Goal: Communication & Community: Answer question/provide support

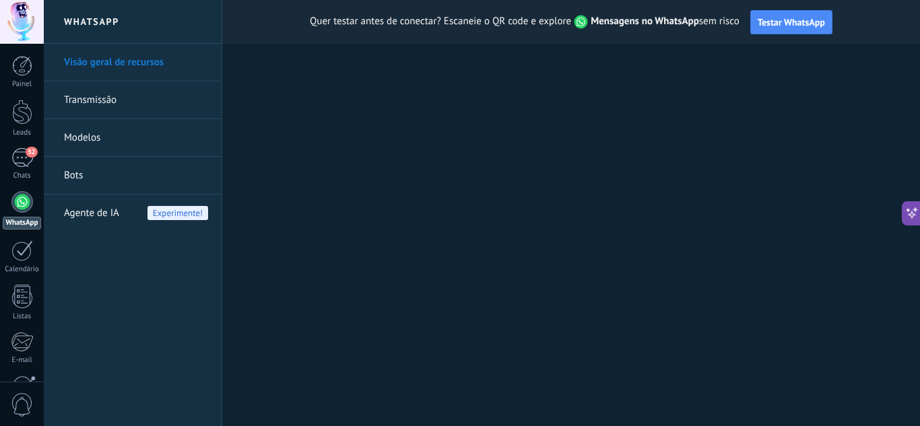
scroll to position [1293, 0]
click at [21, 164] on div "52" at bounding box center [22, 158] width 22 height 20
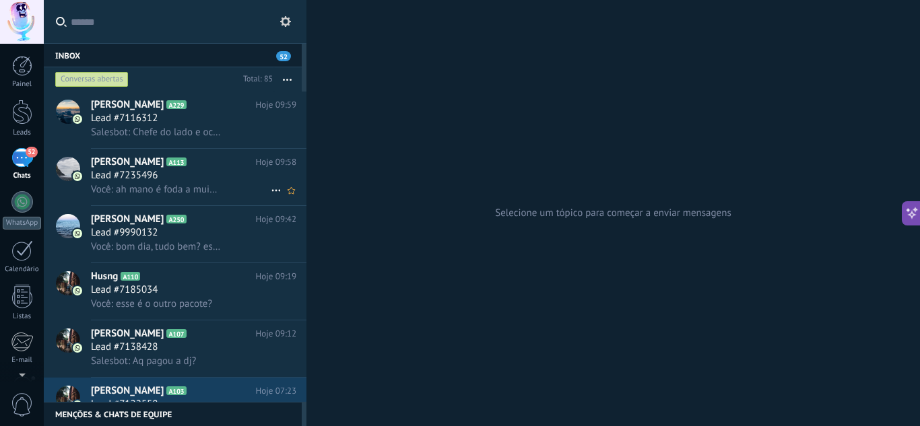
click at [193, 159] on h2 "Matheus A113" at bounding box center [173, 162] width 165 height 13
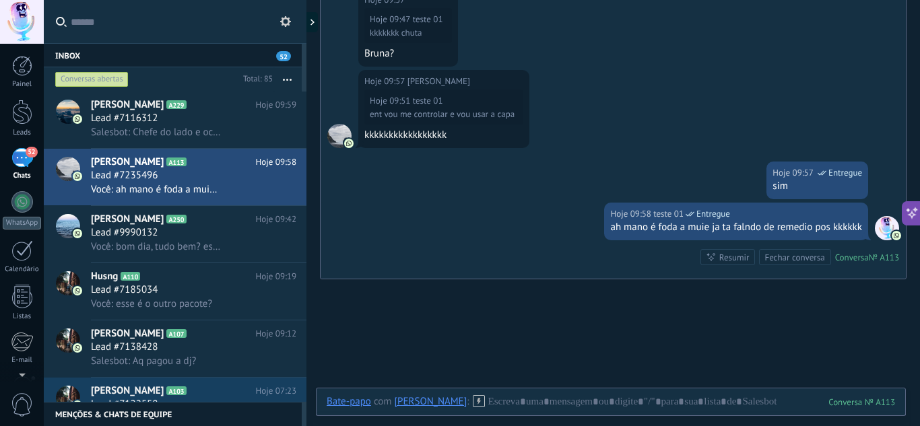
scroll to position [1054, 0]
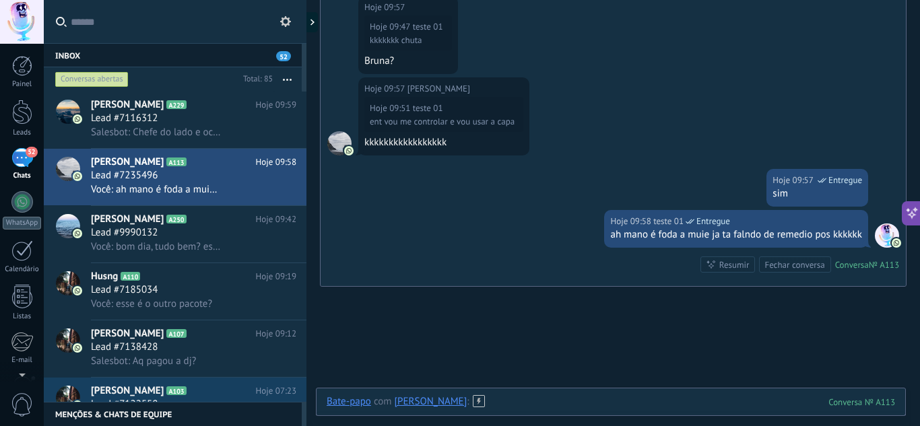
click at [650, 407] on div at bounding box center [611, 415] width 568 height 40
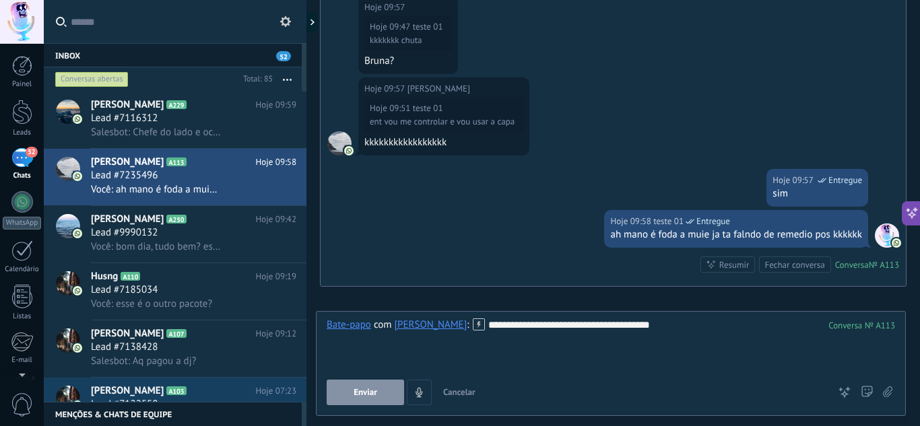
click at [381, 386] on button "Enviar" at bounding box center [365, 393] width 77 height 26
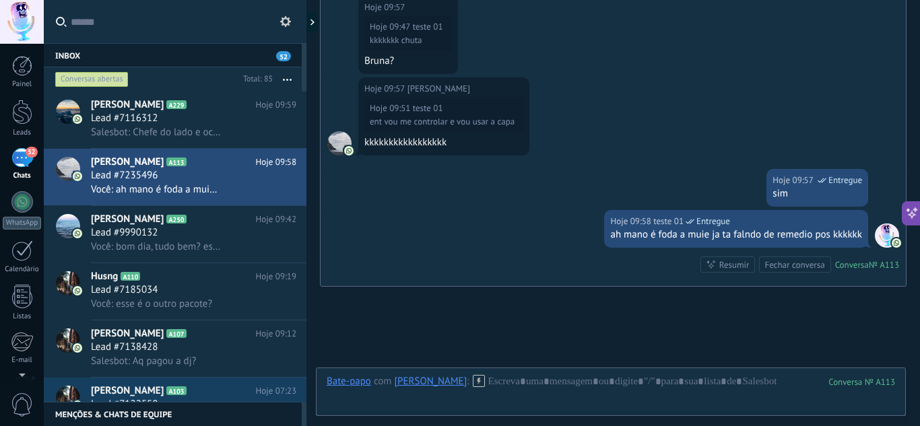
scroll to position [1191, 0]
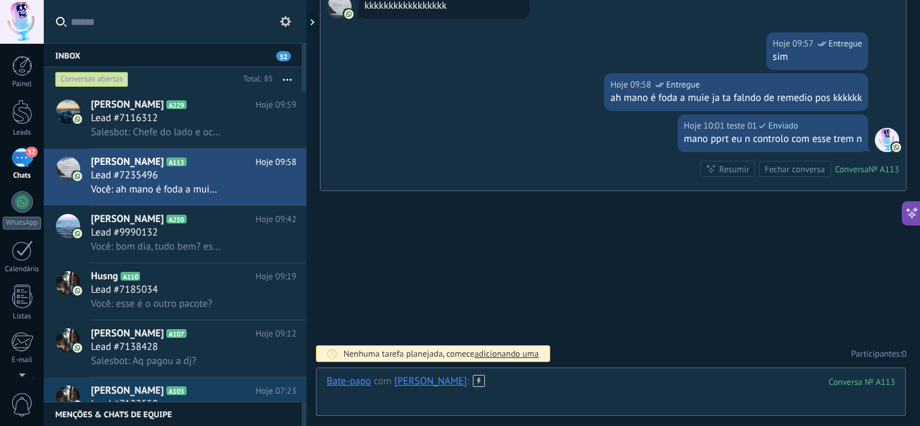
click at [535, 387] on div at bounding box center [611, 395] width 568 height 40
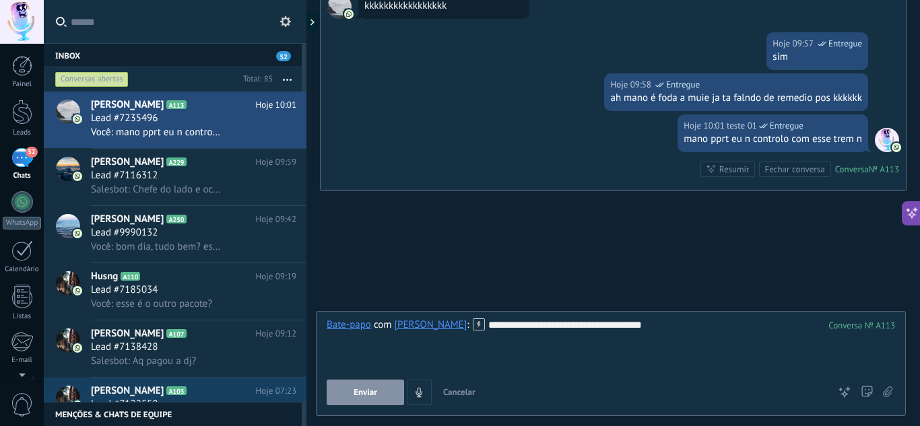
click at [369, 396] on span "Enviar" at bounding box center [366, 392] width 24 height 9
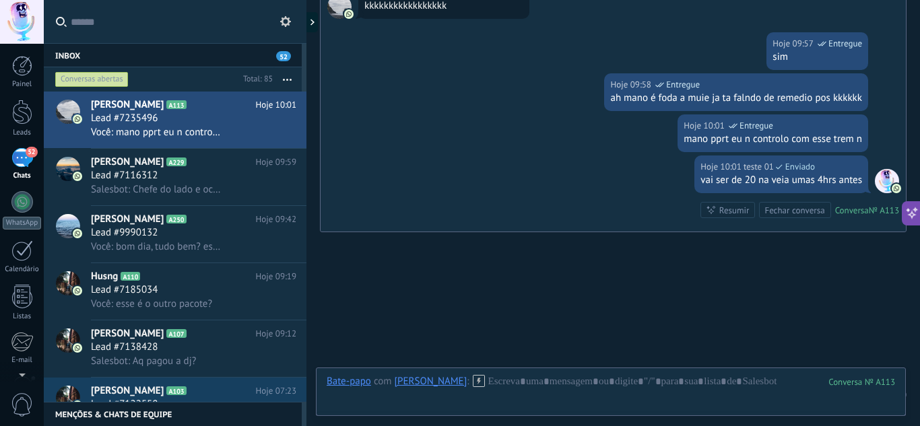
scroll to position [1232, 0]
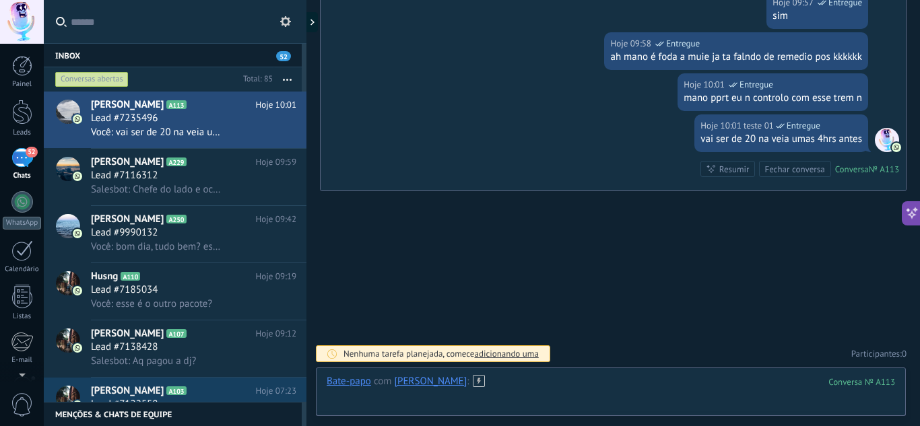
click at [578, 389] on div at bounding box center [611, 395] width 568 height 40
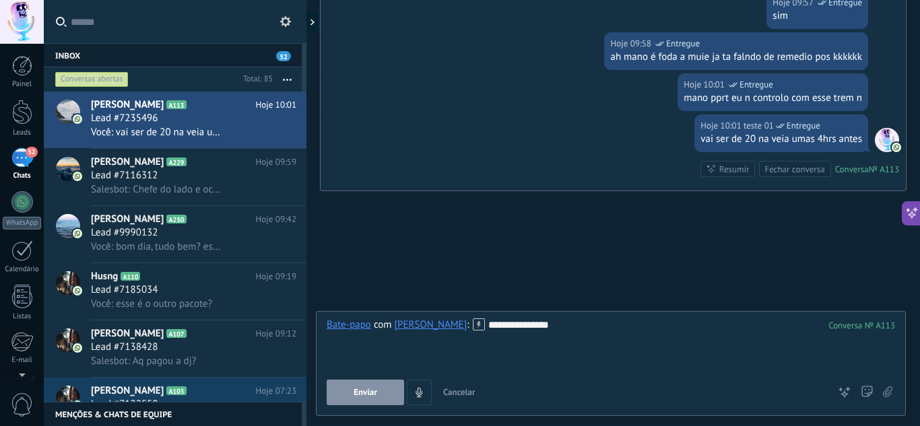
click at [362, 393] on span "Enviar" at bounding box center [366, 392] width 24 height 9
click at [413, 387] on icon "4" at bounding box center [418, 392] width 11 height 11
click at [529, 333] on div "**********" at bounding box center [611, 344] width 568 height 51
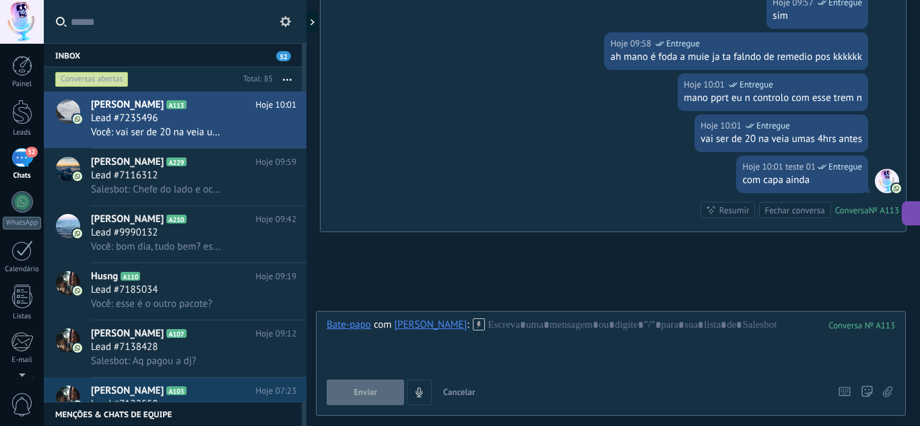
scroll to position [1273, 0]
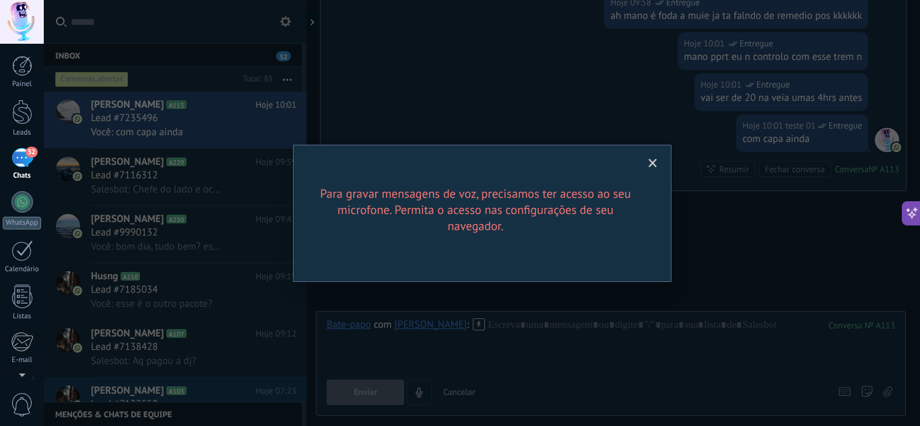
click at [653, 161] on span at bounding box center [652, 163] width 9 height 9
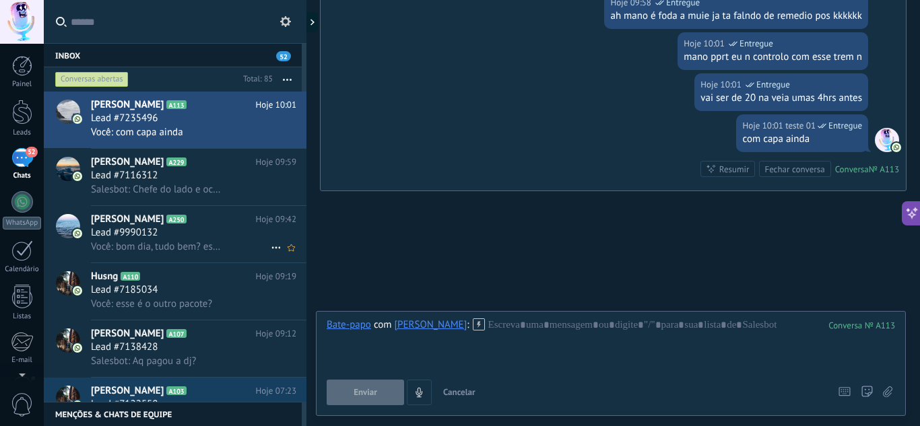
click at [218, 220] on h2 "[PERSON_NAME] A250" at bounding box center [173, 219] width 165 height 13
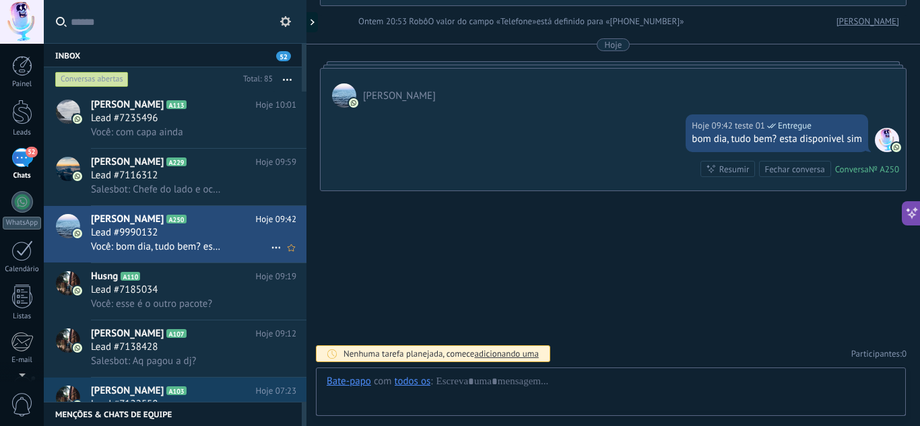
scroll to position [203, 0]
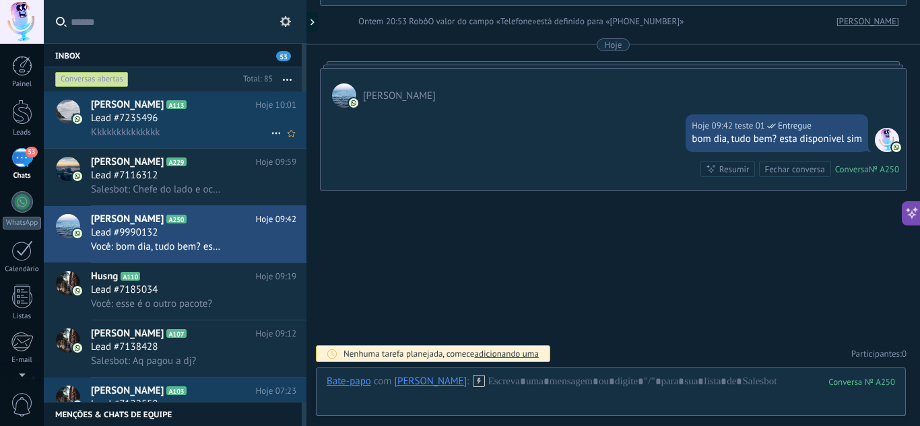
click at [191, 99] on icon at bounding box center [197, 104] width 13 height 13
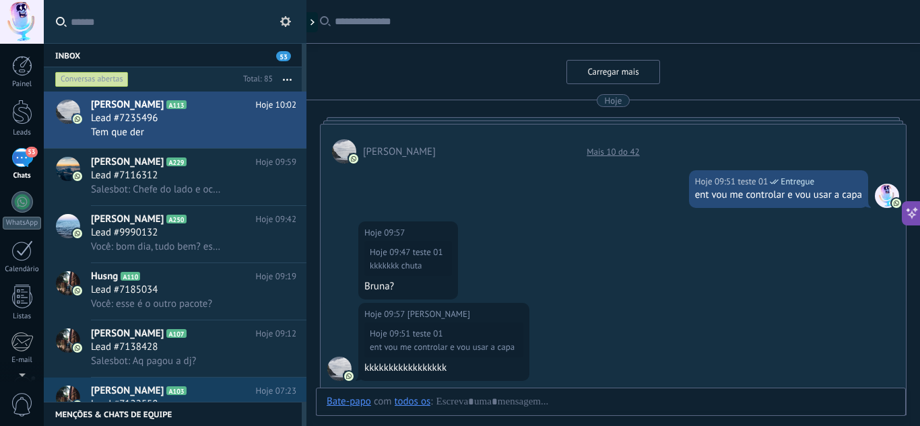
scroll to position [464, 0]
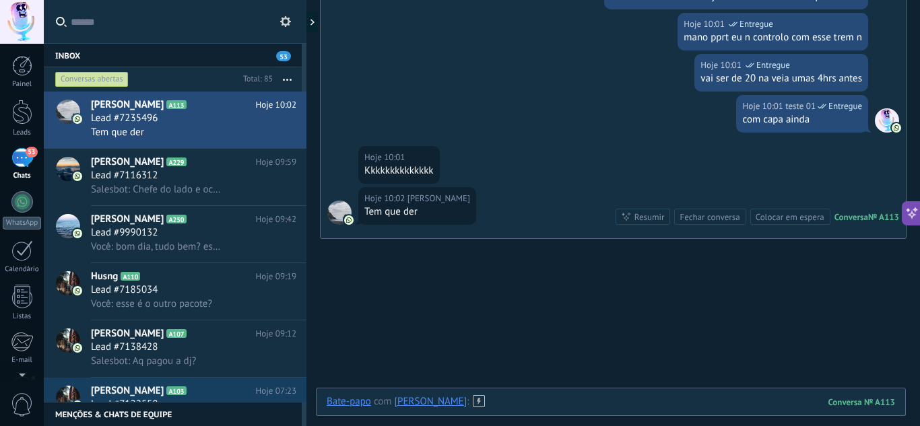
click at [529, 399] on div at bounding box center [611, 415] width 568 height 40
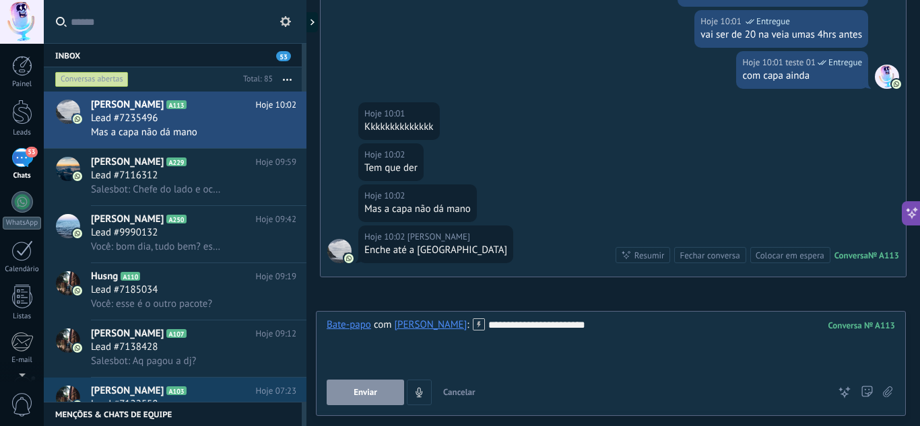
scroll to position [552, 0]
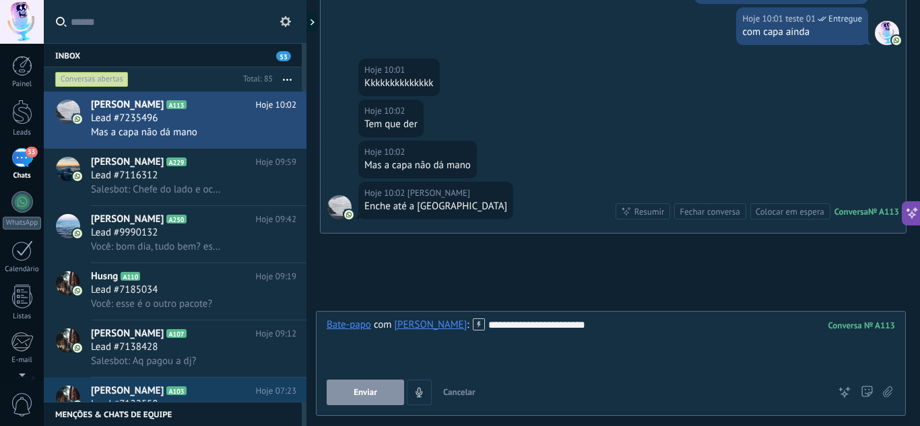
click at [354, 396] on span "Enviar" at bounding box center [366, 392] width 24 height 9
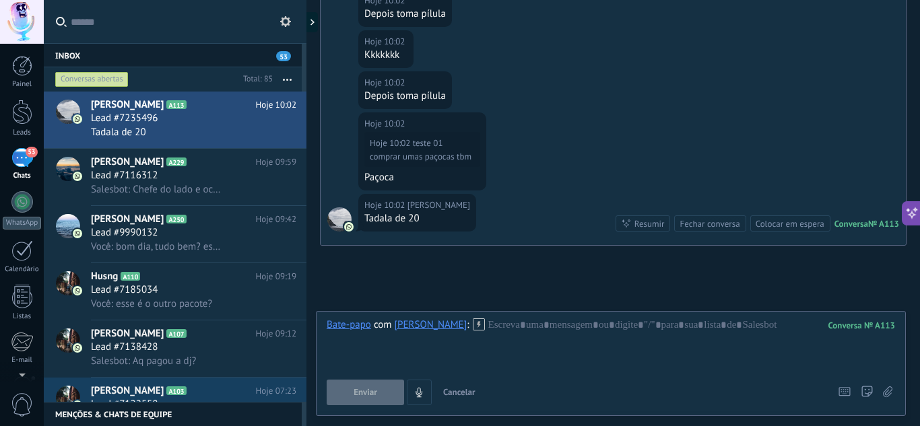
scroll to position [941, 0]
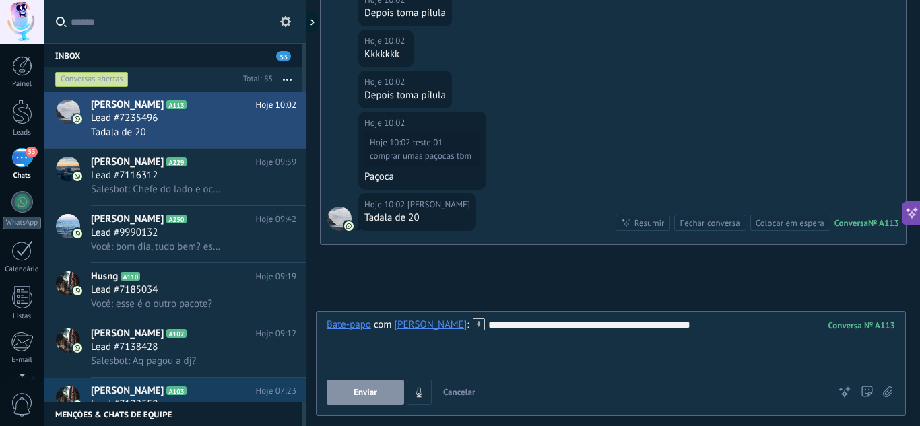
click at [383, 387] on button "Enviar" at bounding box center [365, 393] width 77 height 26
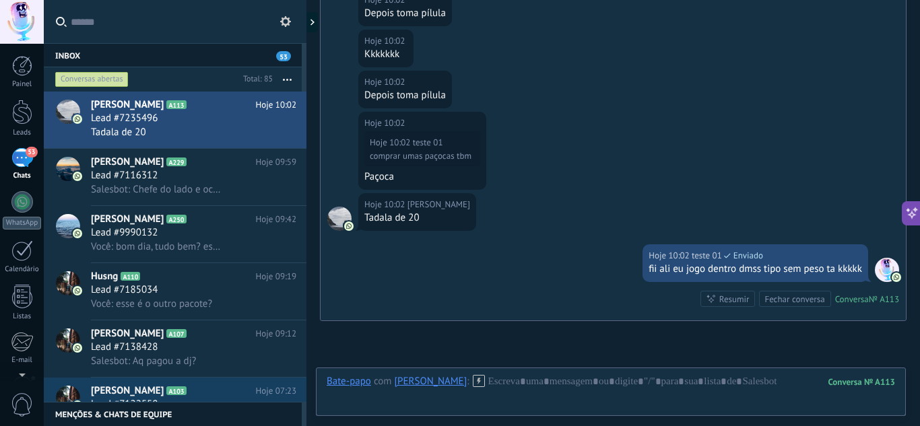
scroll to position [1071, 0]
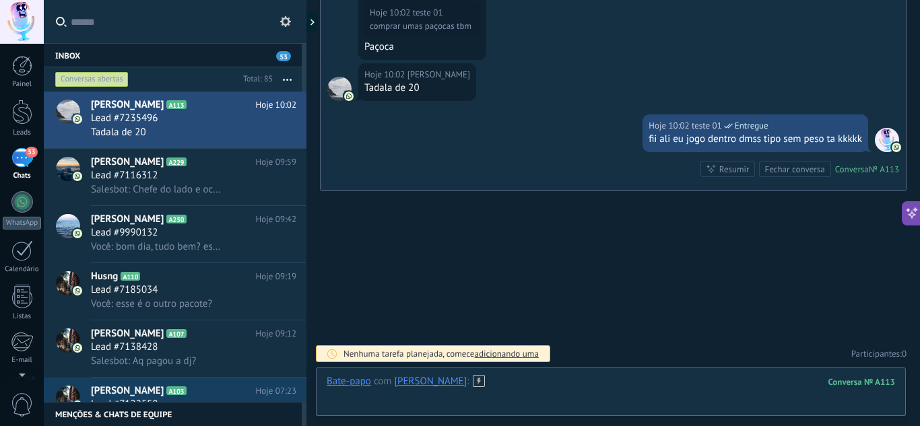
click at [538, 389] on div at bounding box center [611, 395] width 568 height 40
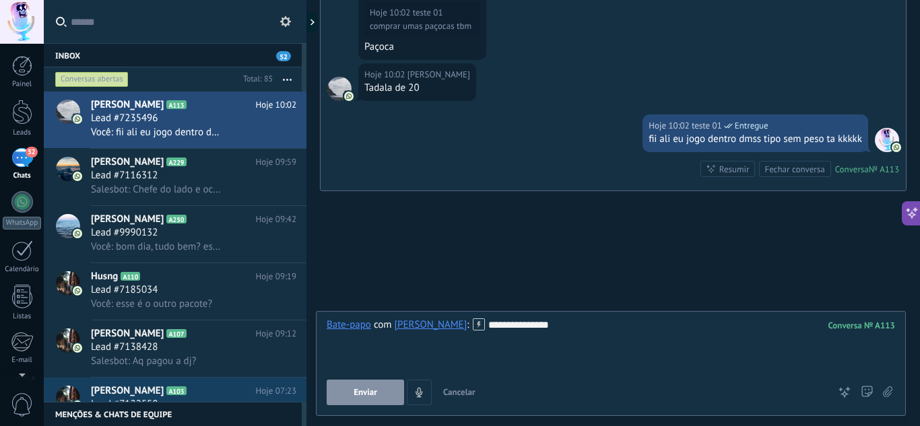
click at [381, 403] on button "Enviar" at bounding box center [365, 393] width 77 height 26
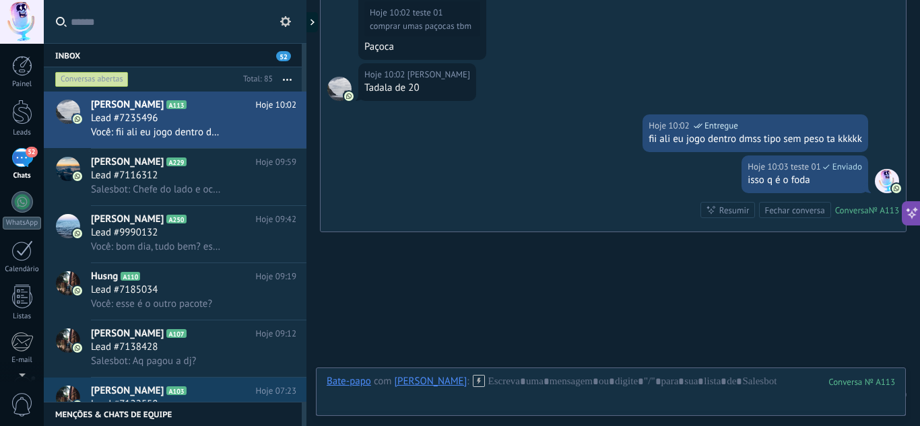
scroll to position [1112, 0]
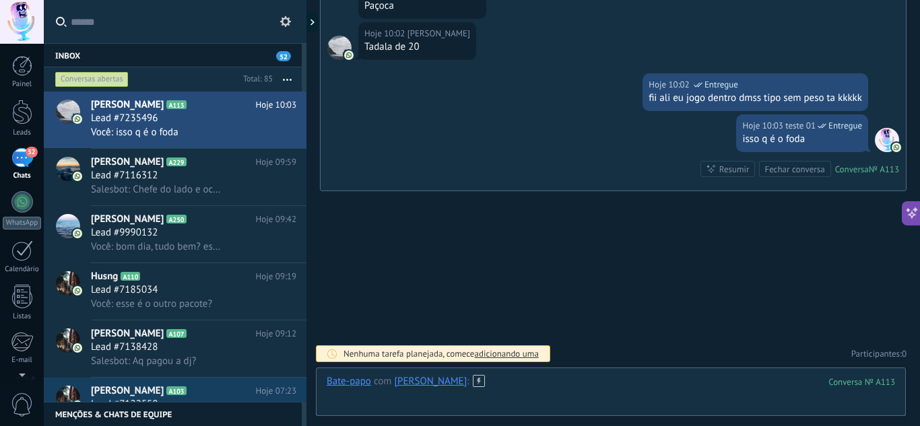
click at [525, 385] on div at bounding box center [611, 395] width 568 height 40
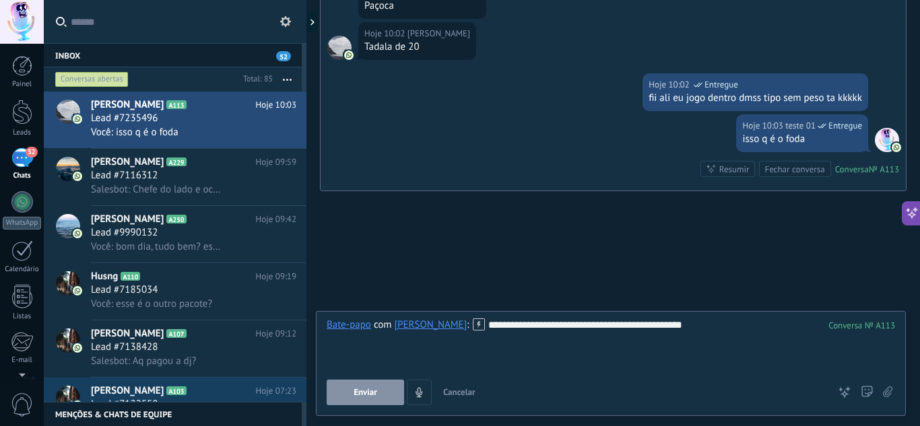
click at [387, 394] on button "Enviar" at bounding box center [365, 393] width 77 height 26
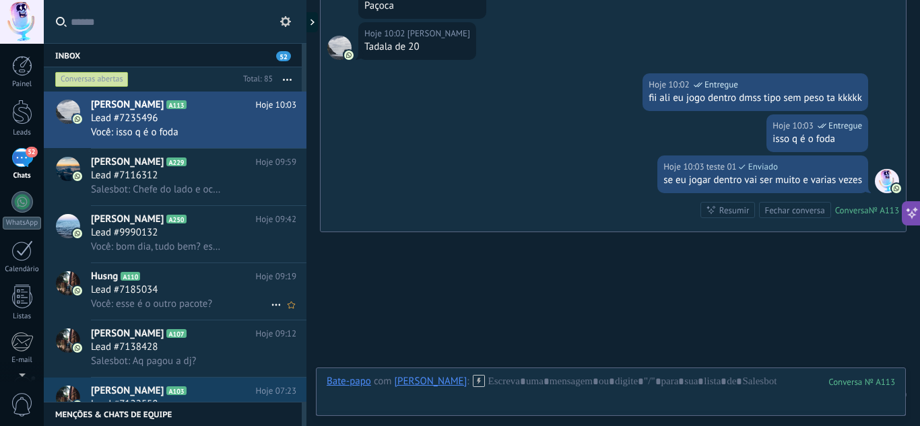
scroll to position [1154, 0]
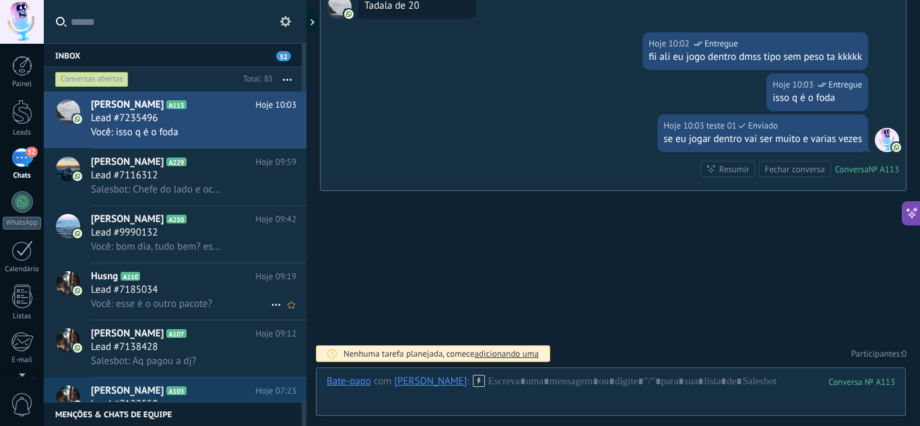
click at [266, 275] on span "Hoje 09:19" at bounding box center [276, 276] width 40 height 13
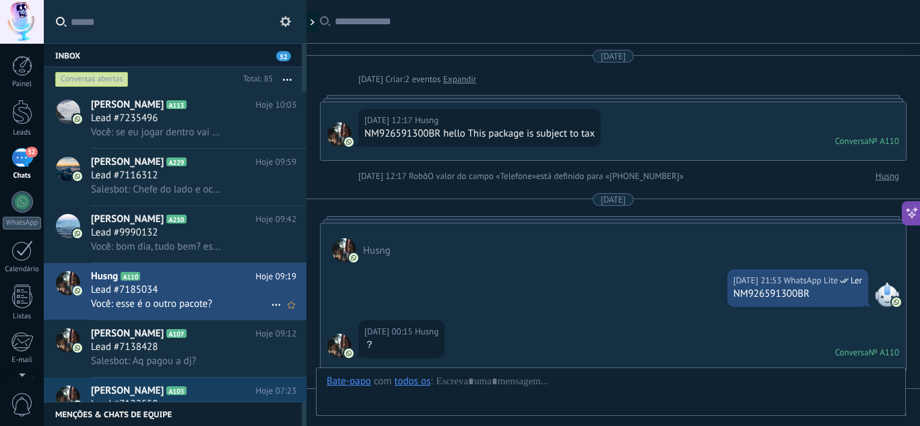
scroll to position [449, 0]
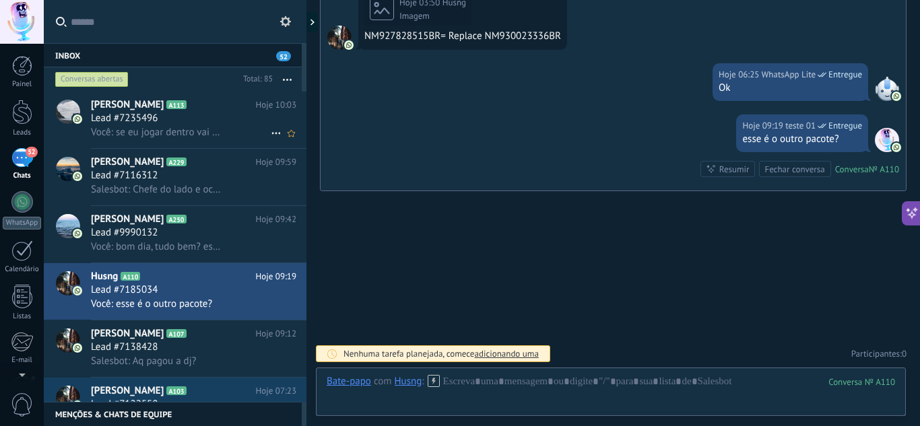
click at [228, 125] on div "Você: se eu jogar dentro vai ser muito e varias vezes" at bounding box center [193, 132] width 205 height 14
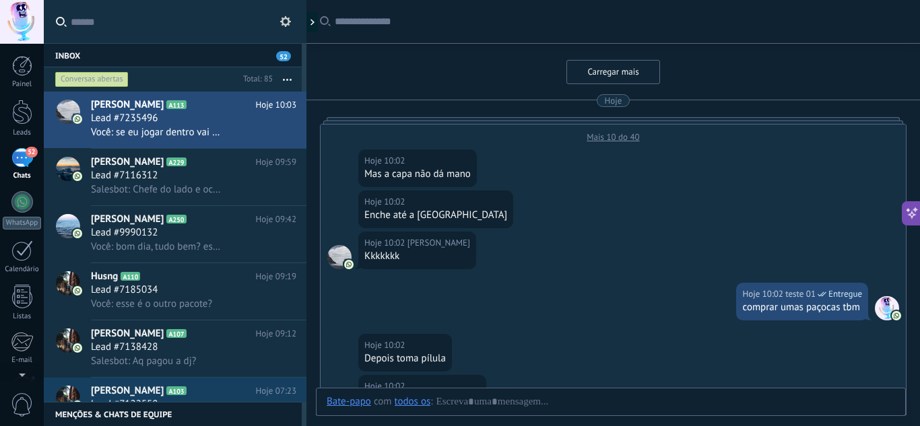
scroll to position [415, 0]
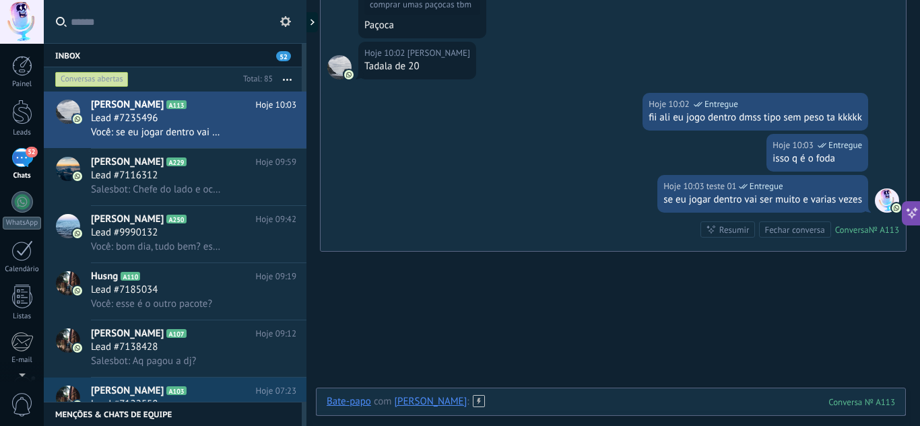
click at [514, 403] on div at bounding box center [611, 415] width 568 height 40
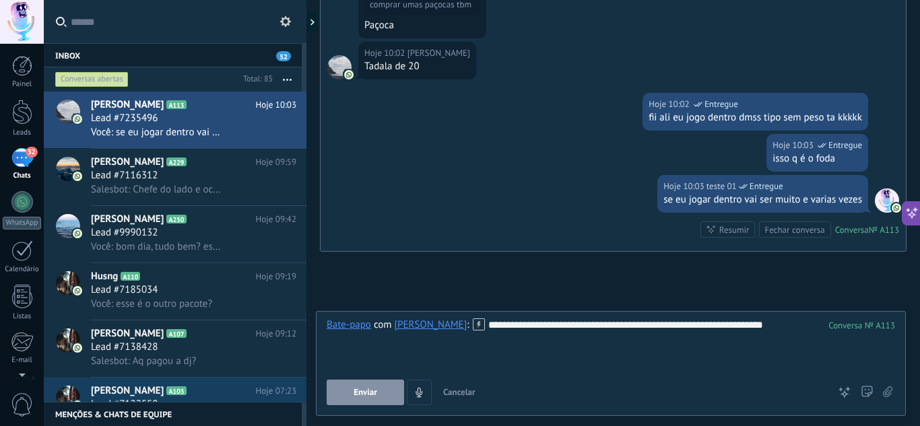
click at [343, 393] on button "Enviar" at bounding box center [365, 393] width 77 height 26
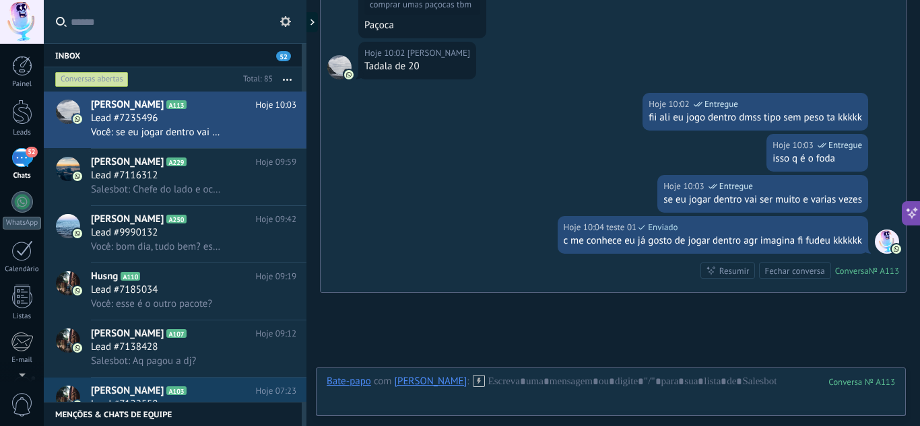
scroll to position [516, 0]
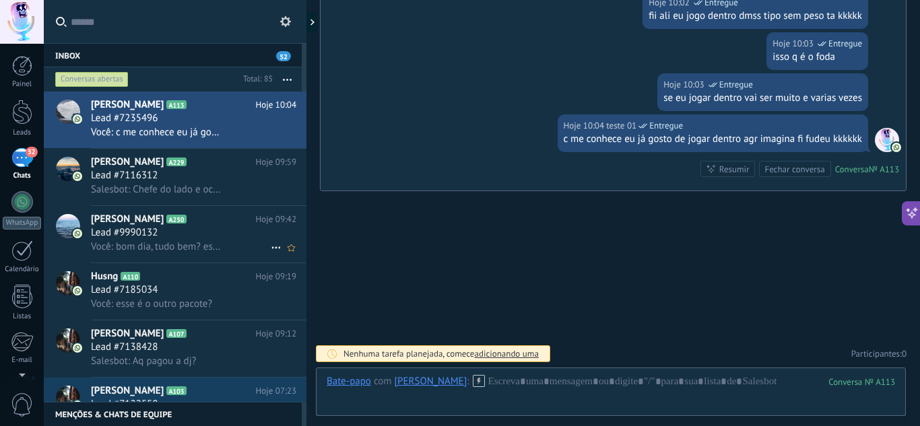
click at [232, 238] on div "Lead #9990132" at bounding box center [193, 232] width 205 height 13
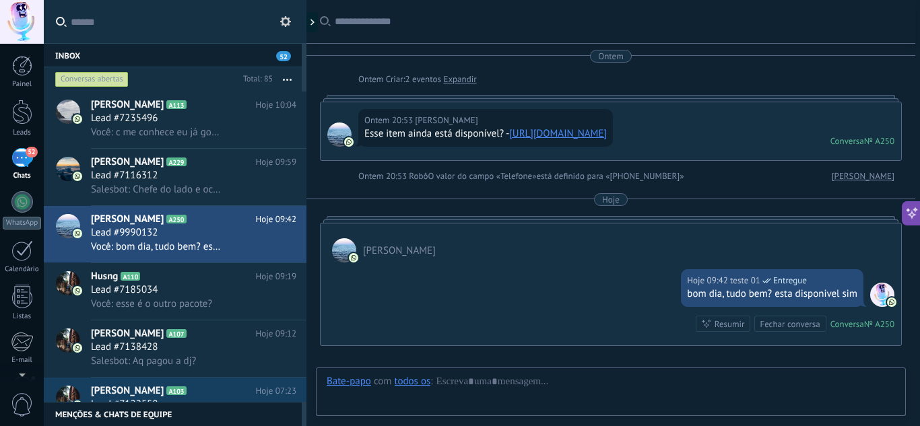
scroll to position [203, 0]
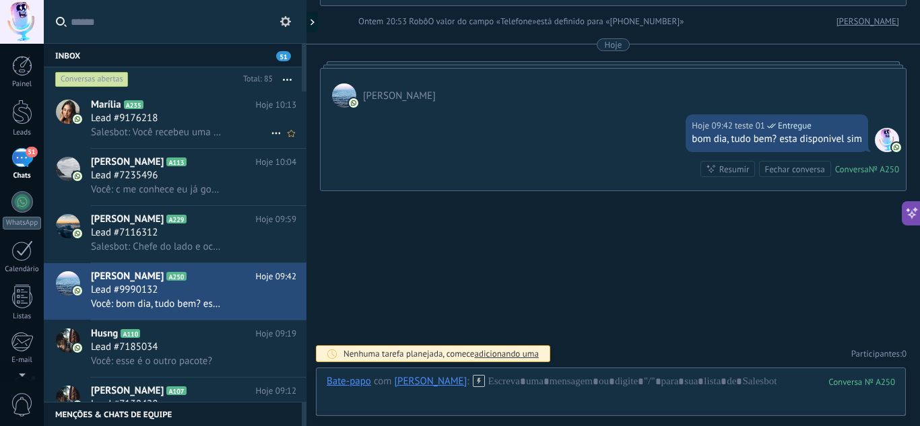
click at [210, 136] on span "Salesbot: Você recebeu uma mensagem de visualização única. Por motivos de priva…" at bounding box center [156, 132] width 131 height 13
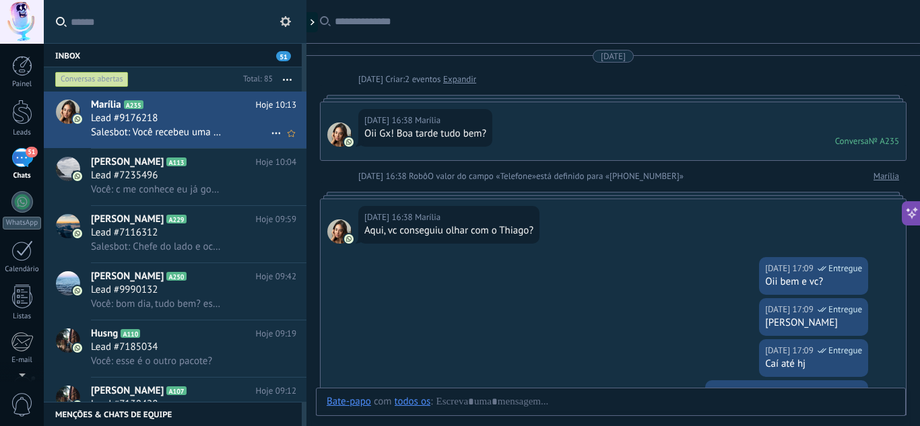
scroll to position [758, 0]
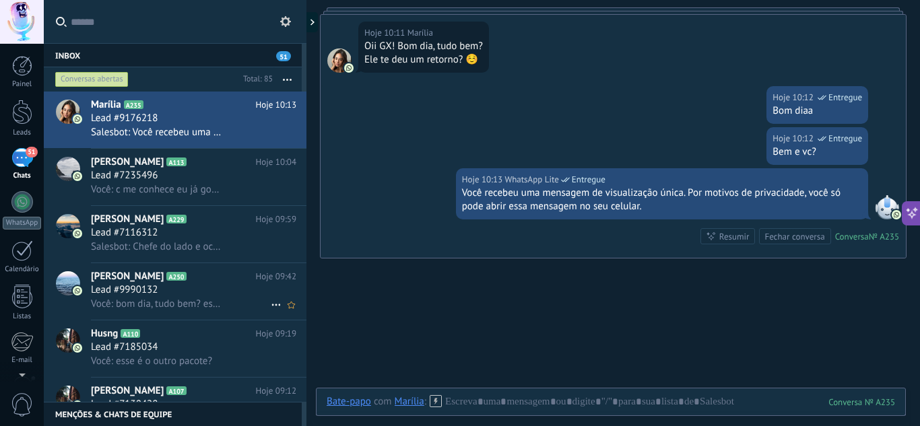
click at [228, 302] on div "Você: bom dia, tudo bem? esta disponivel sim" at bounding box center [193, 304] width 205 height 14
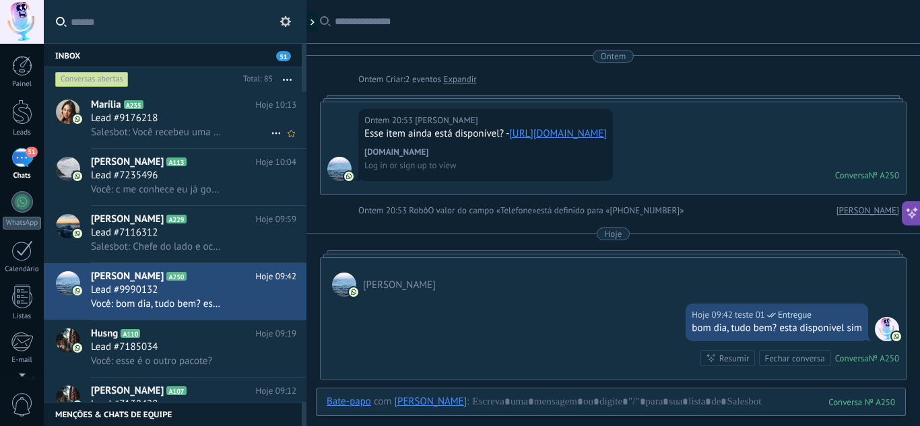
scroll to position [81, 0]
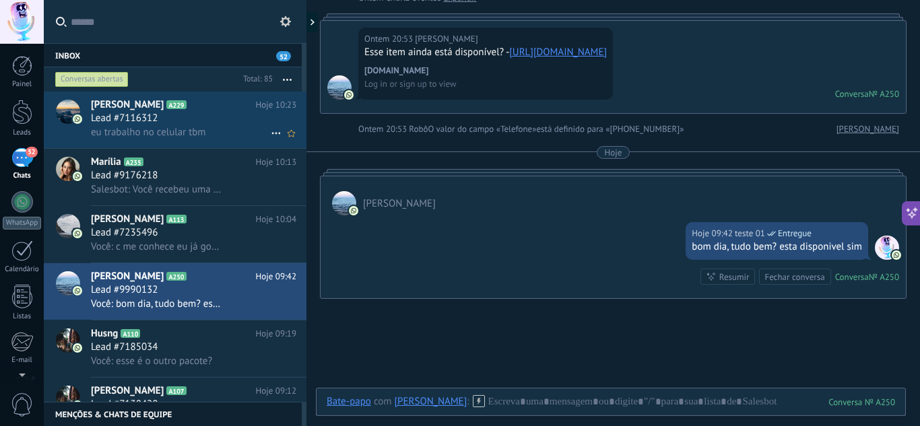
click at [219, 129] on div "eu trabalho no celular tbm" at bounding box center [193, 132] width 205 height 14
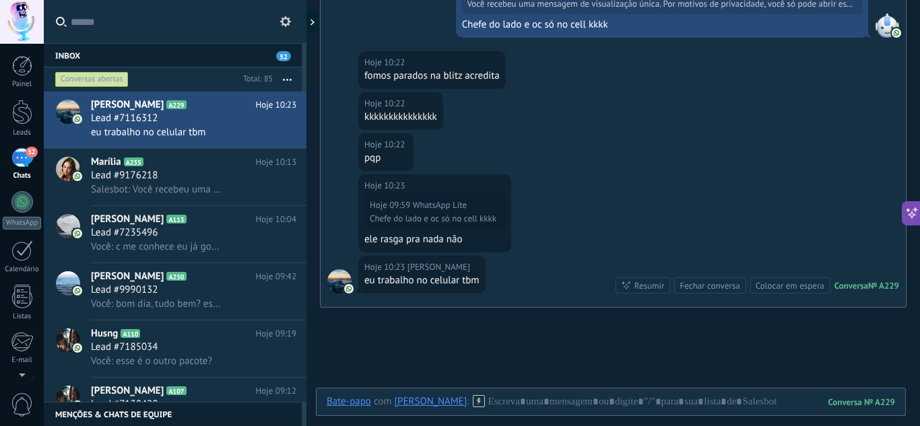
scroll to position [1048, 0]
click at [502, 406] on div at bounding box center [611, 415] width 568 height 40
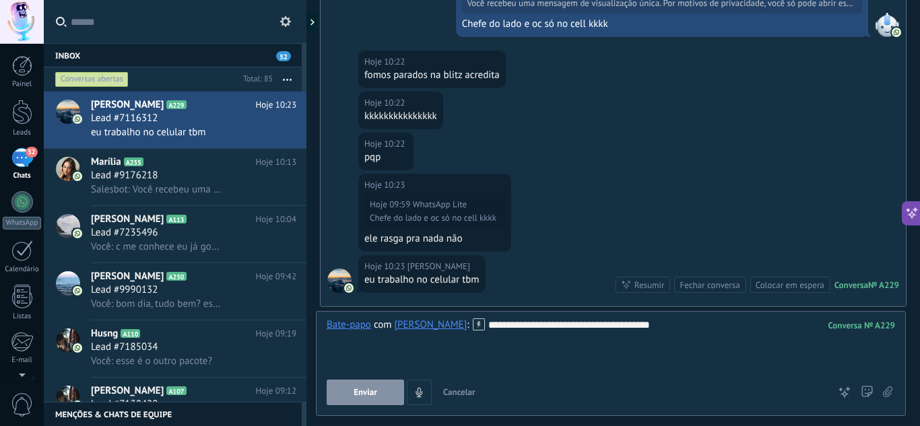
click at [372, 398] on button "Enviar" at bounding box center [365, 393] width 77 height 26
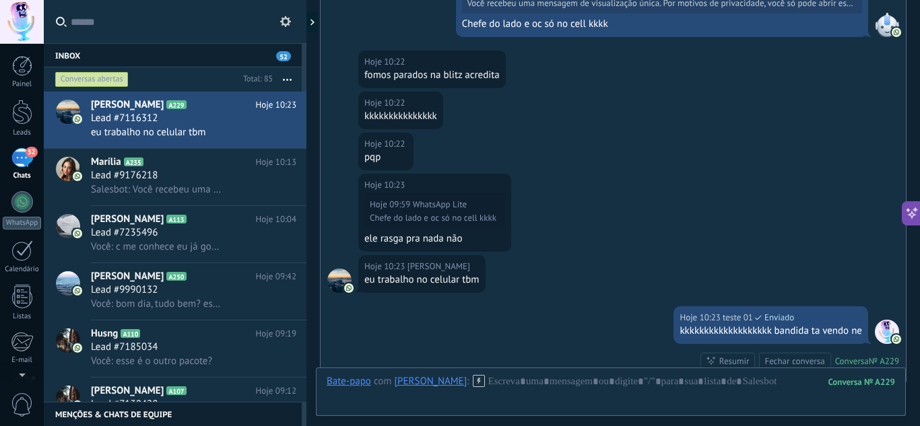
scroll to position [1240, 0]
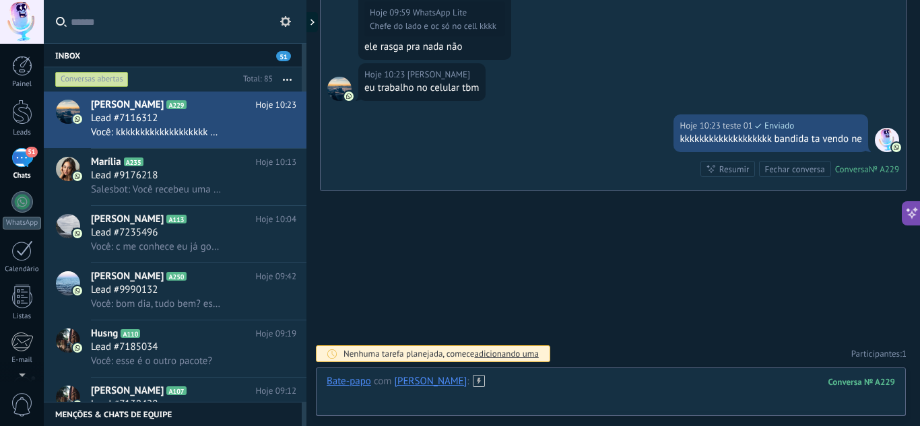
click at [506, 385] on div at bounding box center [611, 395] width 568 height 40
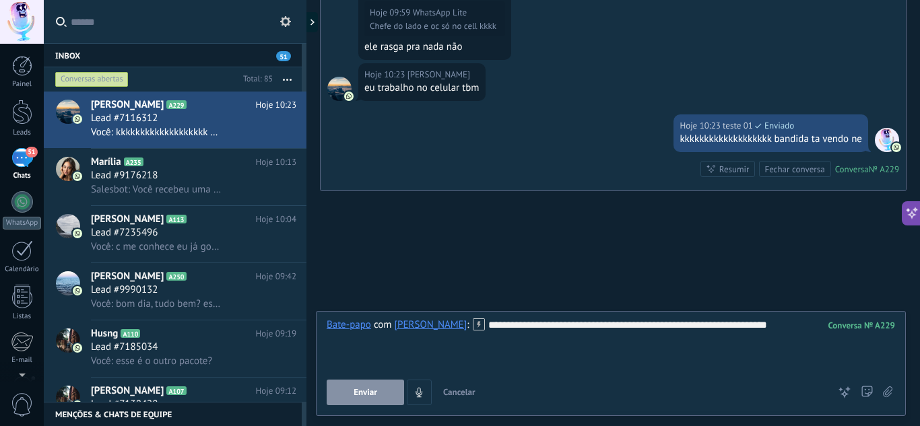
click at [364, 394] on span "Enviar" at bounding box center [366, 392] width 24 height 9
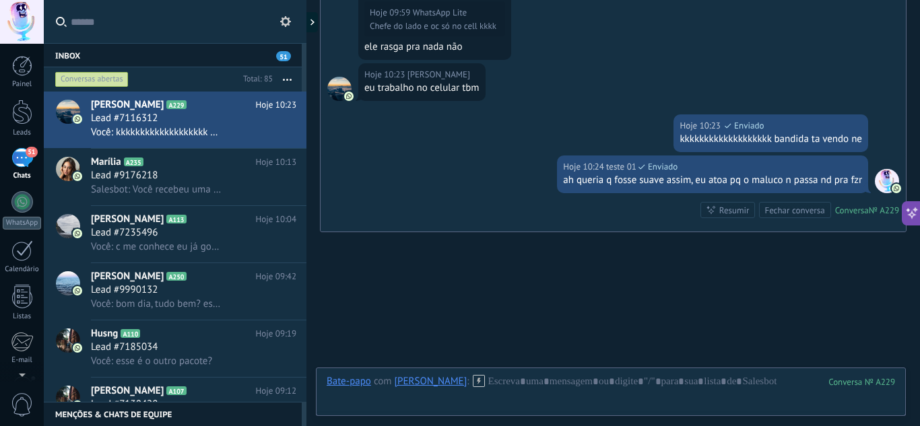
scroll to position [1281, 0]
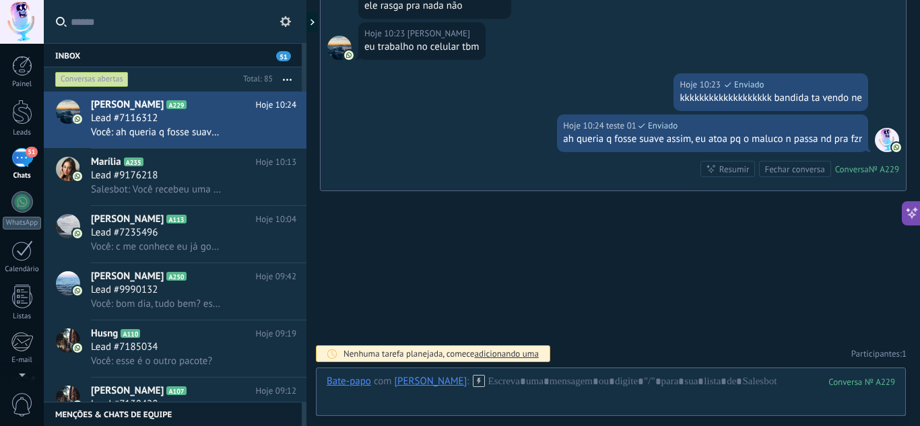
click at [256, 183] on div "Salesbot: Você recebeu uma mensagem de visualização única. Por motivos de priva…" at bounding box center [193, 189] width 205 height 14
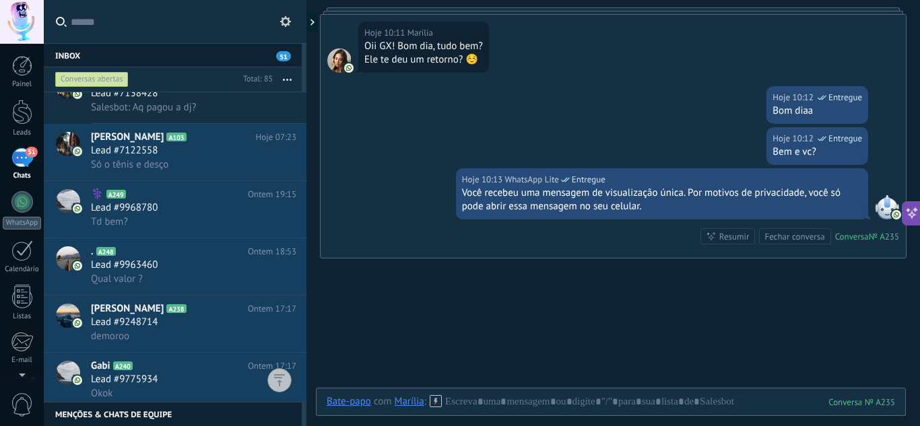
scroll to position [294, 0]
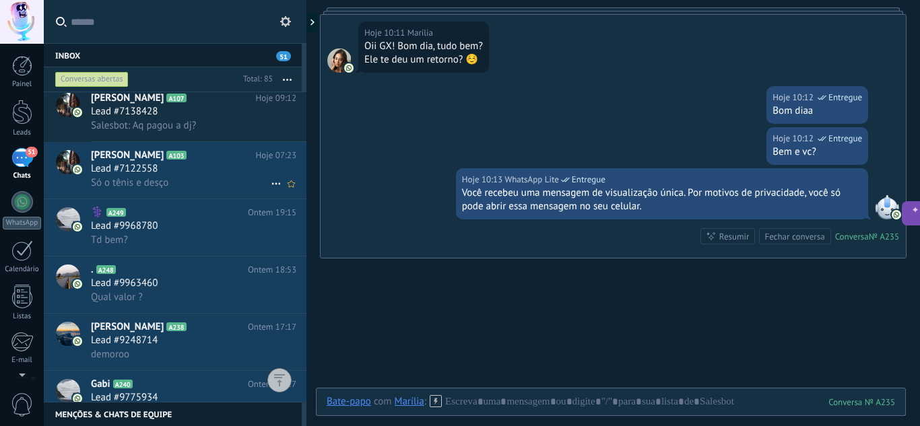
click at [190, 176] on div "Só o tênis e desço" at bounding box center [193, 183] width 205 height 14
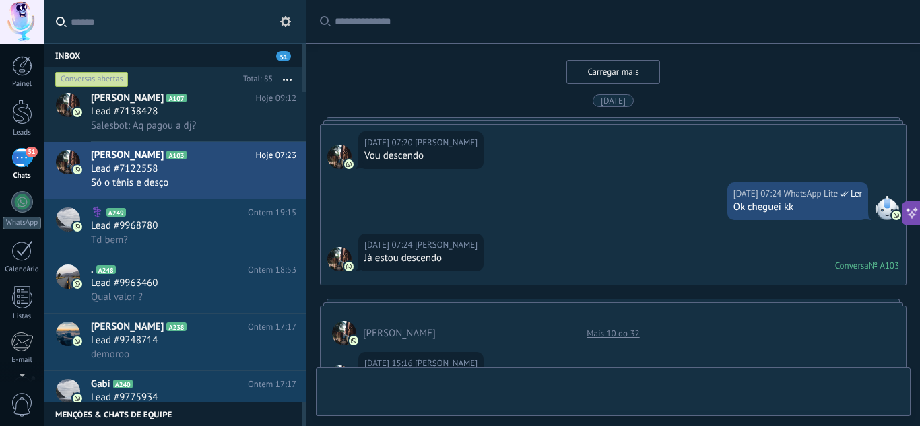
scroll to position [1201, 0]
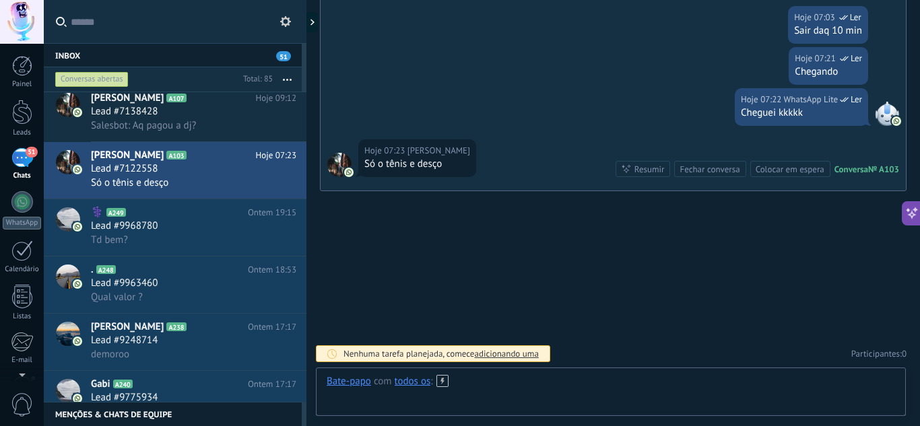
click at [578, 385] on div at bounding box center [611, 395] width 568 height 40
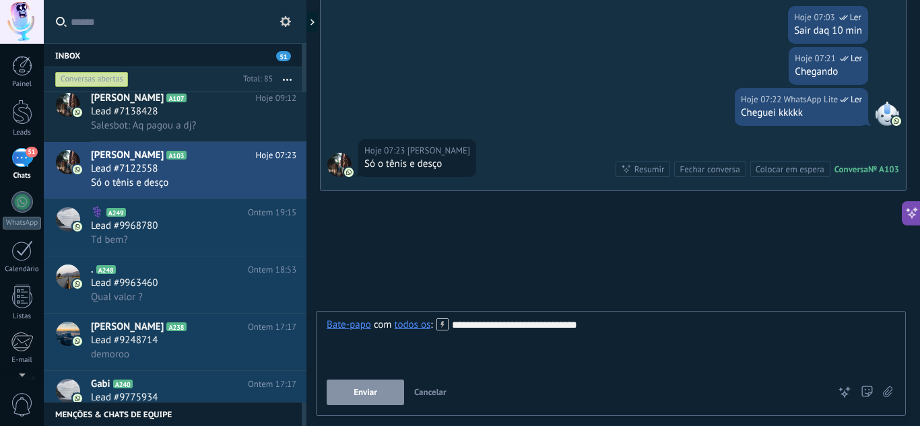
click at [384, 399] on button "Enviar" at bounding box center [365, 393] width 77 height 26
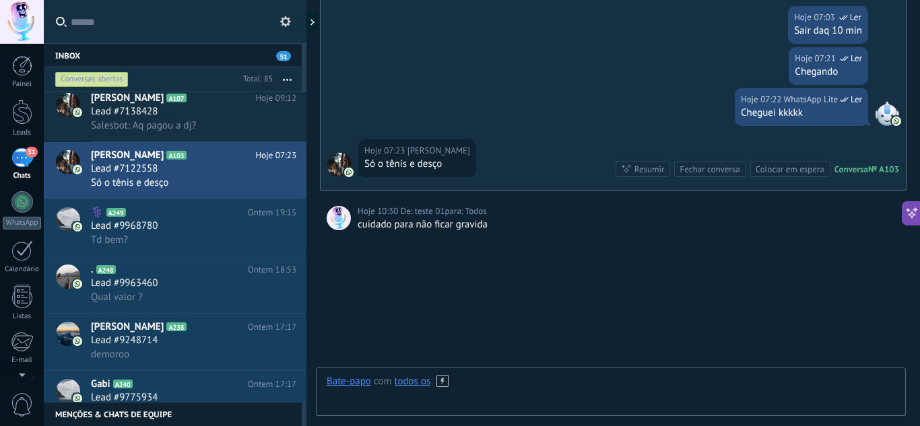
click at [529, 388] on div at bounding box center [611, 395] width 568 height 40
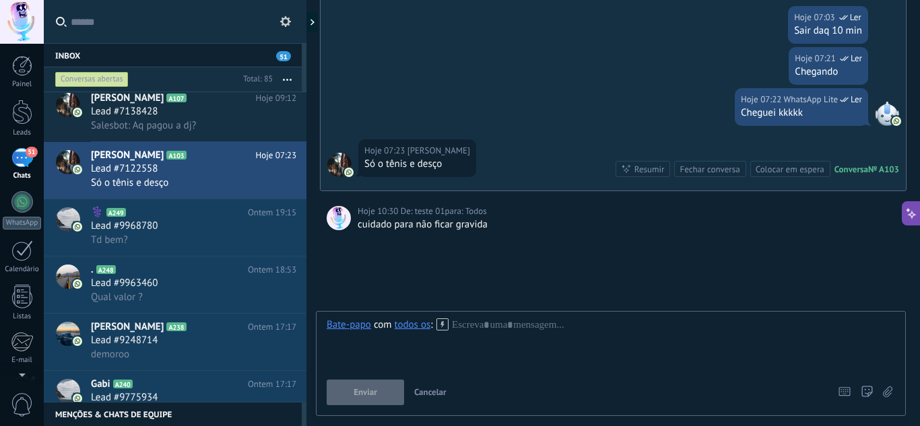
click at [424, 329] on div "todos os" at bounding box center [413, 325] width 36 height 12
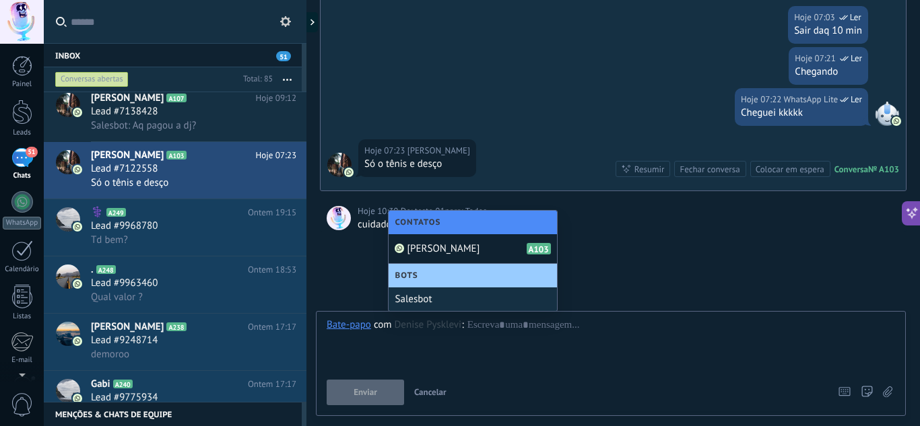
click at [465, 244] on span "[PERSON_NAME]" at bounding box center [443, 248] width 73 height 13
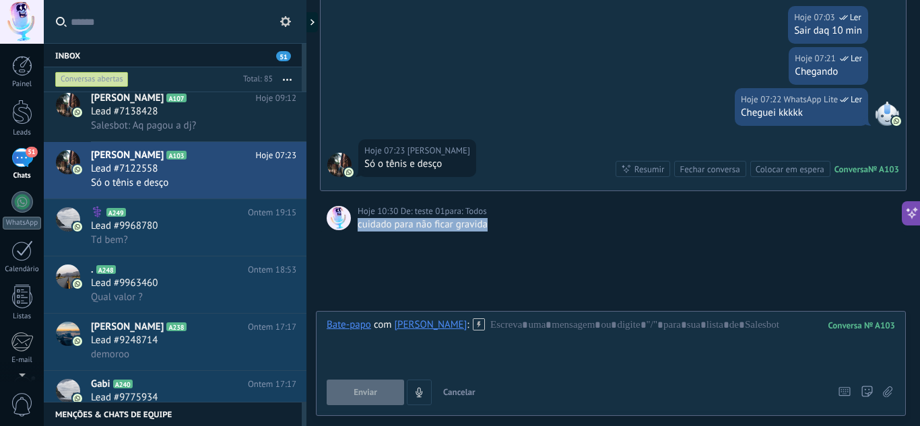
drag, startPoint x: 358, startPoint y: 224, endPoint x: 506, endPoint y: 226, distance: 148.2
click at [506, 226] on div "cuidado para não ficar gravida" at bounding box center [629, 224] width 542 height 13
copy div "cuidado para não ficar gravida"
click at [535, 331] on div at bounding box center [611, 344] width 568 height 51
click at [519, 334] on div at bounding box center [611, 344] width 568 height 51
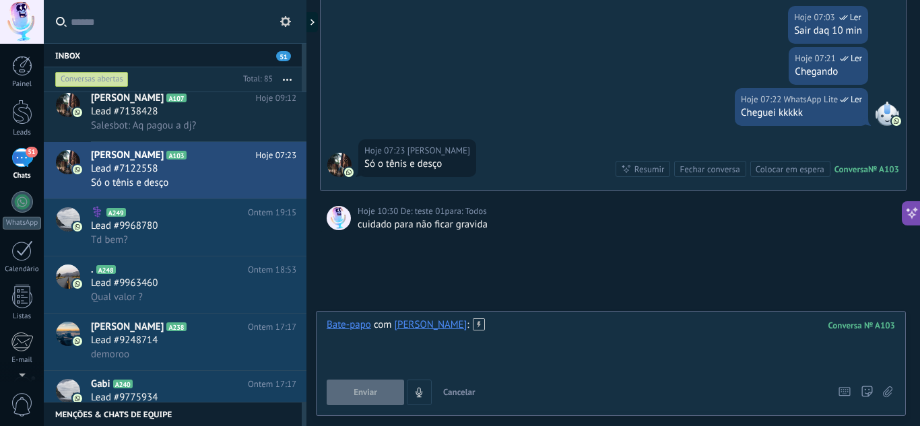
paste div
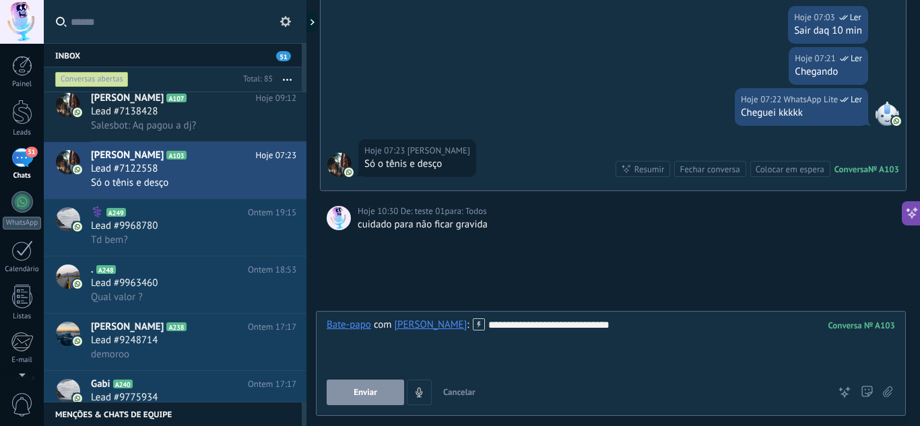
click at [382, 391] on button "Enviar" at bounding box center [365, 393] width 77 height 26
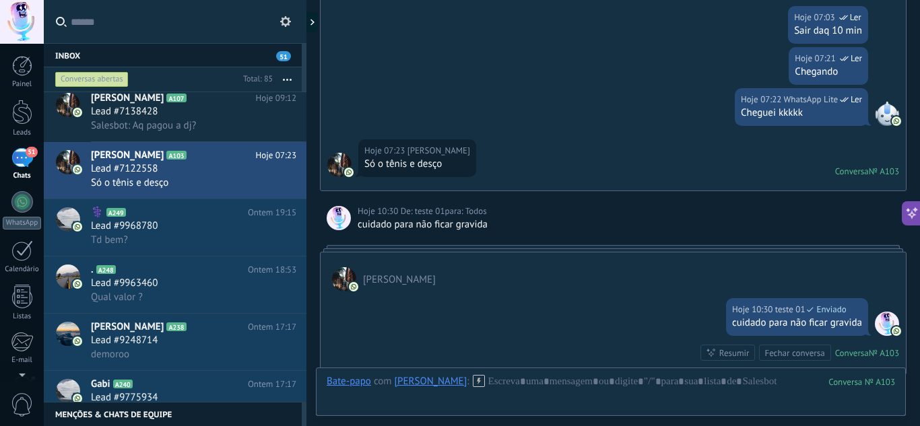
scroll to position [1242, 0]
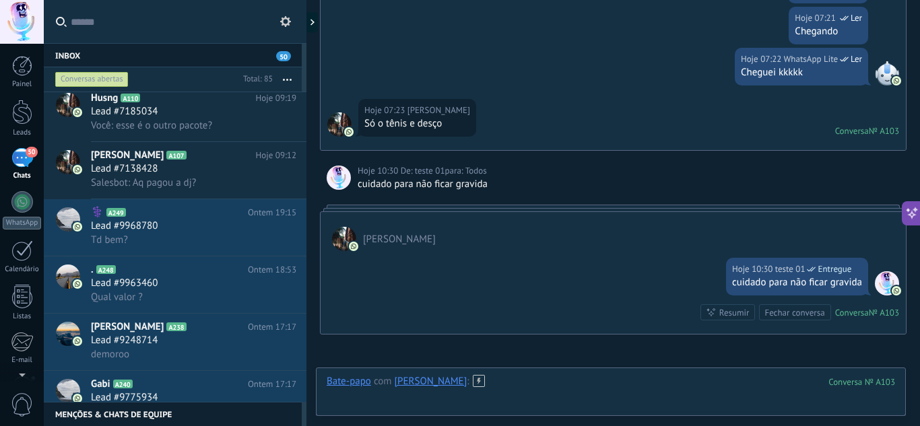
click at [559, 385] on div at bounding box center [611, 395] width 568 height 40
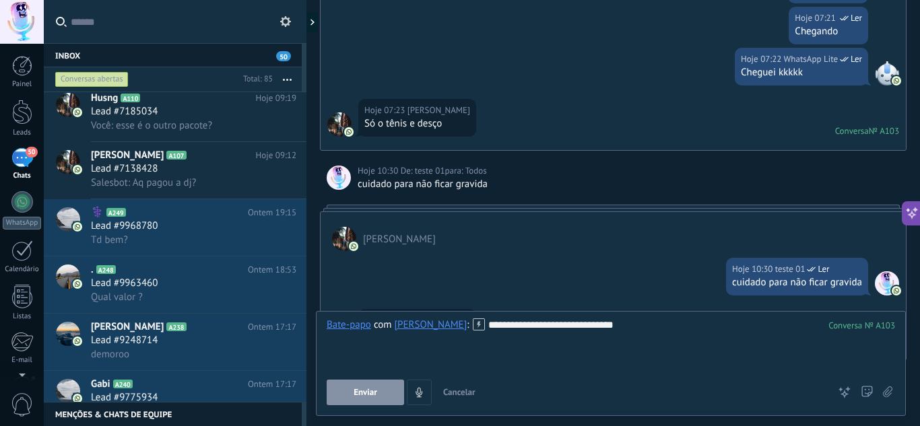
scroll to position [1271, 0]
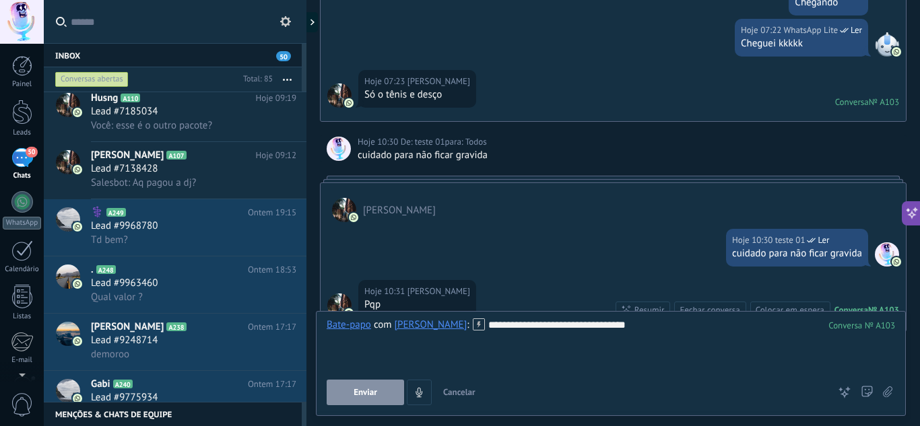
click at [387, 399] on button "Enviar" at bounding box center [365, 393] width 77 height 26
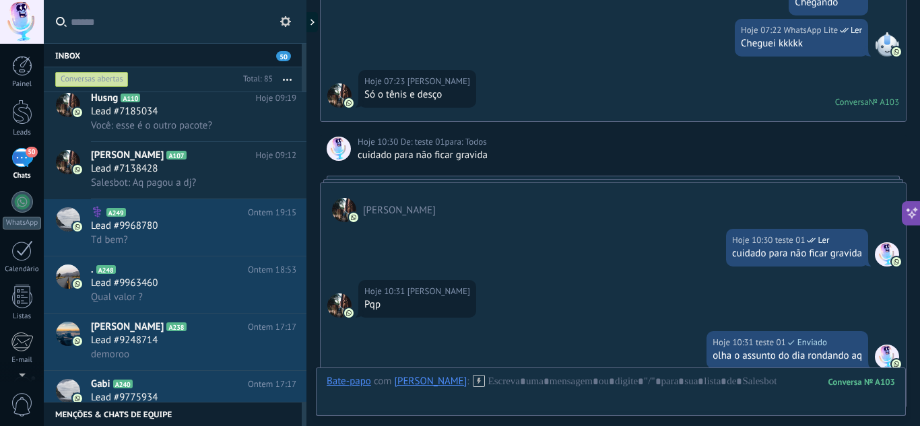
scroll to position [1488, 0]
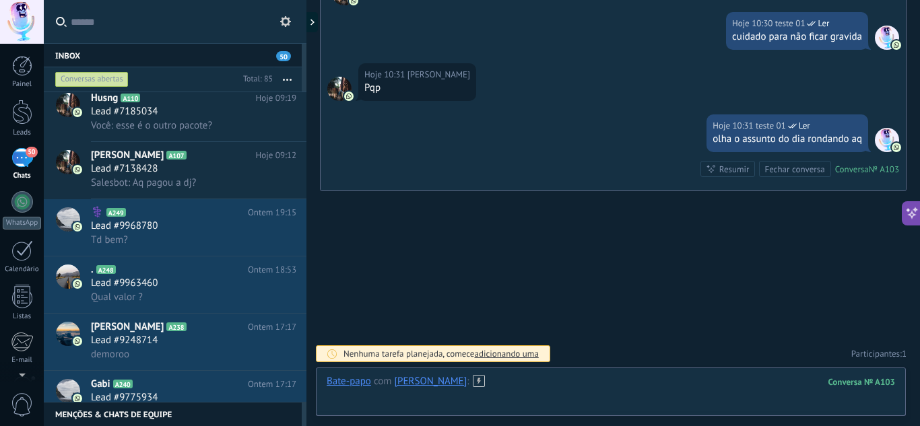
click at [630, 380] on div at bounding box center [611, 395] width 568 height 40
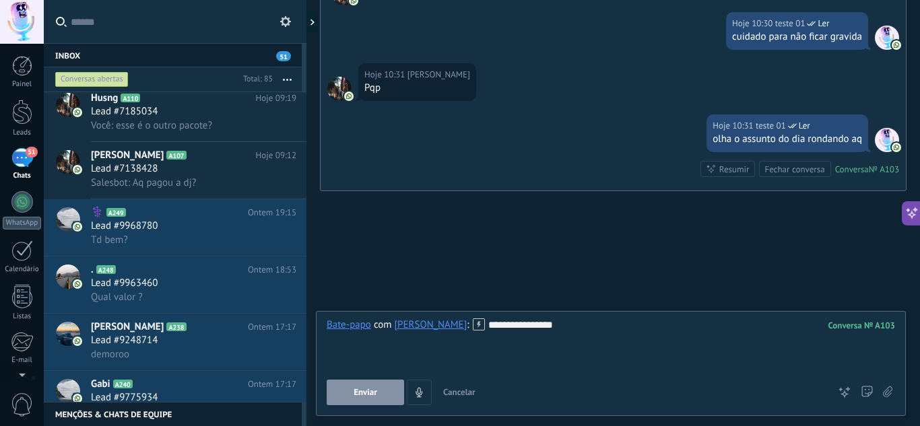
click at [360, 397] on span "Enviar" at bounding box center [366, 392] width 24 height 9
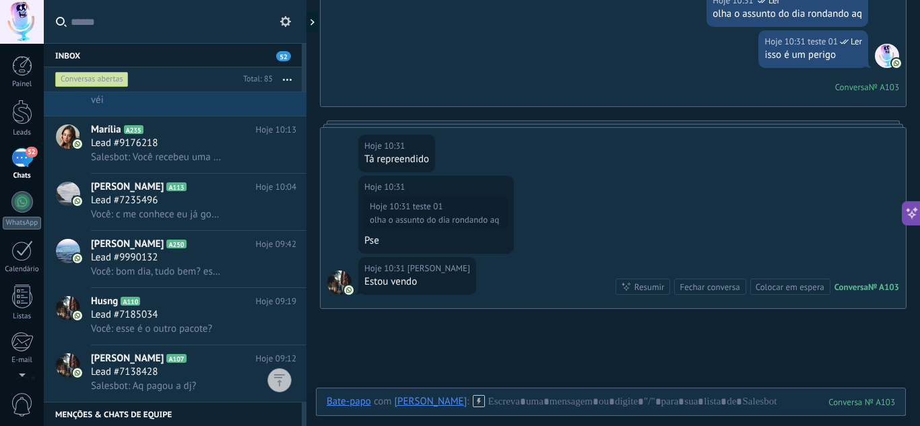
scroll to position [1657, 0]
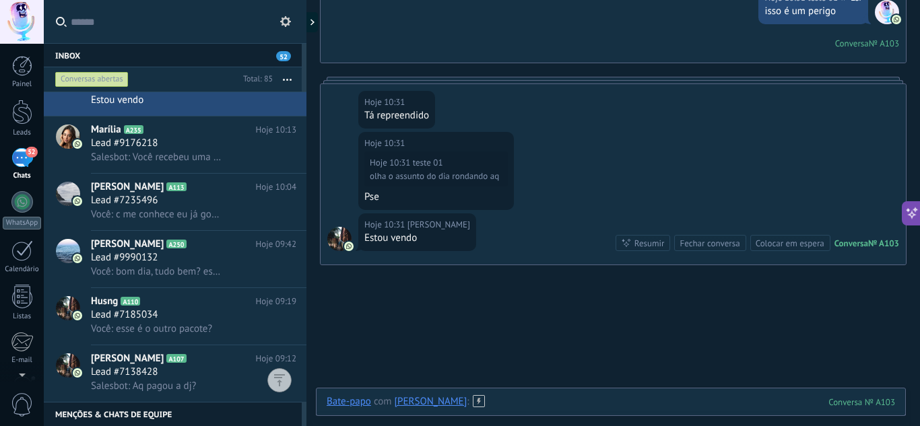
click at [568, 410] on div at bounding box center [611, 415] width 568 height 40
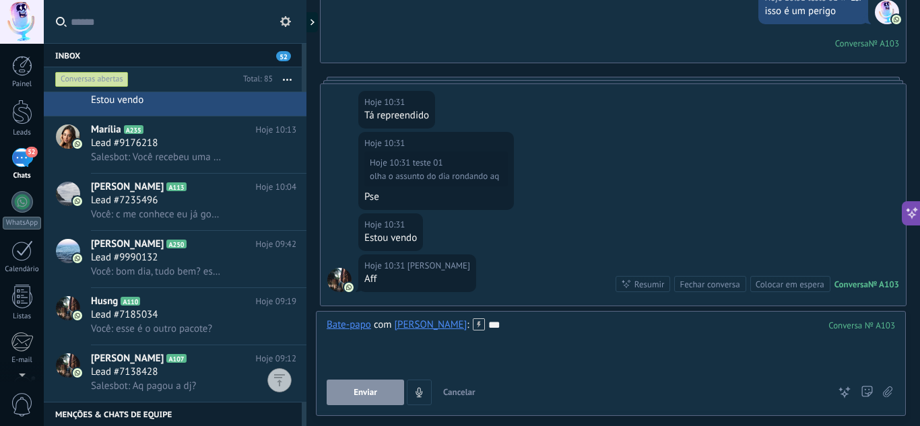
scroll to position [1700, 0]
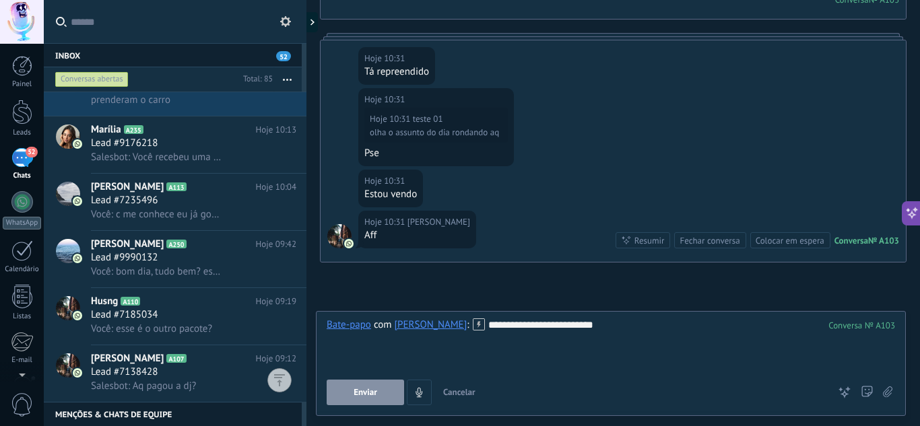
click at [362, 382] on button "Enviar" at bounding box center [365, 393] width 77 height 26
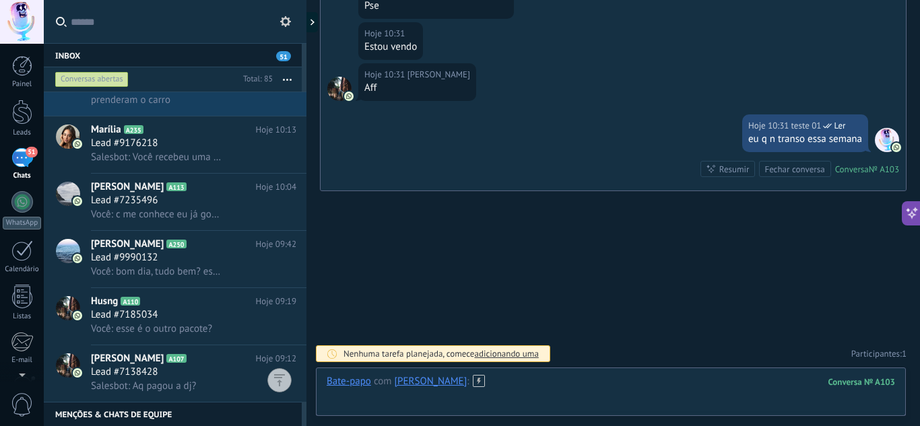
click at [538, 380] on div at bounding box center [611, 395] width 568 height 40
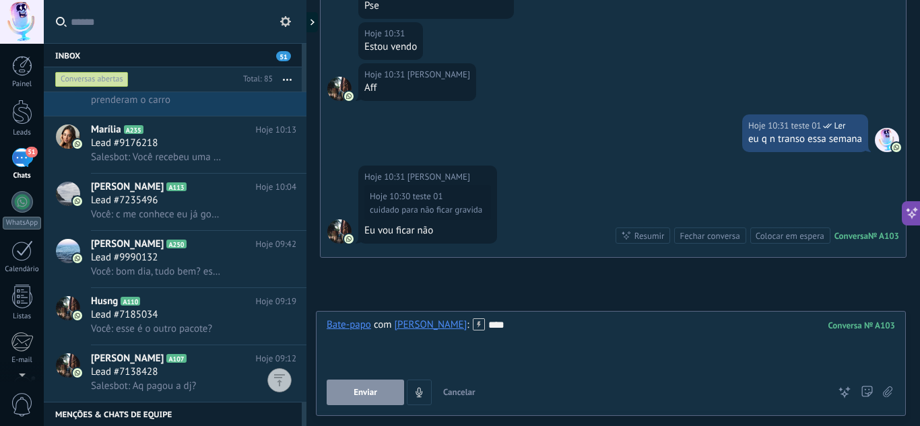
scroll to position [1914, 0]
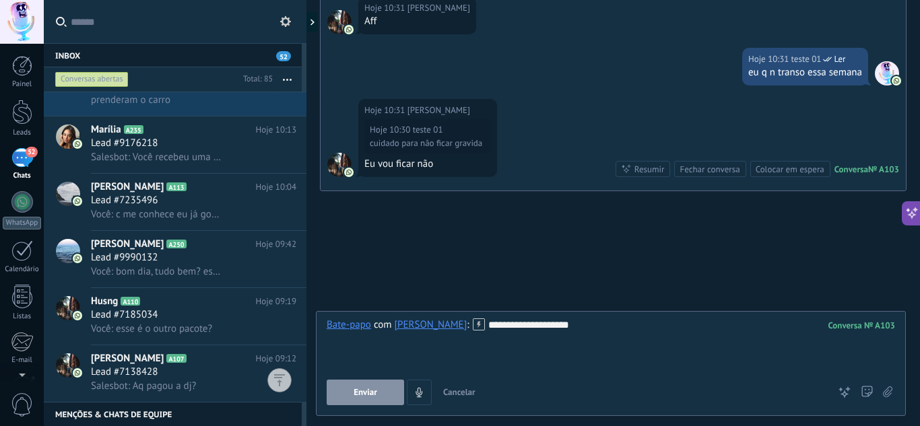
click at [361, 391] on span "Enviar" at bounding box center [366, 392] width 24 height 9
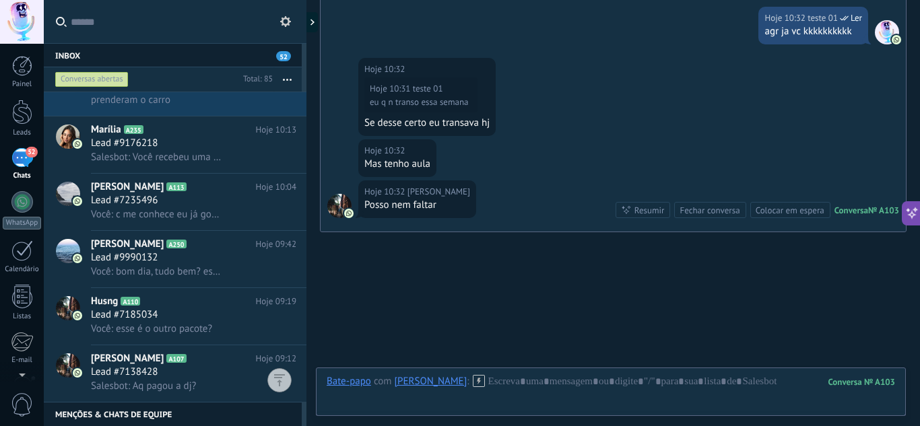
scroll to position [2139, 0]
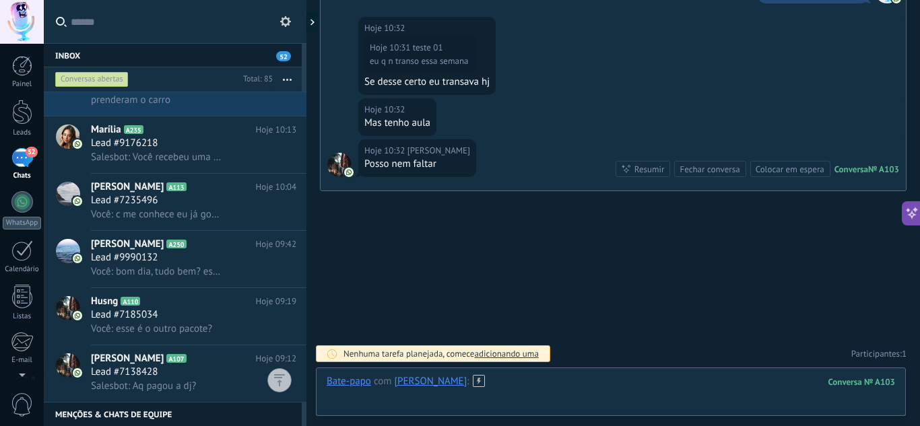
click at [545, 384] on div at bounding box center [611, 395] width 568 height 40
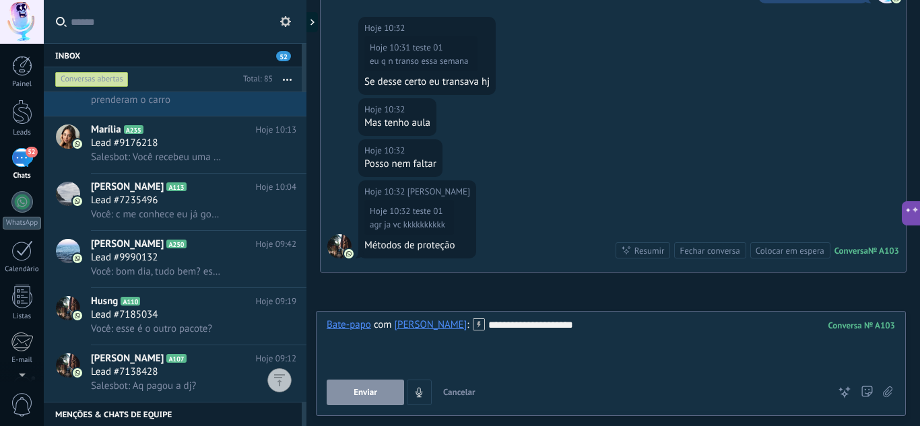
click at [392, 397] on button "Enviar" at bounding box center [365, 393] width 77 height 26
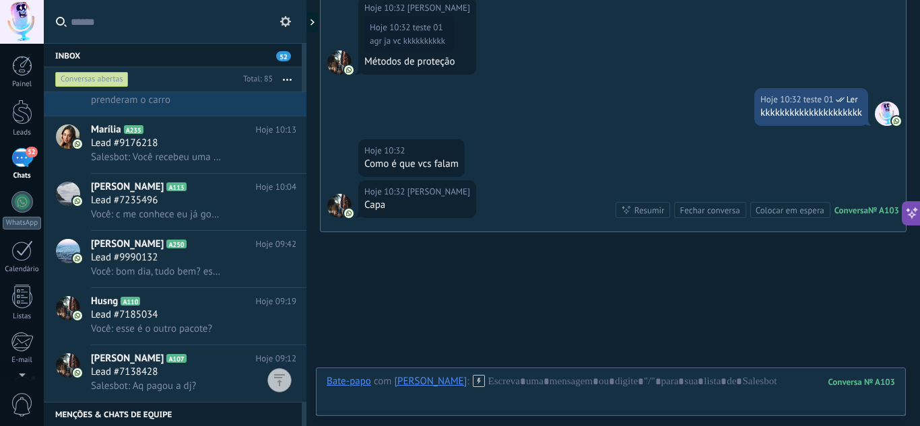
scroll to position [2364, 0]
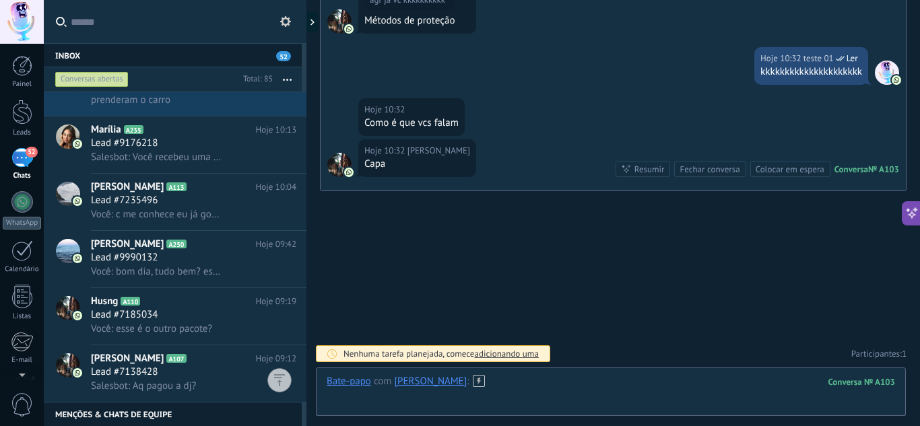
click at [547, 390] on div at bounding box center [611, 395] width 568 height 40
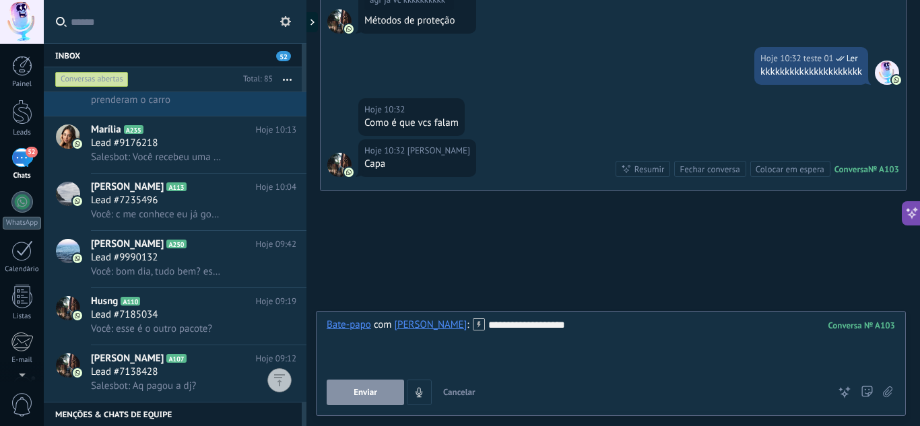
click at [389, 394] on button "Enviar" at bounding box center [365, 393] width 77 height 26
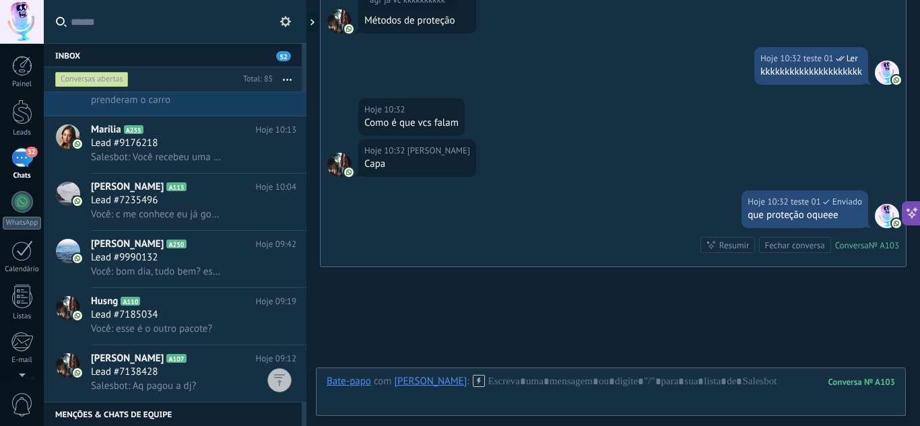
scroll to position [2440, 0]
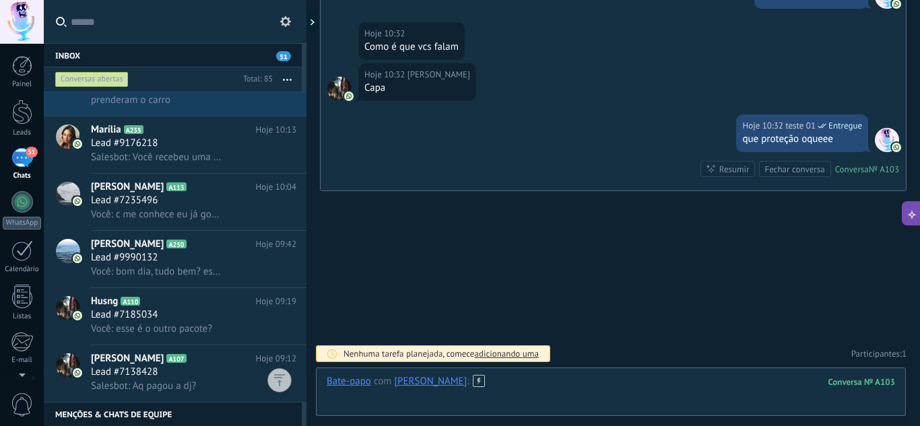
click at [613, 384] on div at bounding box center [611, 395] width 568 height 40
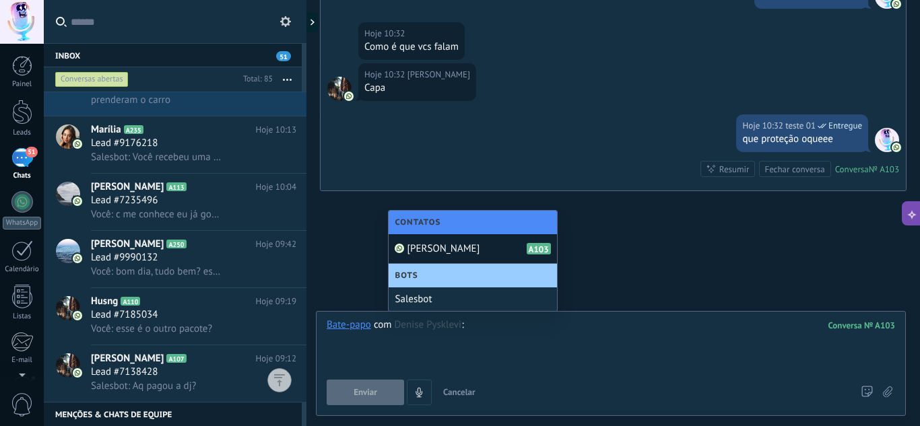
click at [500, 238] on div "[PERSON_NAME] A103" at bounding box center [473, 249] width 168 height 30
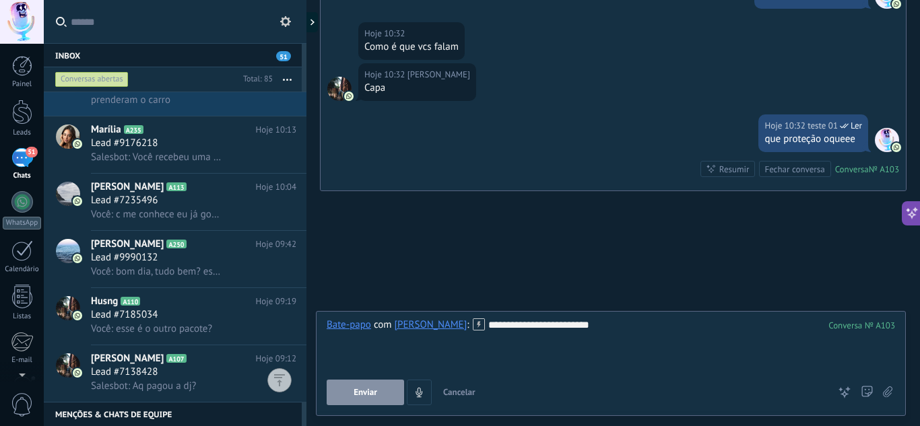
click at [364, 392] on span "Enviar" at bounding box center [366, 392] width 24 height 9
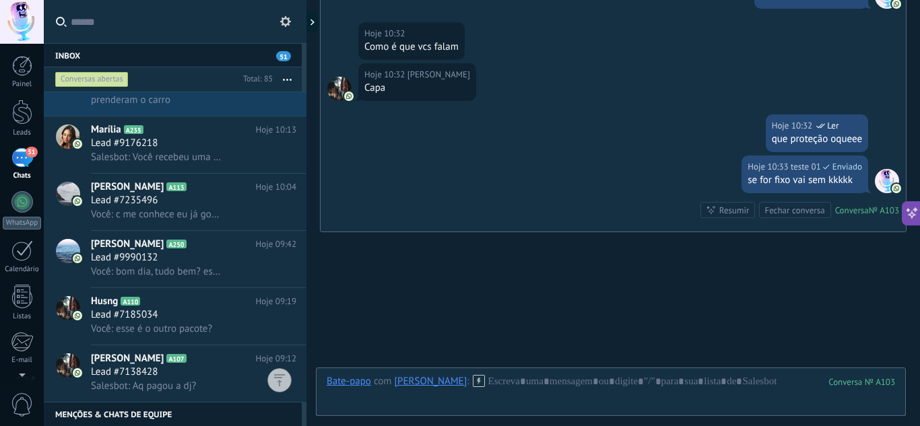
scroll to position [2481, 0]
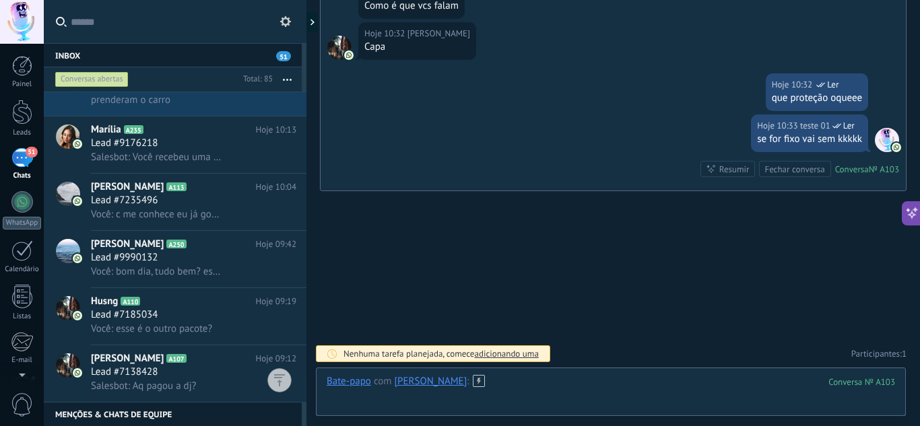
click at [530, 388] on div at bounding box center [611, 395] width 568 height 40
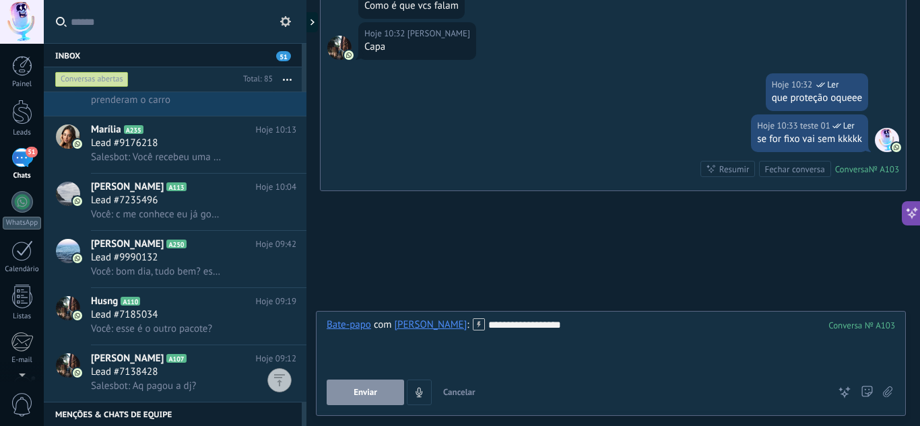
click at [358, 387] on button "Enviar" at bounding box center [365, 393] width 77 height 26
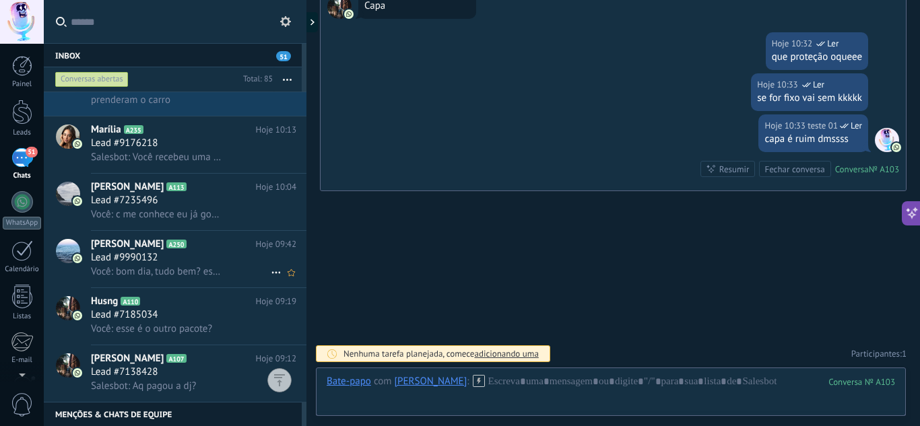
scroll to position [0, 0]
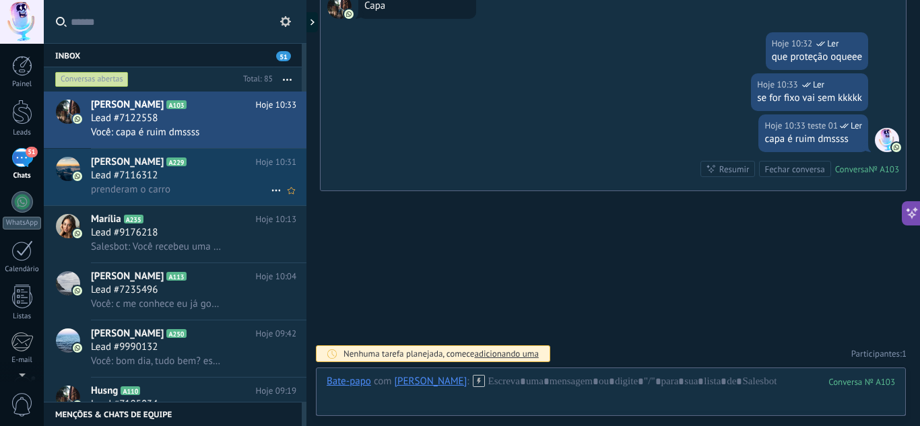
click at [201, 172] on div "Lead #7116312" at bounding box center [193, 175] width 205 height 13
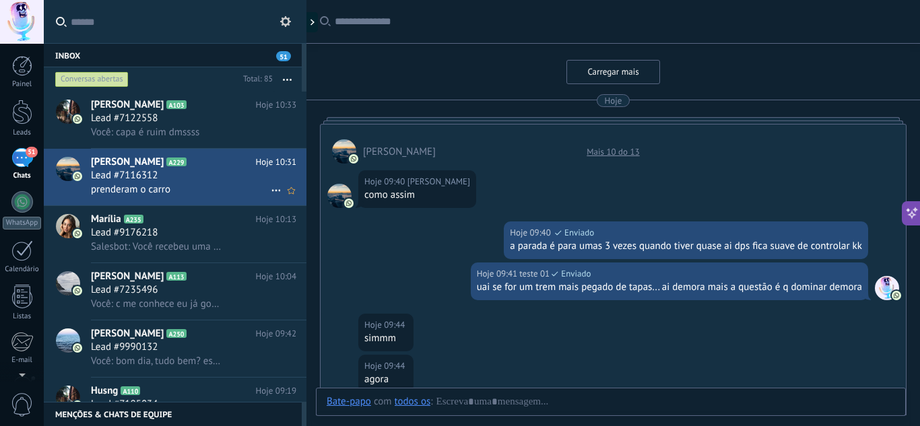
scroll to position [1043, 0]
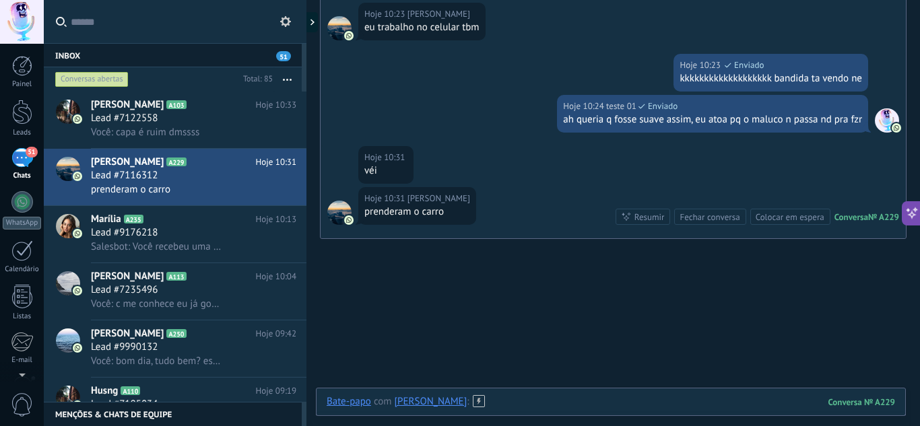
click at [527, 401] on div at bounding box center [611, 415] width 568 height 40
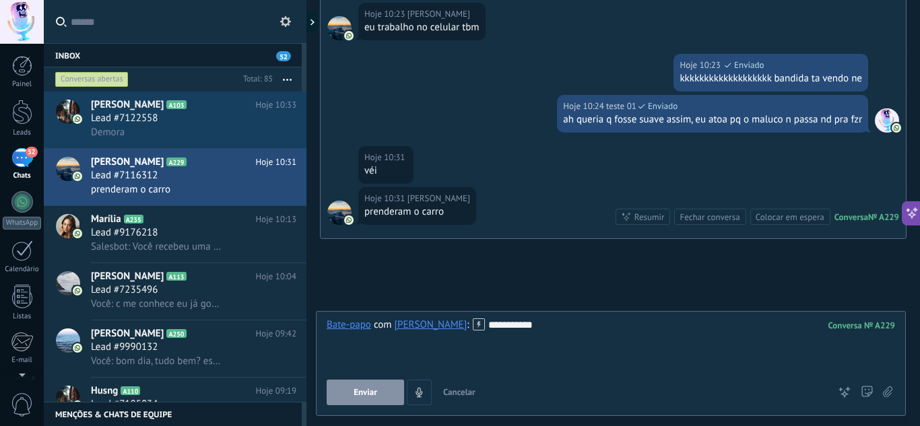
click at [368, 384] on button "Enviar" at bounding box center [365, 393] width 77 height 26
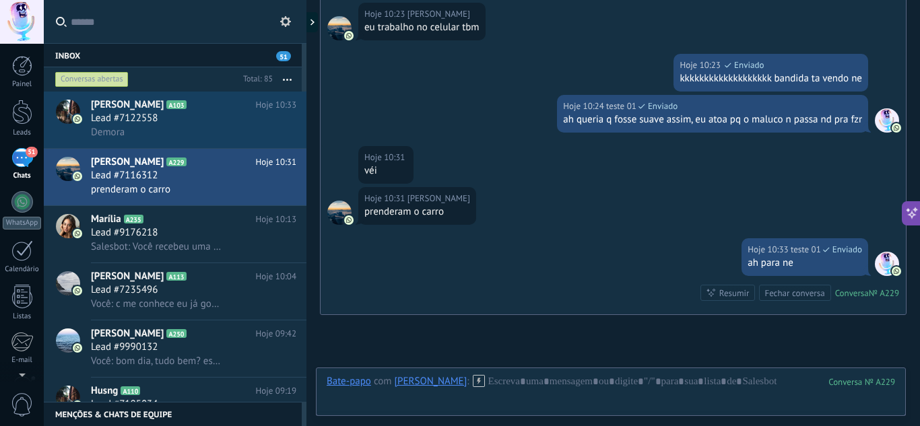
scroll to position [1167, 0]
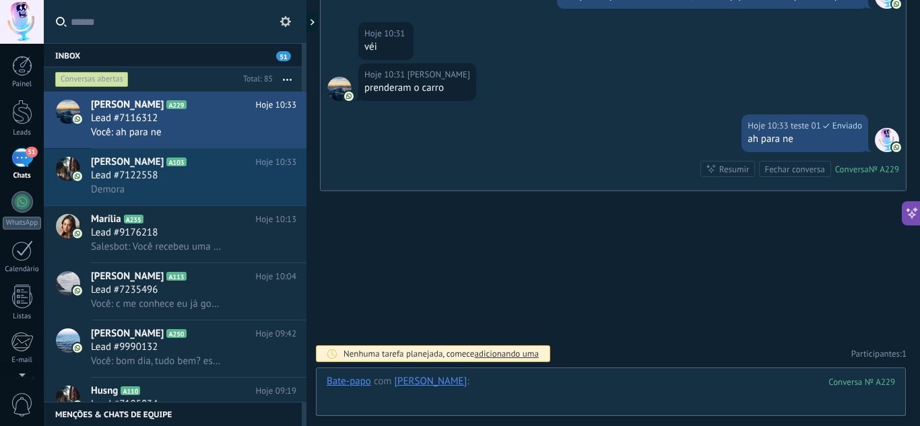
click at [490, 381] on div at bounding box center [611, 395] width 568 height 40
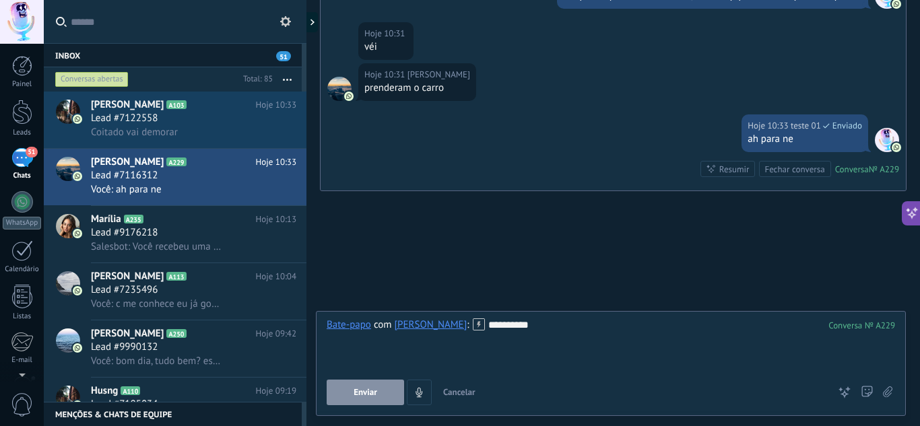
click at [390, 399] on button "Enviar" at bounding box center [365, 393] width 77 height 26
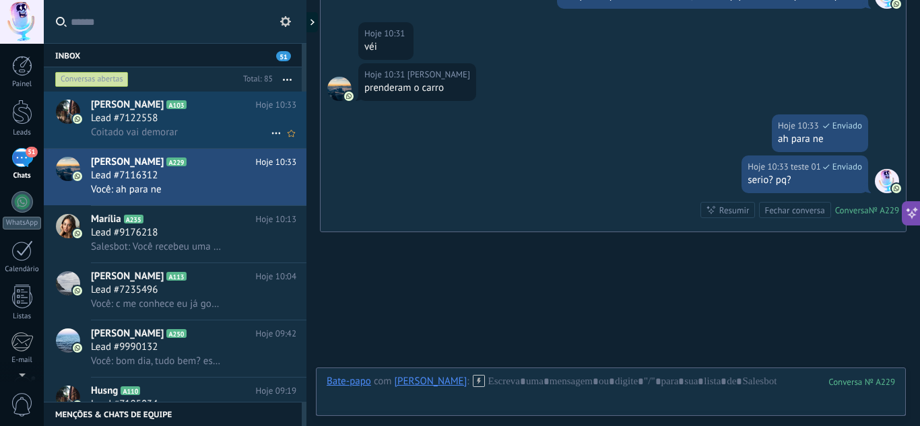
scroll to position [1208, 0]
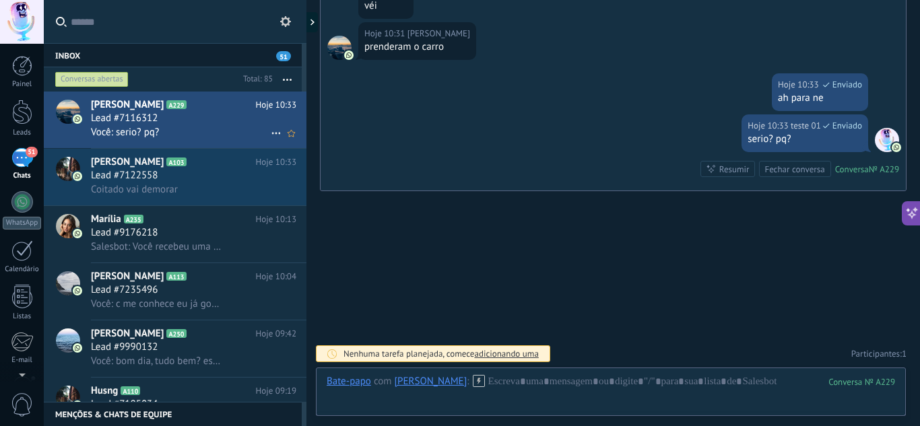
click at [200, 135] on div "Você: serio? pq?" at bounding box center [193, 132] width 205 height 14
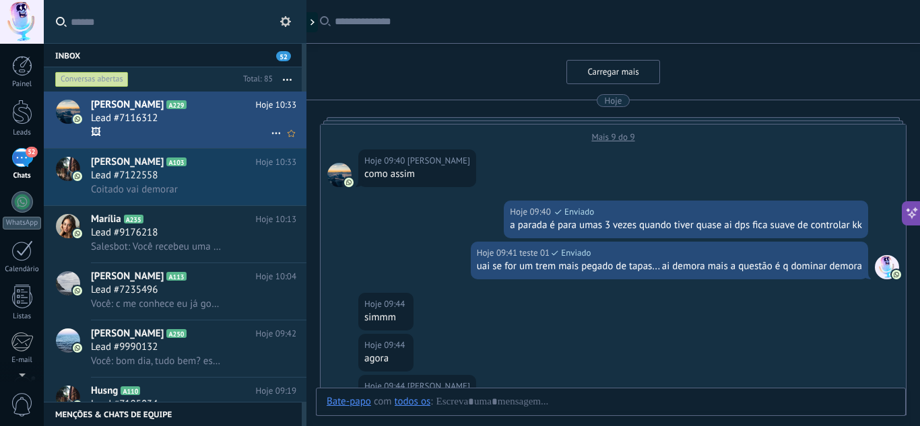
scroll to position [1085, 0]
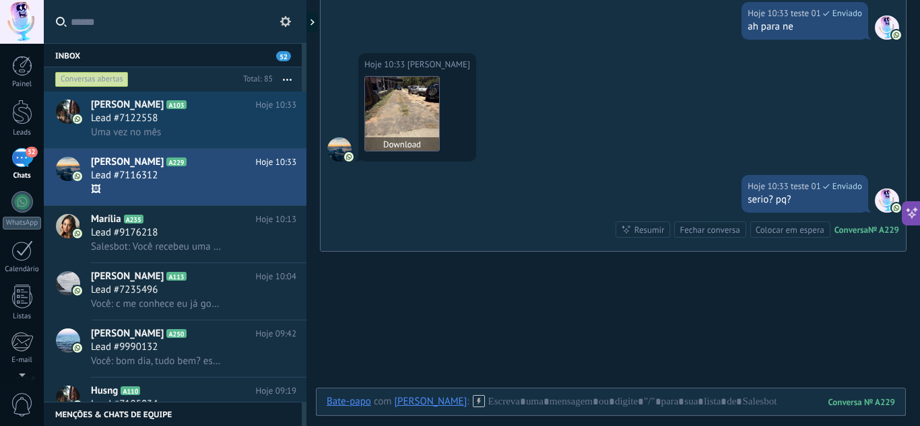
click at [418, 137] on button "Download" at bounding box center [402, 143] width 74 height 13
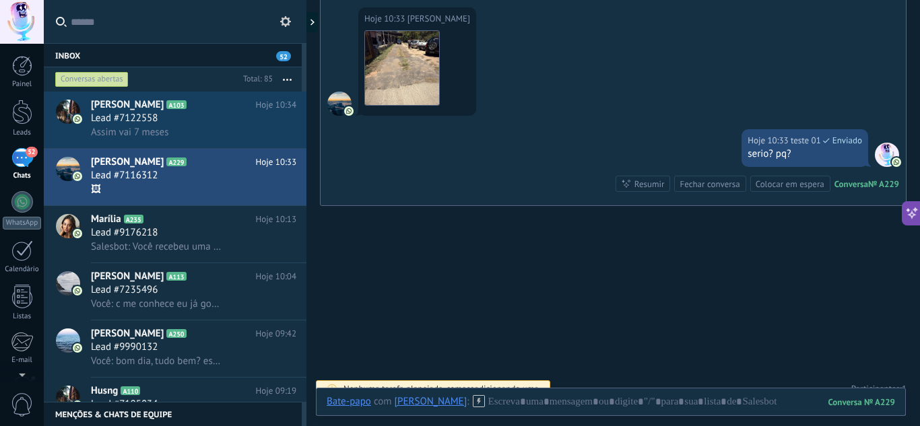
scroll to position [1145, 0]
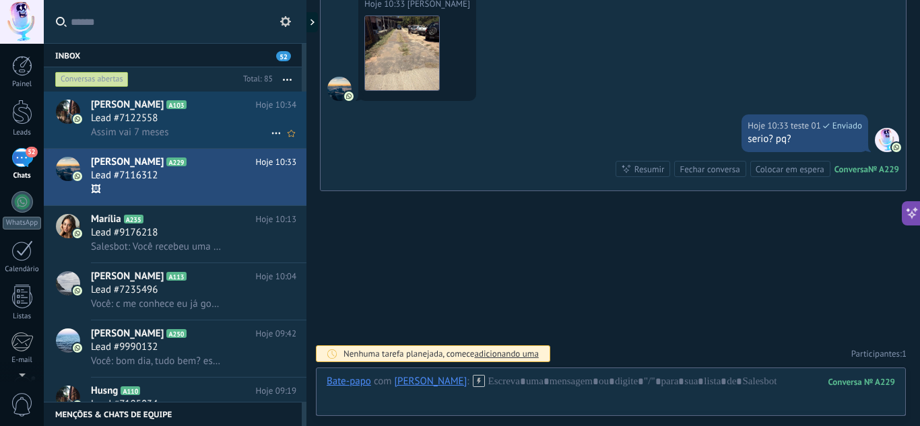
click at [219, 121] on div "Lead #7122558" at bounding box center [193, 118] width 205 height 13
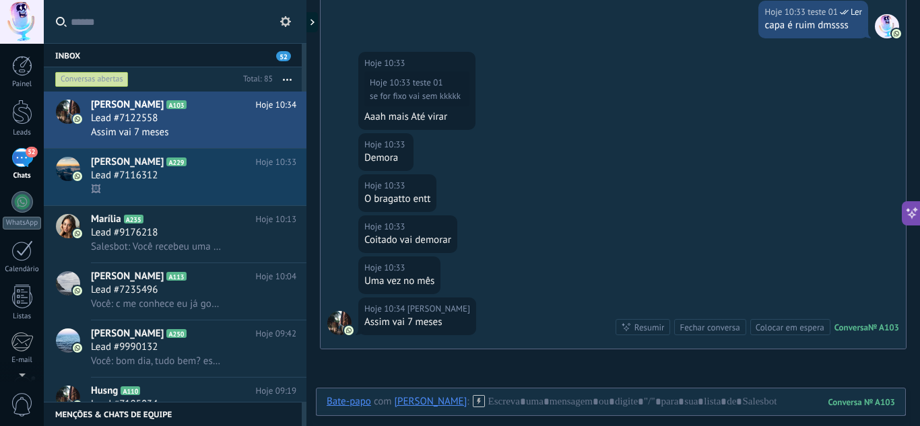
scroll to position [1405, 0]
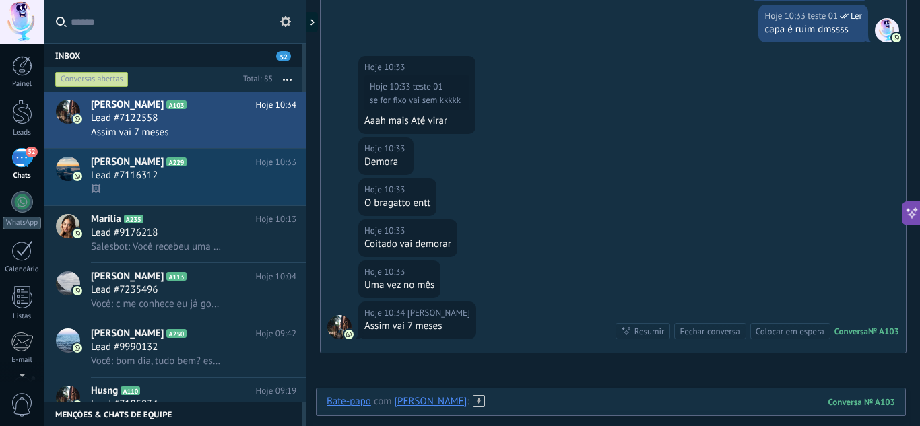
click at [516, 397] on div at bounding box center [611, 415] width 568 height 40
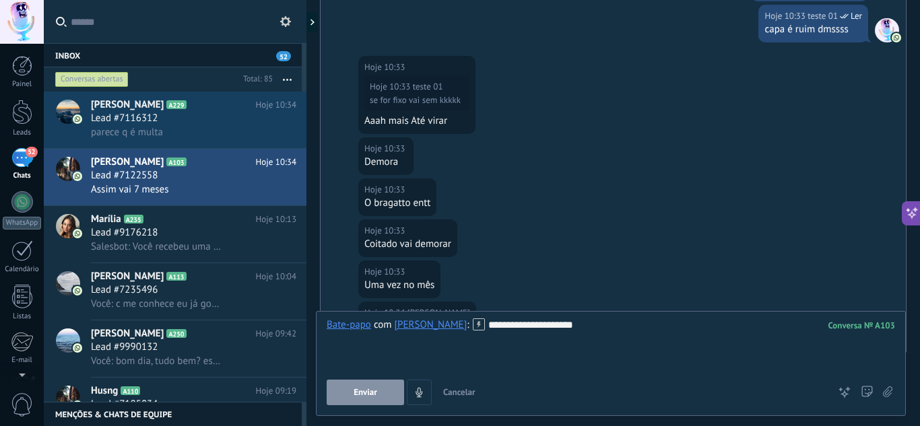
click at [362, 391] on span "Enviar" at bounding box center [366, 392] width 24 height 9
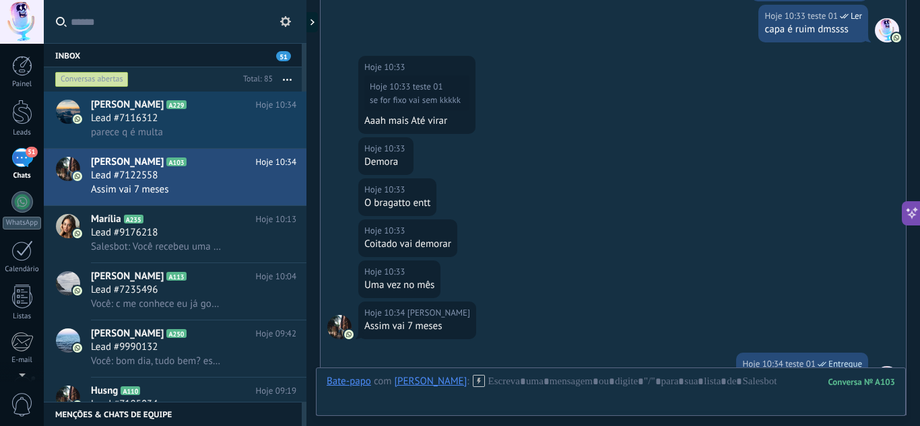
scroll to position [1644, 0]
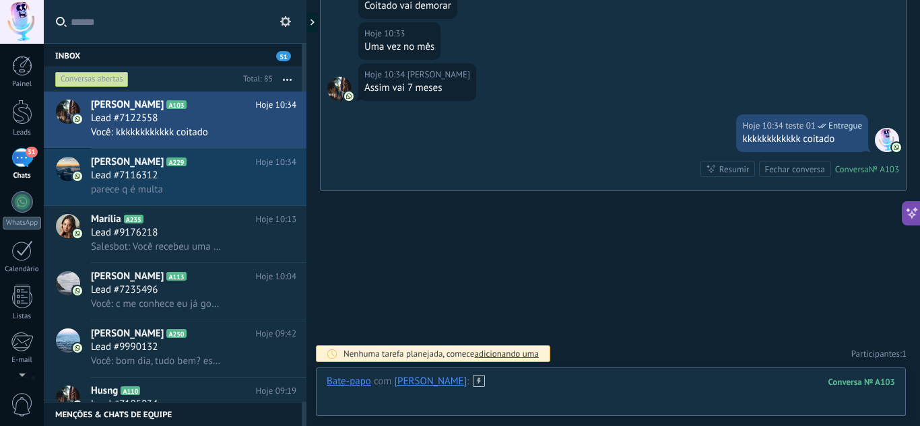
click at [547, 390] on div at bounding box center [611, 395] width 568 height 40
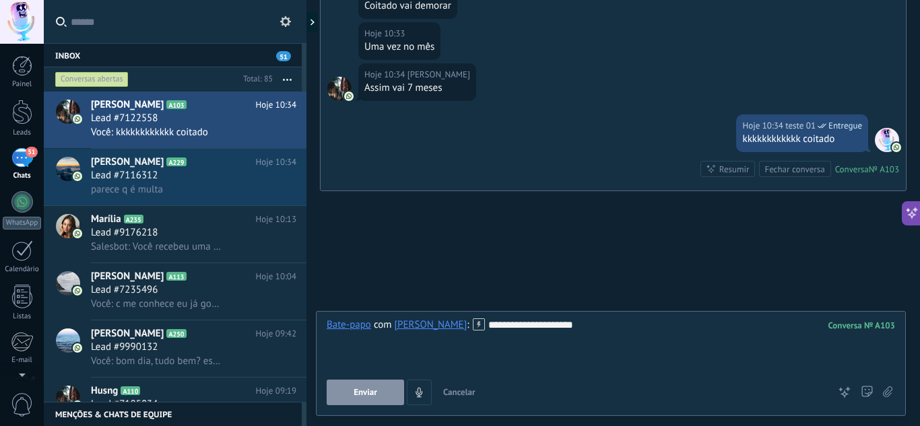
click at [389, 387] on button "Enviar" at bounding box center [365, 393] width 77 height 26
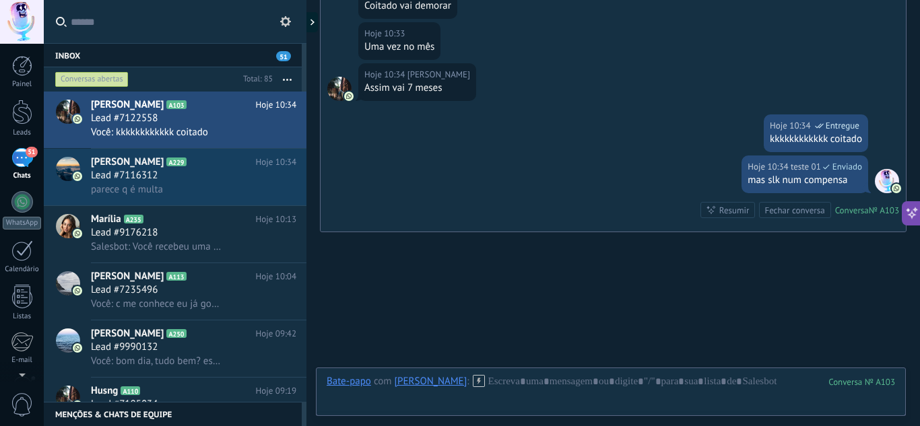
scroll to position [1685, 0]
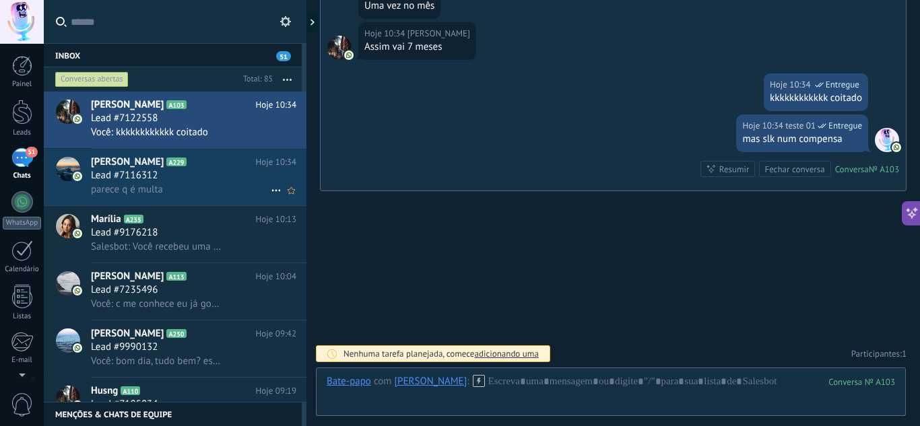
click at [191, 187] on div "parece q é multa" at bounding box center [193, 189] width 205 height 14
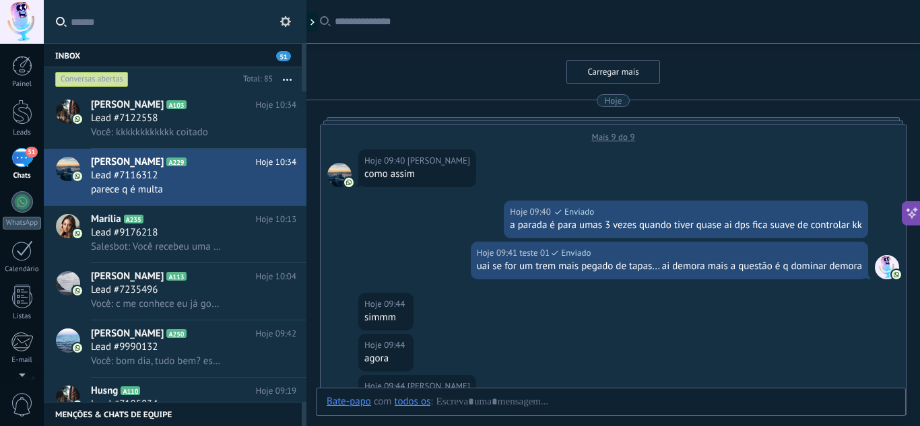
scroll to position [1083, 0]
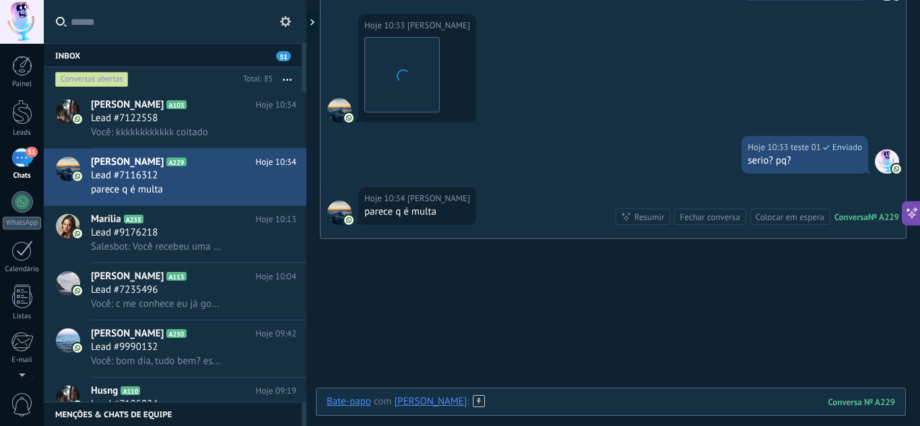
click at [507, 409] on div at bounding box center [611, 415] width 568 height 40
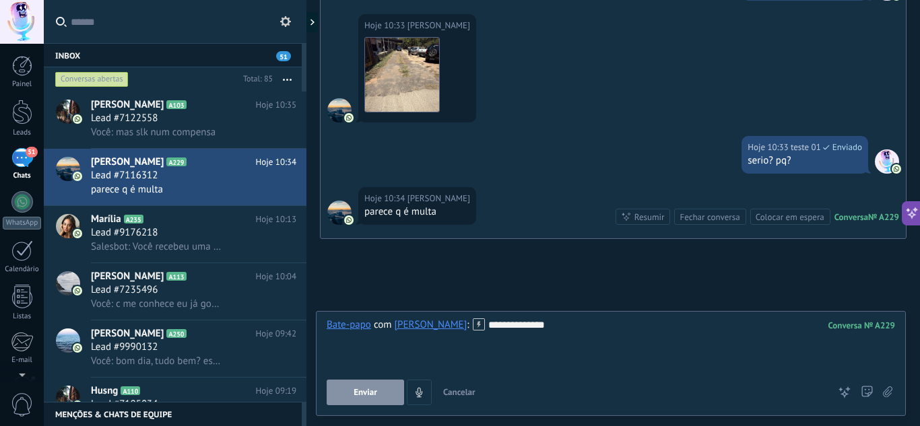
click at [378, 391] on button "Enviar" at bounding box center [365, 393] width 77 height 26
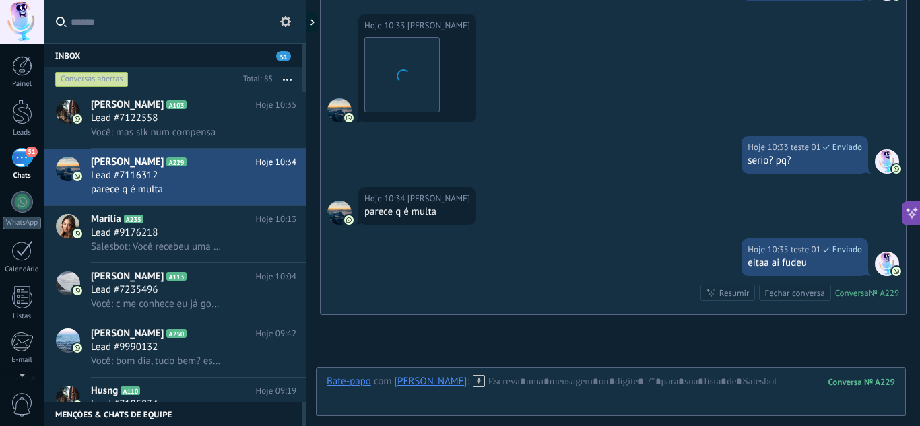
scroll to position [1207, 0]
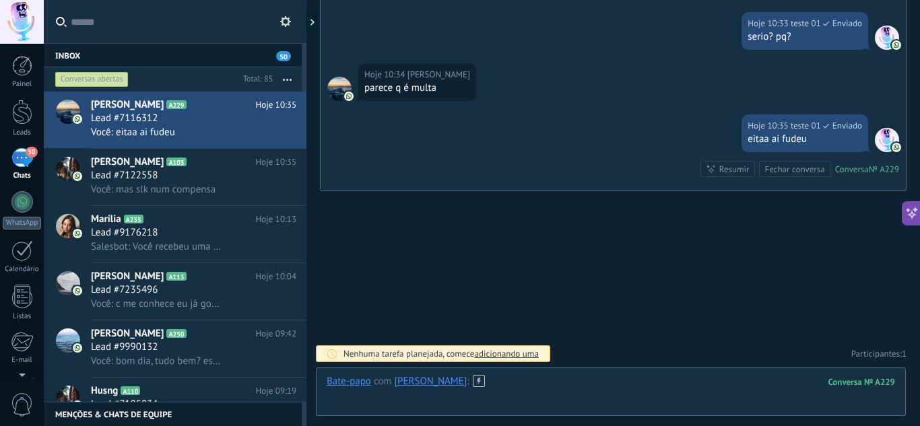
click at [574, 393] on div at bounding box center [611, 395] width 568 height 40
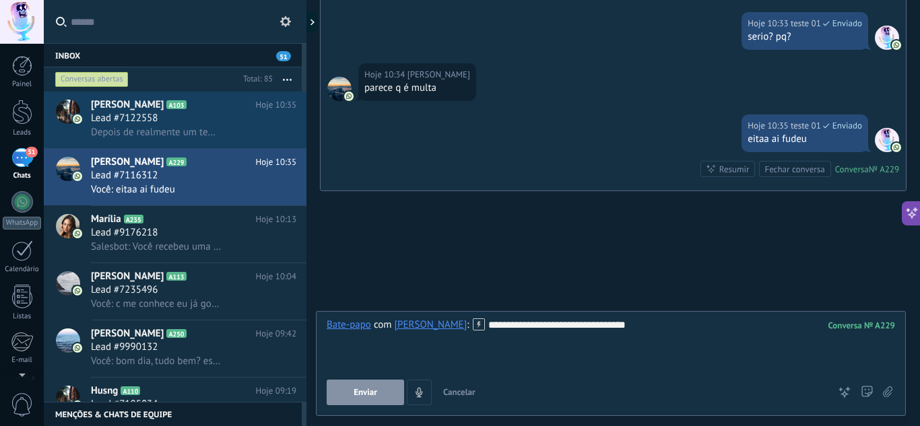
click at [389, 399] on button "Enviar" at bounding box center [365, 393] width 77 height 26
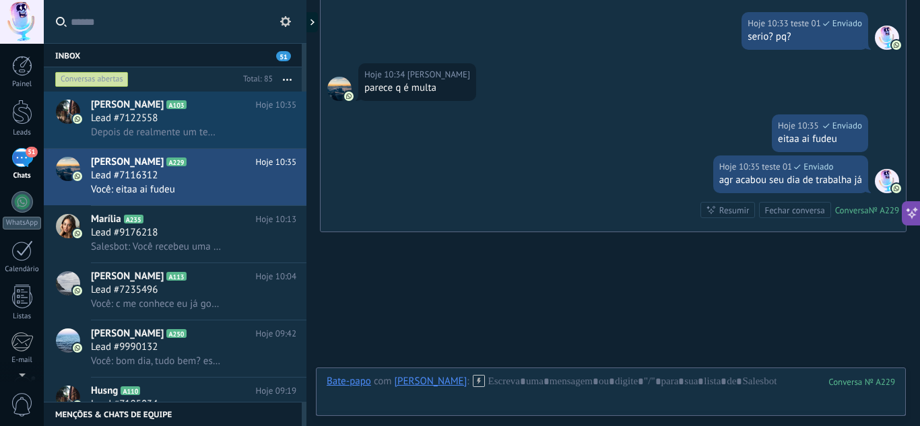
scroll to position [1248, 0]
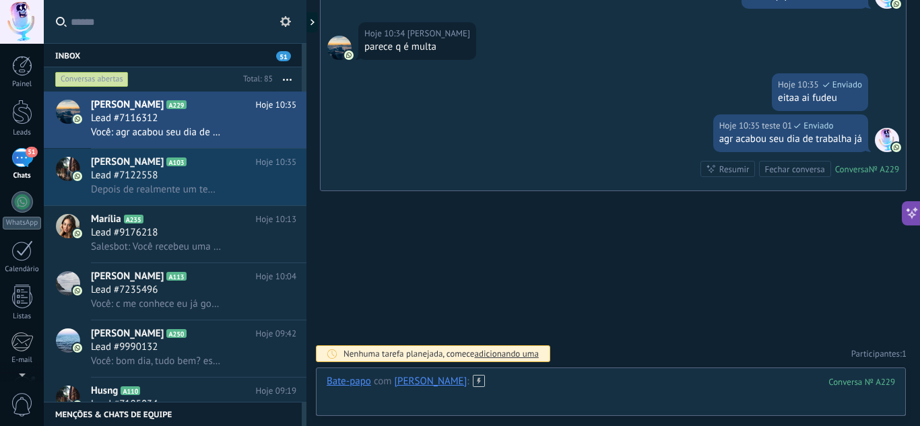
click at [593, 380] on div at bounding box center [611, 395] width 568 height 40
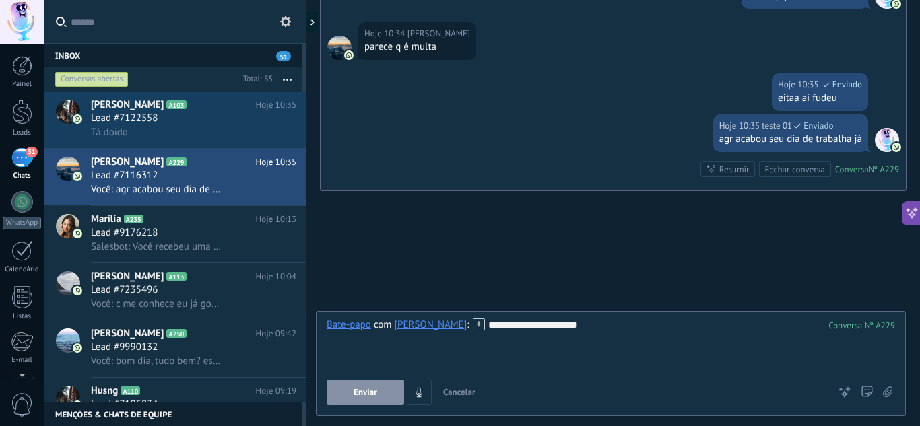
click at [362, 391] on span "Enviar" at bounding box center [366, 392] width 24 height 9
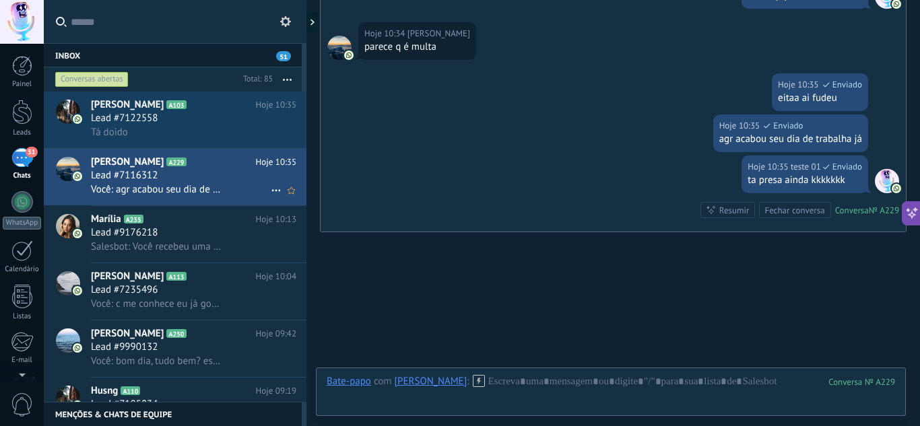
scroll to position [1289, 0]
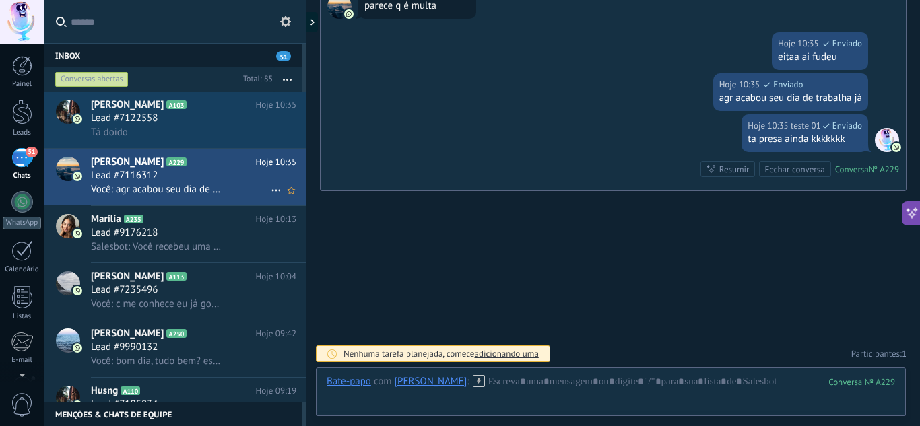
click at [189, 172] on div "Lead #7116312" at bounding box center [193, 175] width 205 height 13
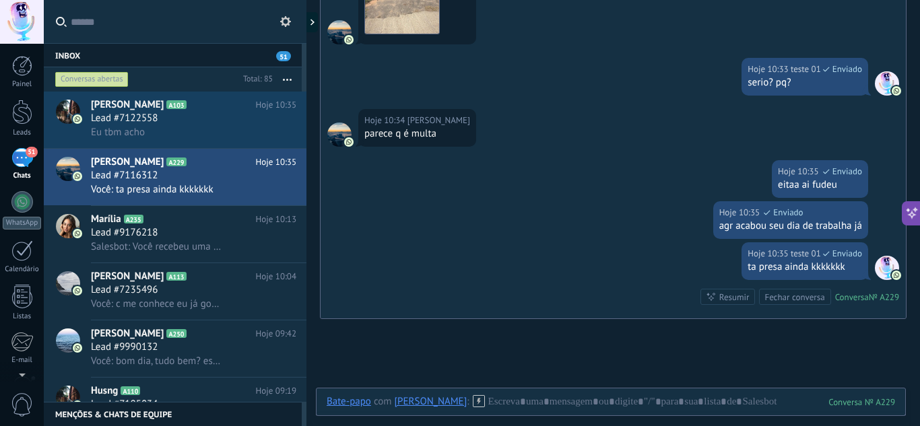
scroll to position [1136, 0]
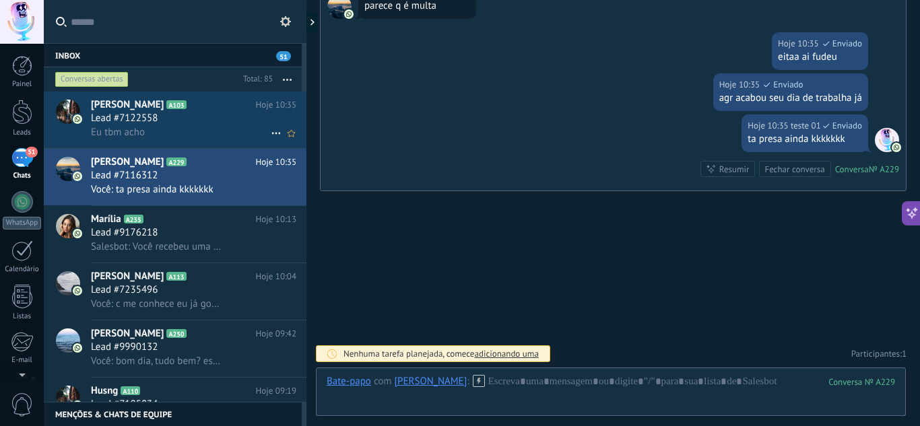
click at [236, 104] on h2 "[PERSON_NAME] A103" at bounding box center [173, 104] width 165 height 13
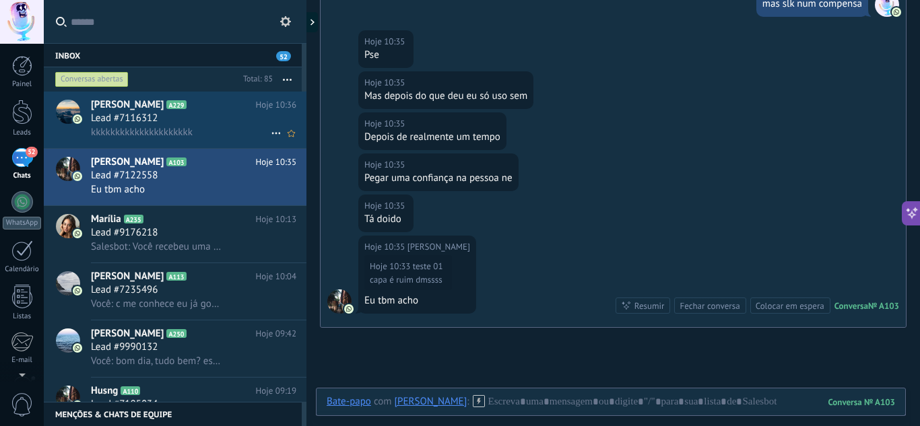
click at [176, 112] on div "Lead #7116312" at bounding box center [193, 118] width 205 height 13
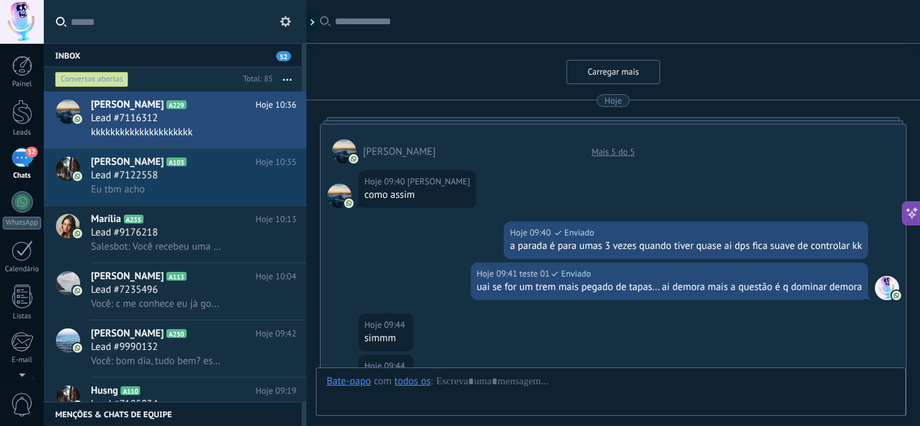
scroll to position [1111, 0]
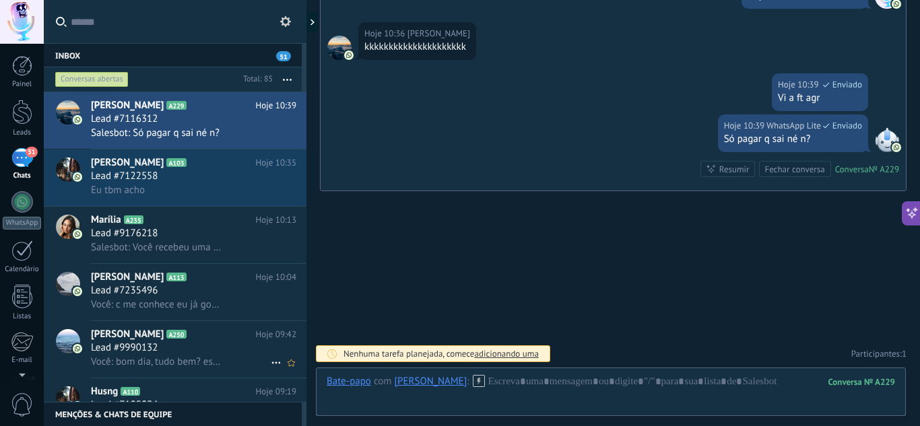
scroll to position [48, 0]
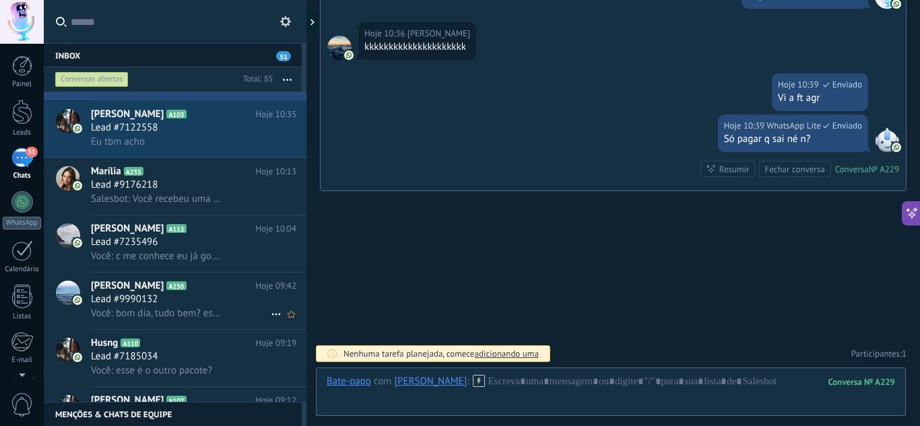
click at [218, 298] on div "Lead #9990132" at bounding box center [193, 299] width 205 height 13
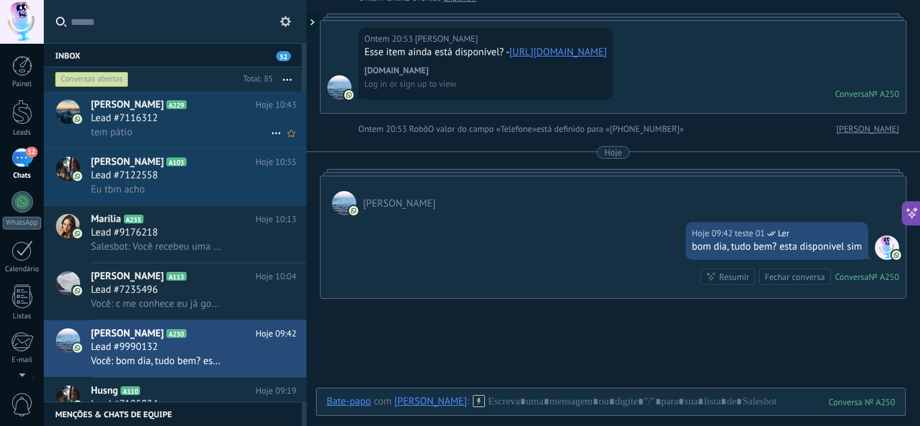
click at [192, 118] on div "Lead #7116312" at bounding box center [193, 118] width 205 height 13
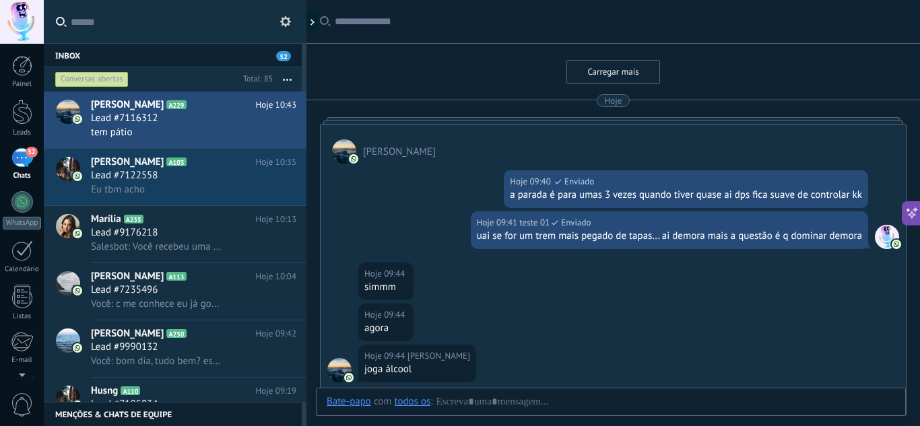
scroll to position [952, 0]
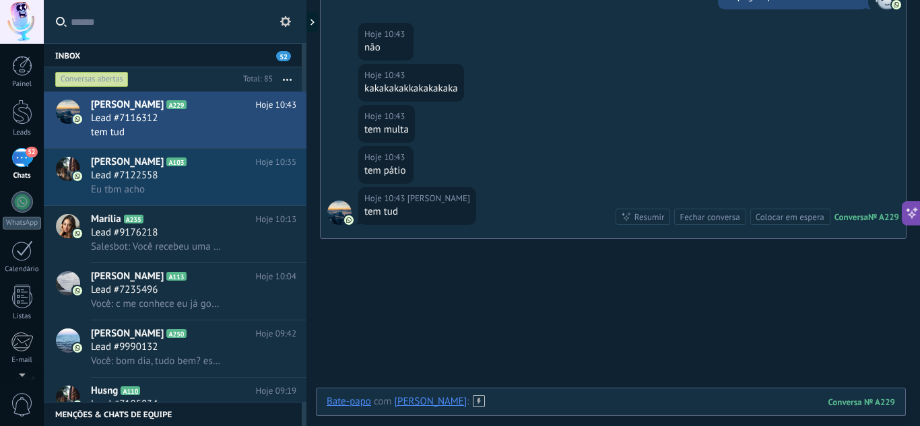
click at [516, 410] on div at bounding box center [611, 415] width 568 height 40
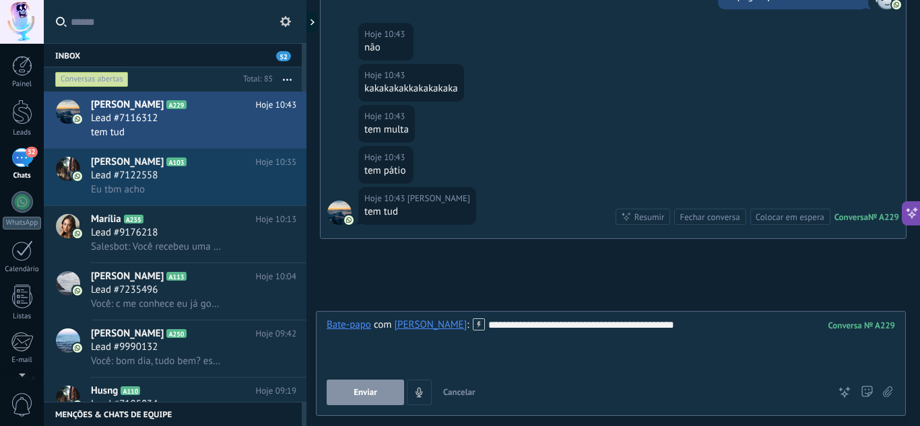
click at [364, 401] on button "Enviar" at bounding box center [365, 393] width 77 height 26
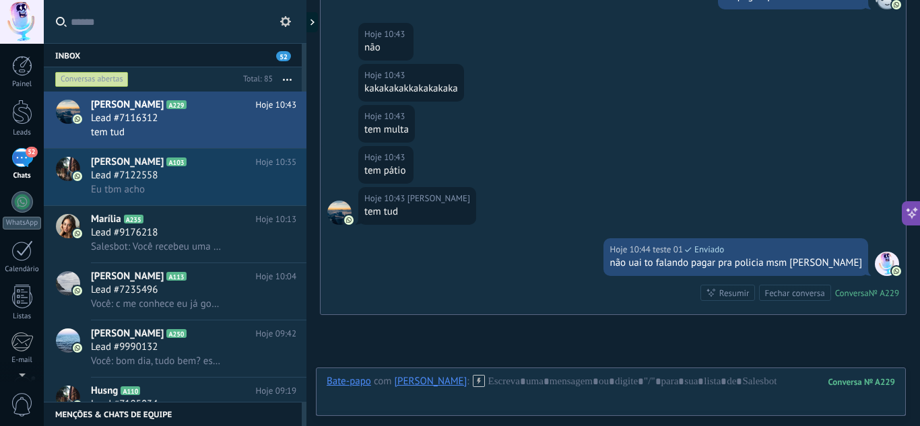
scroll to position [1076, 0]
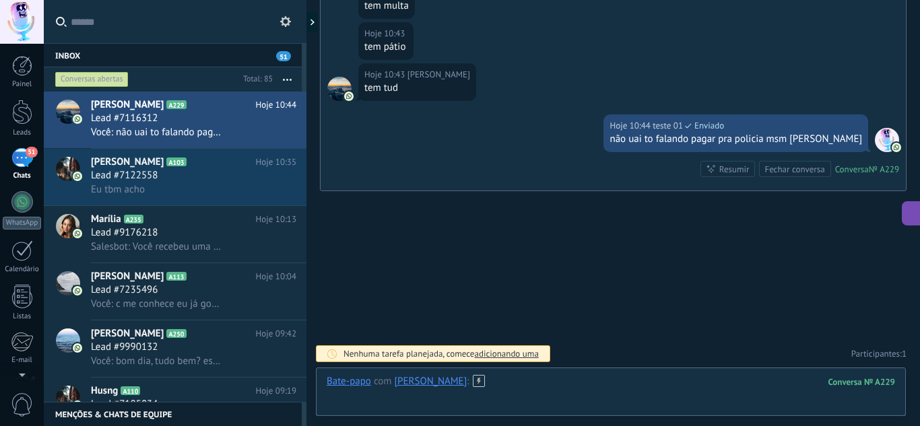
click at [519, 380] on div at bounding box center [611, 395] width 568 height 40
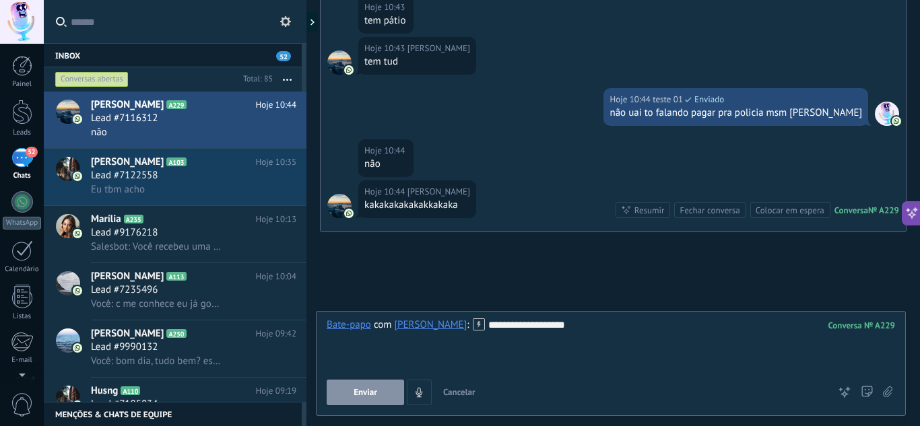
scroll to position [1143, 0]
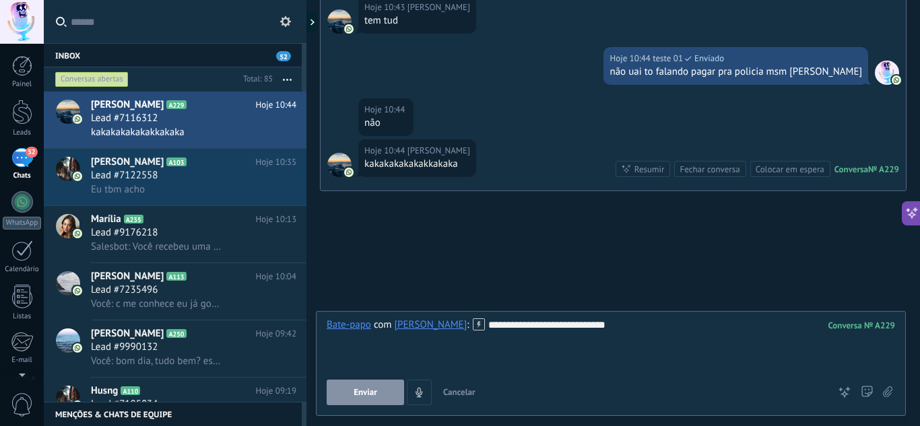
click at [381, 391] on button "Enviar" at bounding box center [365, 393] width 77 height 26
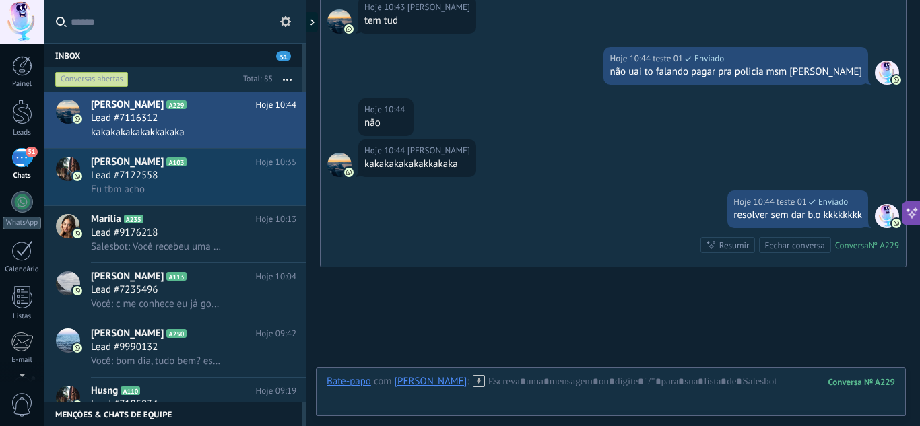
scroll to position [1220, 0]
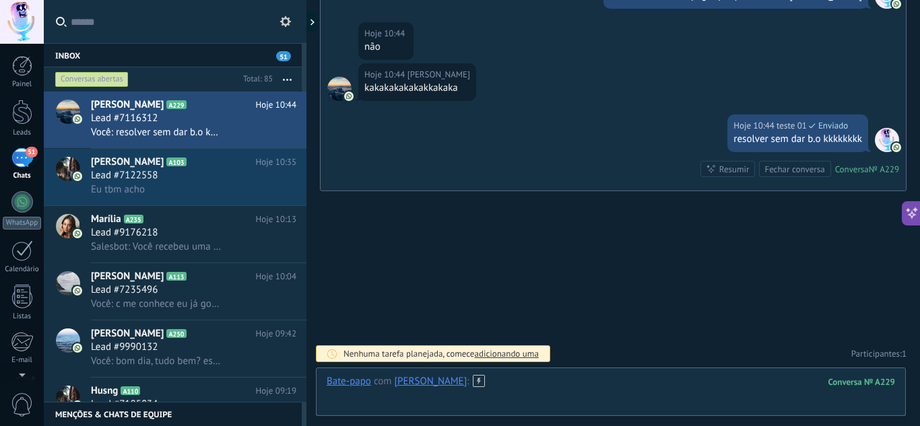
click at [566, 382] on div at bounding box center [611, 395] width 568 height 40
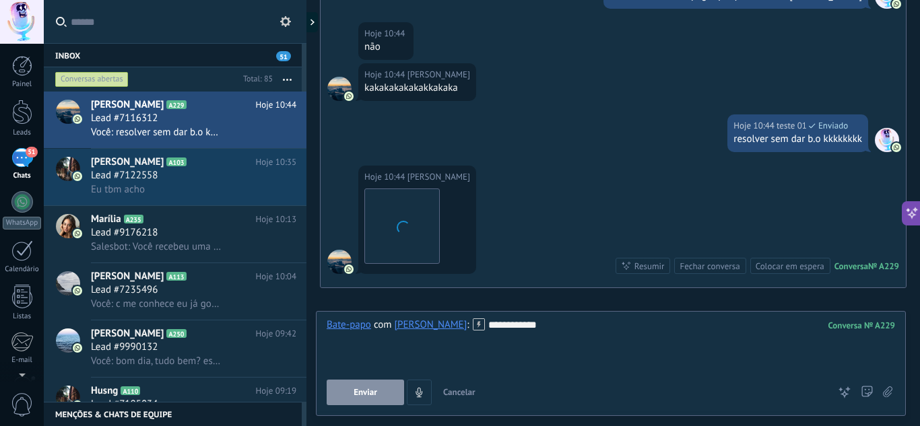
scroll to position [1316, 0]
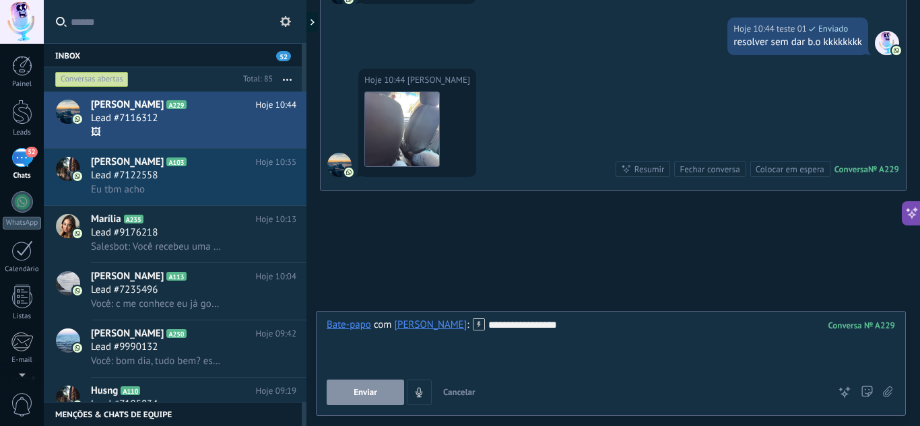
click at [360, 393] on span "Enviar" at bounding box center [366, 392] width 24 height 9
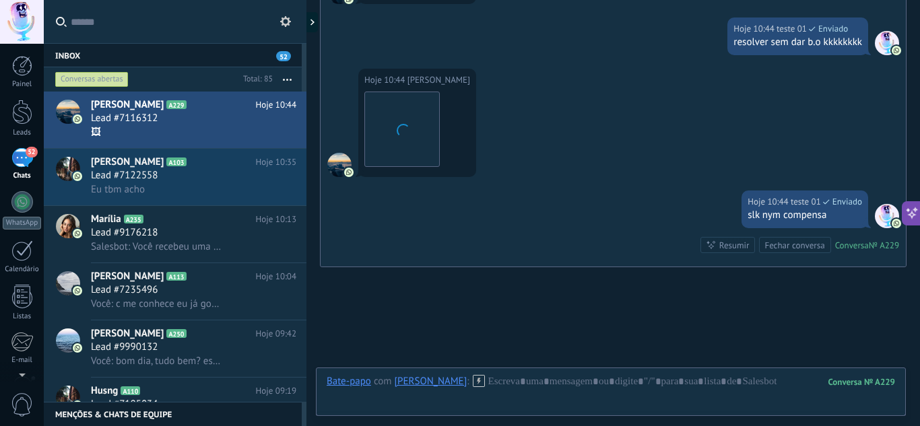
scroll to position [1393, 0]
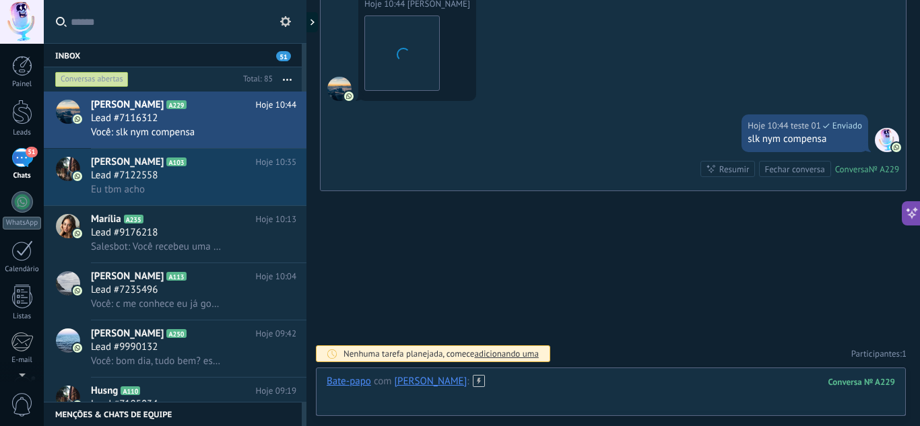
click at [498, 386] on div at bounding box center [611, 395] width 568 height 40
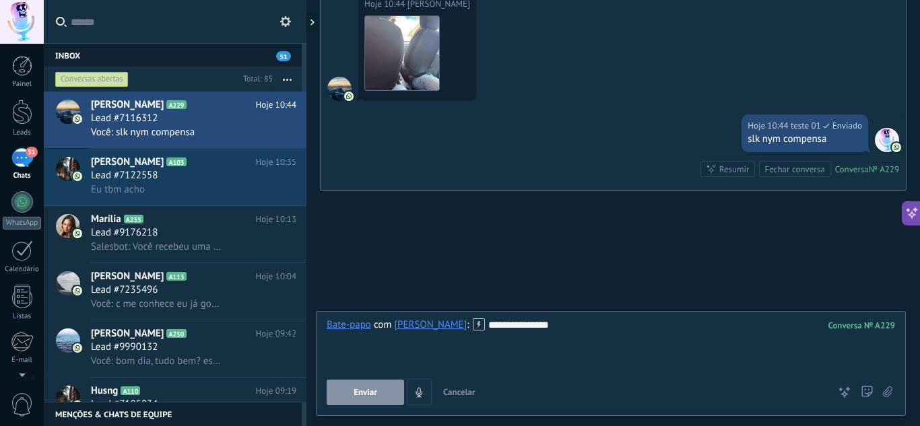
click at [362, 389] on span "Enviar" at bounding box center [366, 392] width 24 height 9
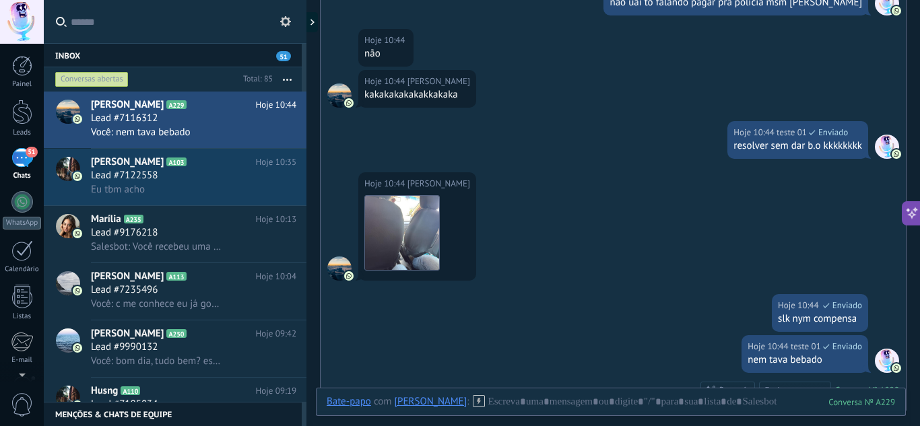
scroll to position [1212, 0]
click at [420, 241] on img at bounding box center [402, 234] width 74 height 74
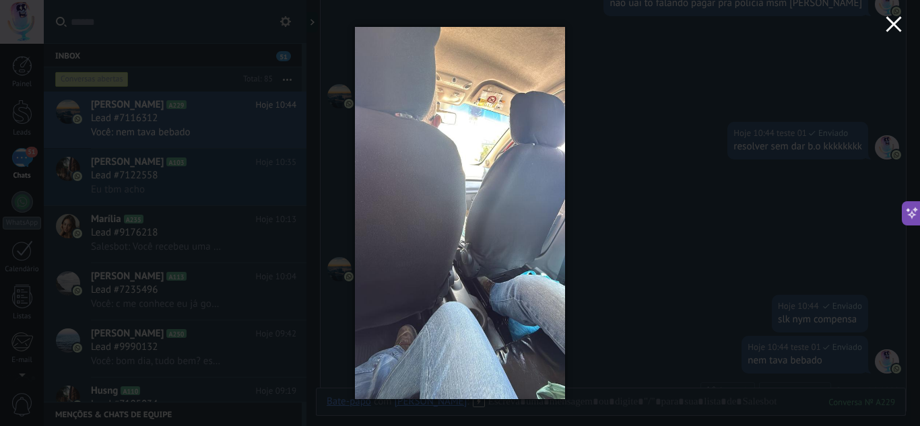
click at [890, 26] on icon "button" at bounding box center [894, 24] width 16 height 16
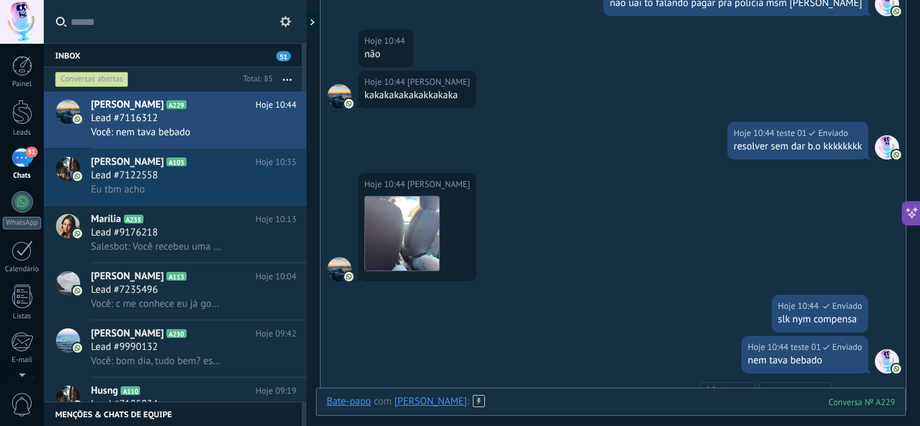
click at [541, 406] on div at bounding box center [611, 415] width 568 height 40
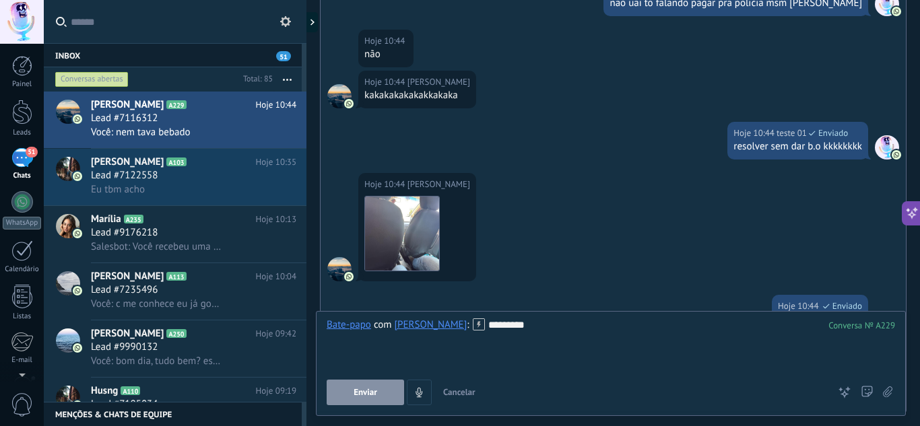
click at [384, 396] on button "Enviar" at bounding box center [365, 393] width 77 height 26
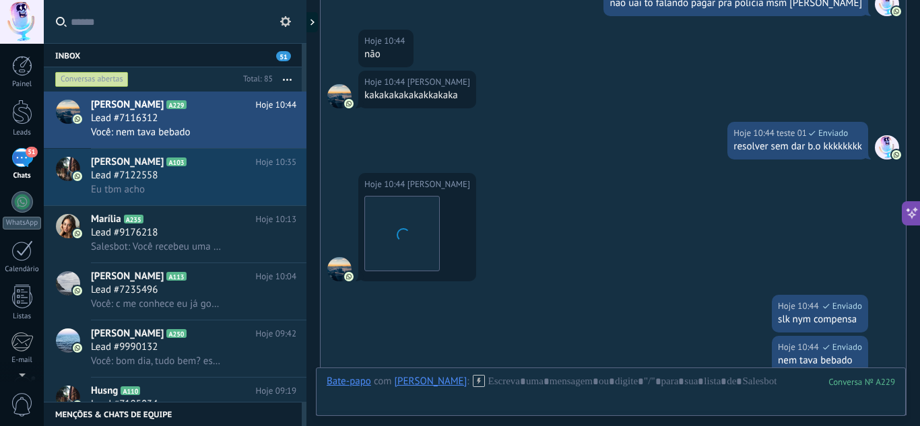
scroll to position [1475, 0]
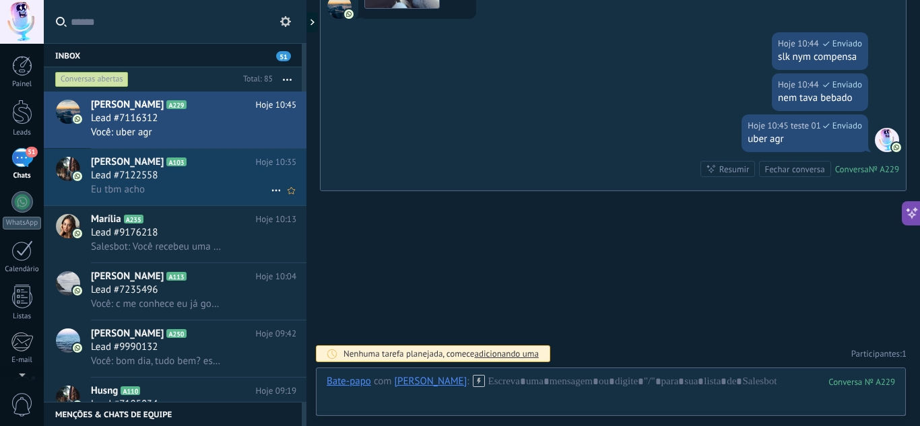
click at [195, 183] on div "Eu tbm acho" at bounding box center [193, 189] width 205 height 14
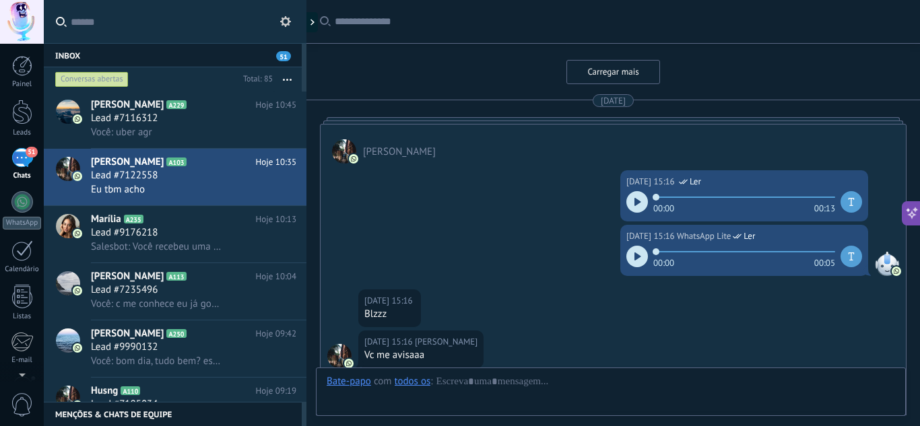
scroll to position [1469, 0]
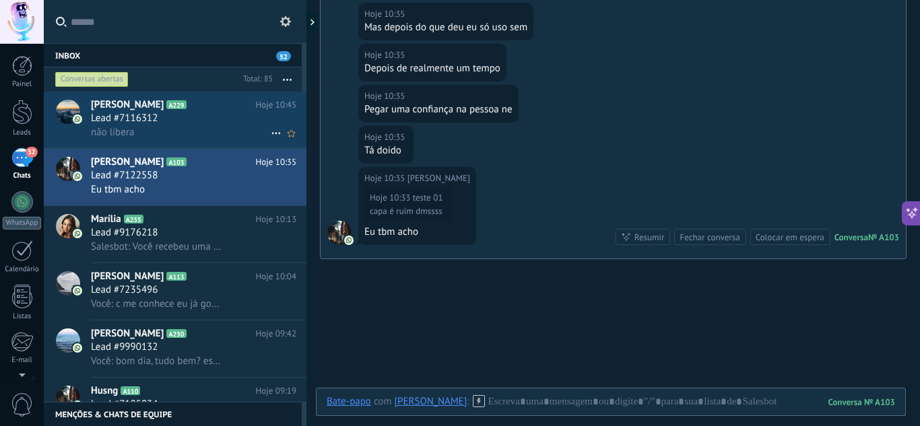
click at [172, 129] on div "não libera" at bounding box center [193, 132] width 205 height 14
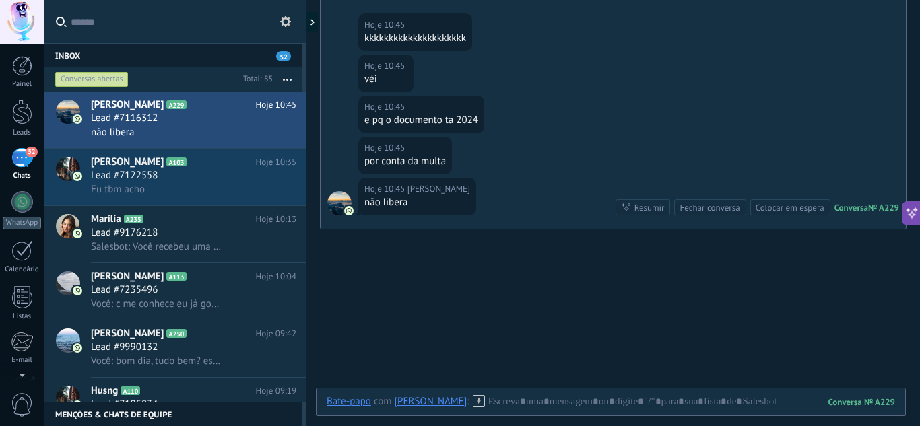
scroll to position [443, 0]
click at [545, 410] on div at bounding box center [611, 415] width 568 height 40
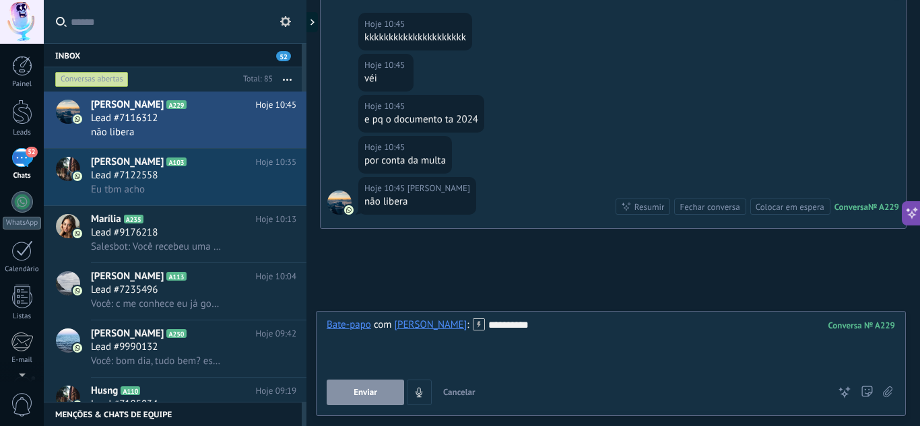
click at [380, 389] on button "Enviar" at bounding box center [365, 393] width 77 height 26
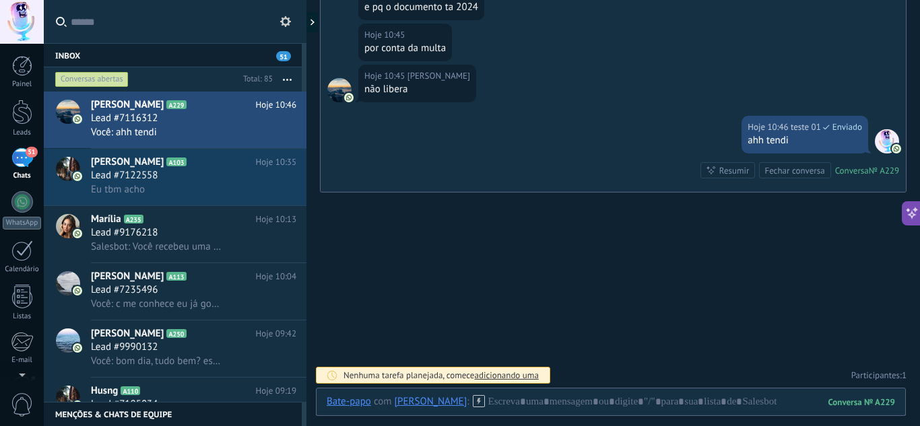
scroll to position [557, 0]
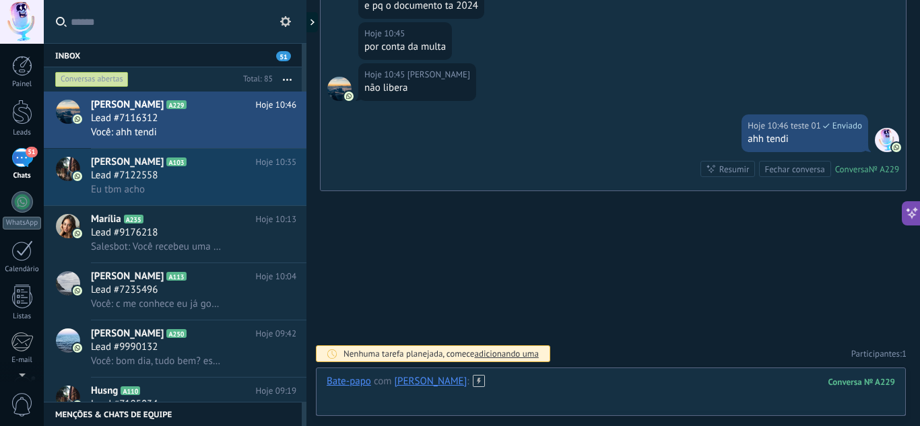
click at [615, 382] on div at bounding box center [611, 395] width 568 height 40
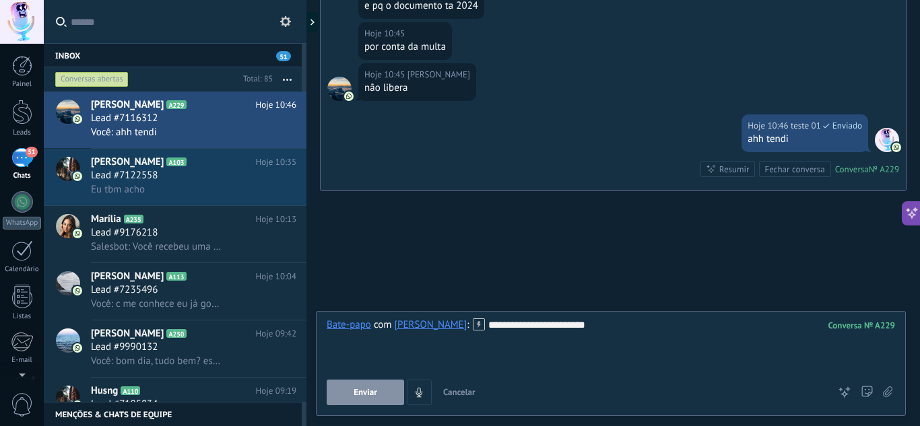
click at [352, 397] on button "Enviar" at bounding box center [365, 393] width 77 height 26
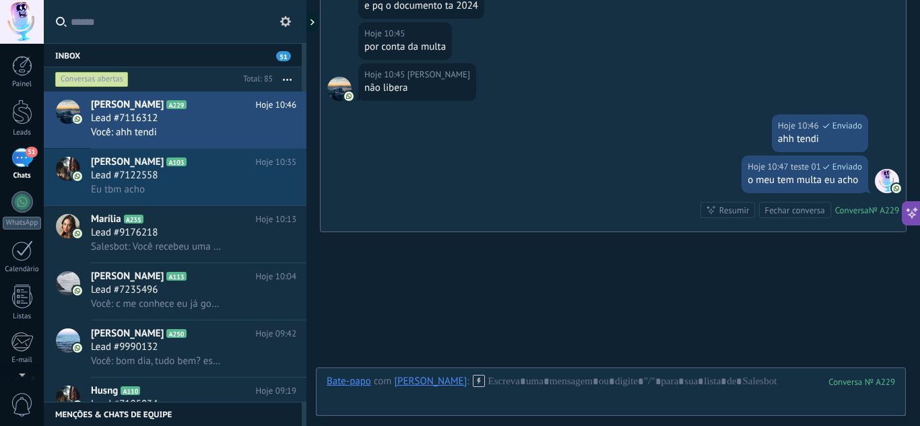
scroll to position [598, 0]
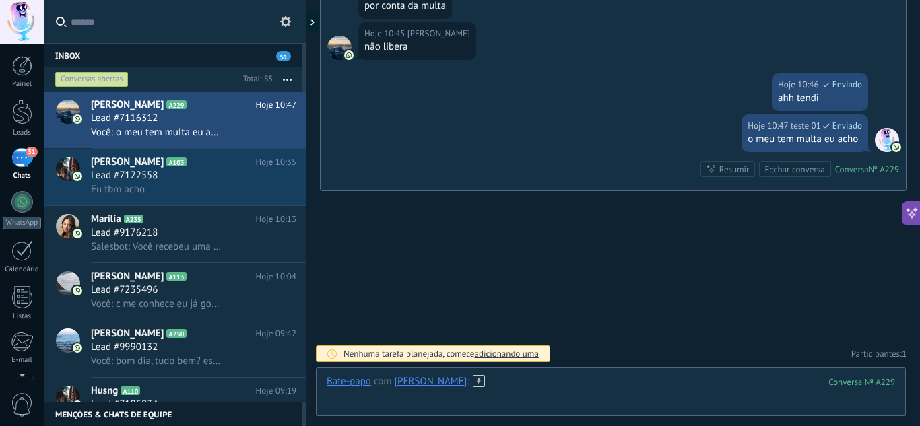
click at [555, 378] on div at bounding box center [611, 395] width 568 height 40
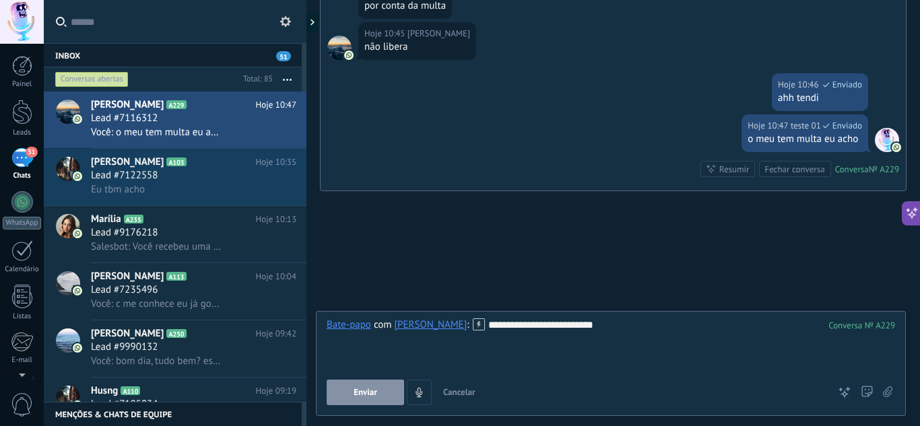
click at [381, 378] on div "**********" at bounding box center [611, 362] width 568 height 87
click at [381, 397] on button "Enviar" at bounding box center [365, 393] width 77 height 26
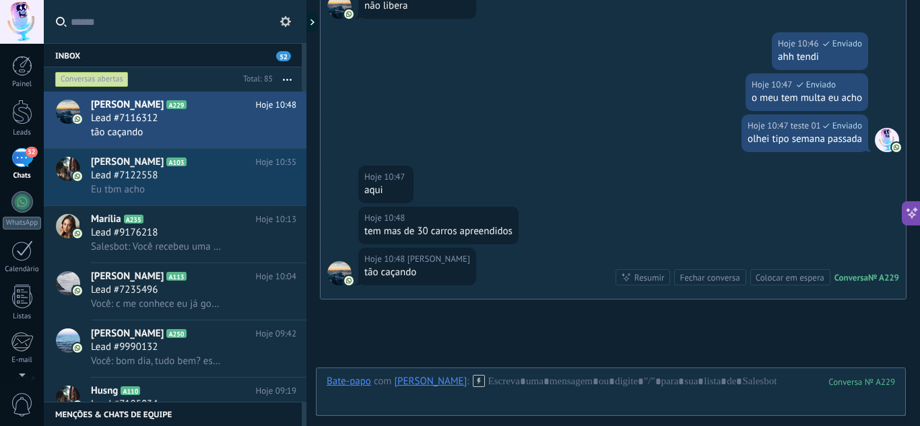
scroll to position [747, 0]
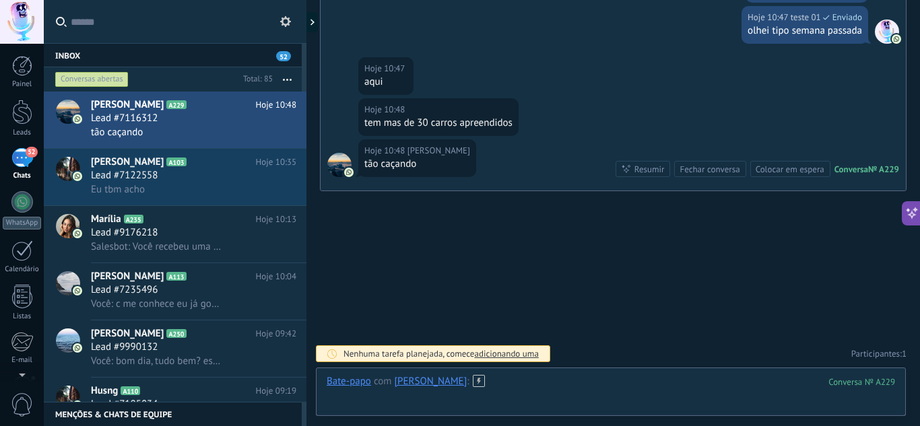
click at [540, 379] on div at bounding box center [611, 395] width 568 height 40
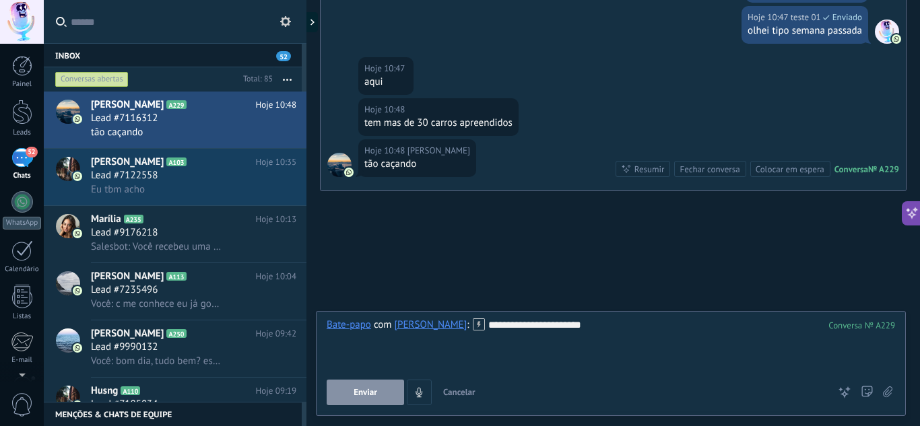
click at [378, 398] on button "Enviar" at bounding box center [365, 393] width 77 height 26
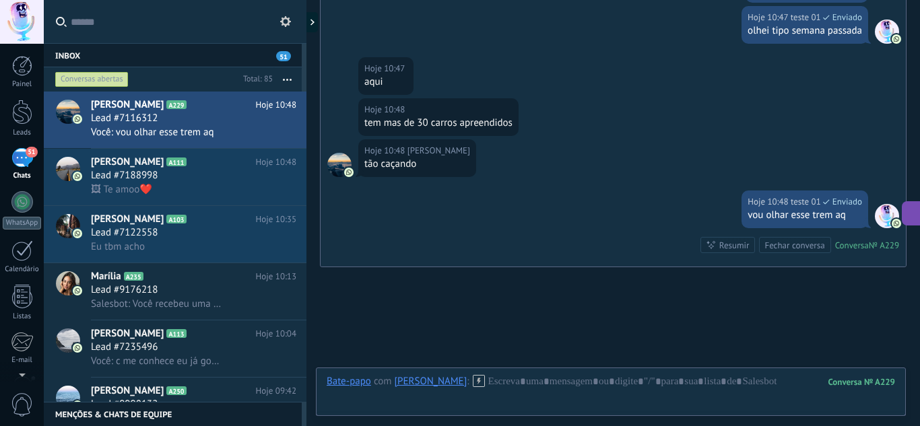
scroll to position [824, 0]
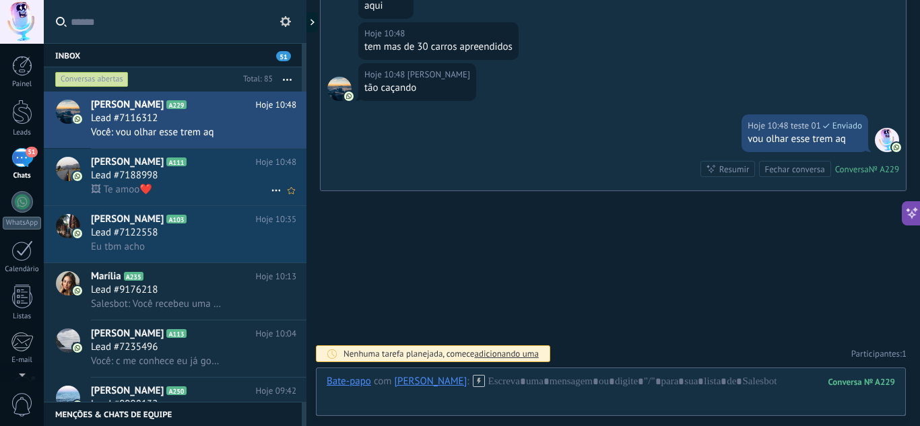
click at [220, 182] on div "🖼 Te amoo❤️" at bounding box center [193, 189] width 205 height 14
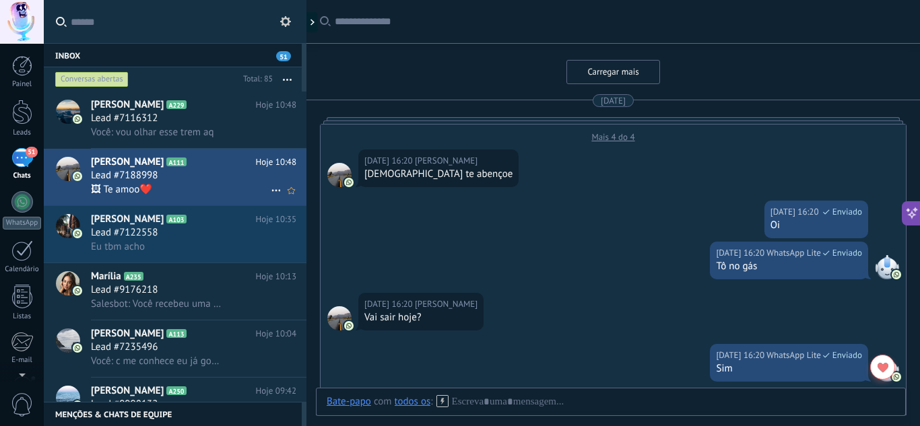
scroll to position [1514, 0]
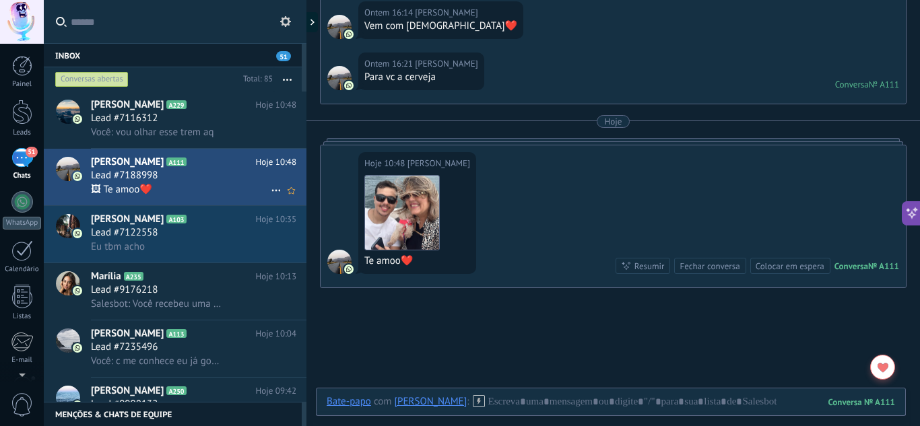
click at [220, 182] on div "🖼 Te amoo❤️" at bounding box center [193, 189] width 205 height 14
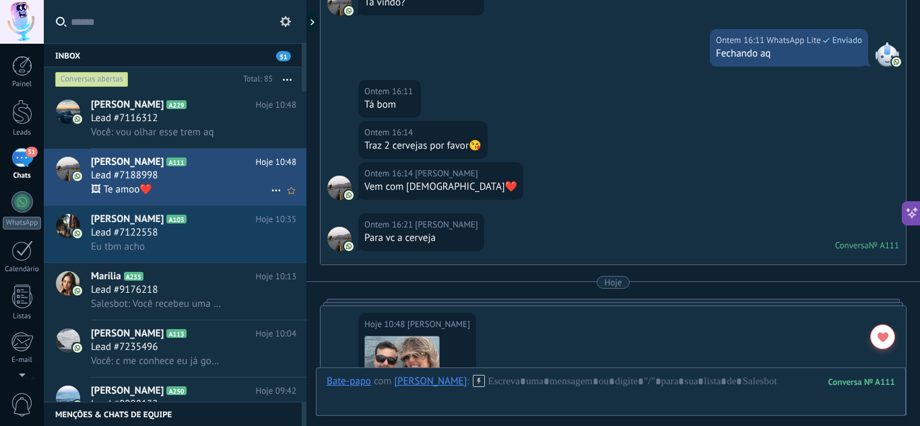
scroll to position [1675, 0]
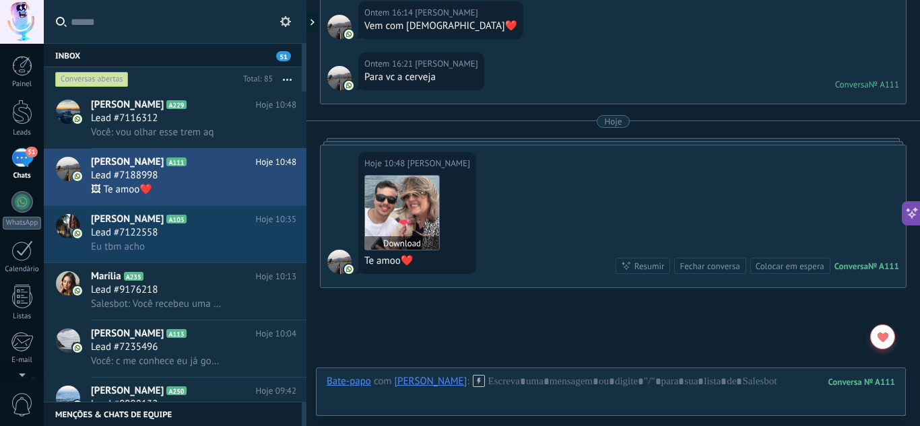
click at [399, 209] on img at bounding box center [402, 213] width 74 height 74
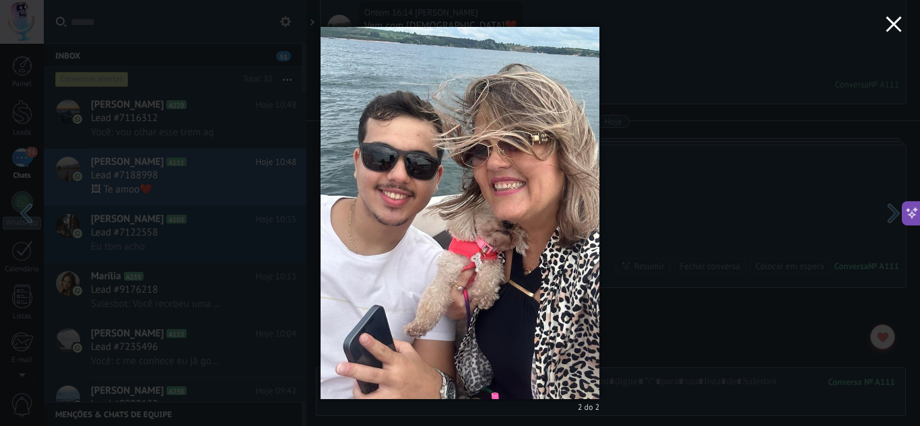
click at [894, 28] on icon "button" at bounding box center [894, 24] width 16 height 16
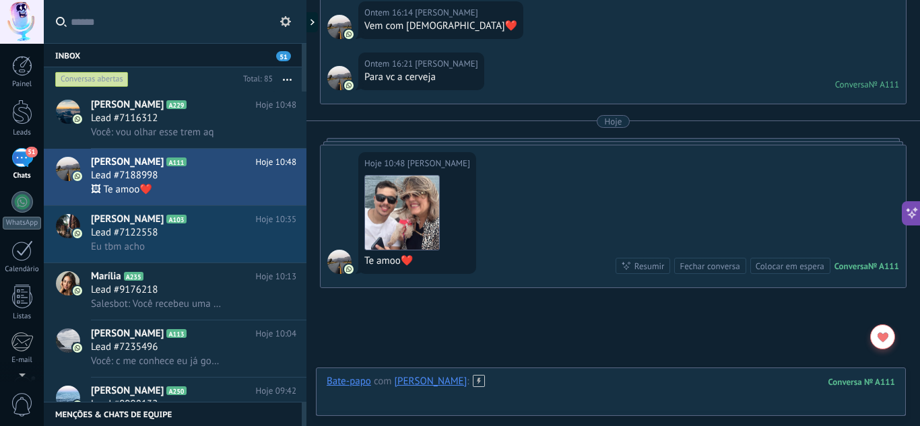
click at [721, 388] on div at bounding box center [611, 395] width 568 height 40
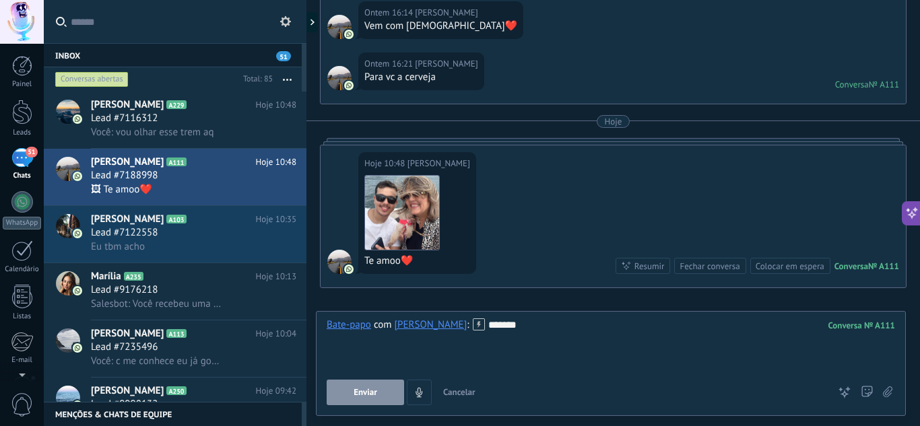
click at [382, 392] on button "Enviar" at bounding box center [365, 393] width 77 height 26
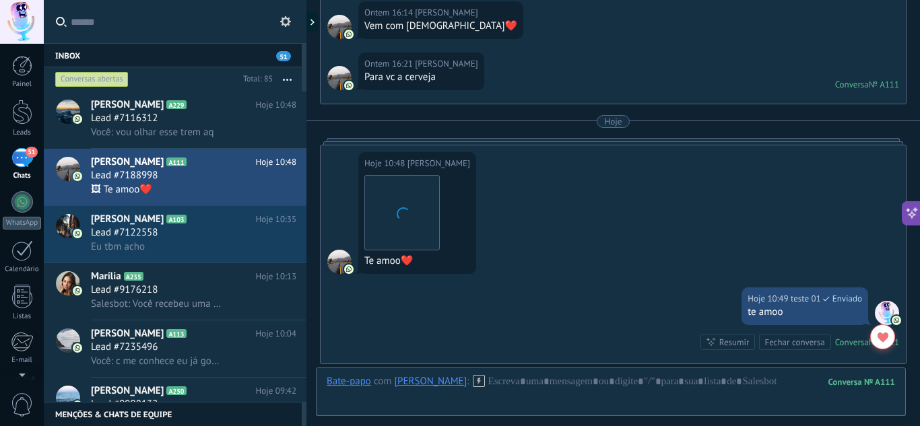
scroll to position [1848, 0]
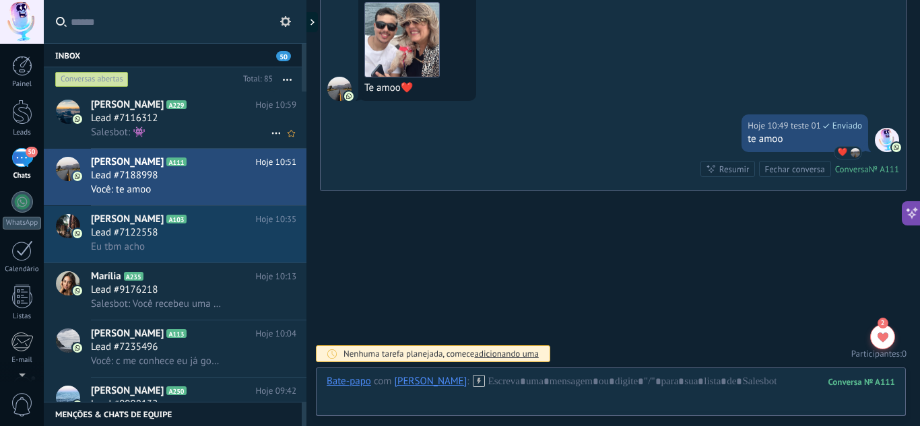
click at [201, 132] on div "Salesbot: 👾" at bounding box center [193, 132] width 205 height 14
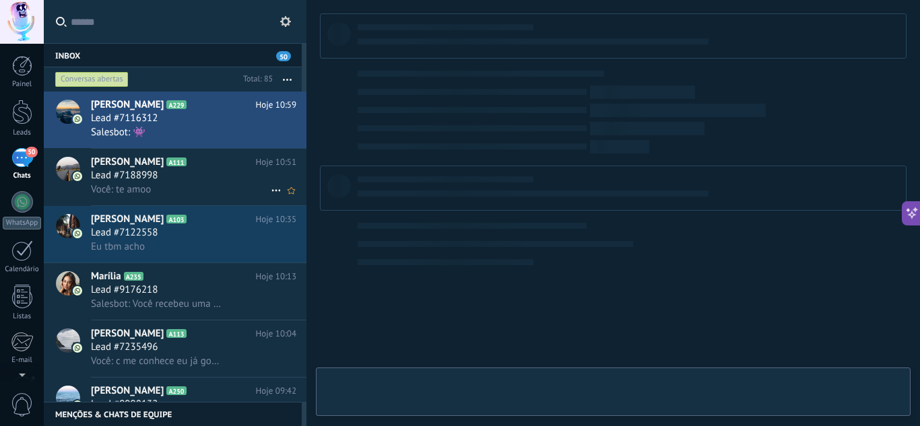
click at [204, 174] on div "Lead #7188998" at bounding box center [193, 175] width 205 height 13
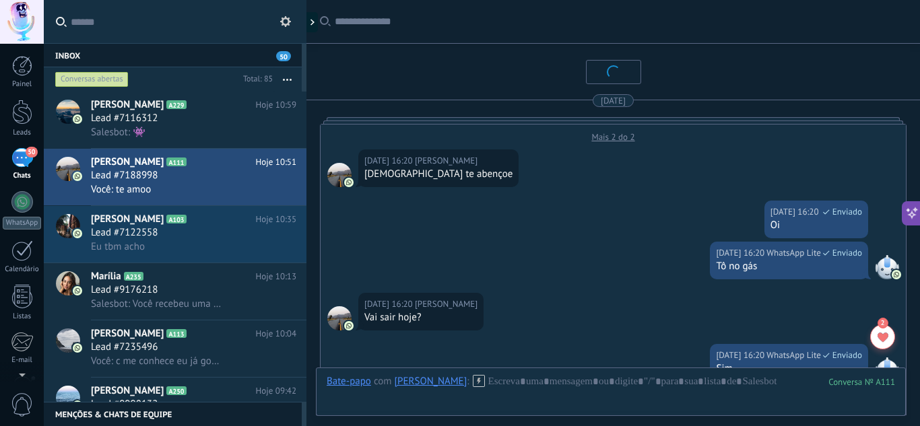
scroll to position [1787, 0]
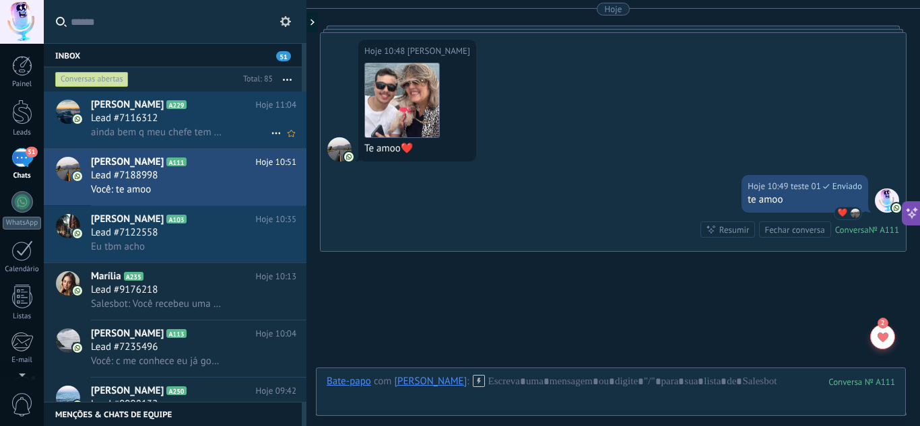
click at [165, 139] on h3 "ainda bem q meu chefe tem grana" at bounding box center [160, 132] width 138 height 13
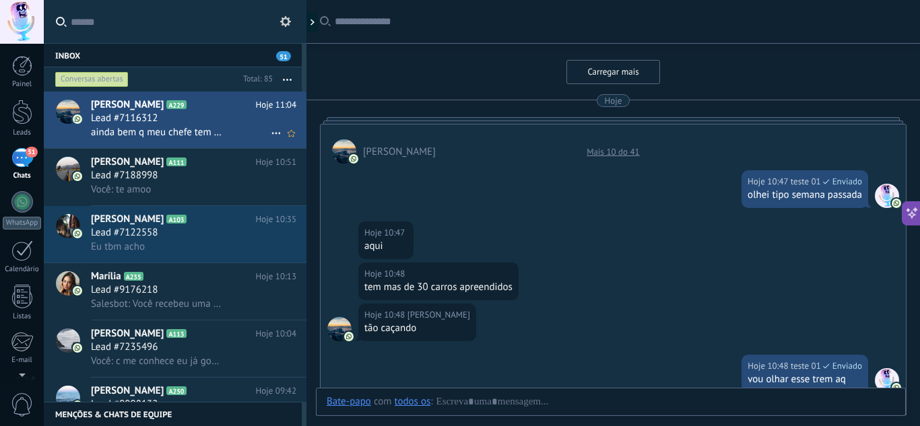
scroll to position [463, 0]
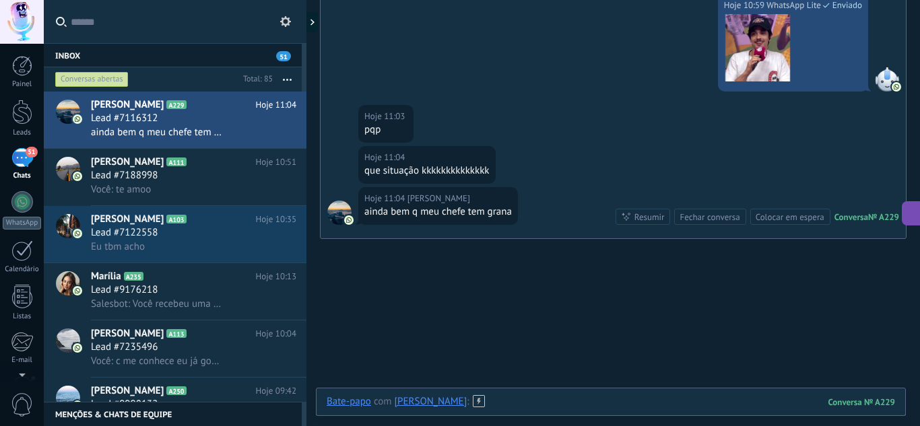
click at [545, 397] on div at bounding box center [611, 415] width 568 height 40
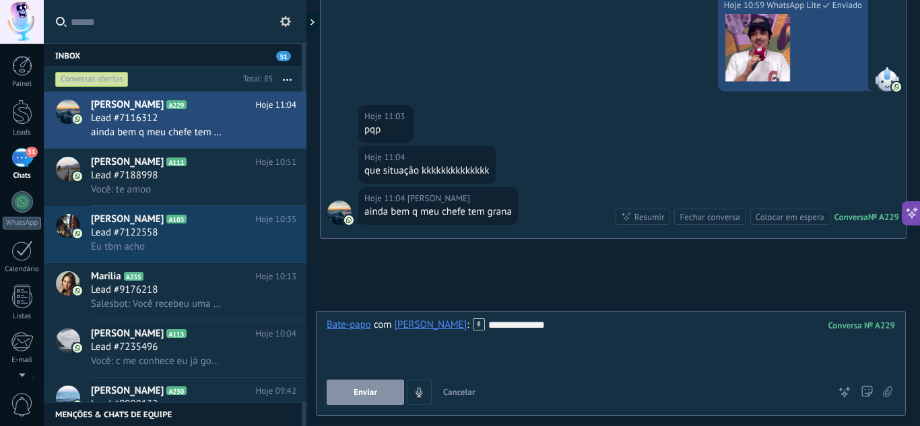
click at [364, 388] on span "Enviar" at bounding box center [366, 392] width 24 height 9
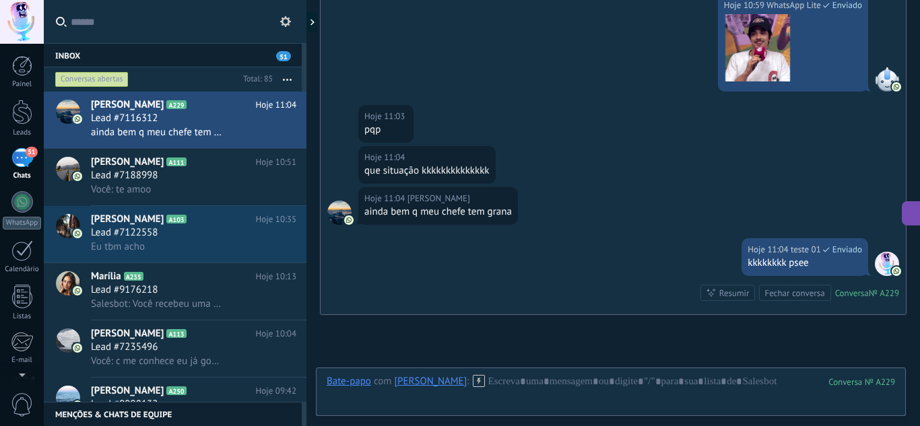
scroll to position [587, 0]
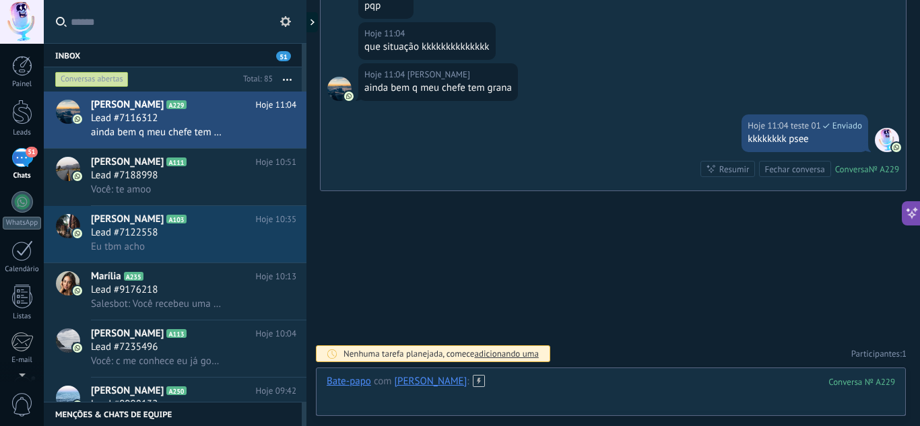
click at [547, 393] on div at bounding box center [611, 395] width 568 height 40
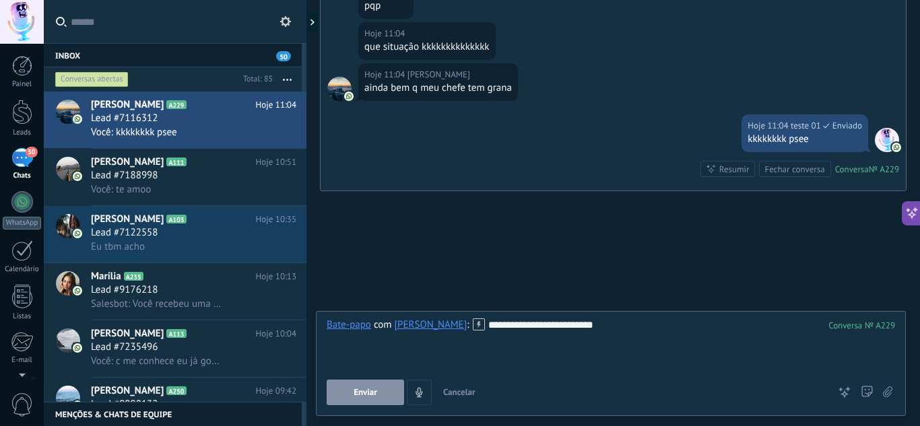
click at [377, 391] on button "Enviar" at bounding box center [365, 393] width 77 height 26
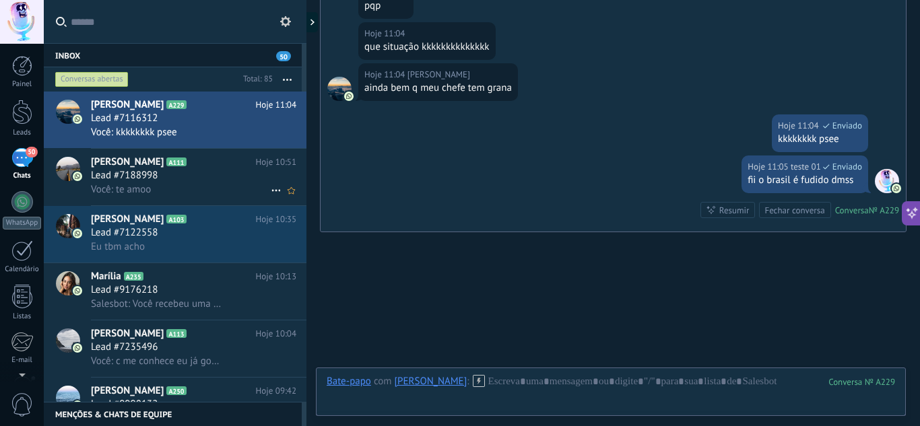
scroll to position [628, 0]
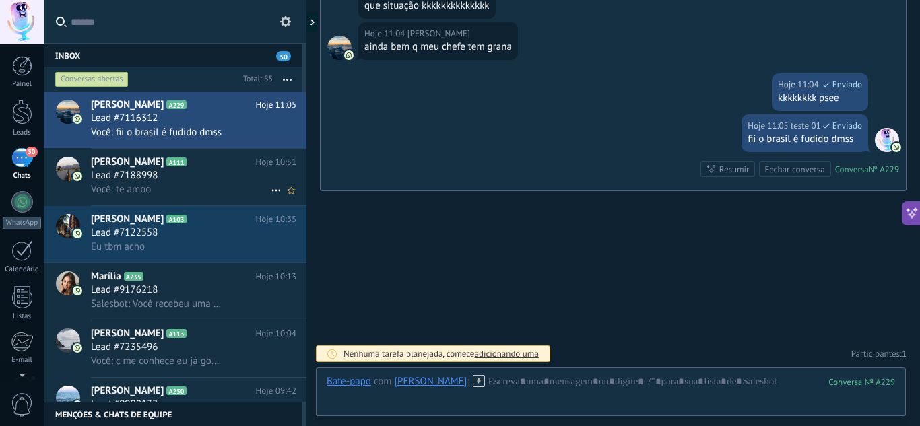
click at [200, 166] on h2 "Fabiana Xavier A111" at bounding box center [173, 162] width 165 height 13
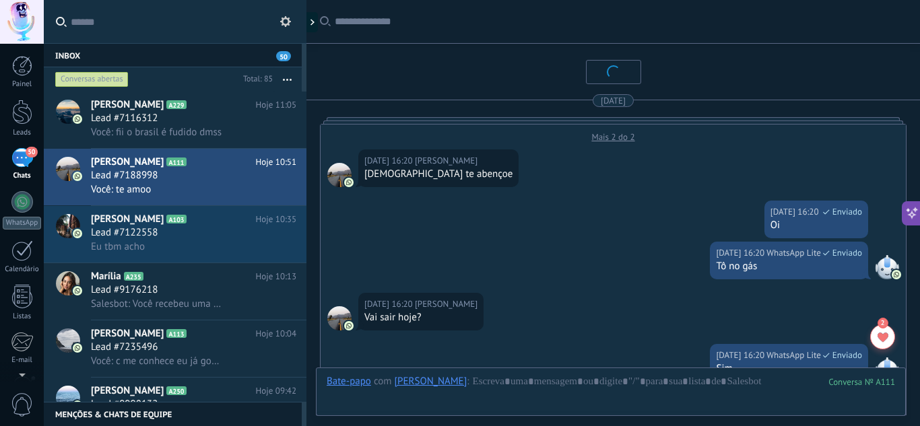
scroll to position [1787, 0]
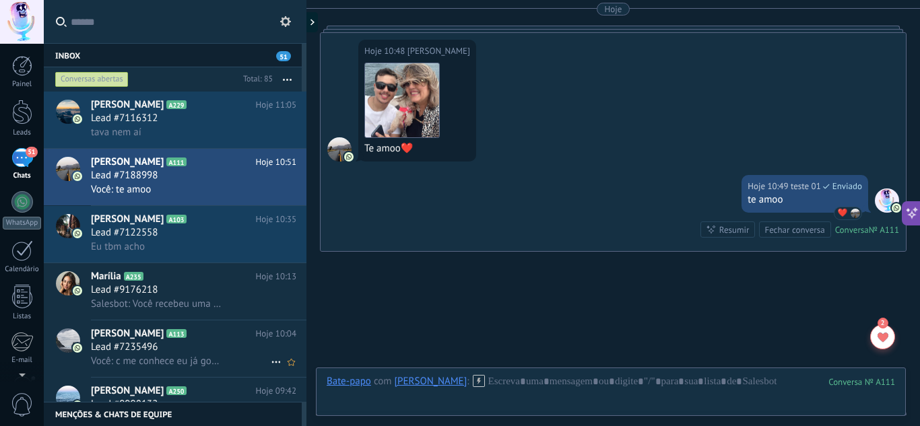
click at [204, 368] on div "Matheus A113 Hoje 10:04 Lead #7235496 Você: c me conhece eu já gosto de jogar d…" at bounding box center [198, 349] width 215 height 57
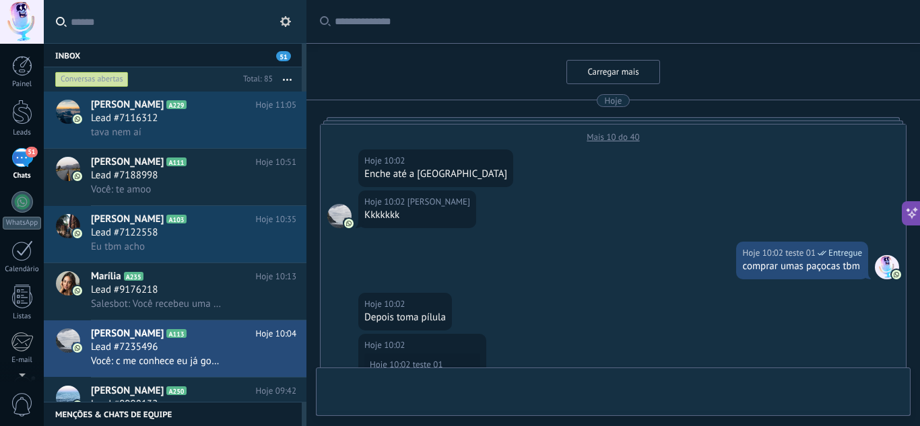
scroll to position [475, 0]
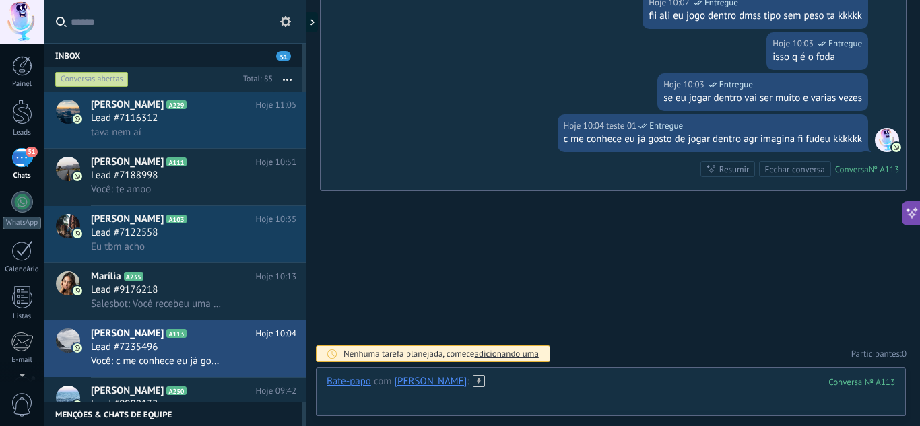
click at [585, 384] on div at bounding box center [611, 395] width 568 height 40
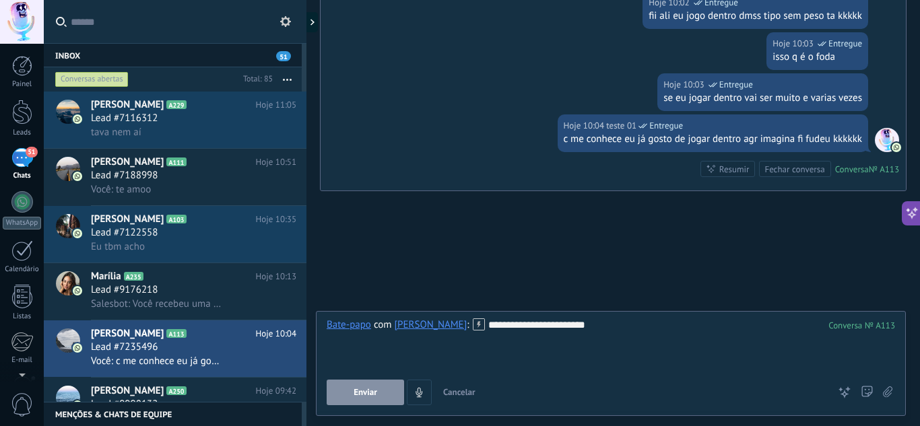
click at [481, 327] on div "**********" at bounding box center [611, 344] width 568 height 51
click at [354, 394] on span "Enviar" at bounding box center [366, 392] width 24 height 9
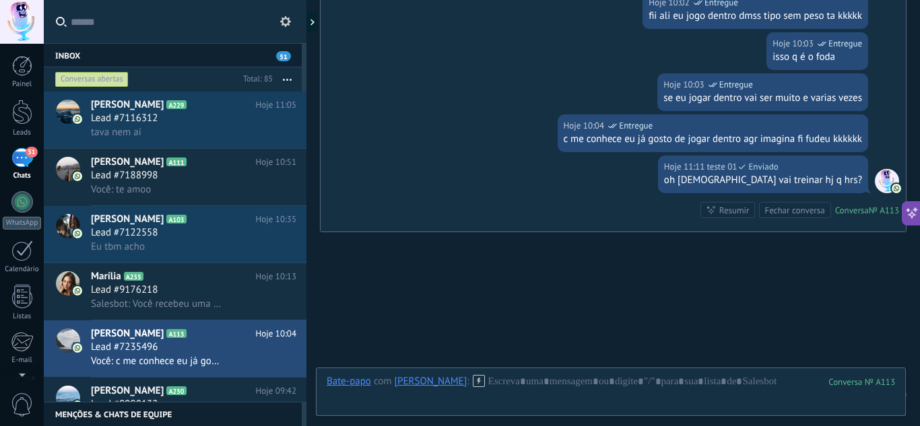
scroll to position [516, 0]
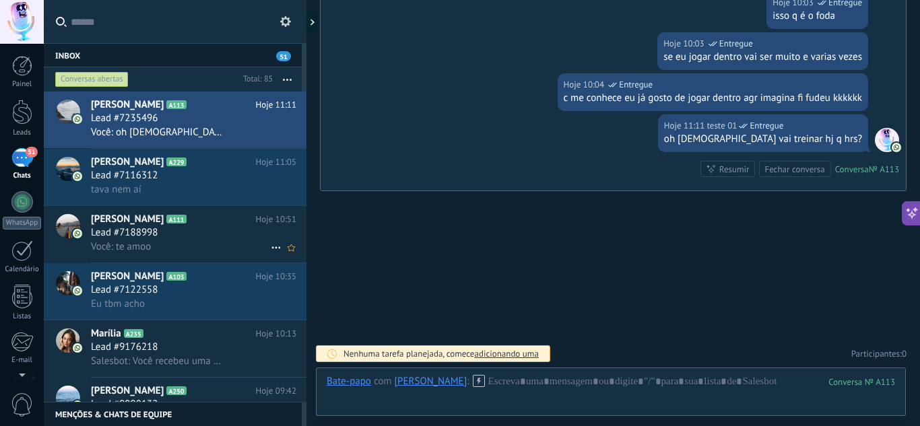
click at [211, 250] on div "Você: te amoo" at bounding box center [193, 247] width 205 height 14
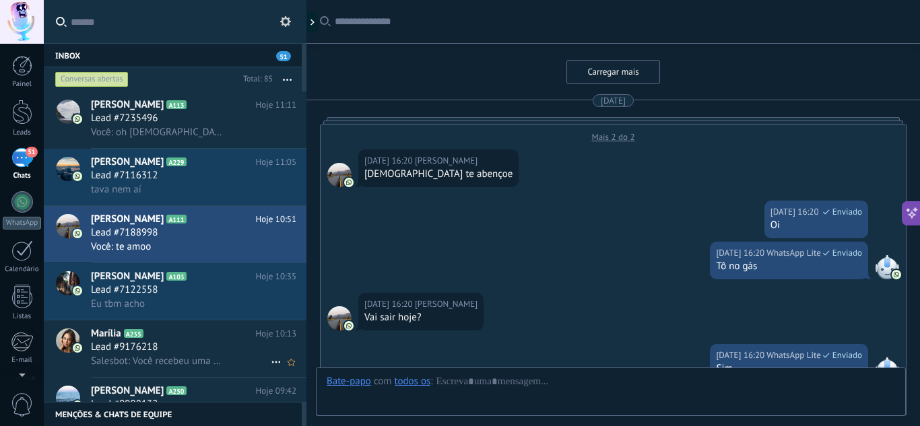
click at [212, 332] on h2 "Marília A235" at bounding box center [173, 333] width 165 height 13
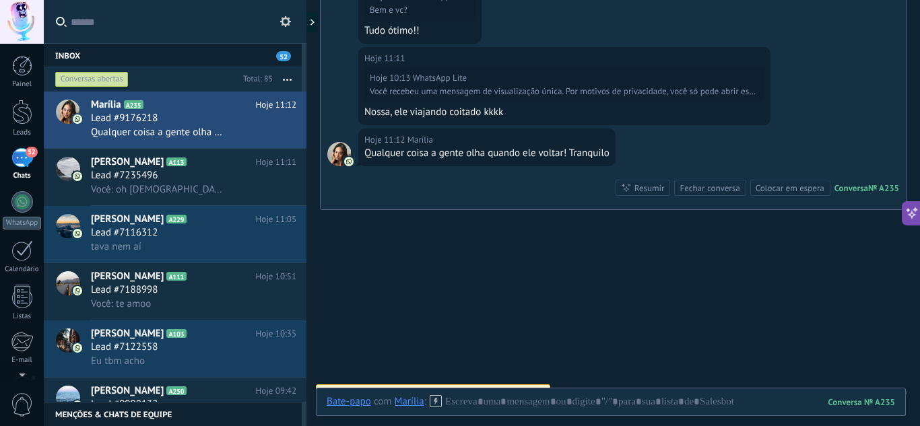
scroll to position [1044, 0]
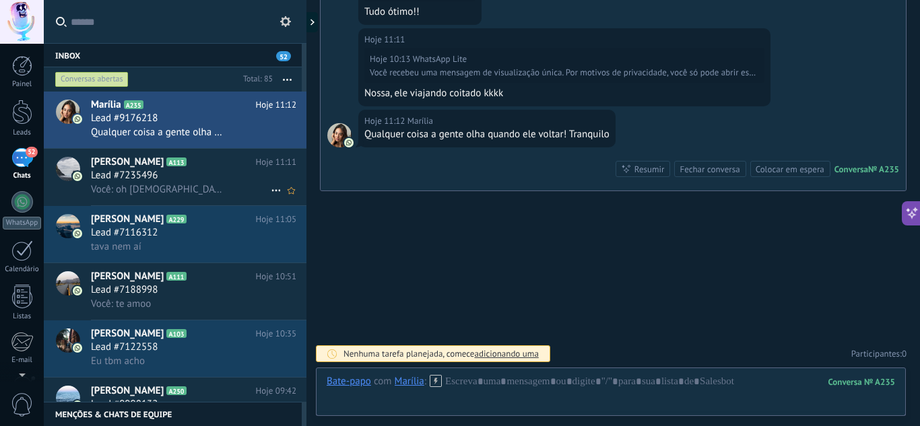
click at [191, 174] on div "Lead #7235496" at bounding box center [193, 175] width 205 height 13
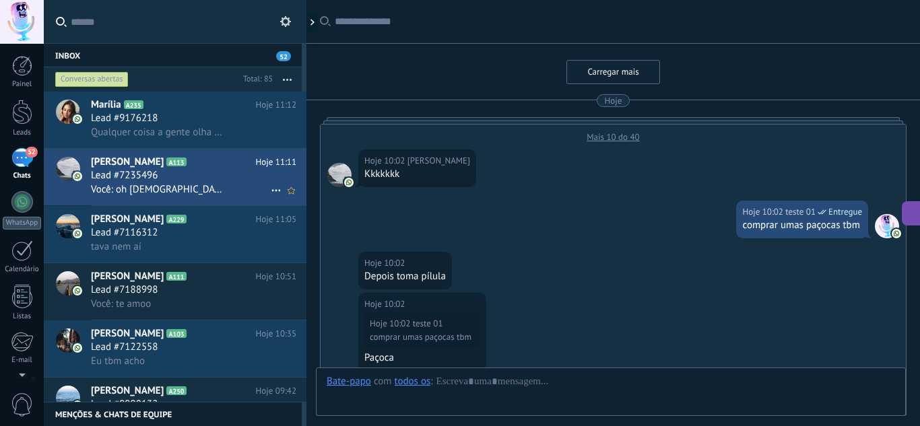
scroll to position [475, 0]
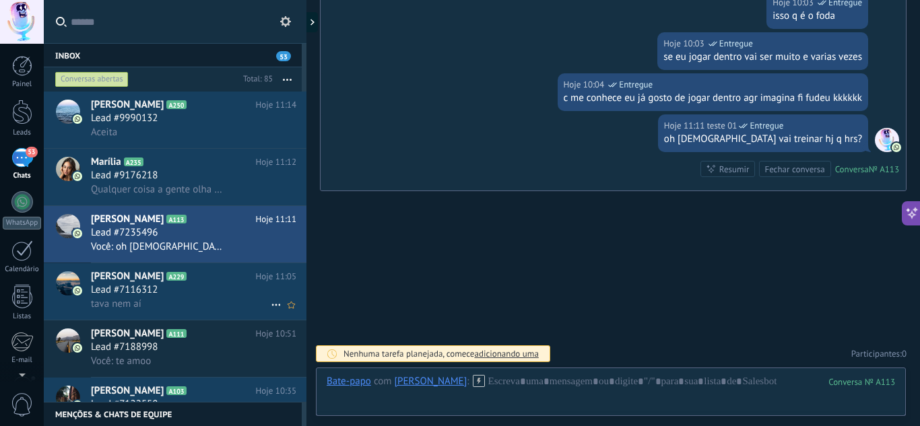
click at [187, 314] on div "Bruna Franco A229 Hoje 11:05 Lead #7116312 tava nem aí" at bounding box center [198, 291] width 215 height 57
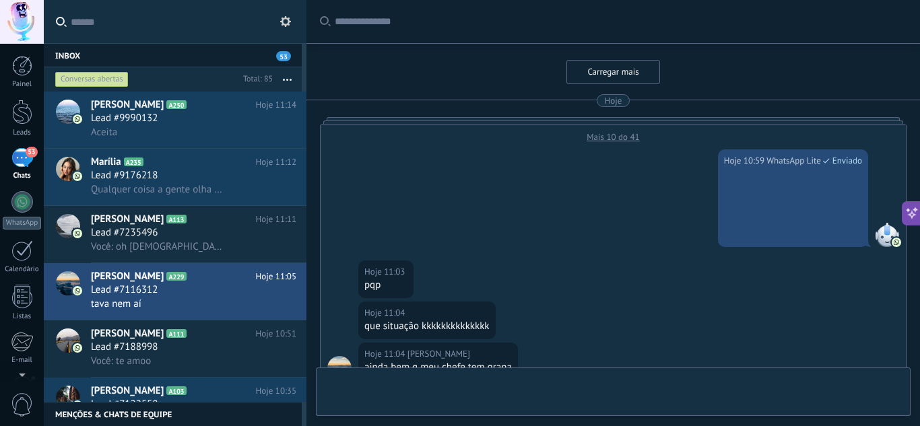
scroll to position [470, 0]
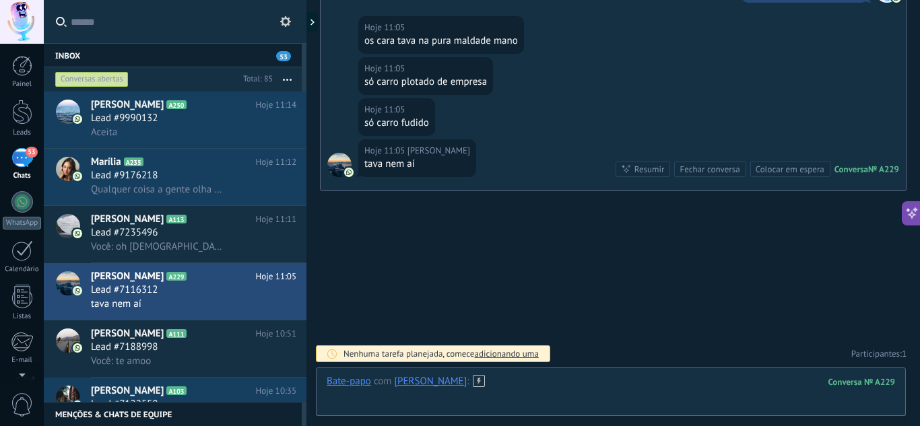
click at [582, 382] on div at bounding box center [611, 395] width 568 height 40
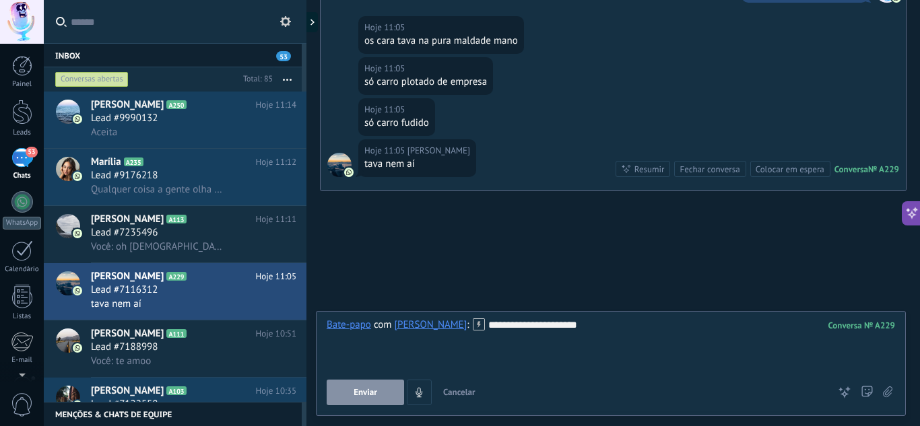
click at [371, 401] on button "Enviar" at bounding box center [365, 393] width 77 height 26
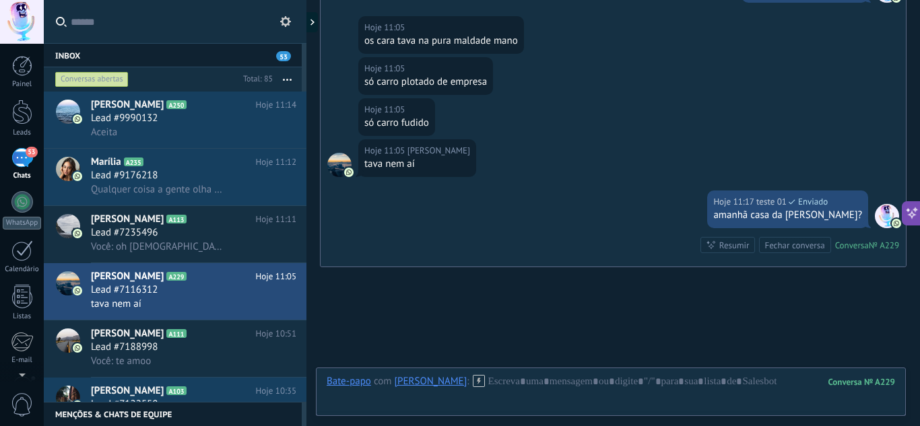
scroll to position [546, 0]
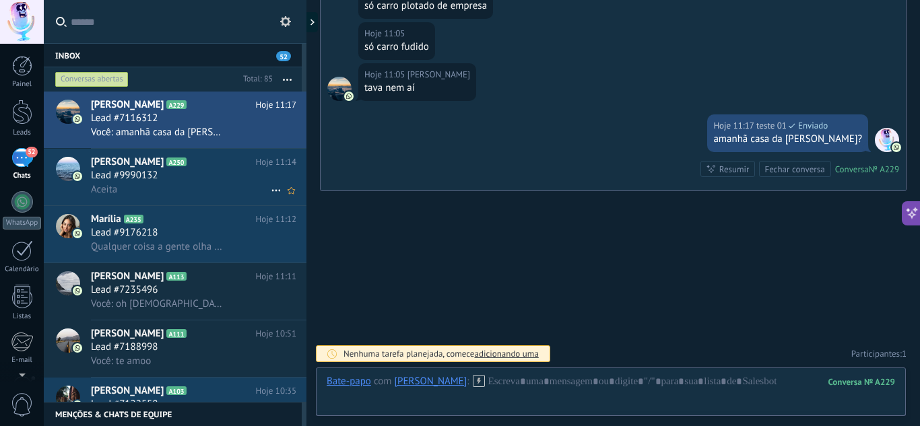
click at [207, 191] on div "Aceita" at bounding box center [193, 189] width 205 height 14
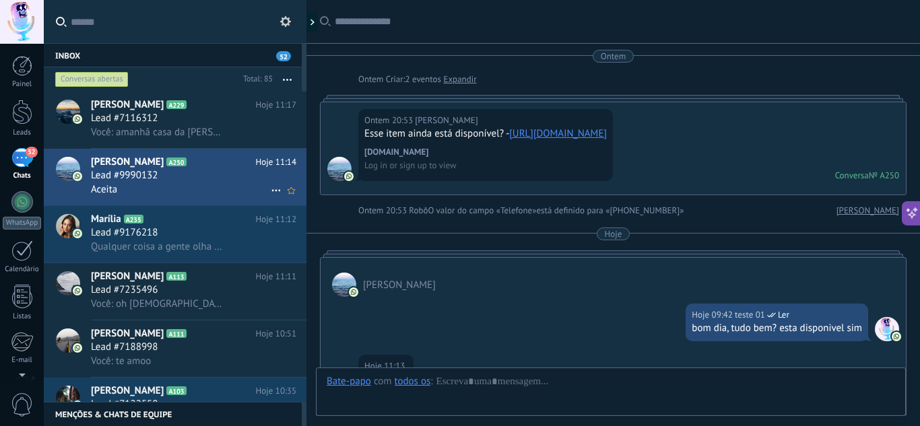
scroll to position [311, 0]
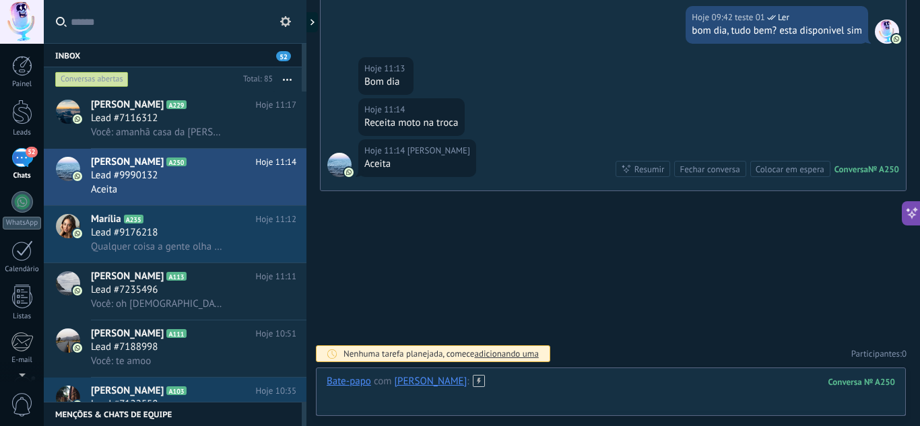
click at [496, 390] on div at bounding box center [611, 395] width 568 height 40
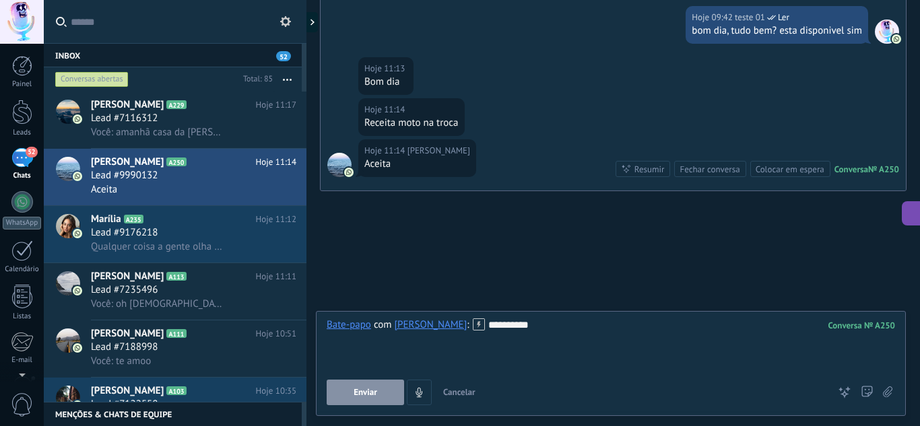
click at [380, 390] on button "Enviar" at bounding box center [365, 393] width 77 height 26
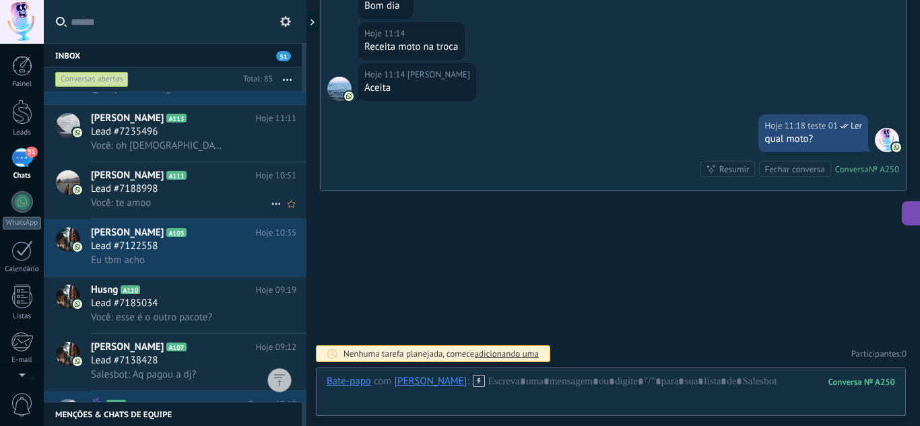
scroll to position [157, 0]
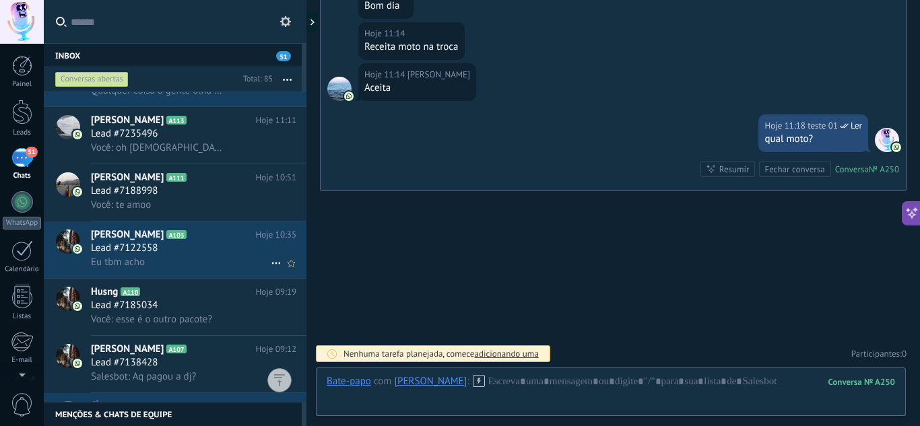
click at [202, 262] on div "Eu tbm acho" at bounding box center [193, 262] width 205 height 14
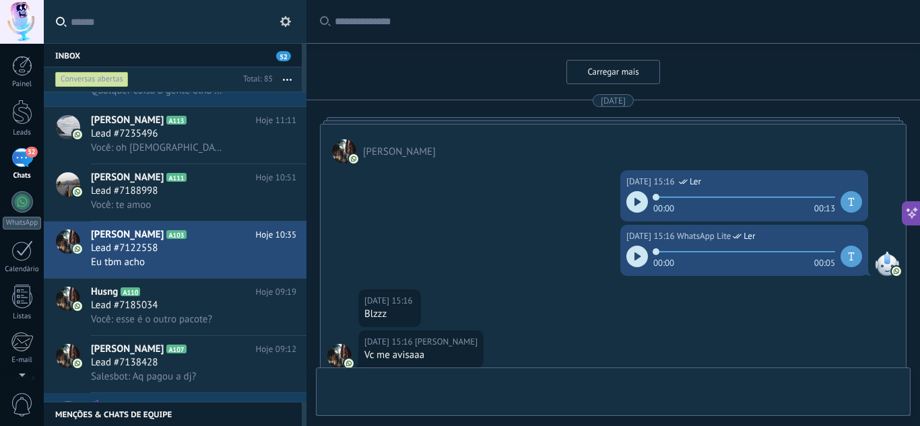
scroll to position [1537, 0]
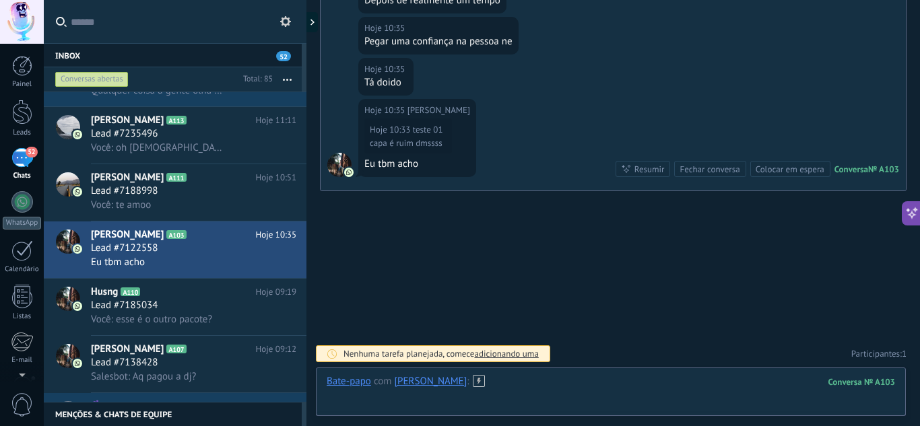
click at [601, 380] on div at bounding box center [611, 395] width 568 height 40
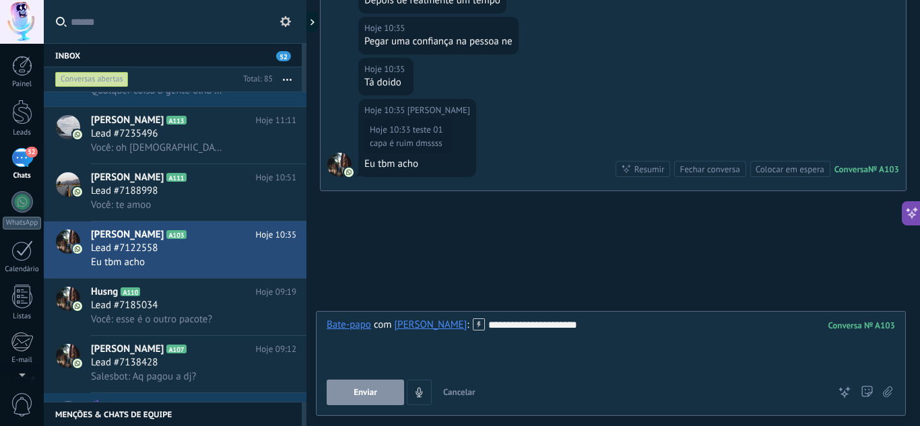
click at [360, 386] on button "Enviar" at bounding box center [365, 393] width 77 height 26
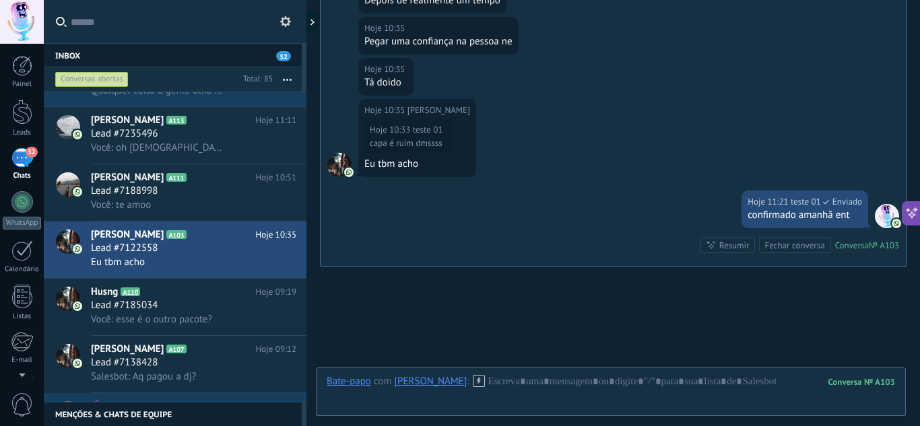
scroll to position [1613, 0]
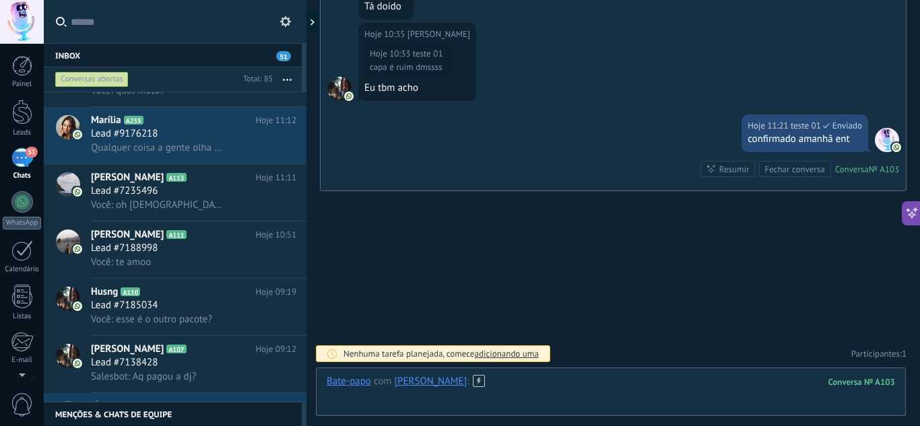
click at [549, 379] on div at bounding box center [611, 395] width 568 height 40
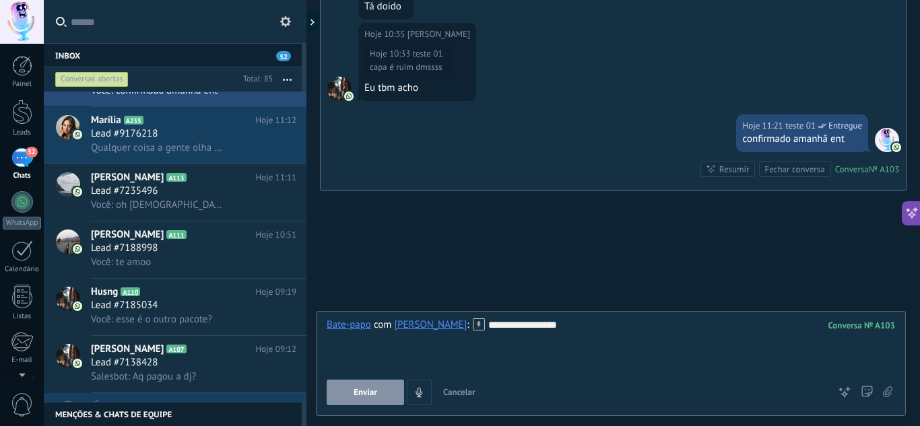
click at [354, 403] on button "Enviar" at bounding box center [365, 393] width 77 height 26
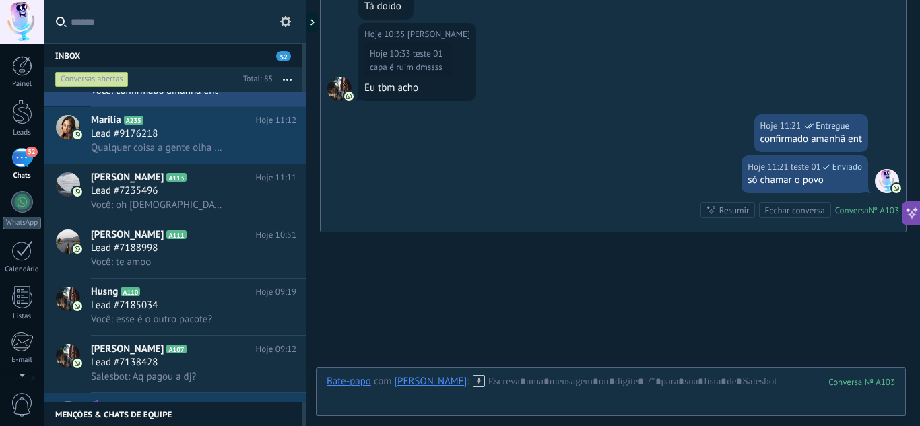
scroll to position [1655, 0]
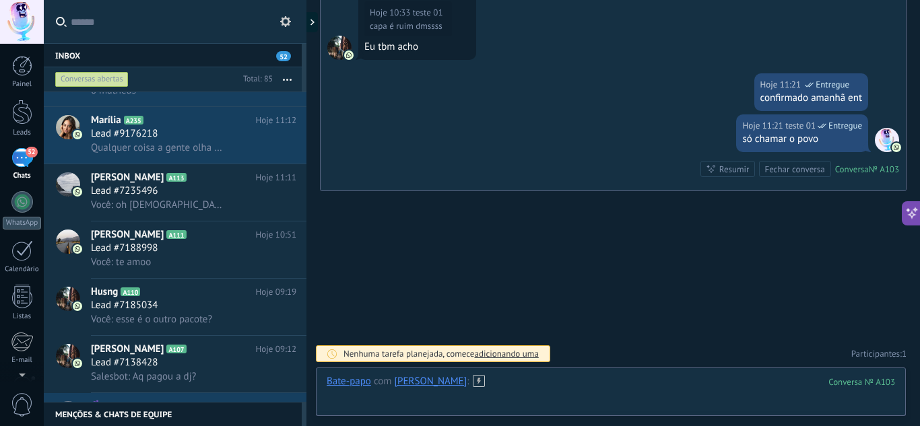
click at [578, 383] on div at bounding box center [611, 395] width 568 height 40
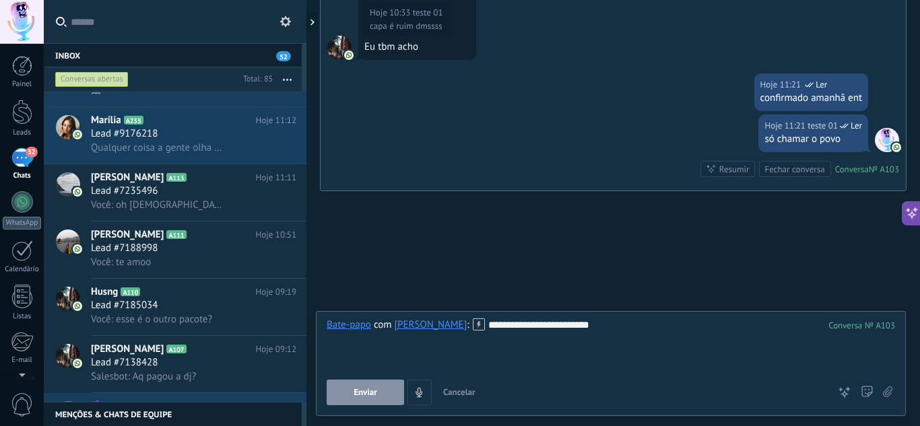
click at [367, 398] on button "Enviar" at bounding box center [365, 393] width 77 height 26
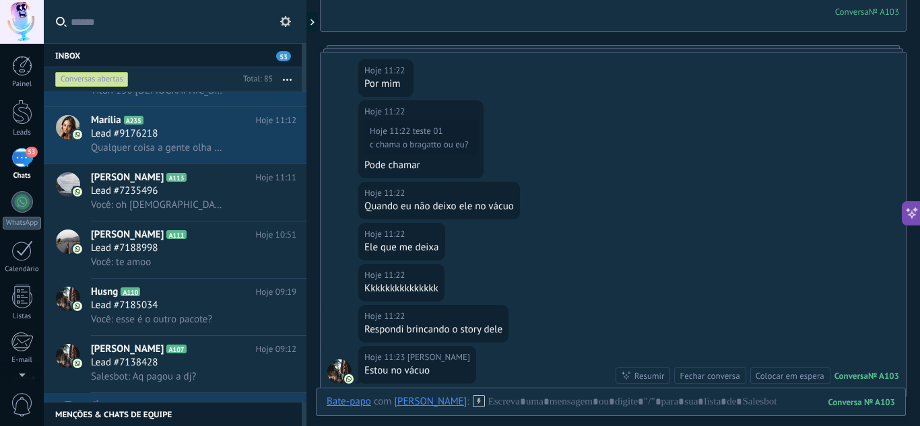
scroll to position [2001, 0]
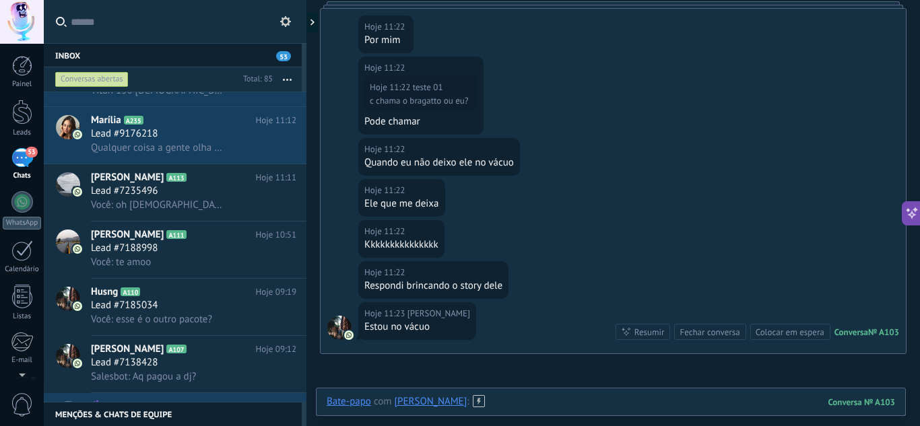
click at [607, 403] on div at bounding box center [611, 415] width 568 height 40
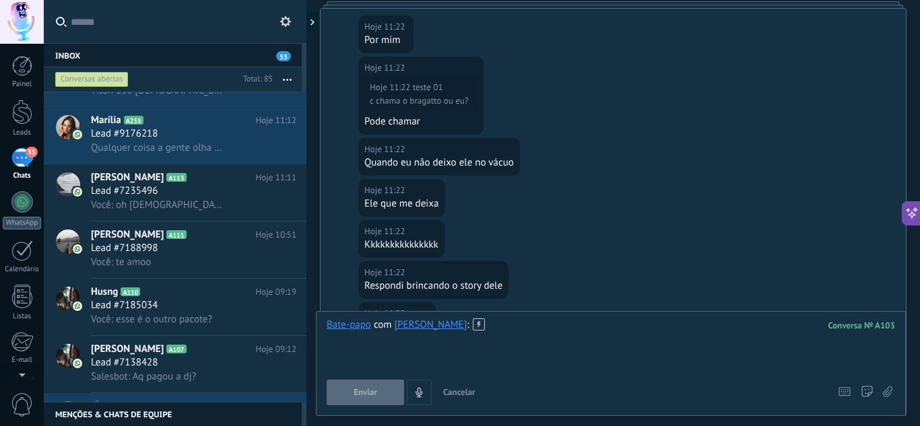
scroll to position [2104, 0]
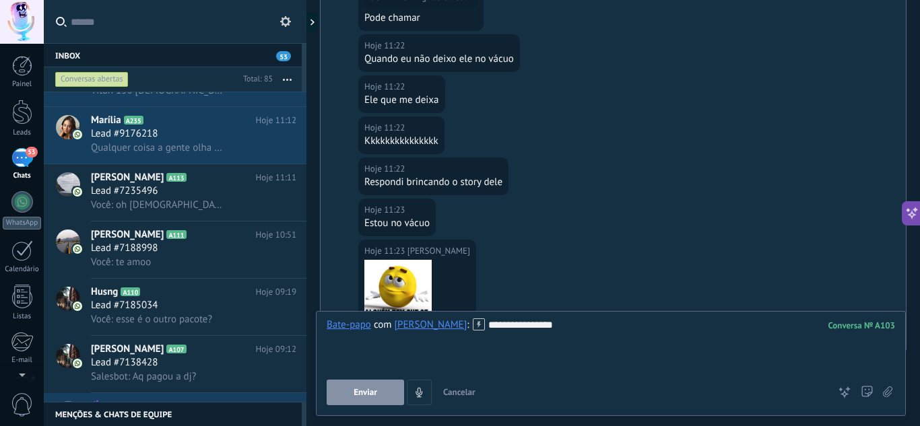
click at [374, 395] on span "Enviar" at bounding box center [366, 392] width 24 height 9
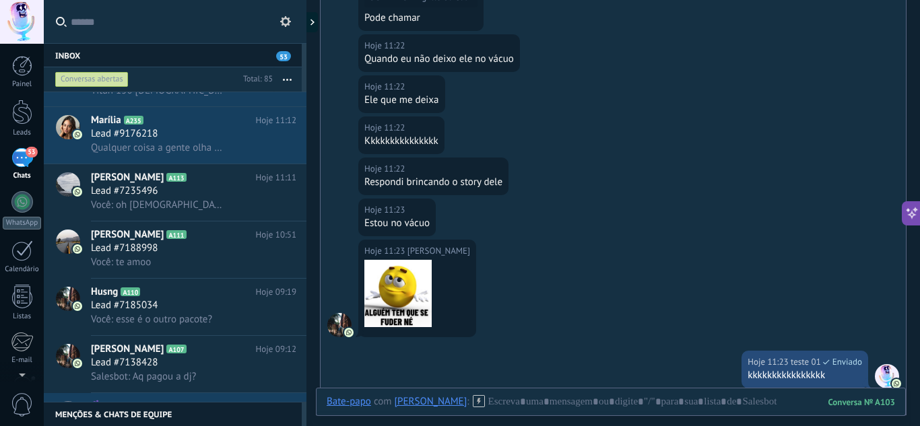
scroll to position [2323, 0]
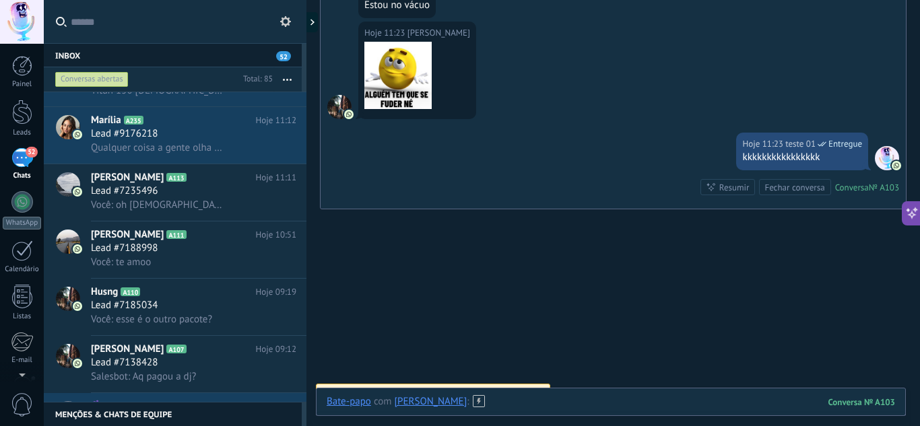
click at [593, 407] on div at bounding box center [611, 415] width 568 height 40
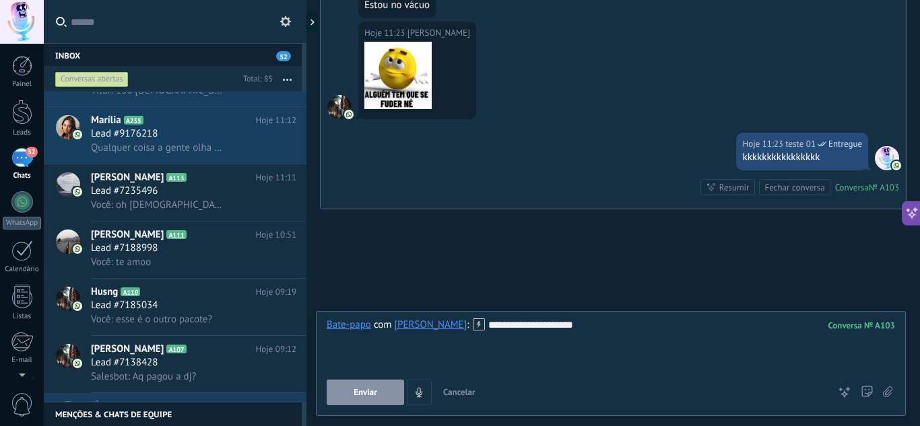
click at [362, 399] on button "Enviar" at bounding box center [365, 393] width 77 height 26
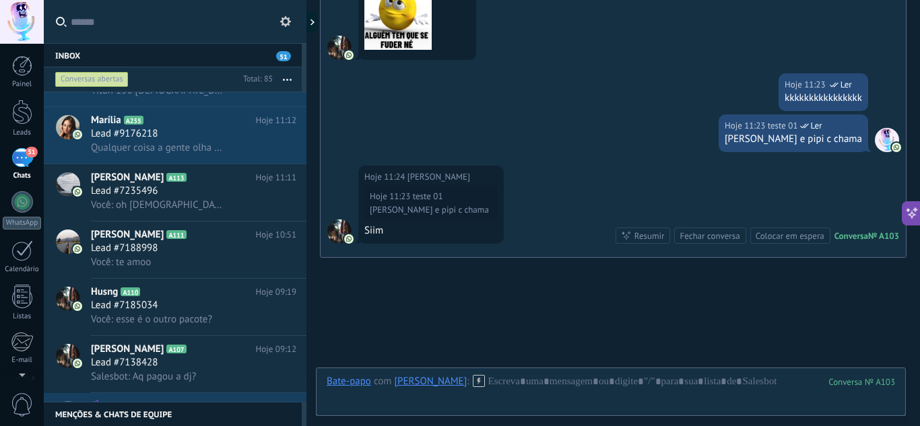
scroll to position [2448, 0]
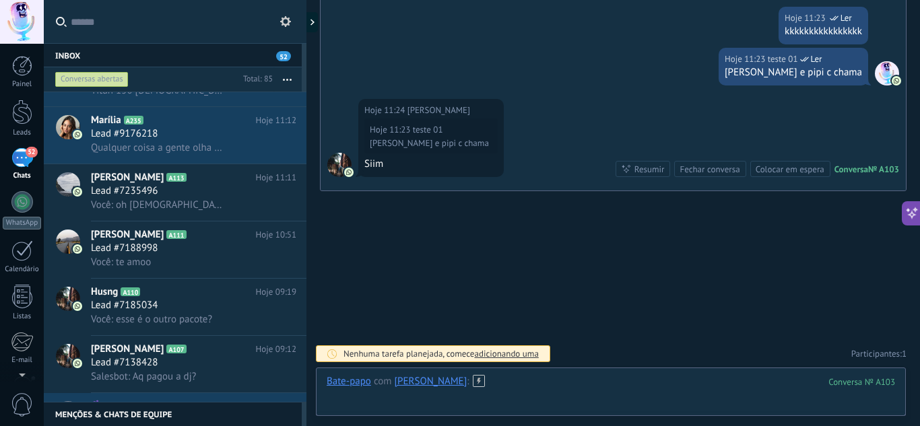
click at [546, 380] on div at bounding box center [611, 395] width 568 height 40
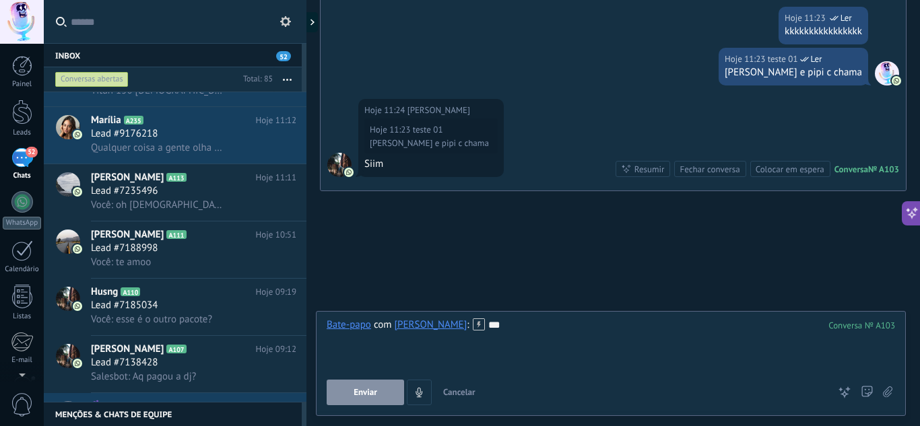
click at [374, 404] on button "Enviar" at bounding box center [365, 393] width 77 height 26
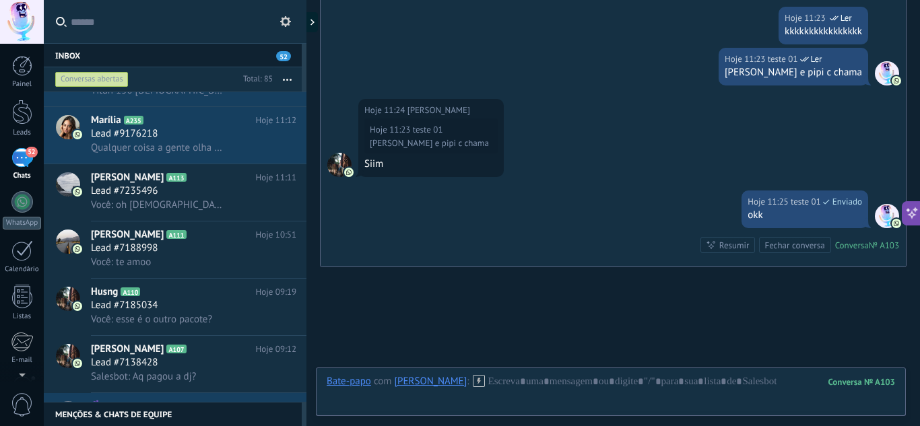
scroll to position [2525, 0]
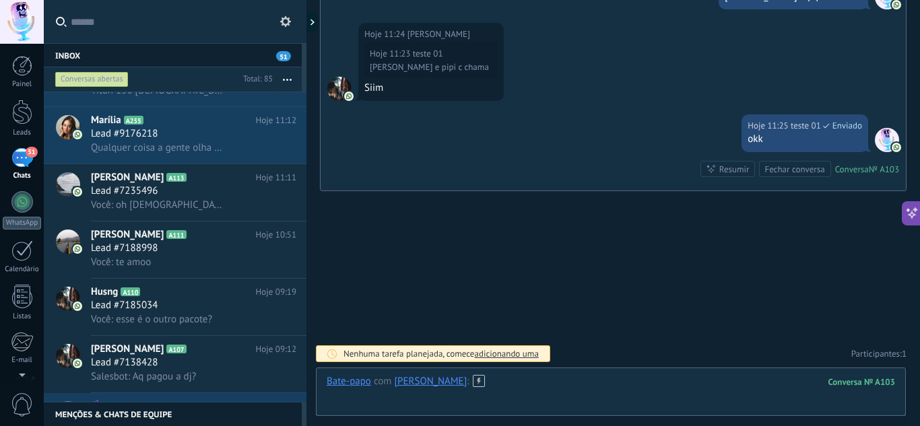
click at [517, 378] on div at bounding box center [611, 395] width 568 height 40
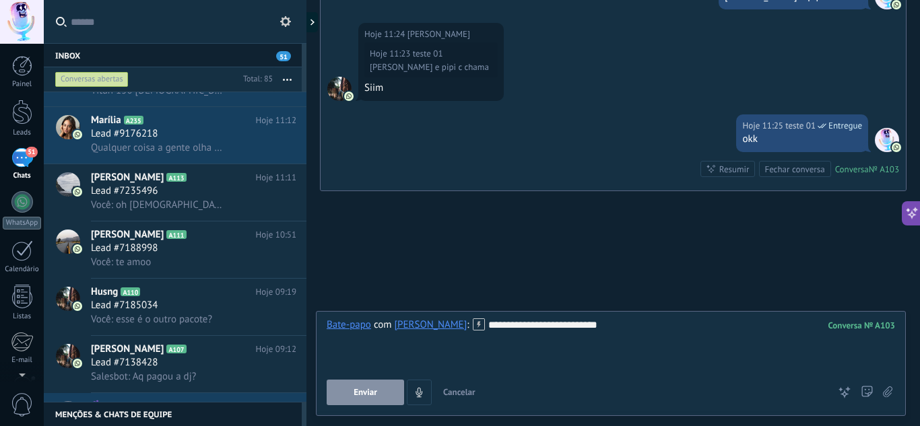
click at [375, 394] on span "Enviar" at bounding box center [366, 392] width 24 height 9
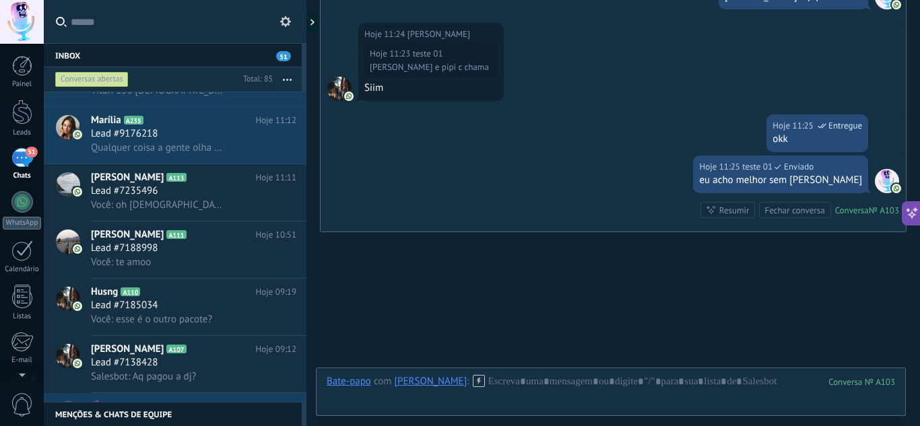
scroll to position [2566, 0]
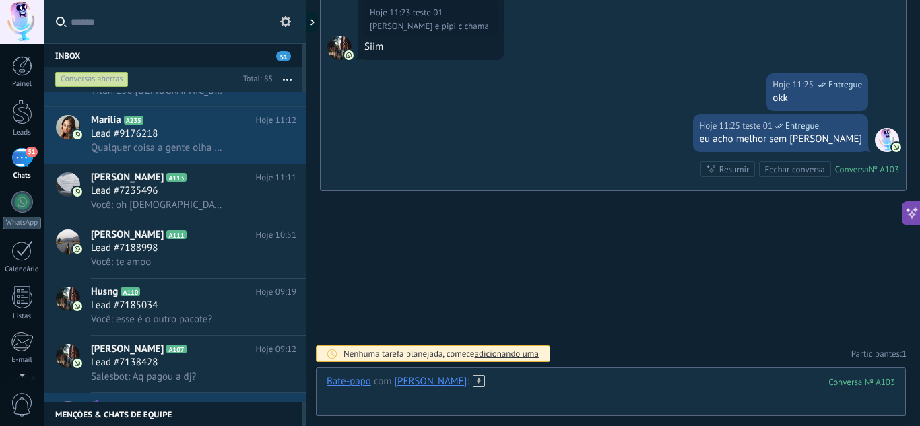
click at [547, 382] on div at bounding box center [611, 395] width 568 height 40
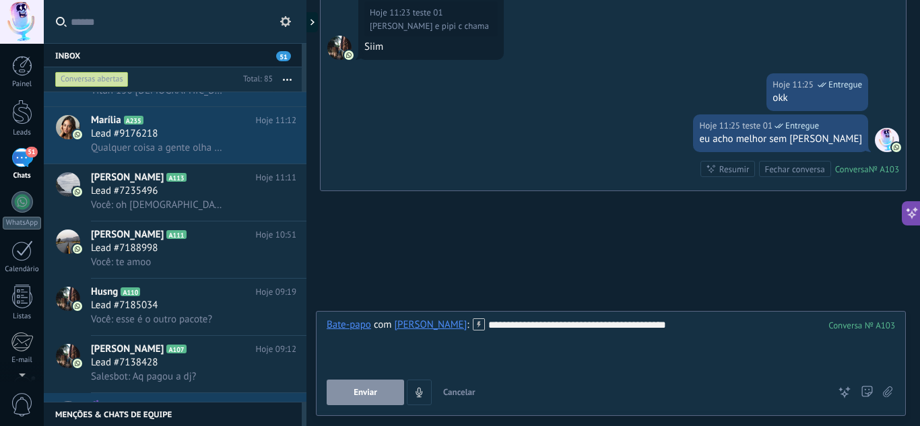
click at [372, 399] on button "Enviar" at bounding box center [365, 393] width 77 height 26
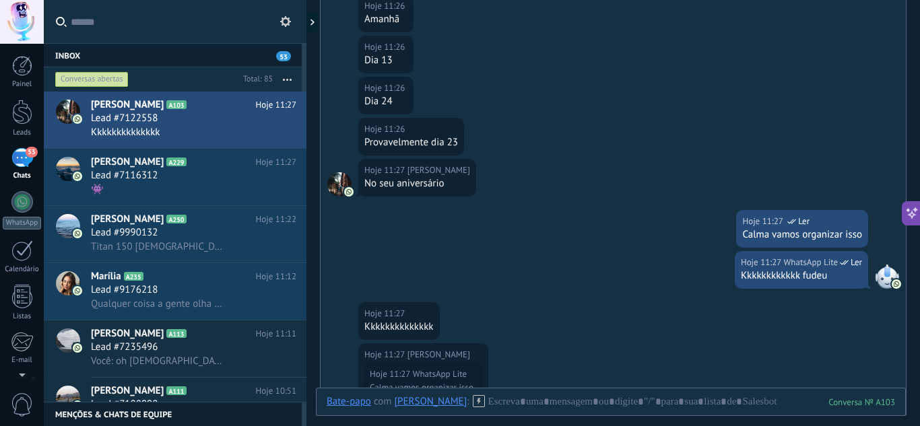
scroll to position [3332, 0]
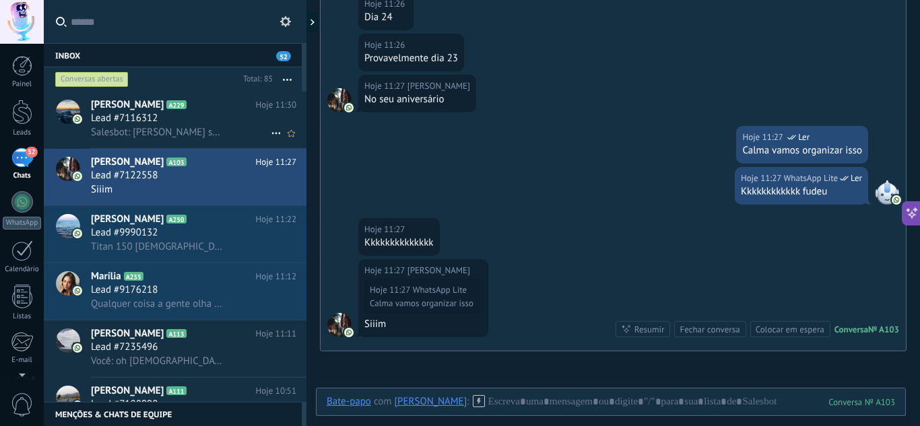
click at [246, 125] on div "Salesbot: Denise sabe viver a vida" at bounding box center [193, 132] width 205 height 14
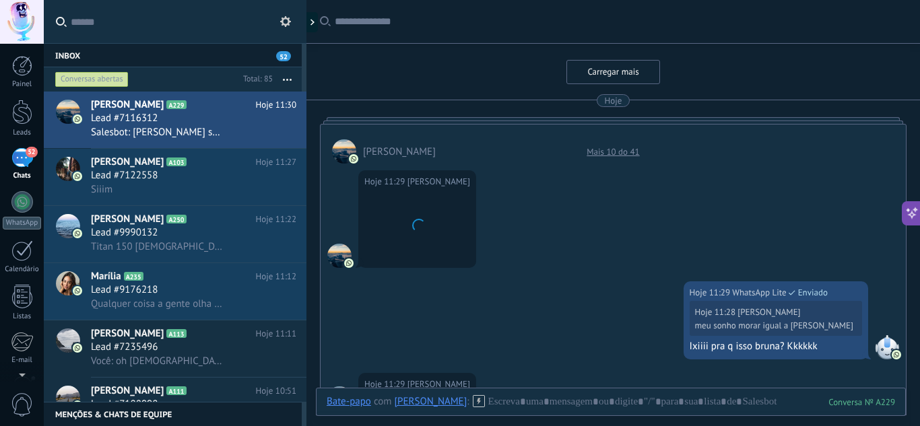
scroll to position [556, 0]
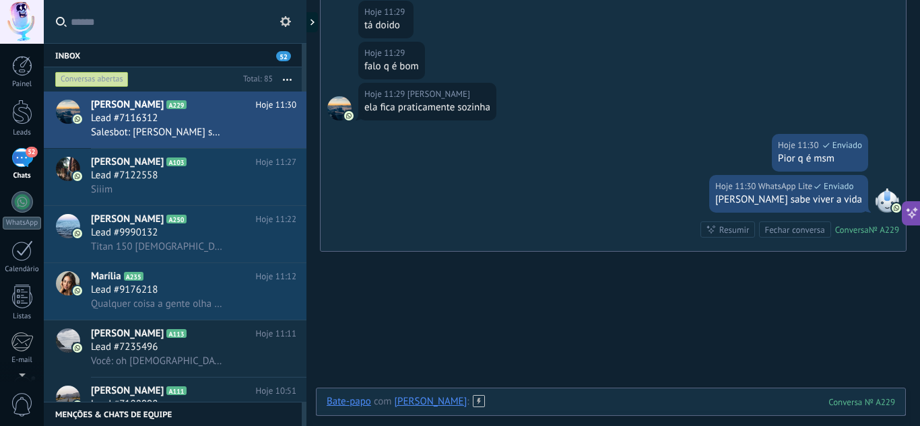
click at [519, 412] on div at bounding box center [611, 415] width 568 height 40
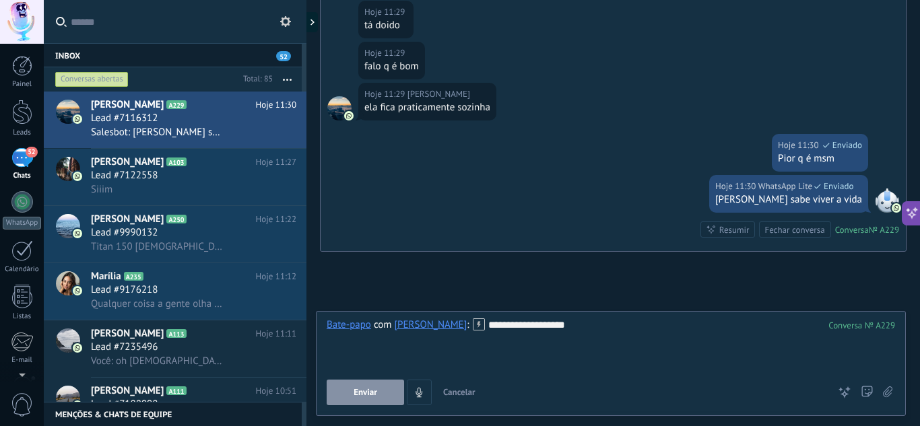
click at [365, 391] on span "Enviar" at bounding box center [366, 392] width 24 height 9
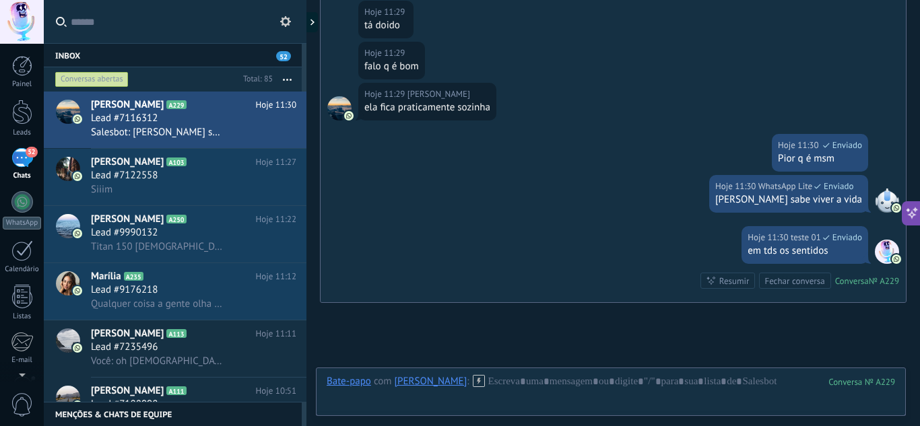
scroll to position [668, 0]
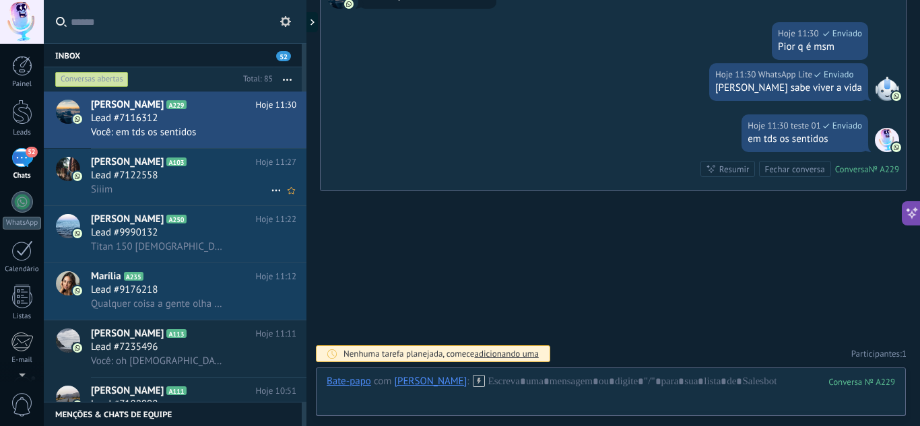
click at [212, 187] on div "Siiim" at bounding box center [193, 189] width 205 height 14
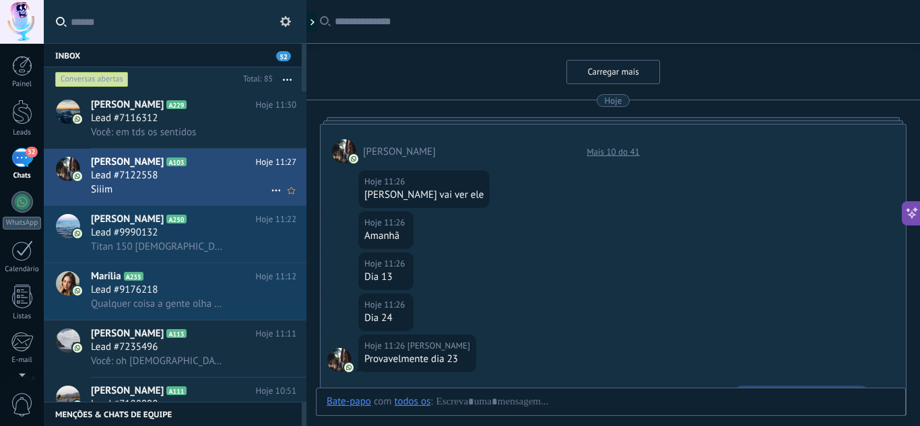
scroll to position [413, 0]
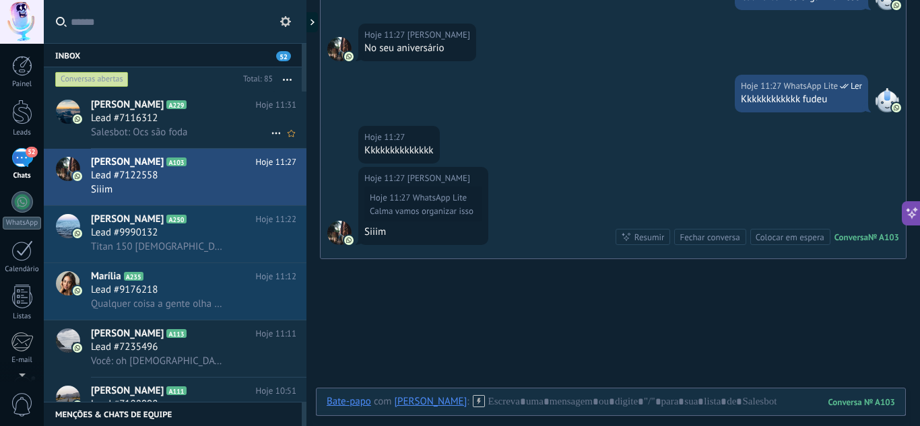
click at [192, 133] on h3 "Salesbot: Ocs são foda" at bounding box center [143, 132] width 104 height 13
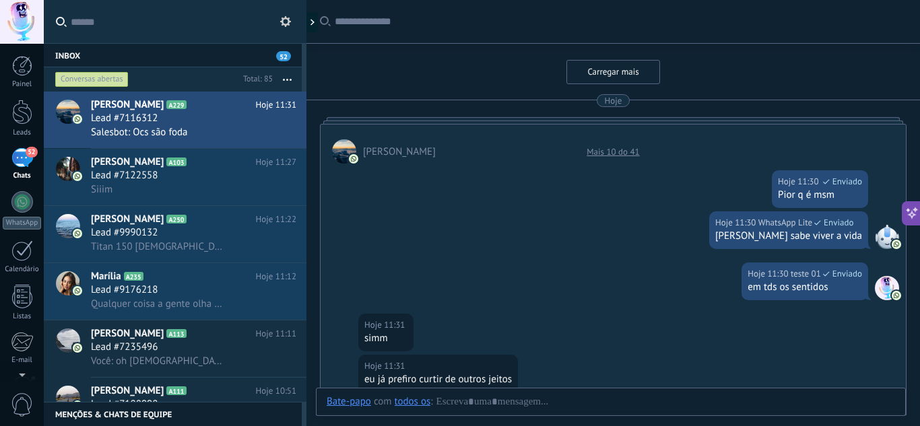
scroll to position [409, 0]
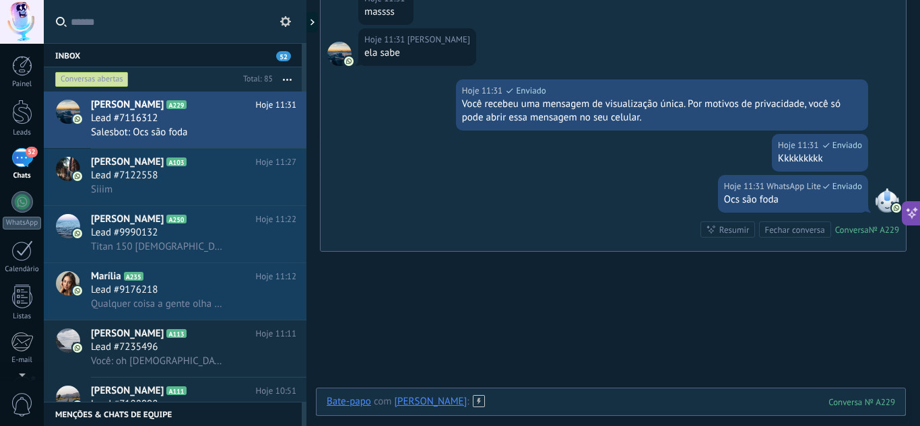
click at [610, 399] on div at bounding box center [611, 415] width 568 height 40
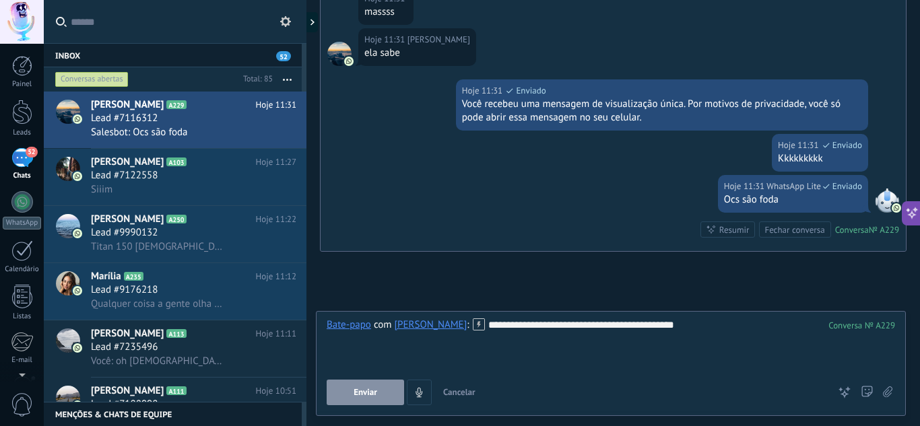
click at [380, 397] on button "Enviar" at bounding box center [365, 393] width 77 height 26
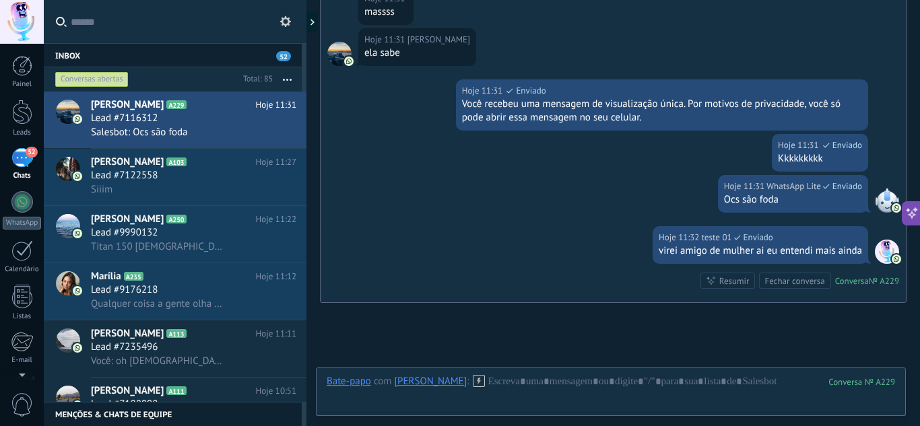
scroll to position [521, 0]
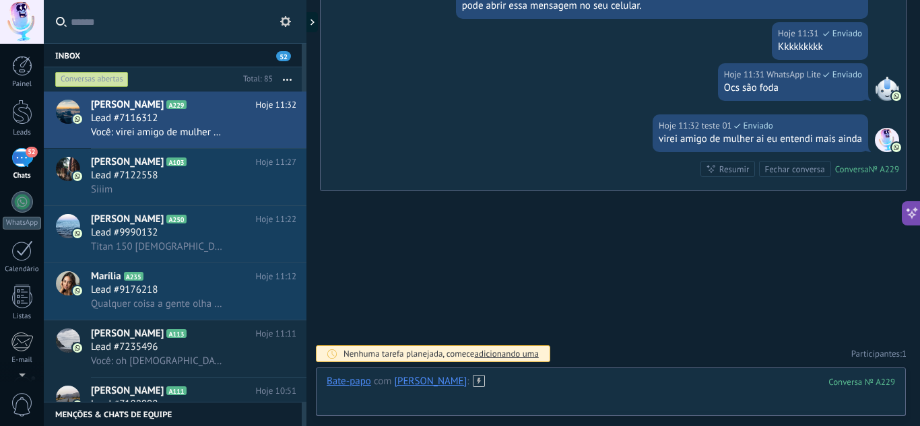
click at [531, 390] on div at bounding box center [611, 395] width 568 height 40
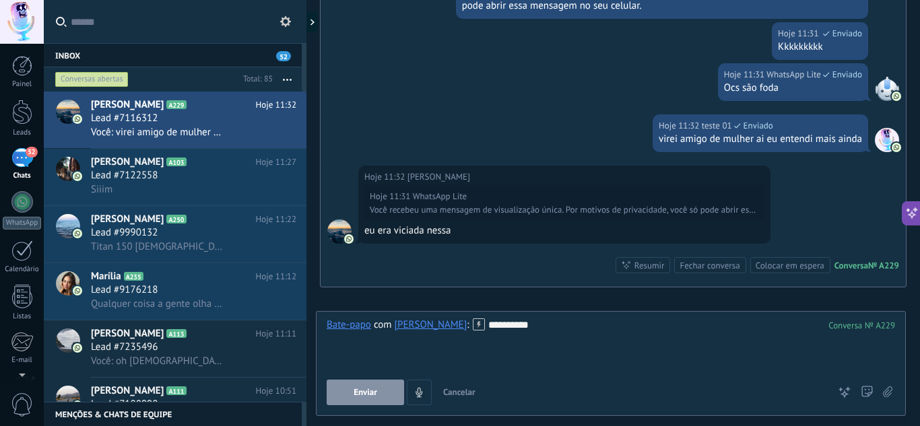
scroll to position [617, 0]
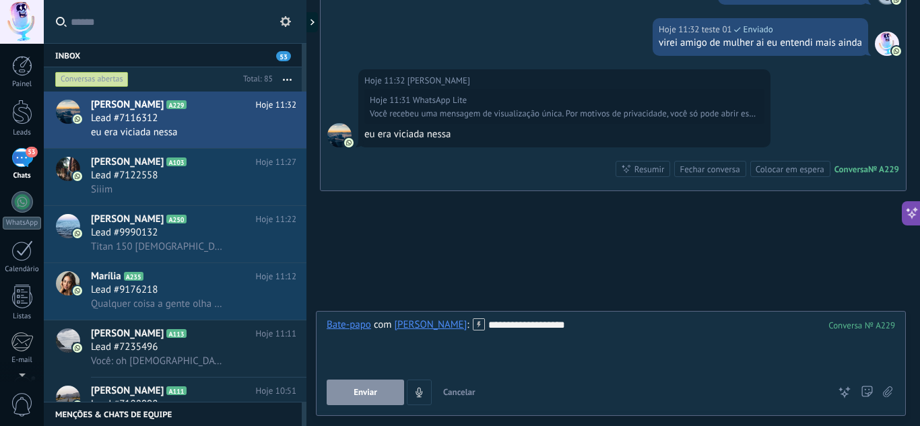
click at [378, 393] on button "Enviar" at bounding box center [365, 393] width 77 height 26
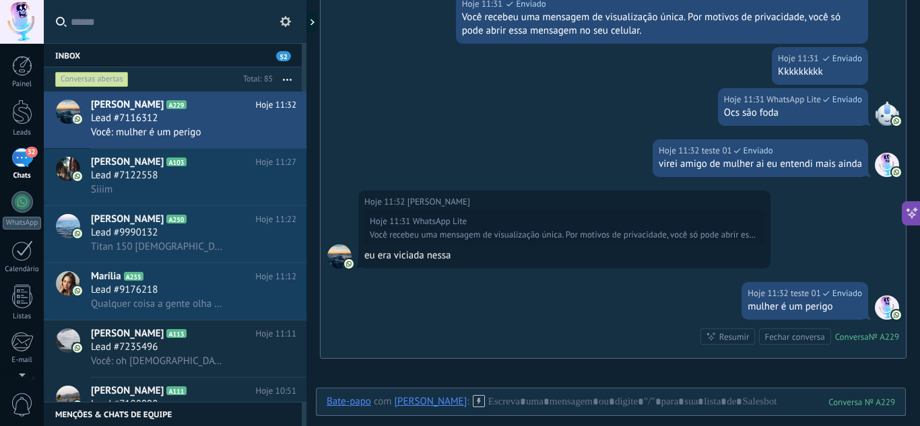
scroll to position [494, 0]
click at [575, 414] on div at bounding box center [611, 419] width 590 height 13
click at [580, 405] on div at bounding box center [611, 415] width 568 height 40
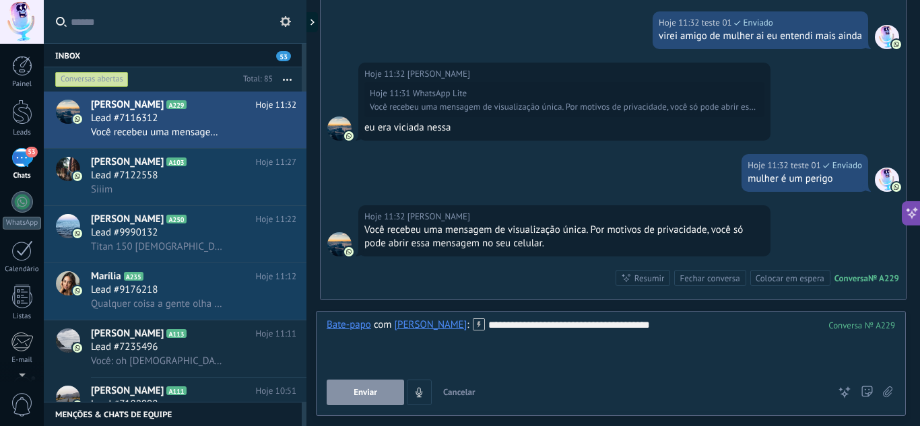
scroll to position [626, 0]
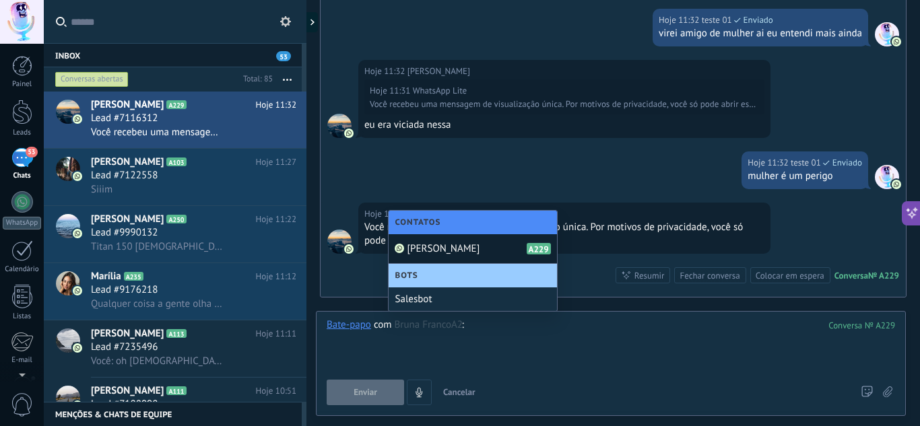
click at [506, 252] on div "Bruna Franco A229" at bounding box center [473, 249] width 168 height 30
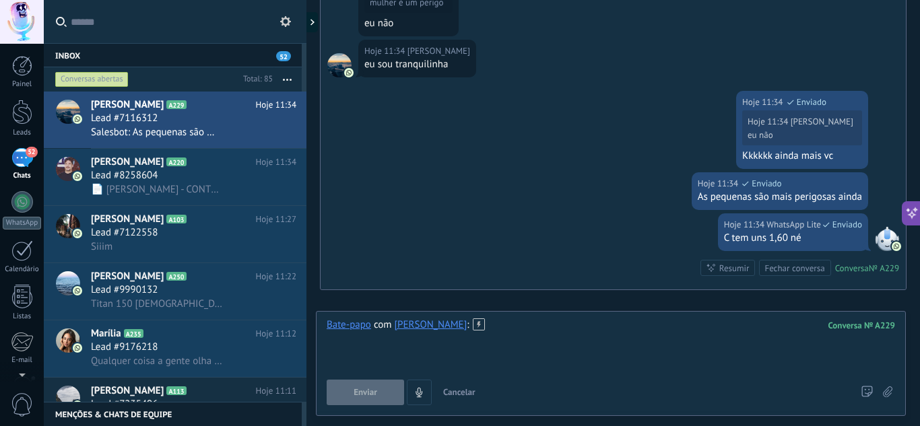
scroll to position [1213, 0]
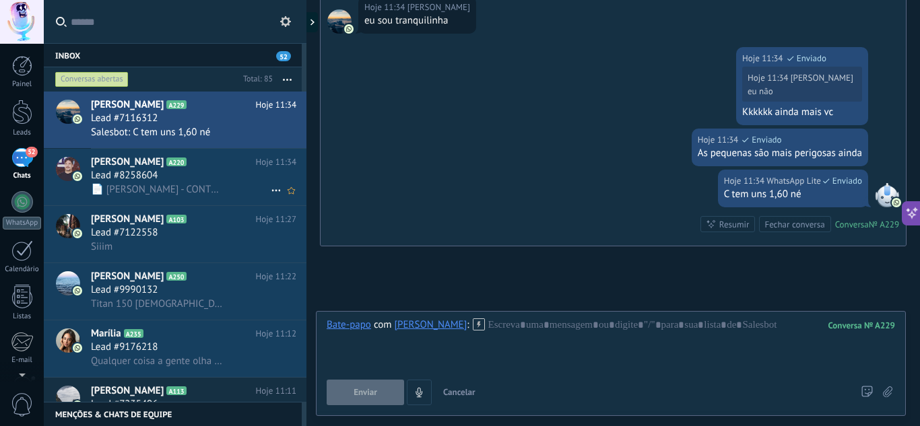
click at [122, 162] on span "[PERSON_NAME]" at bounding box center [127, 162] width 73 height 13
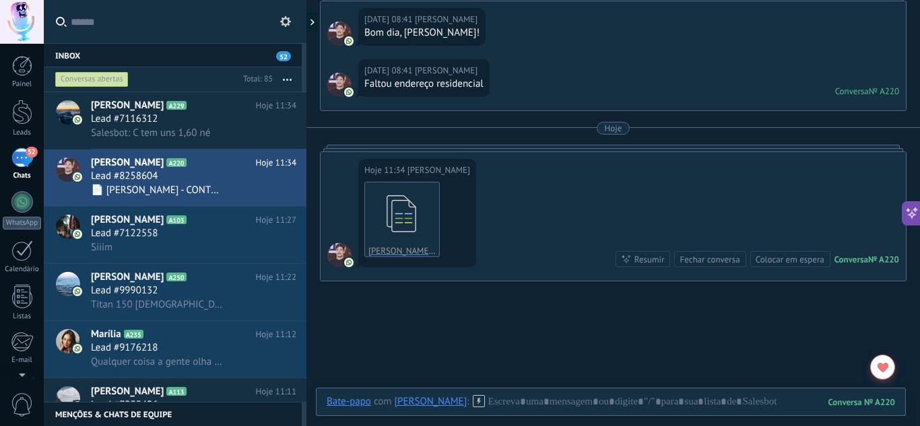
scroll to position [272, 0]
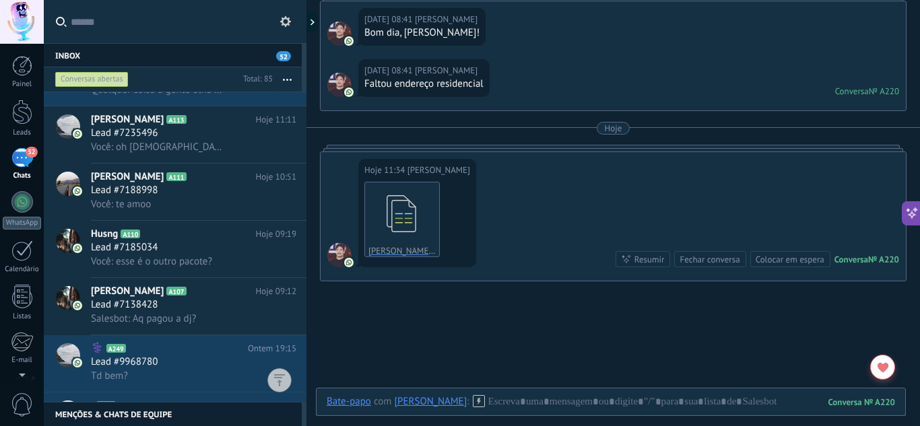
click at [528, 394] on div "Bate-papo E-mail Nota Tarefa Bate-papo com Ricardo : 220 Enviar Cancelar Rastre…" at bounding box center [611, 412] width 590 height 48
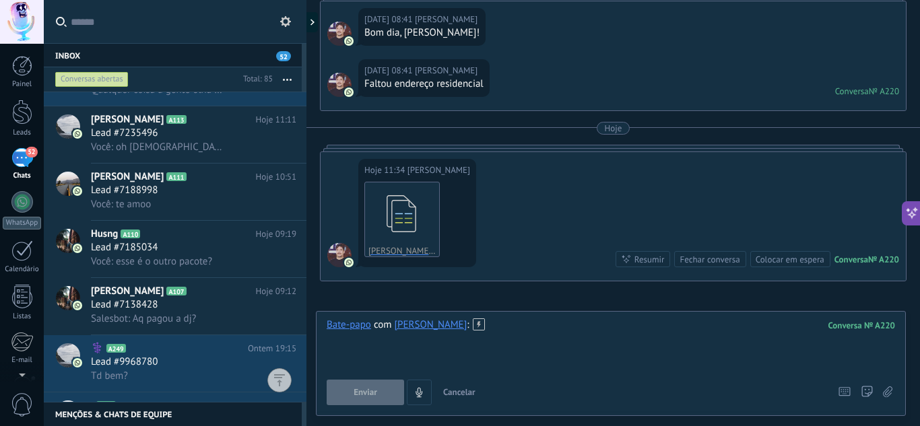
click at [507, 340] on div at bounding box center [611, 344] width 568 height 51
click at [380, 397] on button "Enviar" at bounding box center [365, 393] width 77 height 26
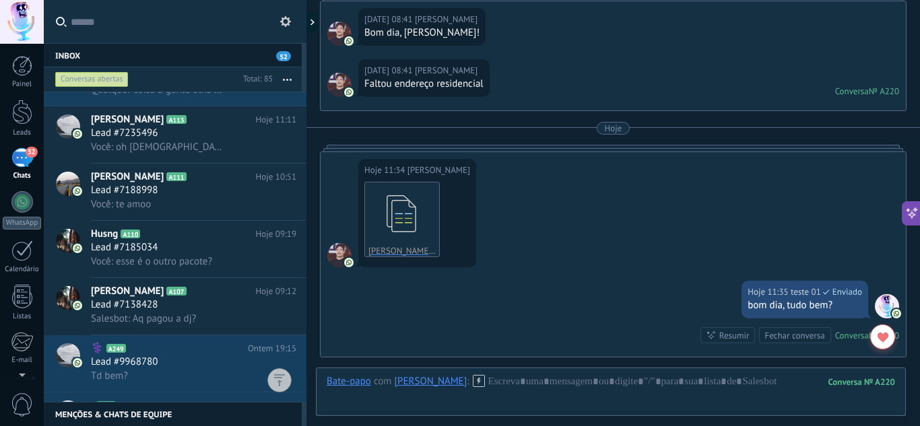
scroll to position [1505, 0]
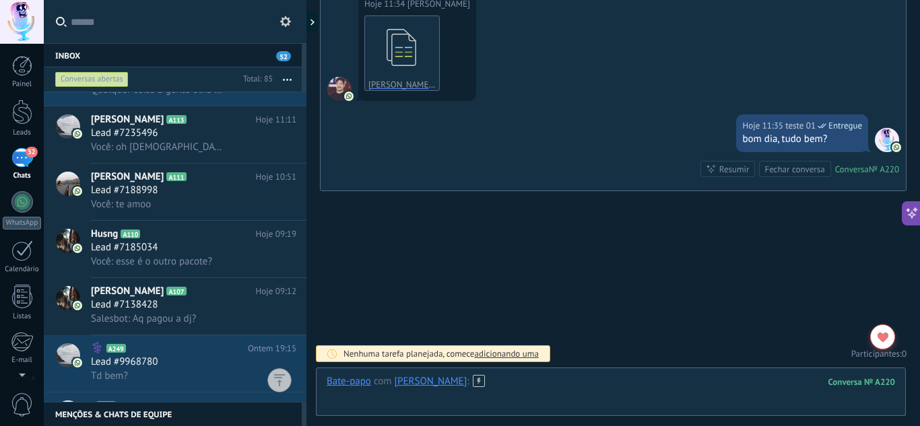
click at [543, 385] on div at bounding box center [611, 395] width 568 height 40
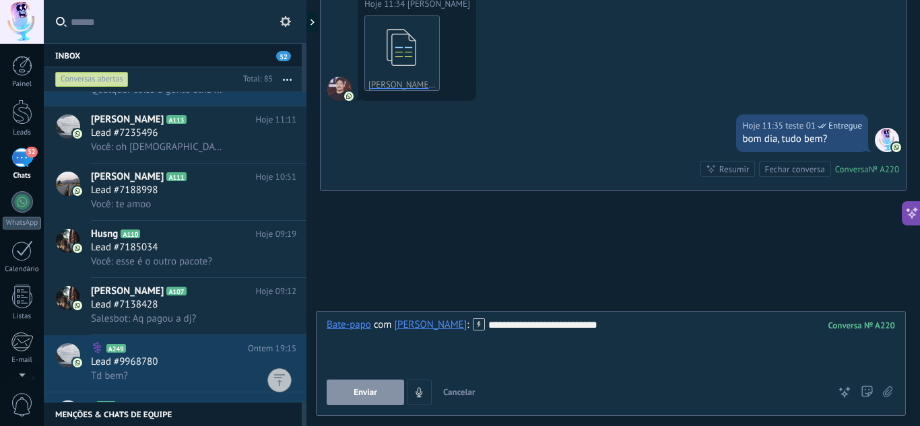
click at [389, 387] on button "Enviar" at bounding box center [365, 393] width 77 height 26
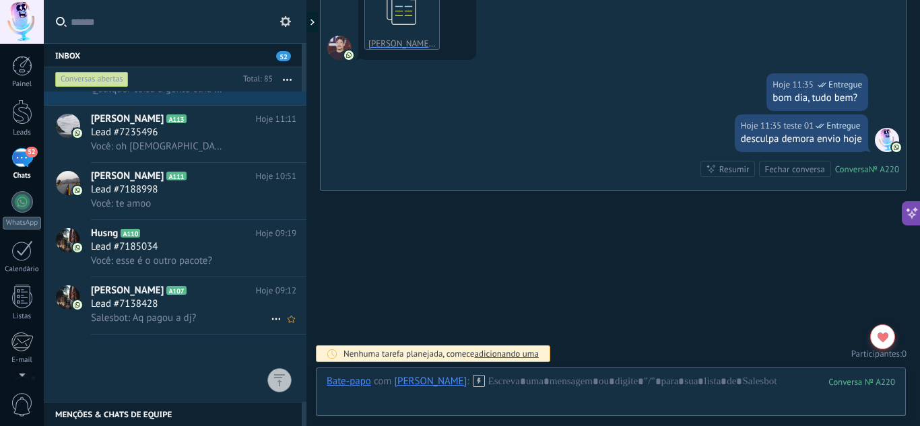
scroll to position [0, 0]
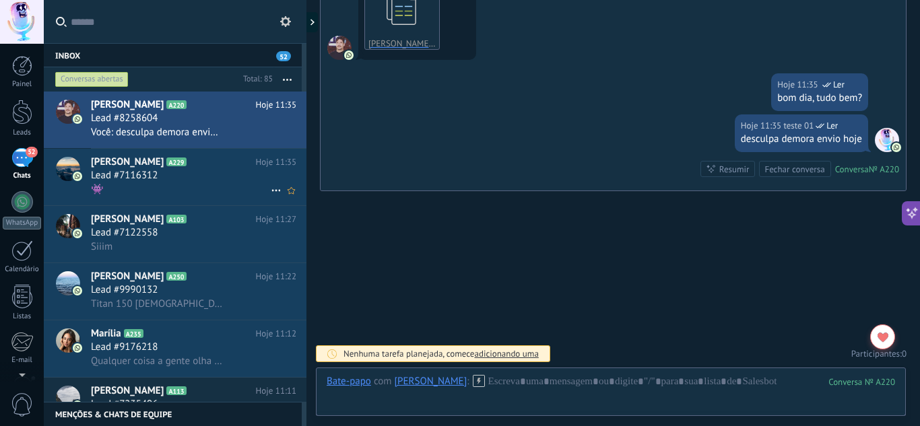
click at [145, 174] on span "Lead #7116312" at bounding box center [124, 175] width 67 height 13
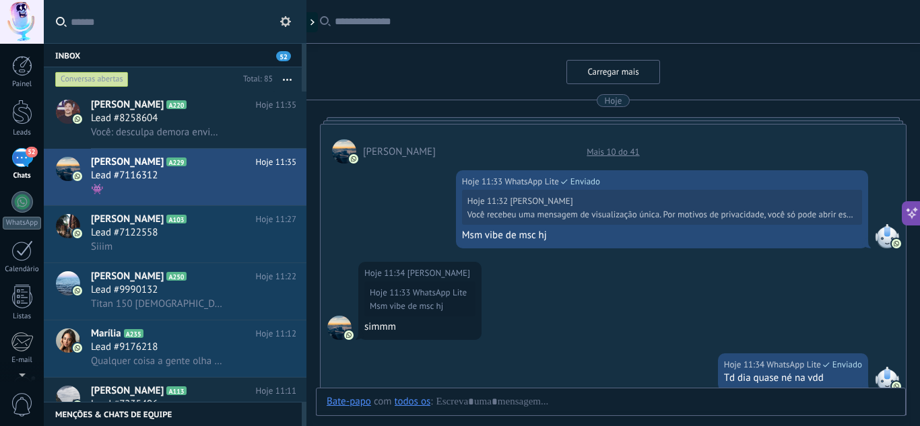
scroll to position [595, 0]
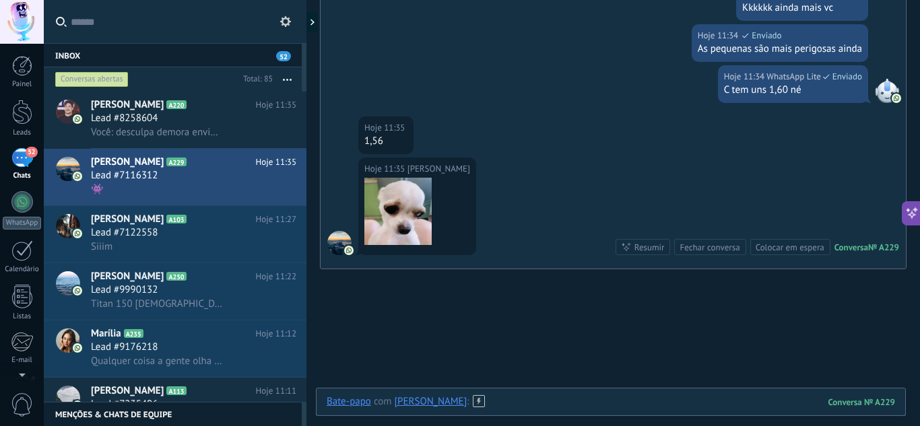
click at [493, 403] on div at bounding box center [611, 415] width 568 height 40
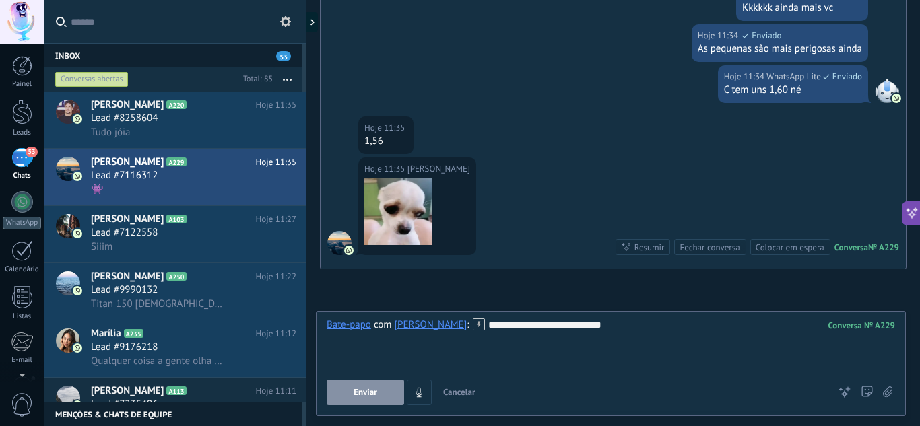
click at [360, 391] on span "Enviar" at bounding box center [366, 392] width 24 height 9
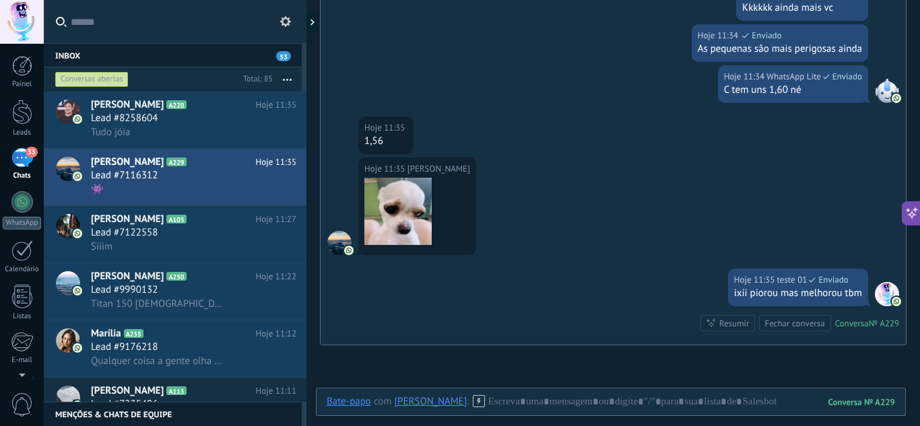
scroll to position [731, 0]
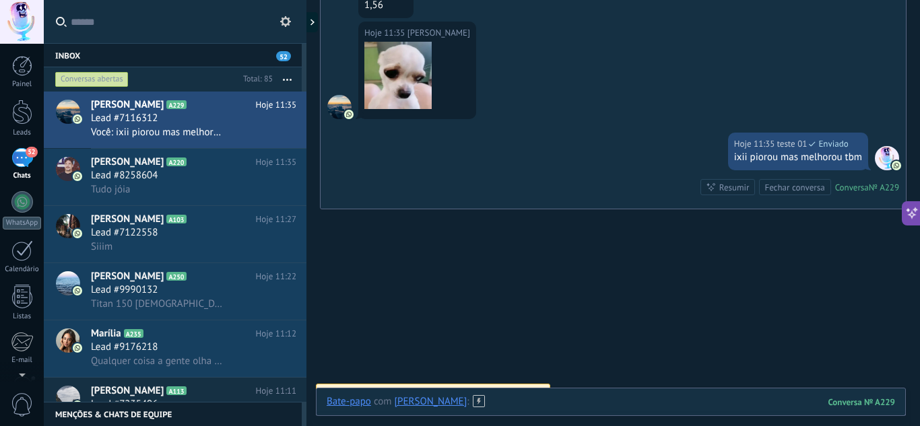
click at [547, 405] on div at bounding box center [611, 415] width 568 height 40
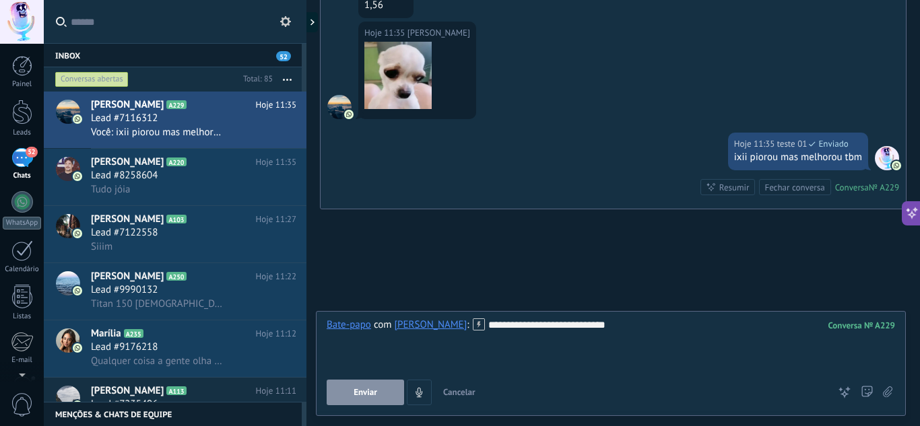
click at [378, 381] on button "Enviar" at bounding box center [365, 393] width 77 height 26
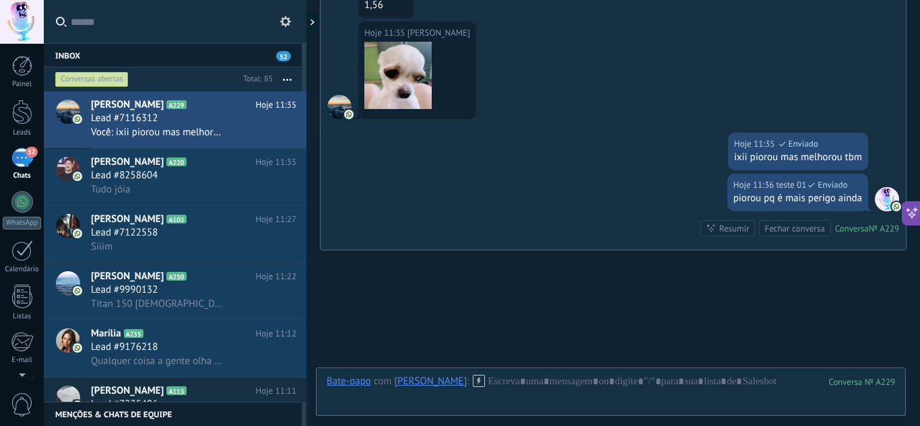
scroll to position [790, 0]
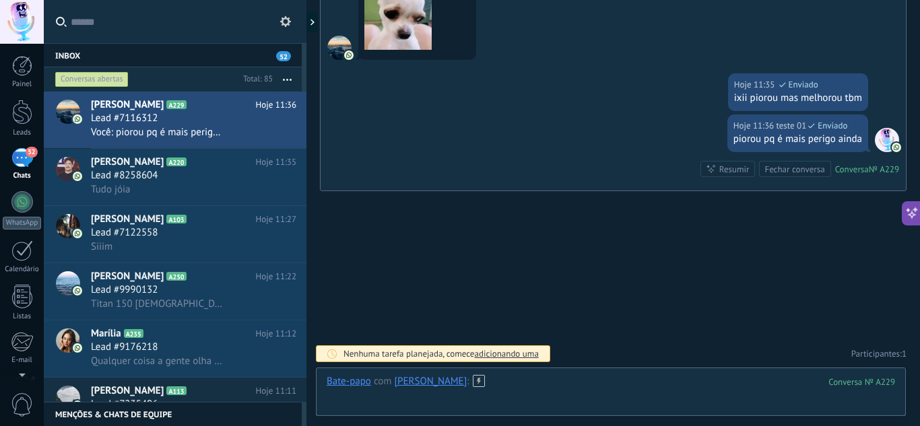
click at [554, 381] on div at bounding box center [611, 395] width 568 height 40
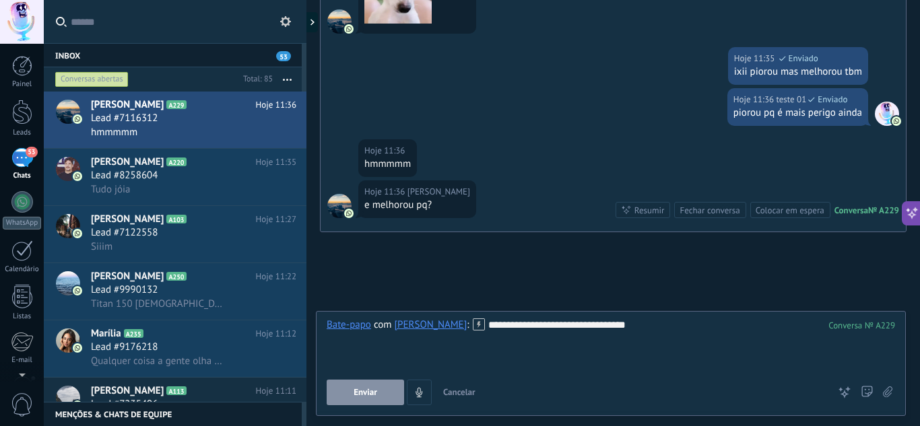
scroll to position [857, 0]
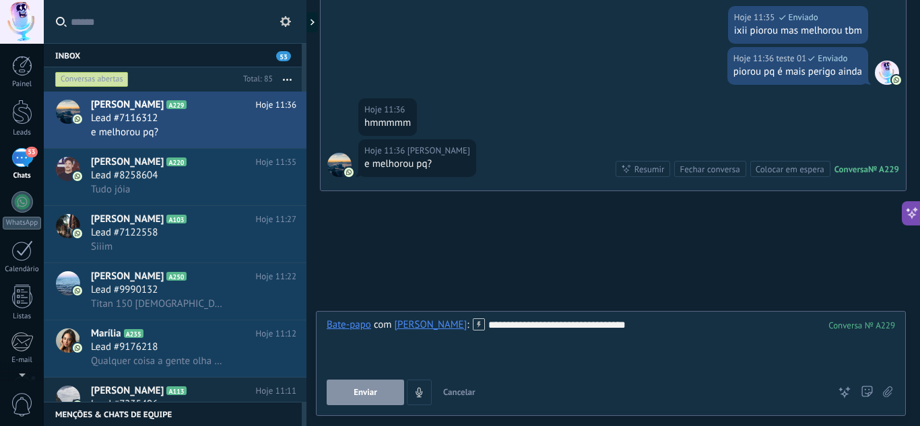
click at [382, 381] on button "Enviar" at bounding box center [365, 393] width 77 height 26
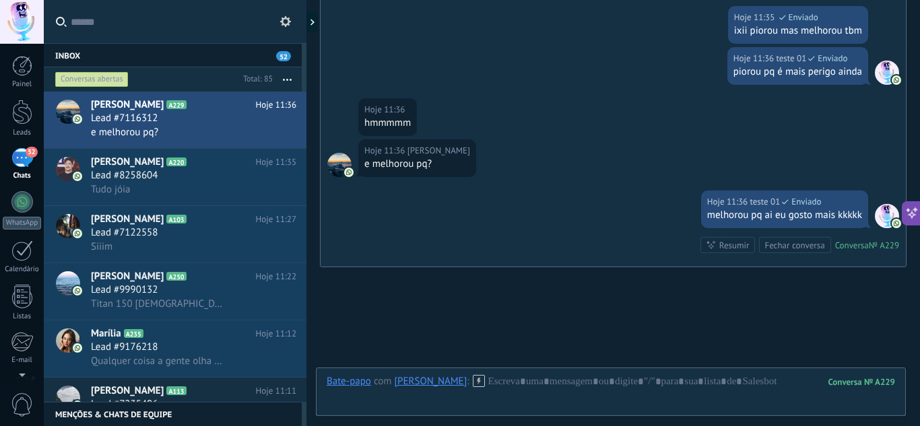
scroll to position [933, 0]
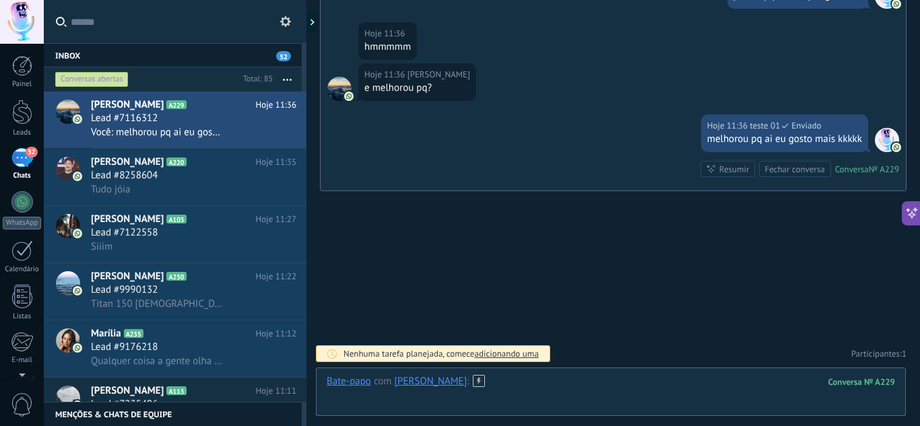
click at [580, 387] on div at bounding box center [611, 395] width 568 height 40
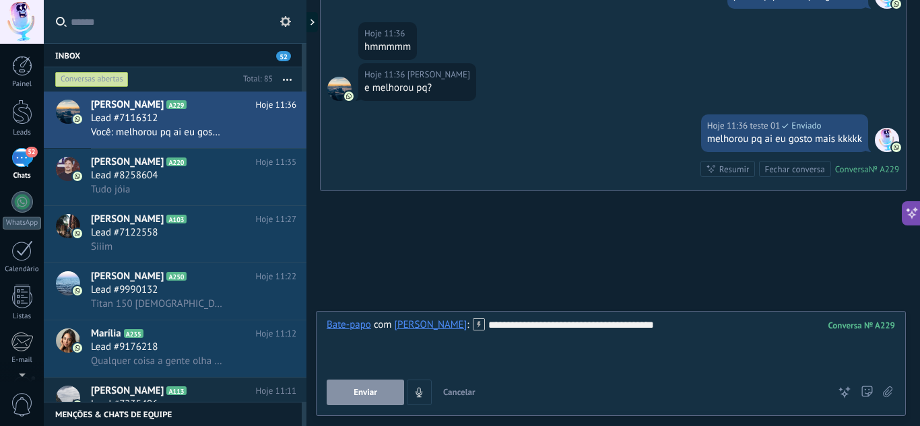
click at [386, 394] on button "Enviar" at bounding box center [365, 393] width 77 height 26
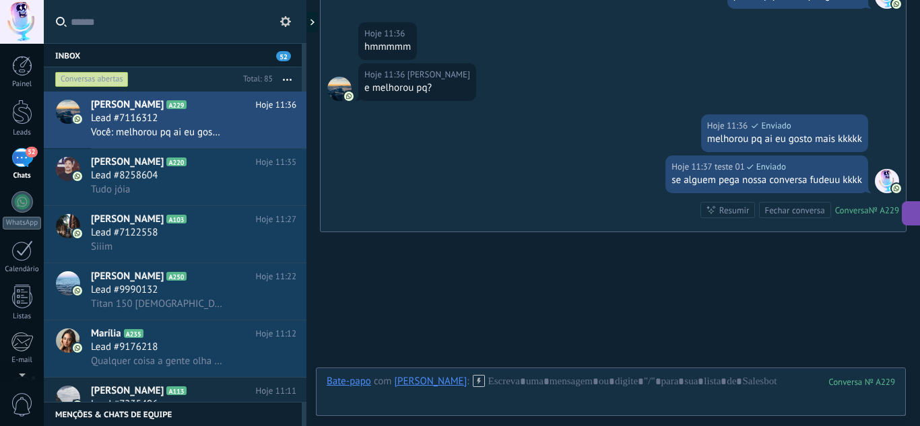
scroll to position [974, 0]
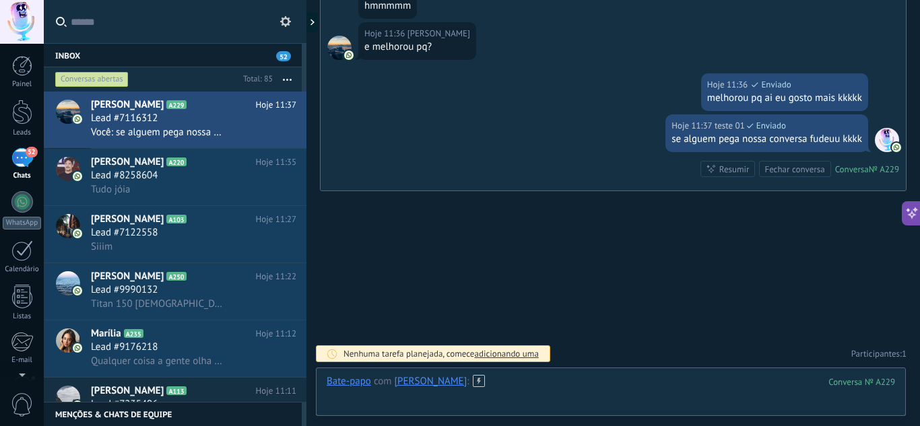
click at [491, 388] on div at bounding box center [611, 395] width 568 height 40
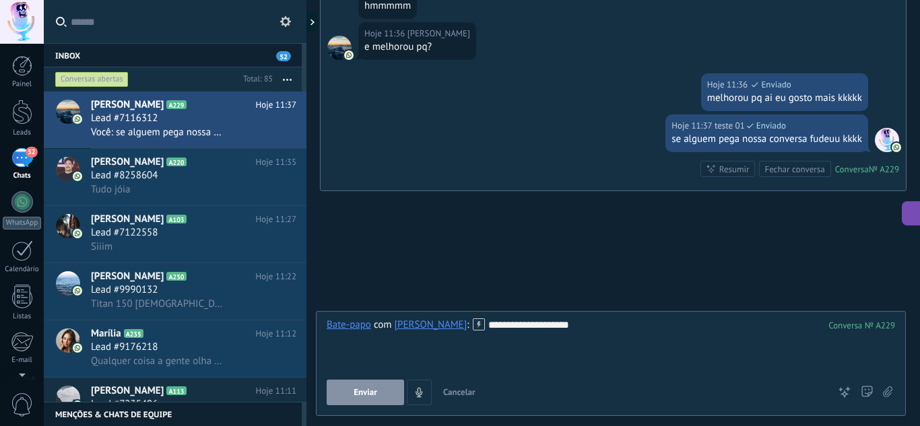
click at [343, 382] on button "Enviar" at bounding box center [365, 393] width 77 height 26
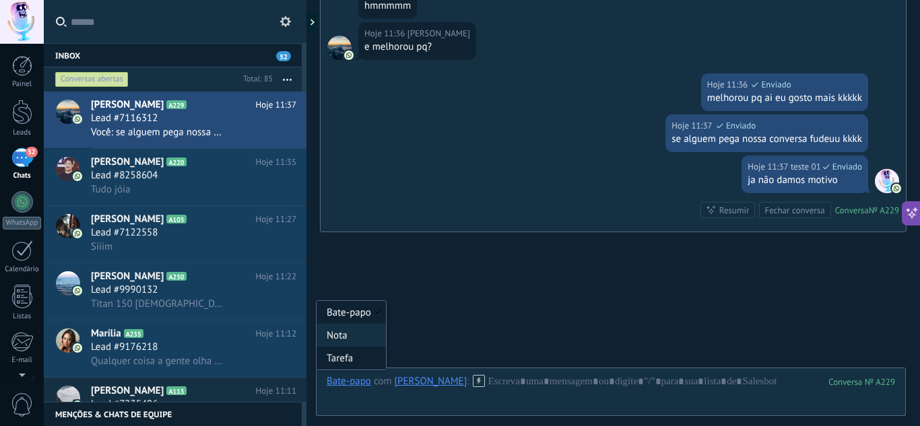
scroll to position [1015, 0]
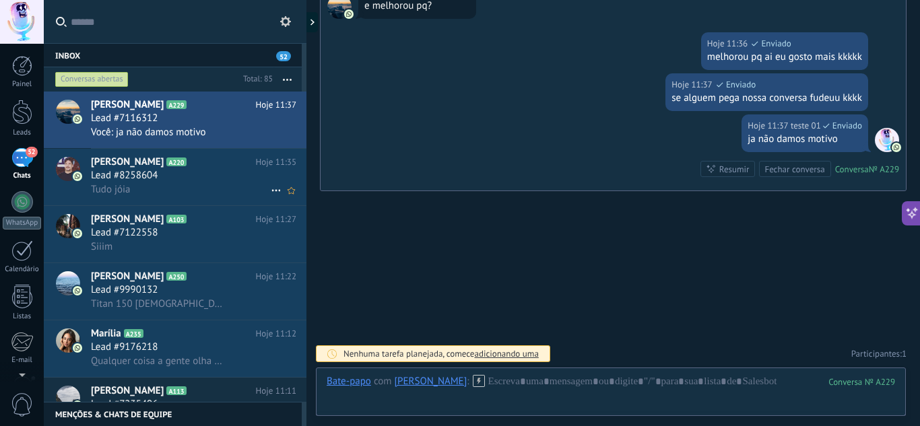
click at [226, 173] on div "Lead #8258604" at bounding box center [193, 175] width 205 height 13
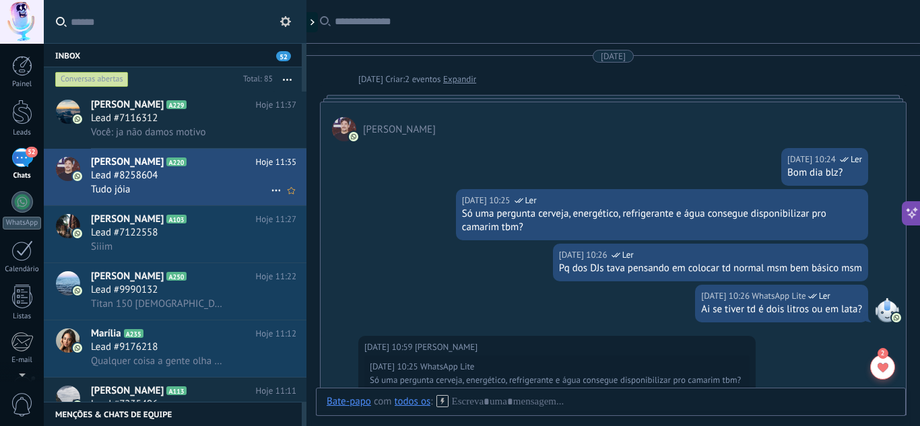
scroll to position [1566, 0]
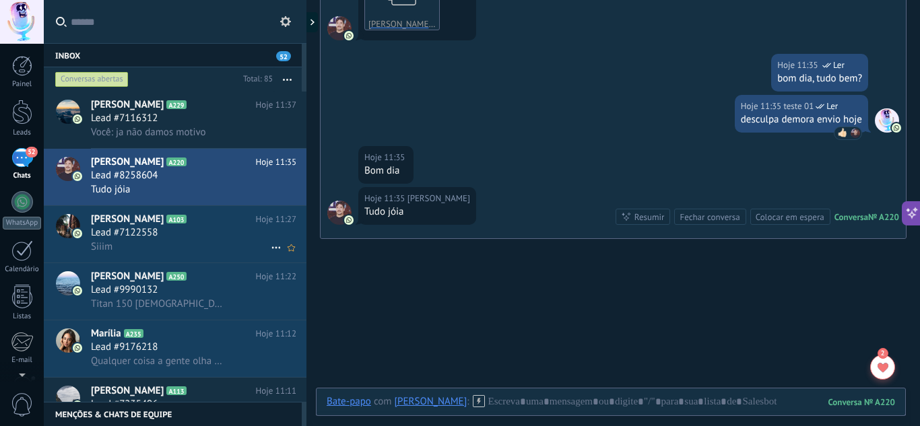
click at [199, 248] on div "Siiim" at bounding box center [193, 247] width 205 height 14
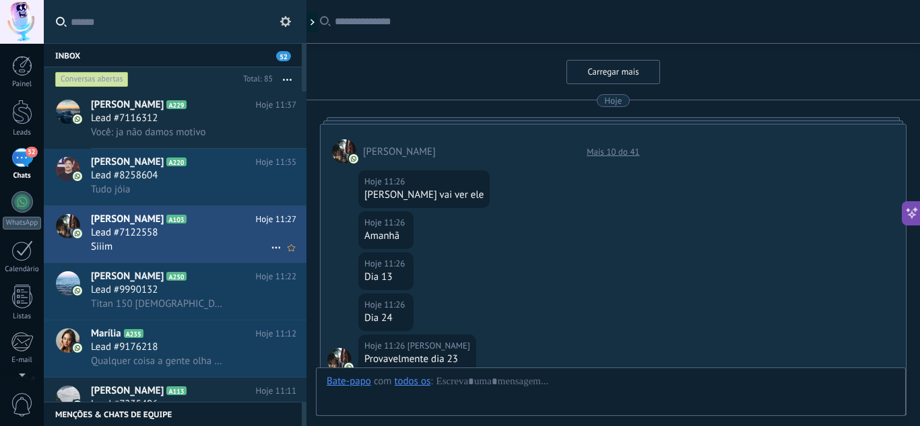
scroll to position [413, 0]
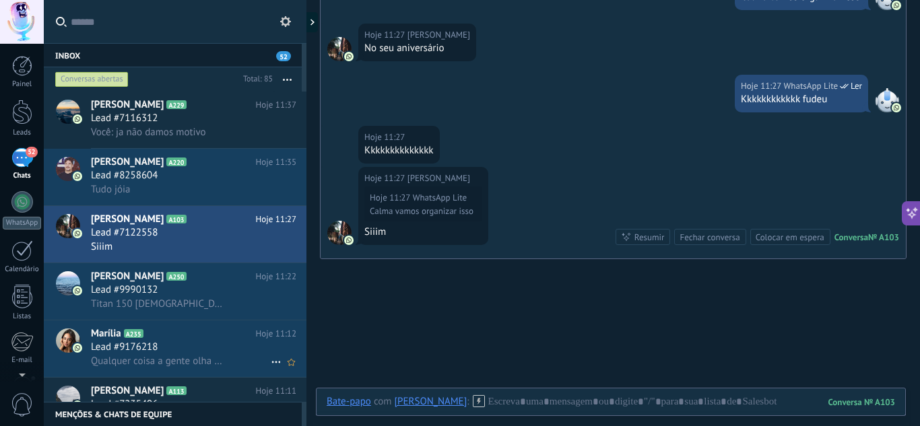
click at [126, 354] on div "Qualquer coisa a gente olha quando ele voltar! Tranquilo" at bounding box center [193, 361] width 205 height 14
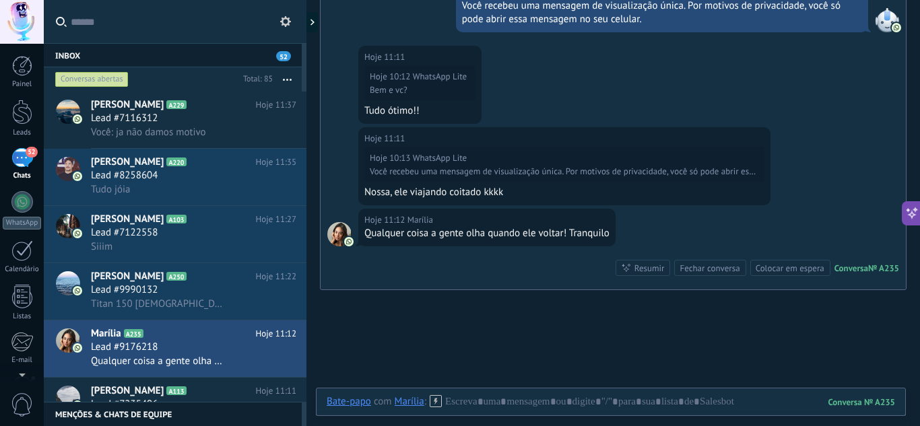
scroll to position [947, 0]
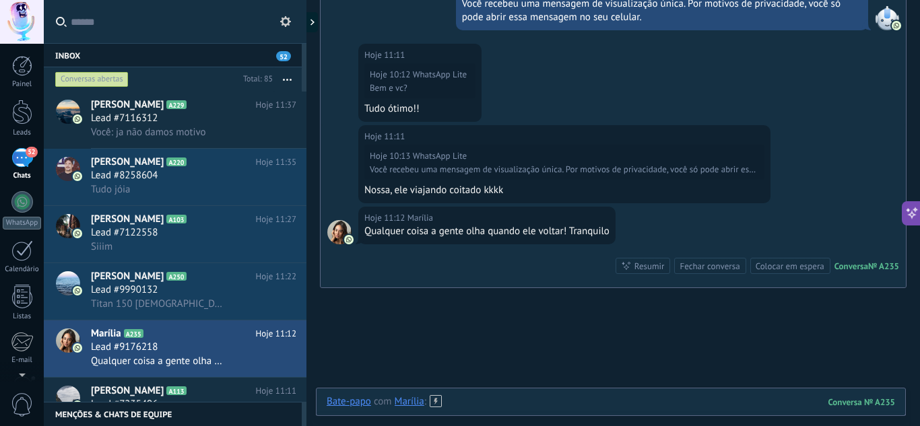
click at [610, 397] on div at bounding box center [611, 415] width 568 height 40
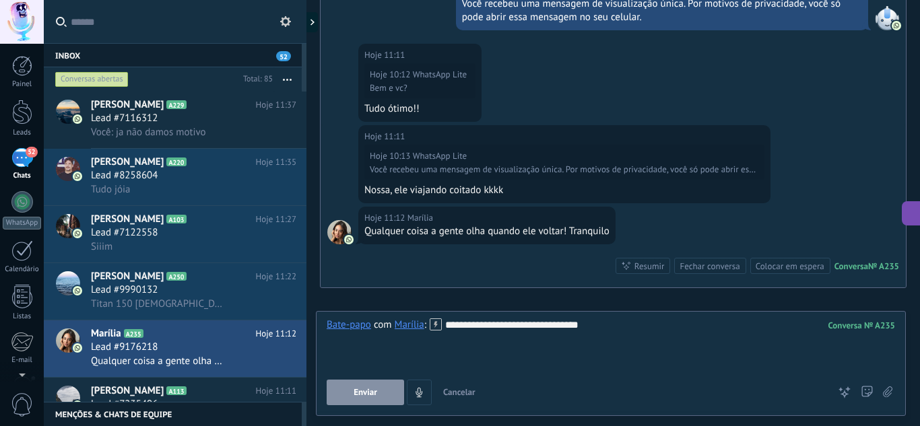
click at [395, 393] on button "Enviar" at bounding box center [365, 393] width 77 height 26
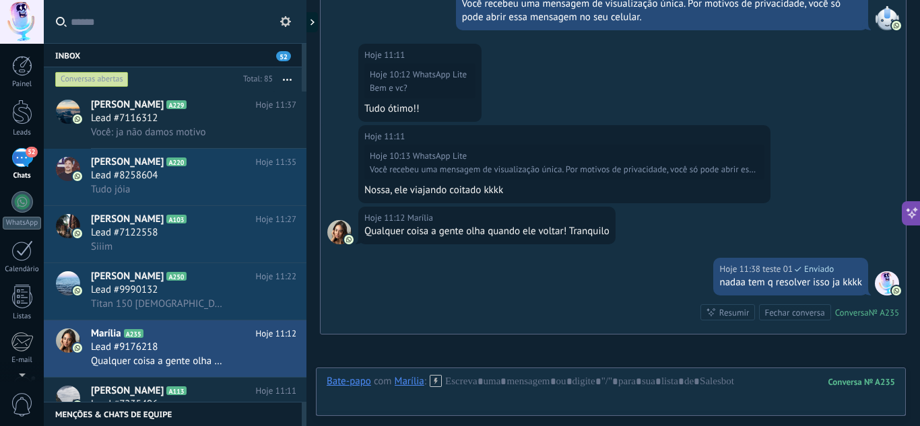
scroll to position [1091, 0]
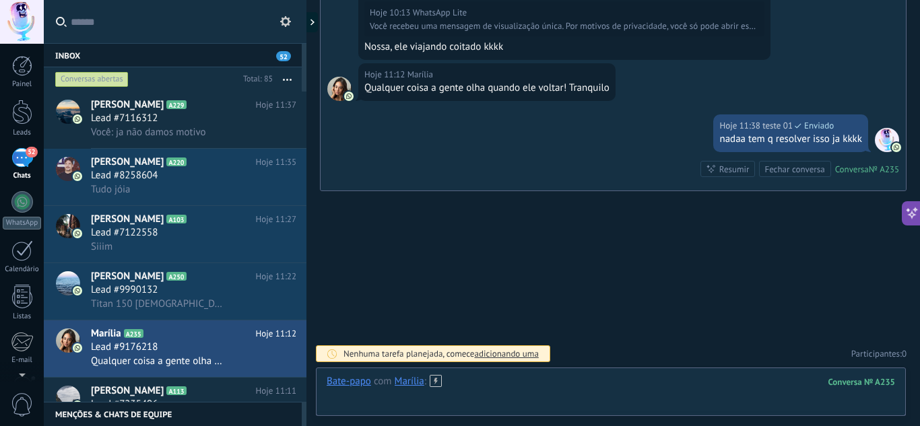
click at [583, 382] on div at bounding box center [611, 395] width 568 height 40
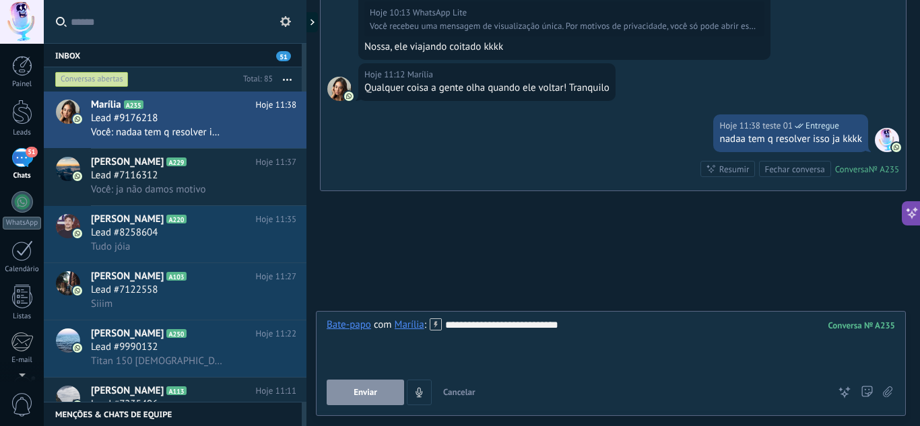
click at [382, 391] on button "Enviar" at bounding box center [365, 393] width 77 height 26
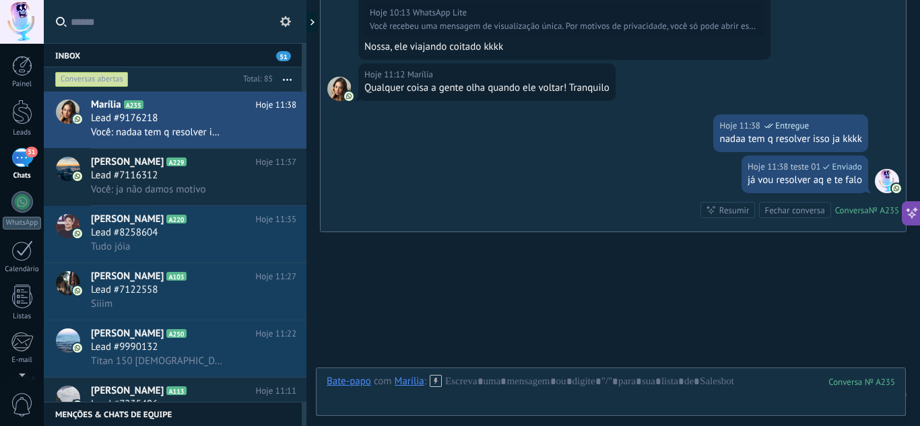
scroll to position [1132, 0]
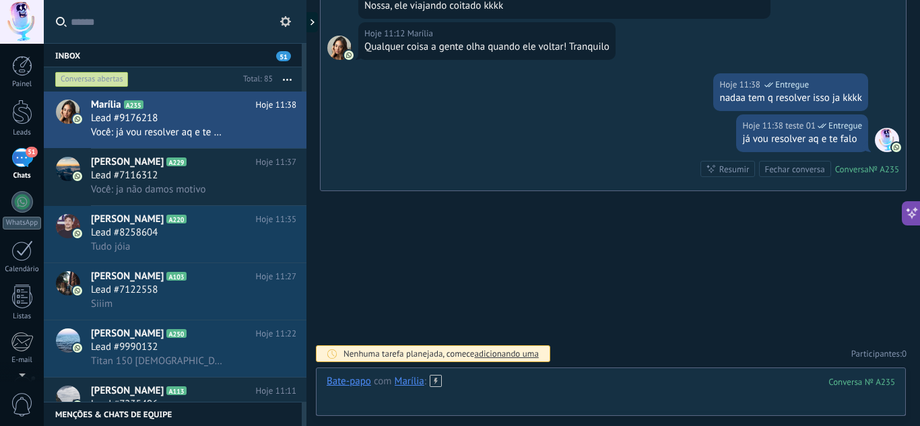
click at [511, 375] on div at bounding box center [611, 395] width 568 height 40
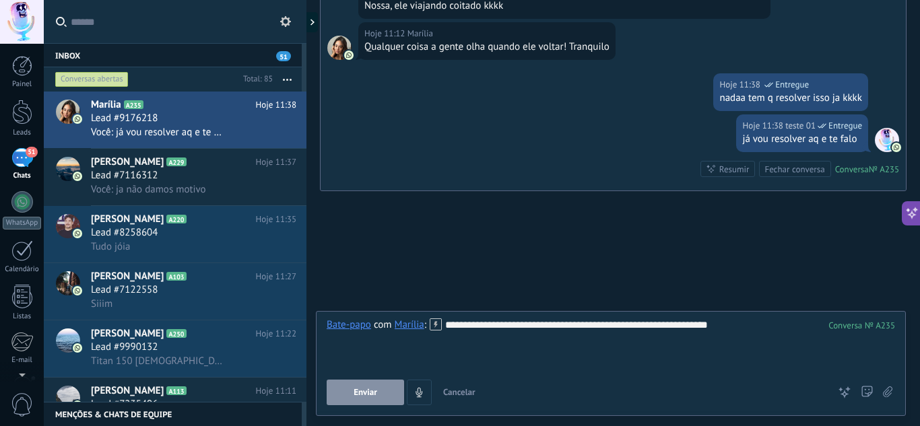
click at [362, 385] on button "Enviar" at bounding box center [365, 393] width 77 height 26
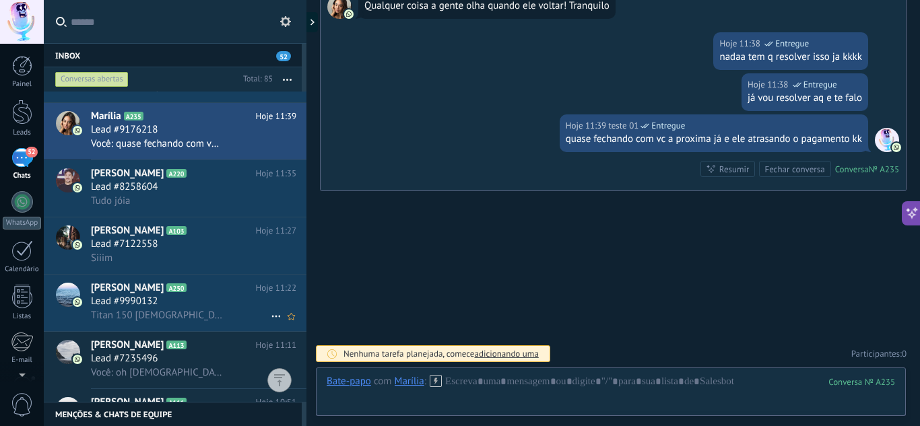
scroll to position [0, 0]
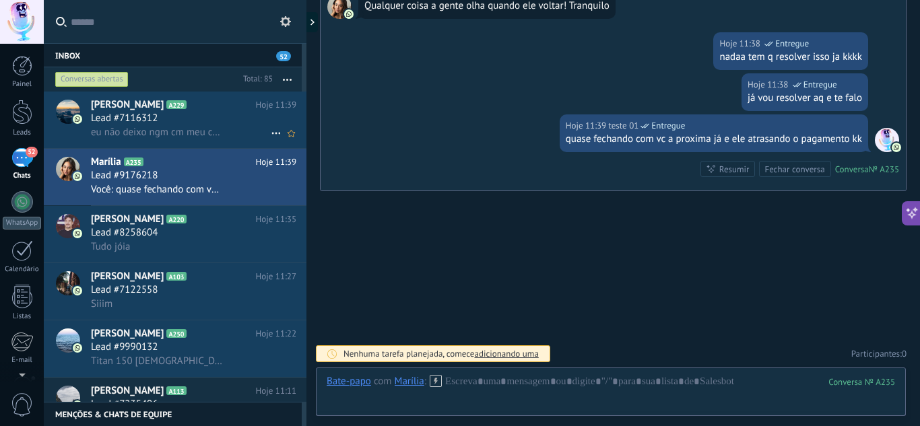
click at [209, 132] on span "eu não deixo ngm cm meu celular" at bounding box center [156, 132] width 131 height 13
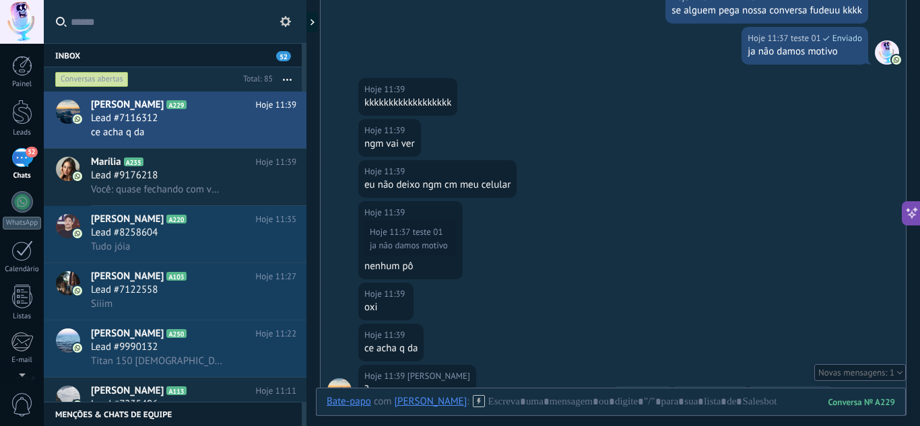
scroll to position [412, 0]
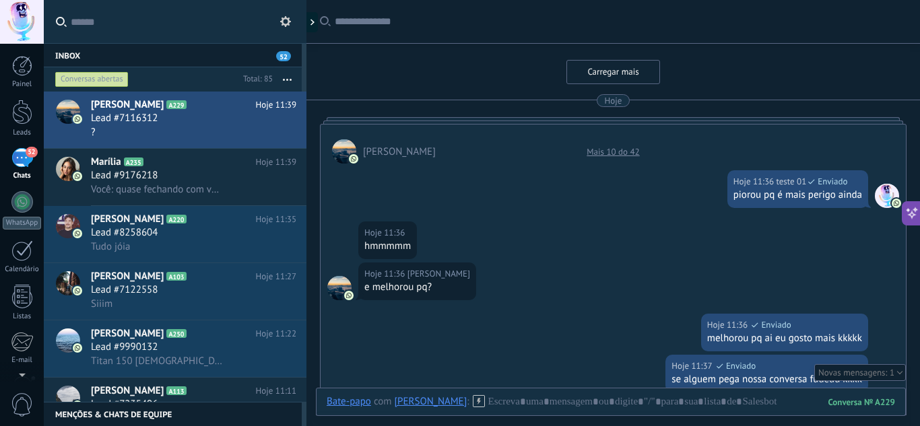
scroll to position [1293, 0]
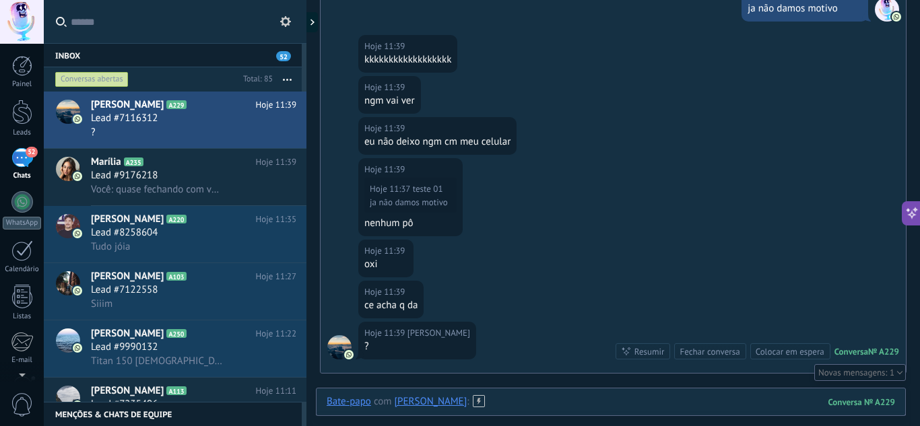
click at [543, 399] on div at bounding box center [611, 415] width 568 height 40
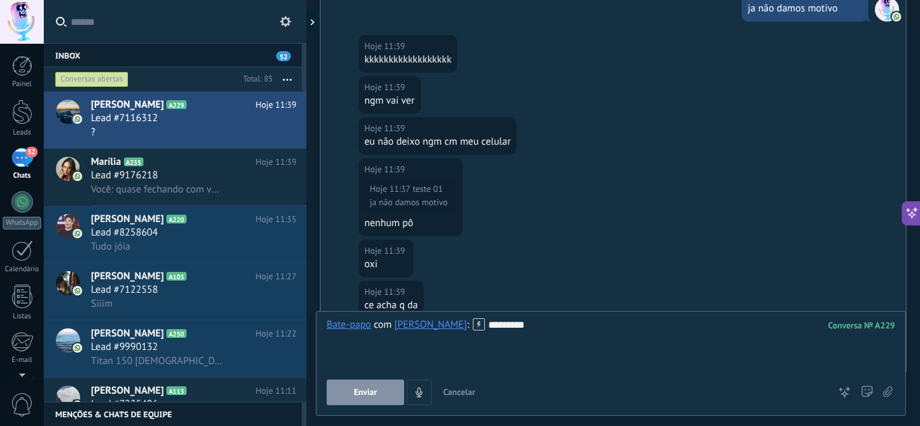
click at [391, 393] on button "Enviar" at bounding box center [365, 393] width 77 height 26
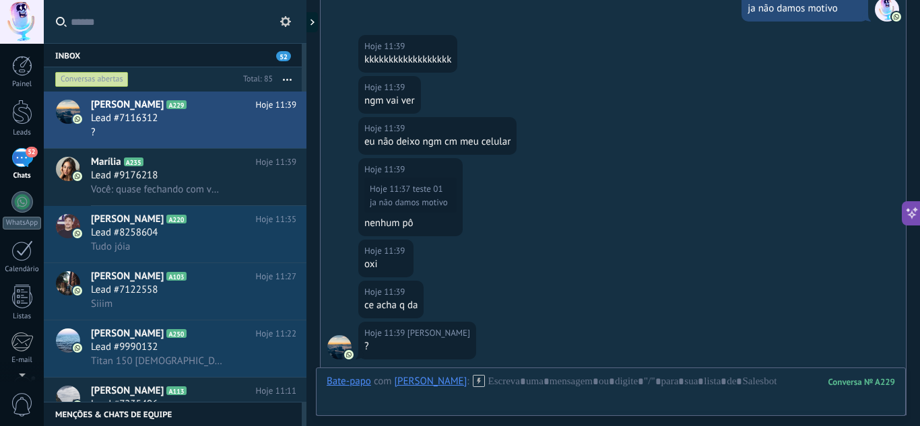
scroll to position [671, 0]
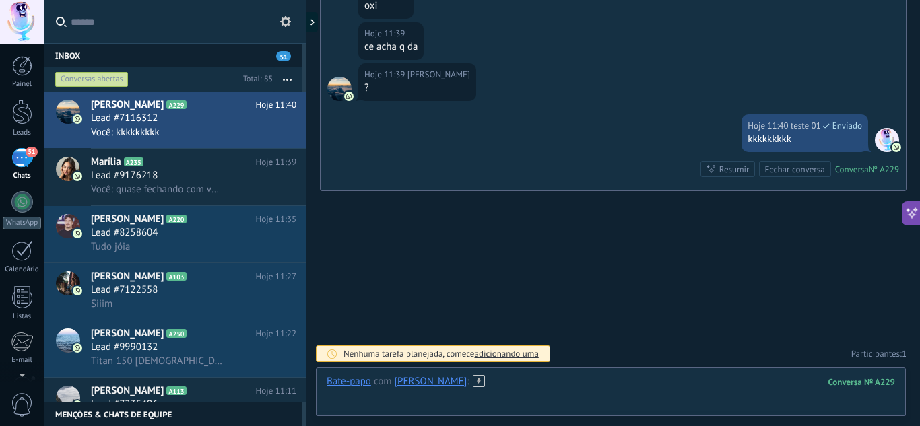
click at [504, 382] on div at bounding box center [611, 395] width 568 height 40
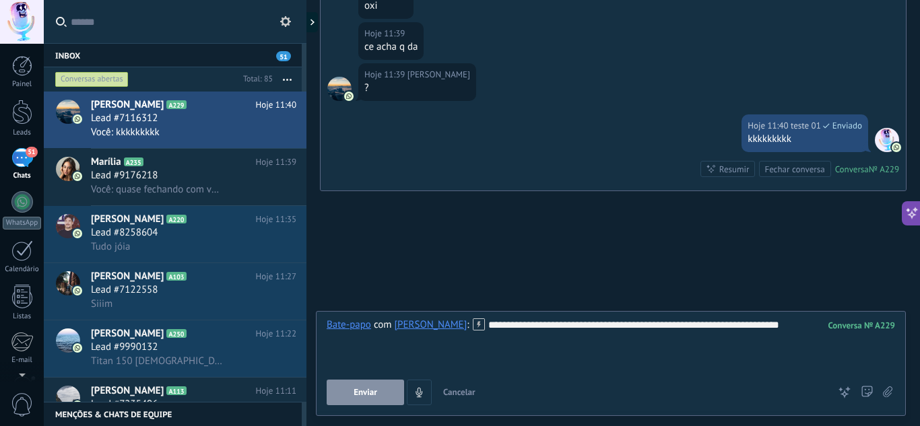
click at [361, 393] on span "Enviar" at bounding box center [366, 392] width 24 height 9
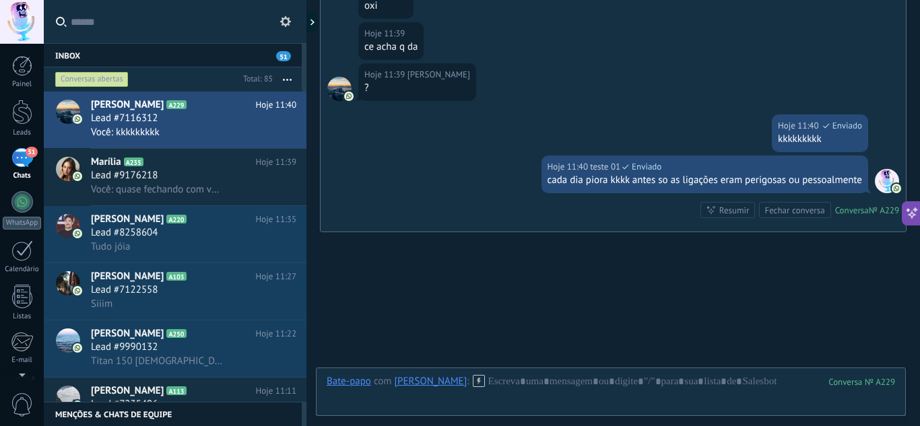
scroll to position [712, 0]
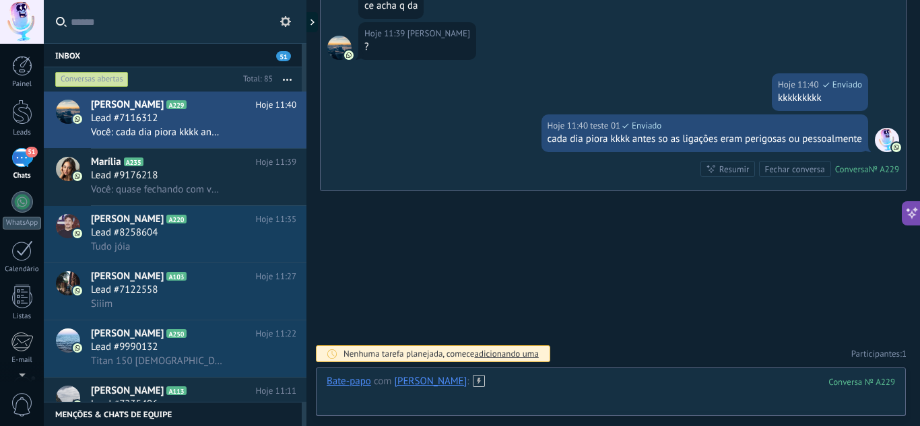
click at [504, 379] on div at bounding box center [611, 395] width 568 height 40
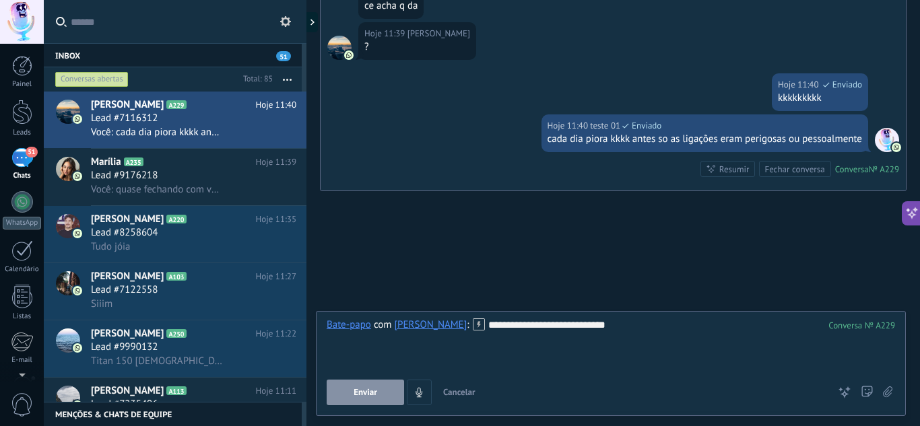
click at [368, 391] on span "Enviar" at bounding box center [366, 392] width 24 height 9
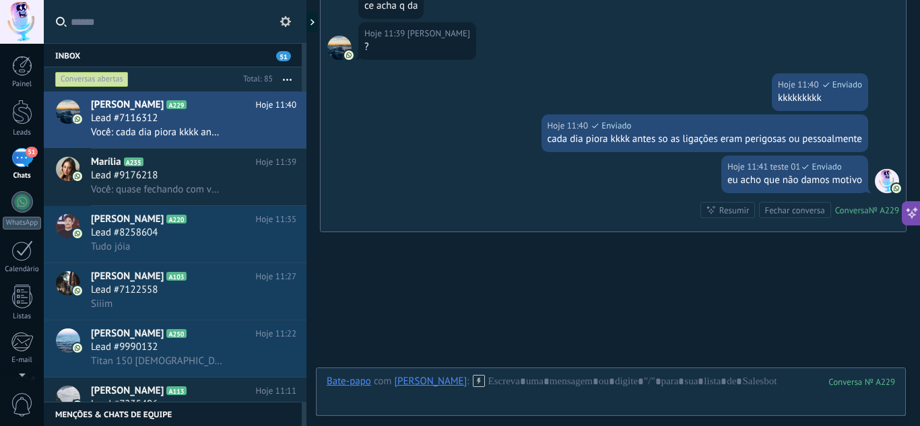
scroll to position [753, 0]
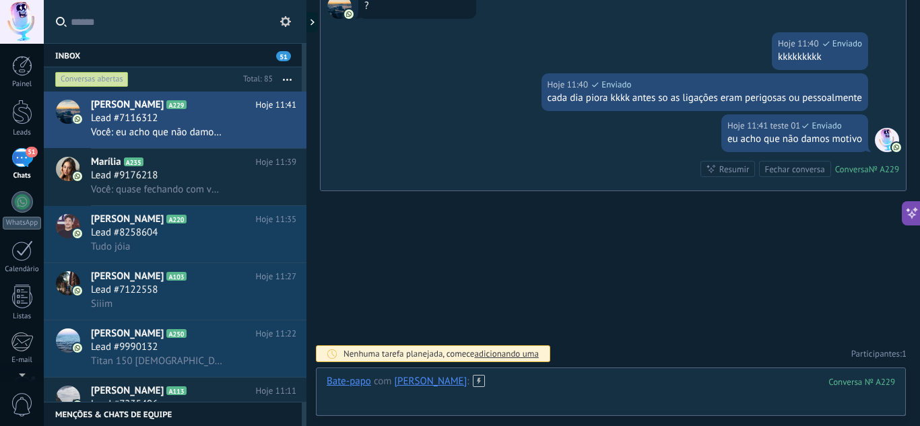
click at [565, 381] on div at bounding box center [611, 395] width 568 height 40
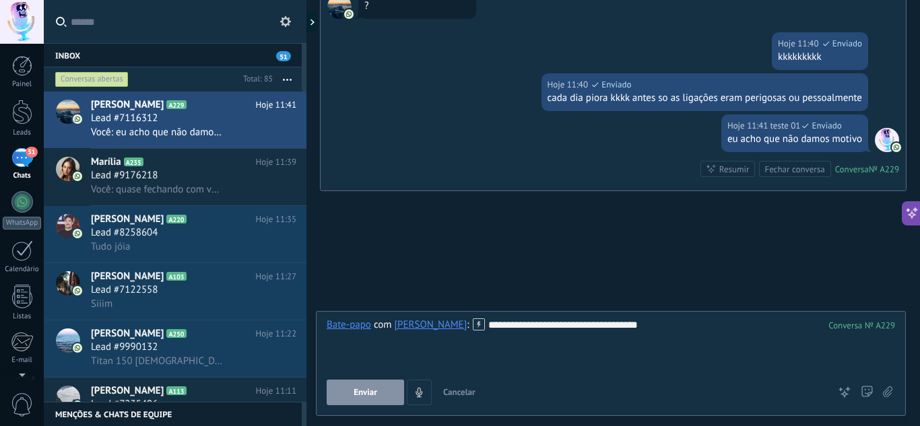
click at [381, 393] on button "Enviar" at bounding box center [365, 393] width 77 height 26
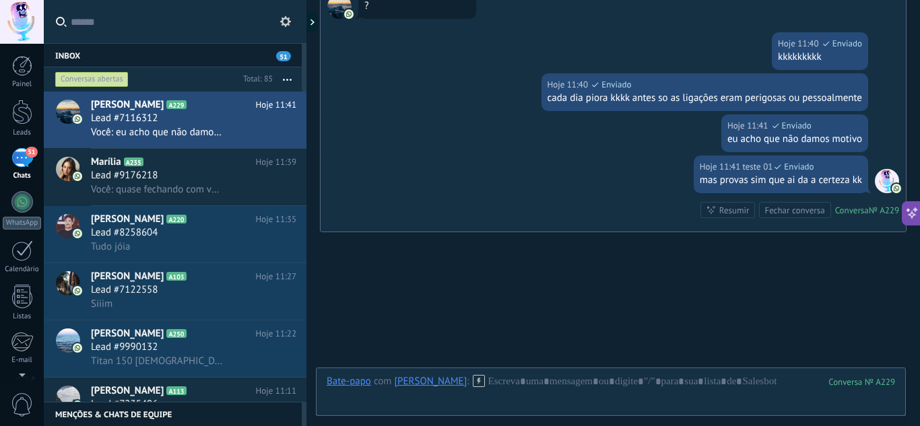
scroll to position [794, 0]
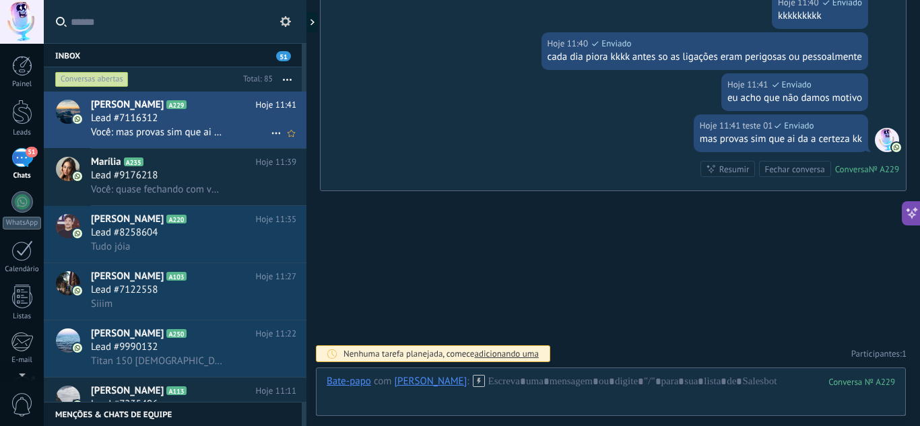
click at [228, 146] on div "Bruna Franco A229 Hoje 11:41 Lead #7116312 Você: mas provas sim que ai da a cer…" at bounding box center [198, 120] width 215 height 57
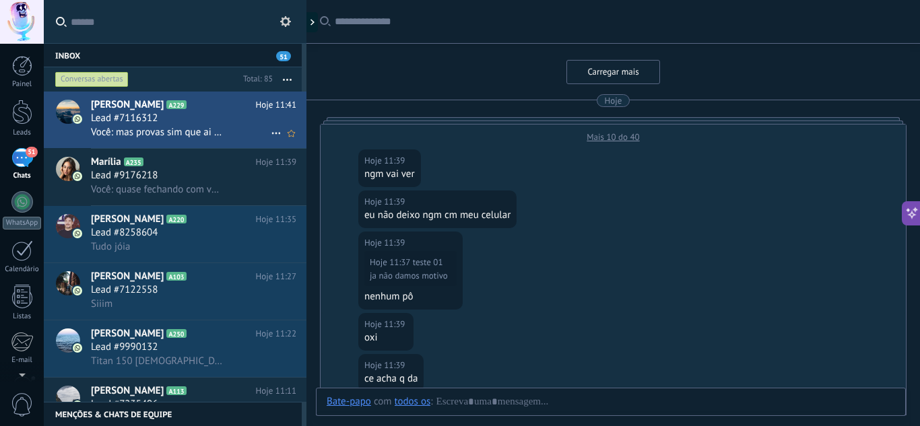
scroll to position [395, 0]
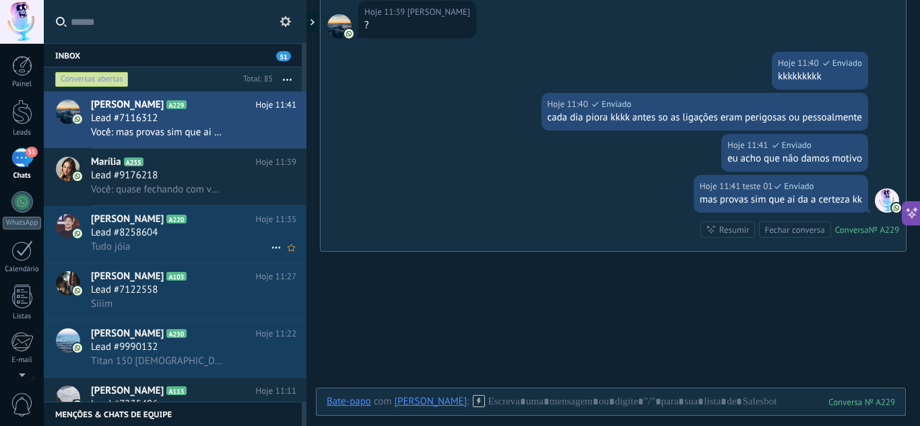
click at [199, 237] on div "Lead #8258604" at bounding box center [193, 232] width 205 height 13
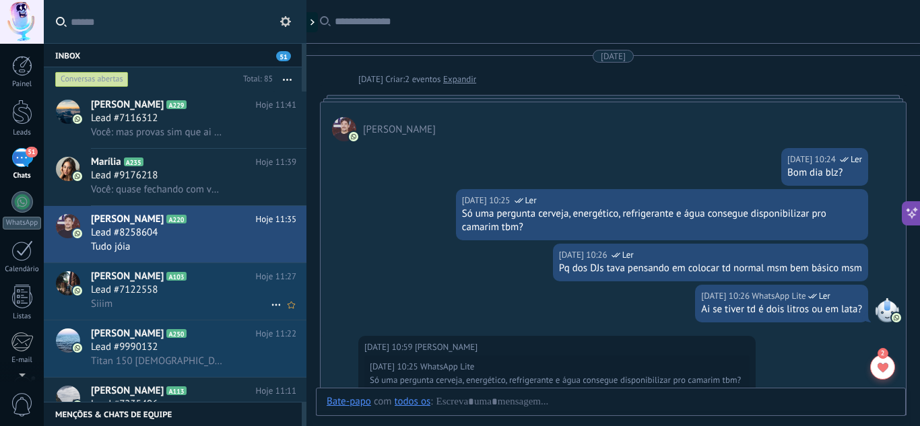
scroll to position [1566, 0]
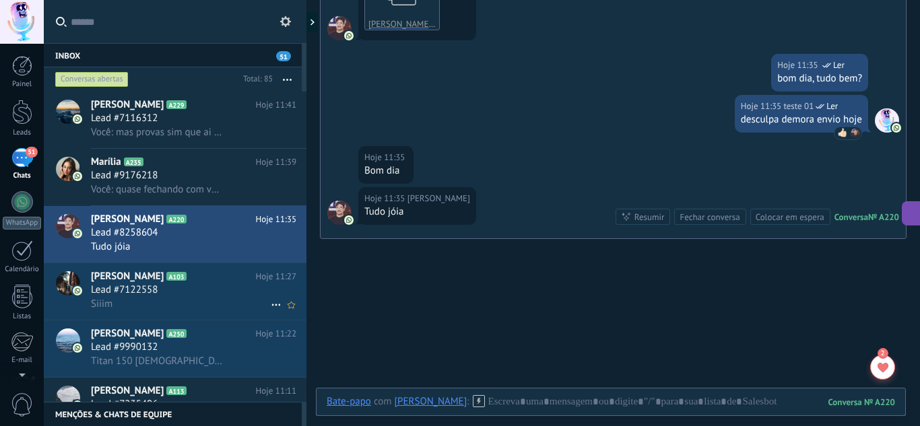
click at [218, 274] on h2 "[PERSON_NAME] A103" at bounding box center [173, 276] width 165 height 13
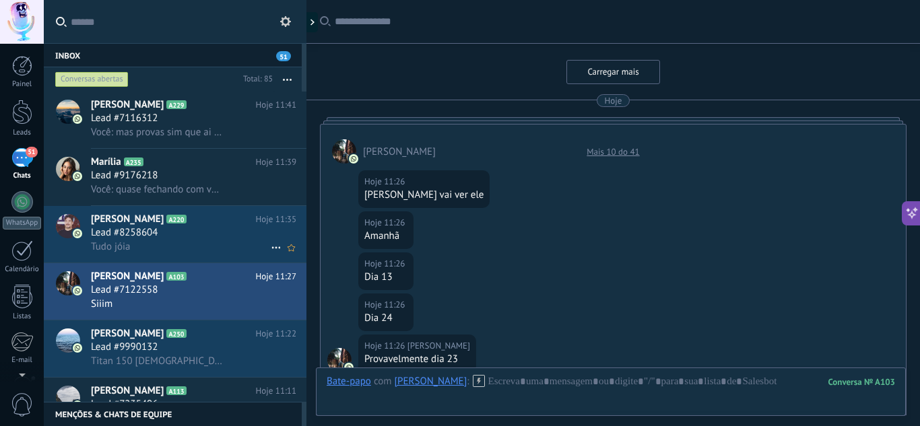
scroll to position [481, 0]
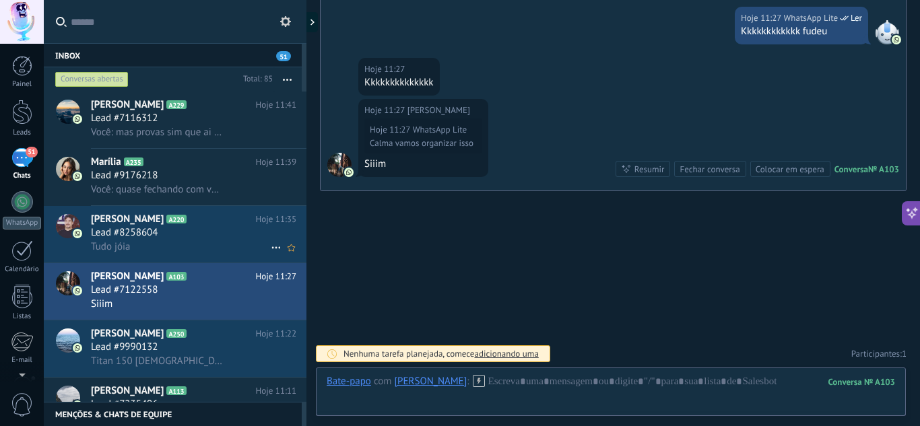
click at [227, 231] on div "Lead #8258604" at bounding box center [193, 232] width 205 height 13
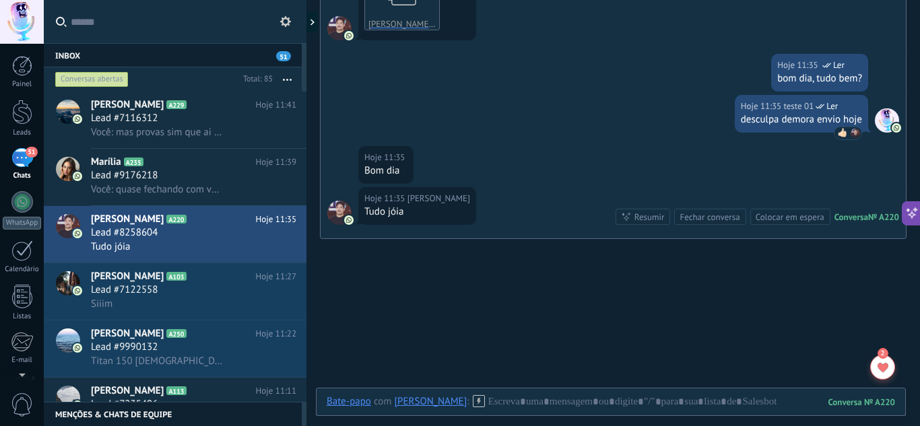
scroll to position [1521, 0]
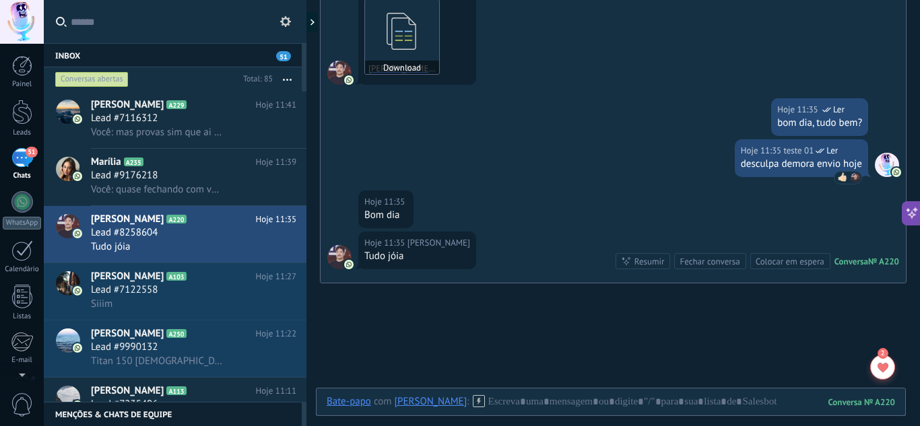
click at [418, 49] on icon at bounding box center [402, 31] width 53 height 56
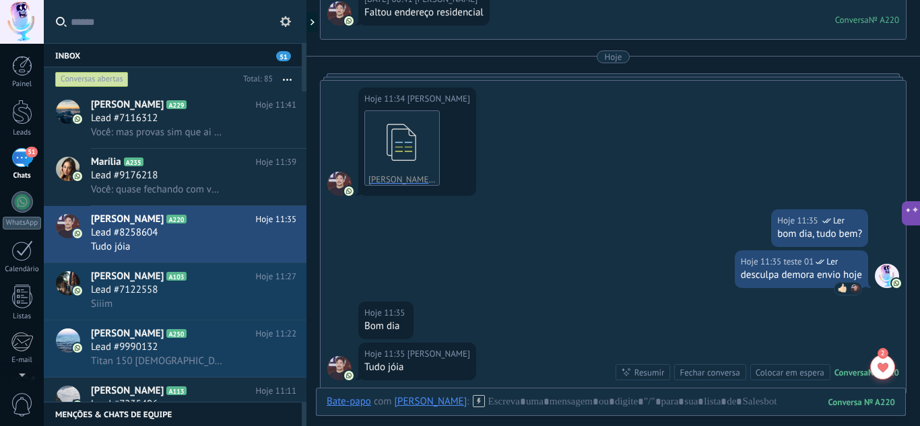
scroll to position [1407, 0]
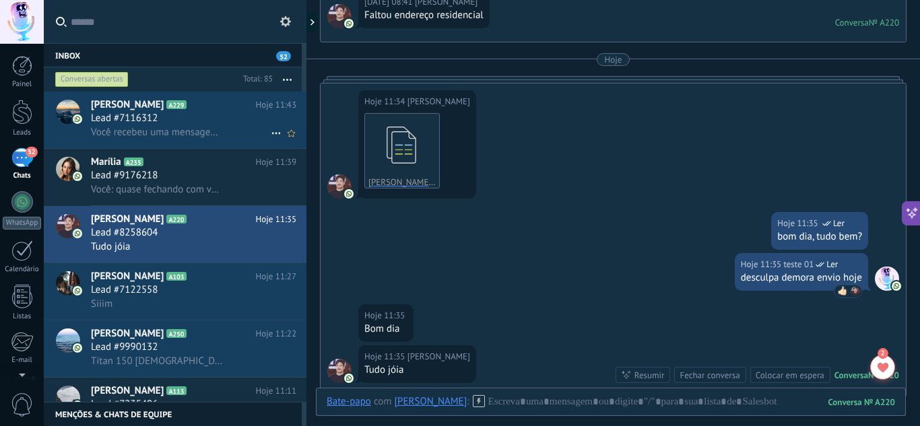
click at [226, 137] on div "Você recebeu uma mensagem de visualização única. Por motivos de privacidade, vo…" at bounding box center [193, 132] width 205 height 14
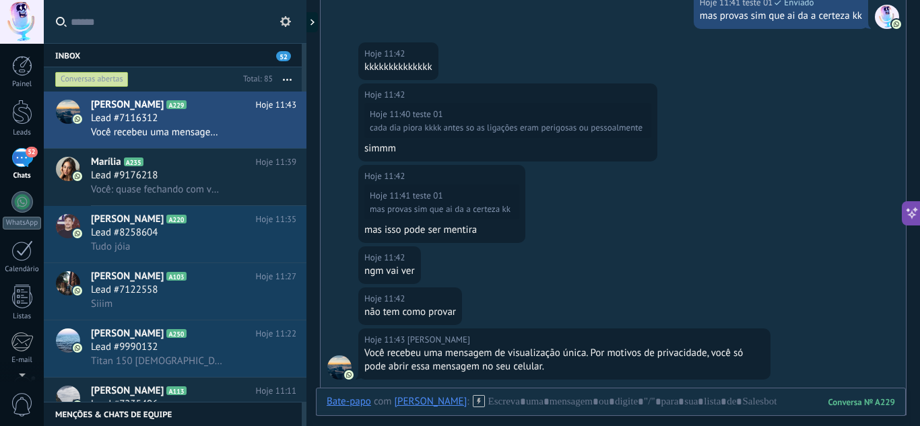
scroll to position [287, 0]
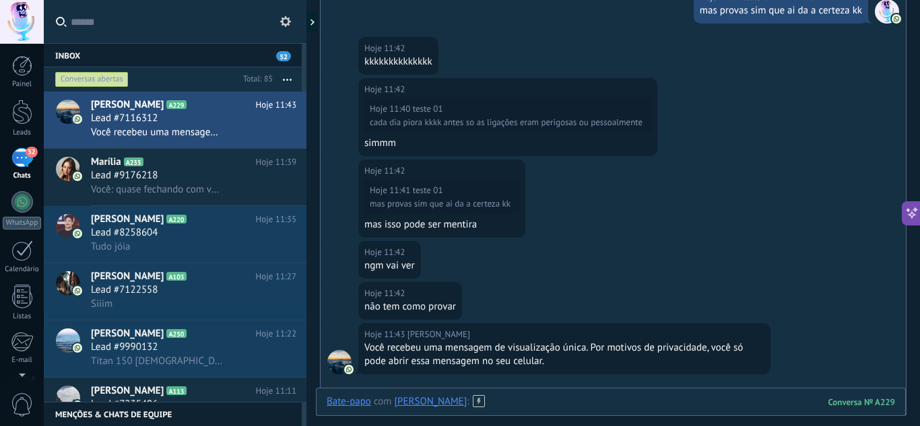
click at [549, 399] on div at bounding box center [611, 415] width 568 height 40
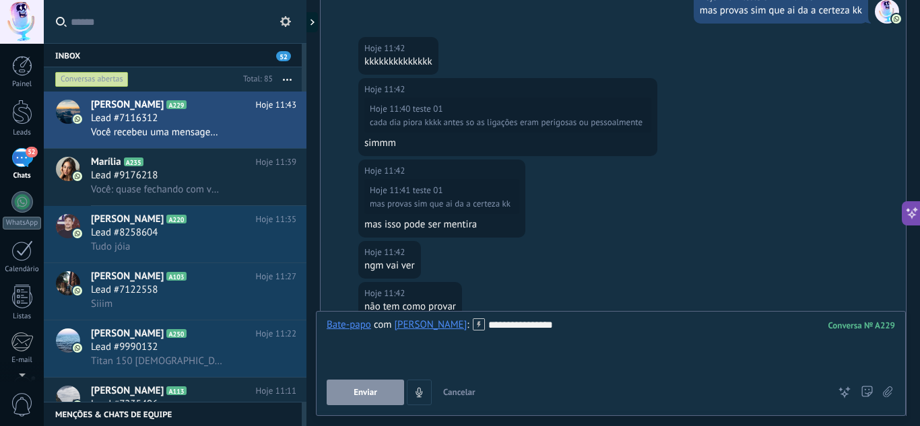
click at [377, 391] on button "Enviar" at bounding box center [365, 393] width 77 height 26
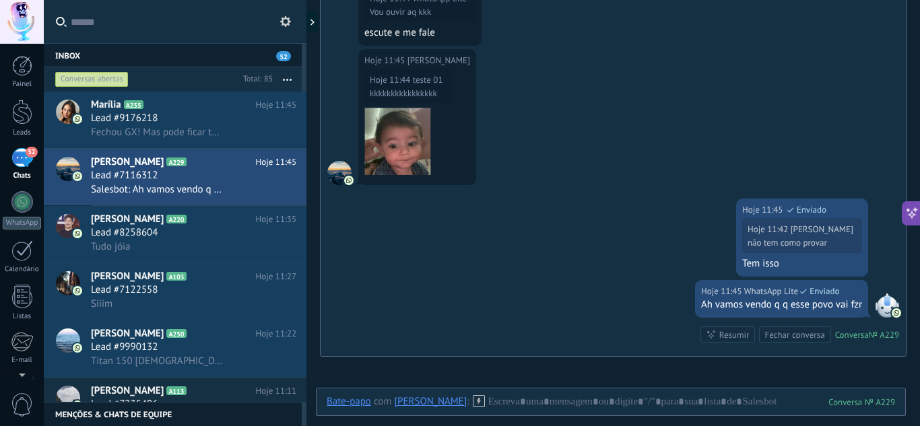
scroll to position [851, 0]
click at [156, 137] on span "Fechou GX! Mas pode ficar tranquilo que isso n agarra pra gnt fechar n! E valeu…" at bounding box center [156, 132] width 131 height 13
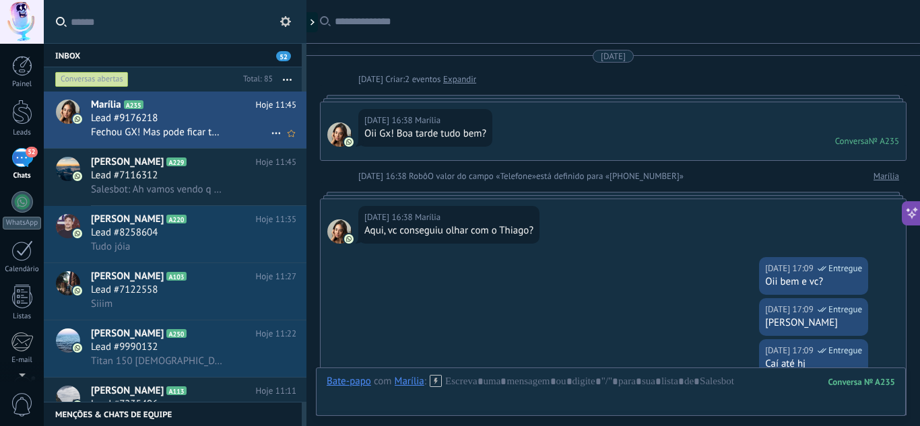
scroll to position [1236, 0]
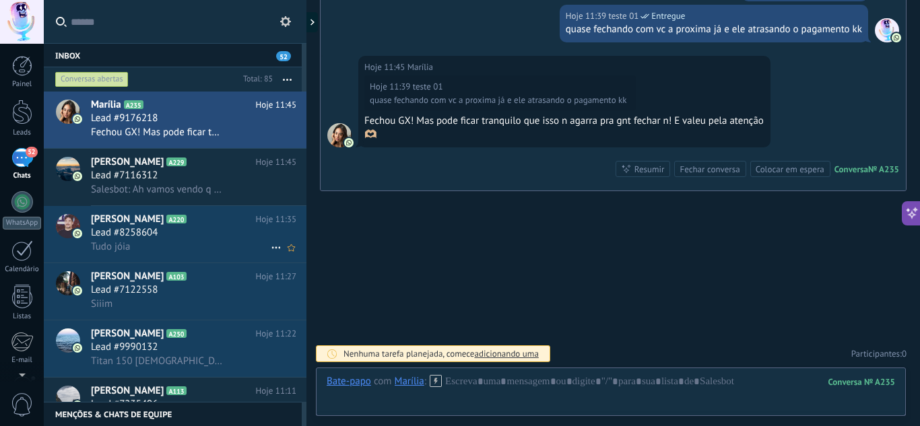
click at [150, 242] on div "Tudo jóia" at bounding box center [193, 247] width 205 height 14
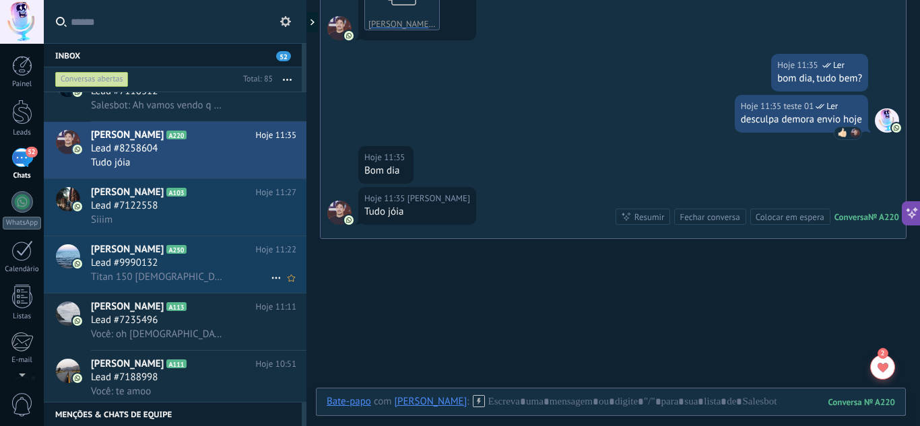
scroll to position [114, 0]
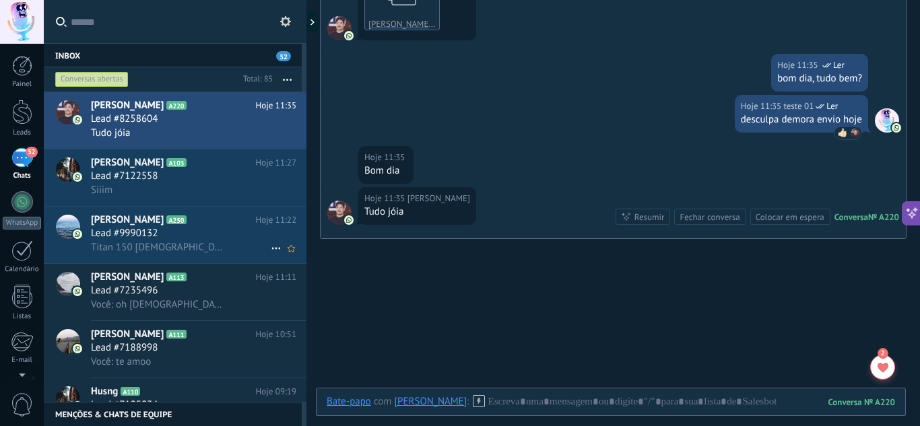
click at [228, 233] on div "Lead #9990132" at bounding box center [193, 233] width 205 height 13
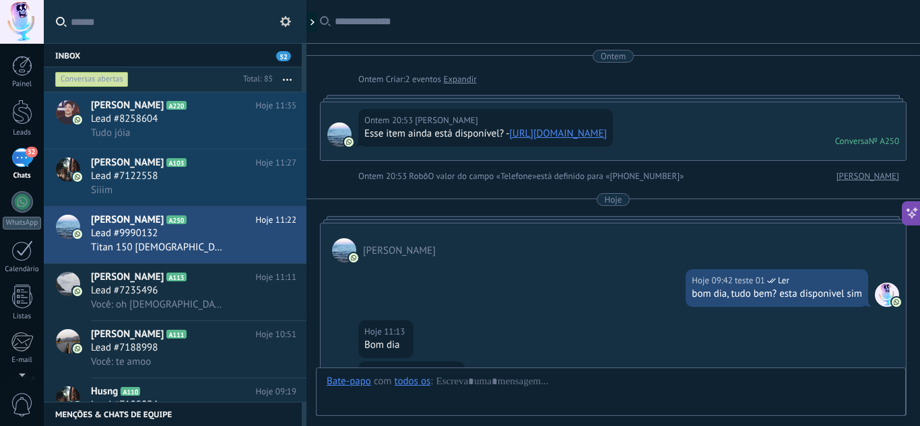
scroll to position [477, 0]
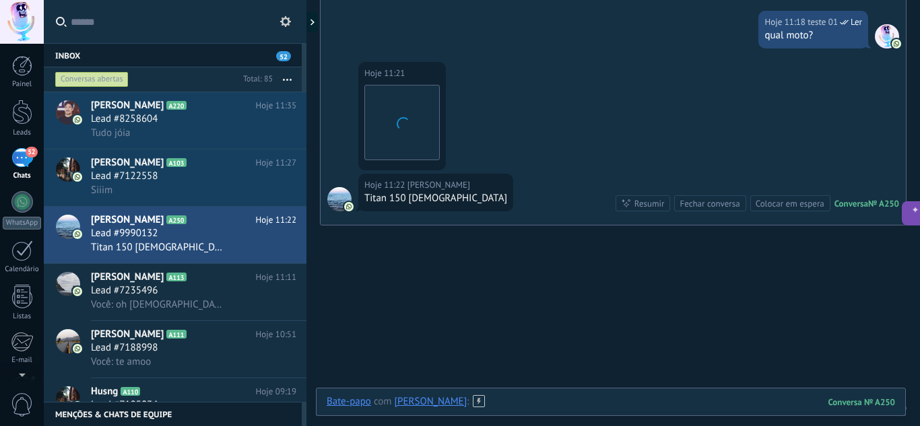
click at [505, 399] on div at bounding box center [611, 415] width 568 height 40
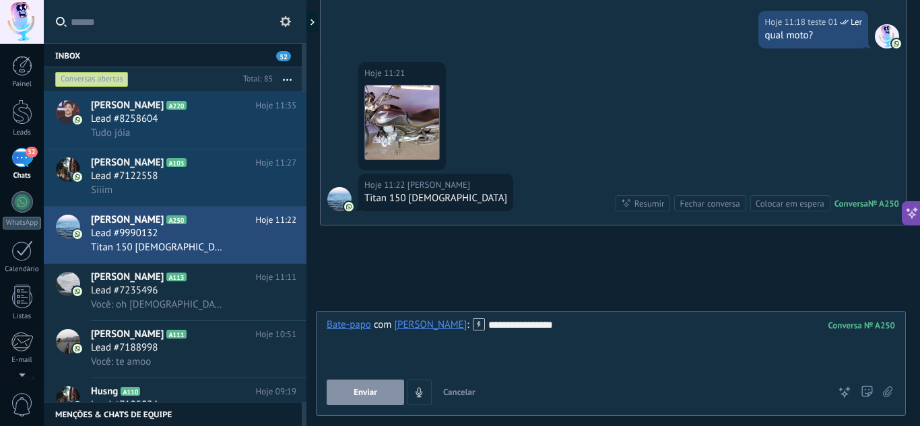
click at [379, 399] on button "Enviar" at bounding box center [365, 393] width 77 height 26
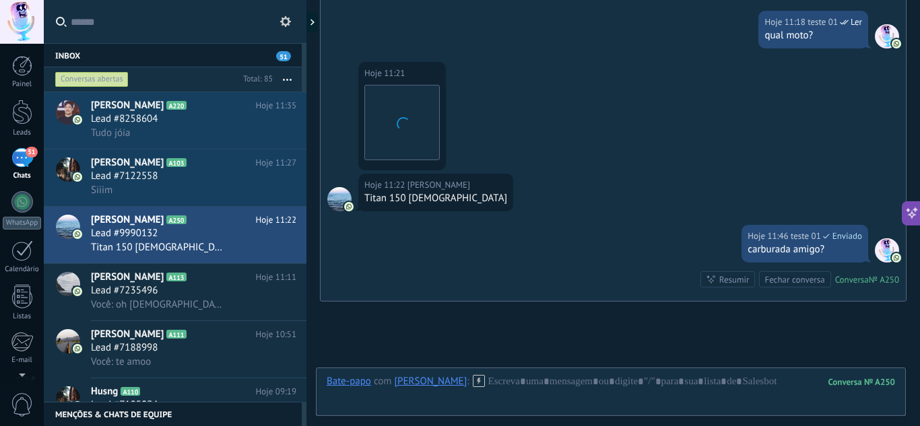
scroll to position [601, 0]
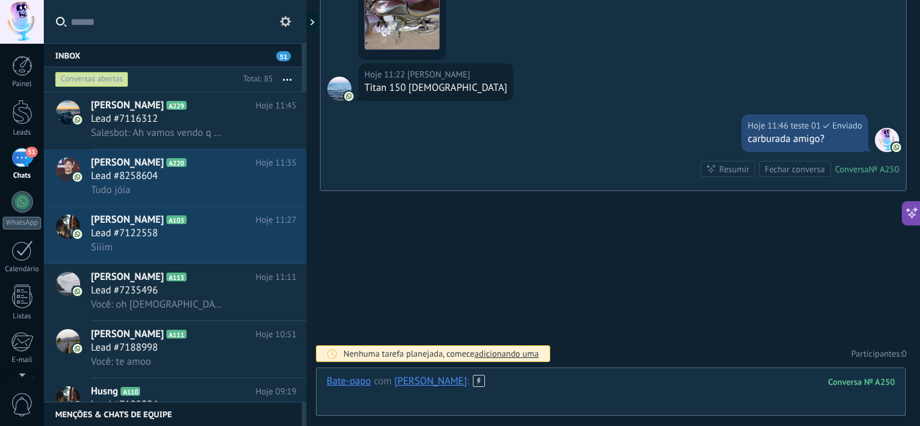
click at [556, 380] on div at bounding box center [611, 395] width 568 height 40
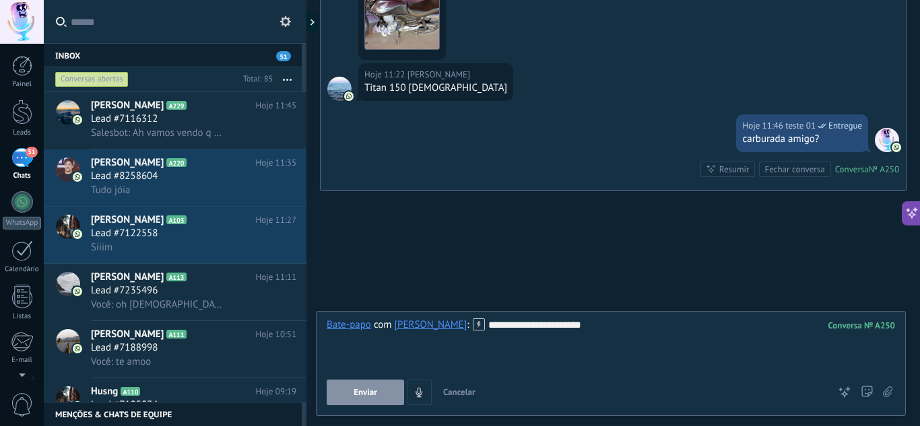
click at [345, 398] on button "Enviar" at bounding box center [365, 393] width 77 height 26
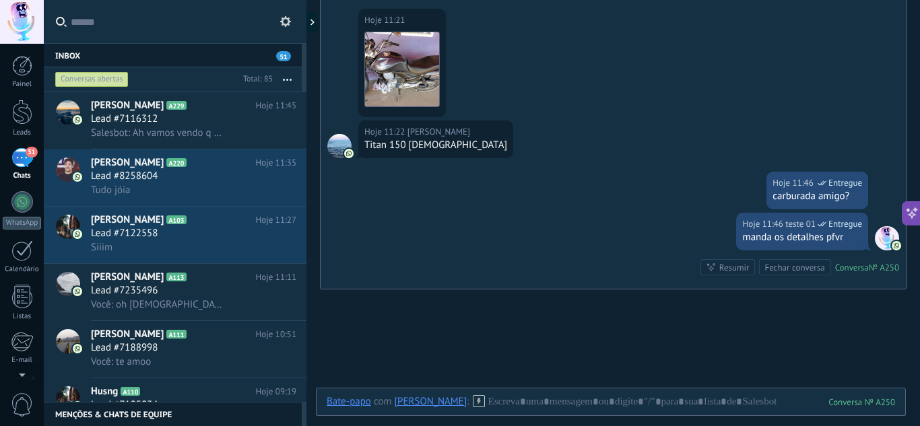
scroll to position [454, 0]
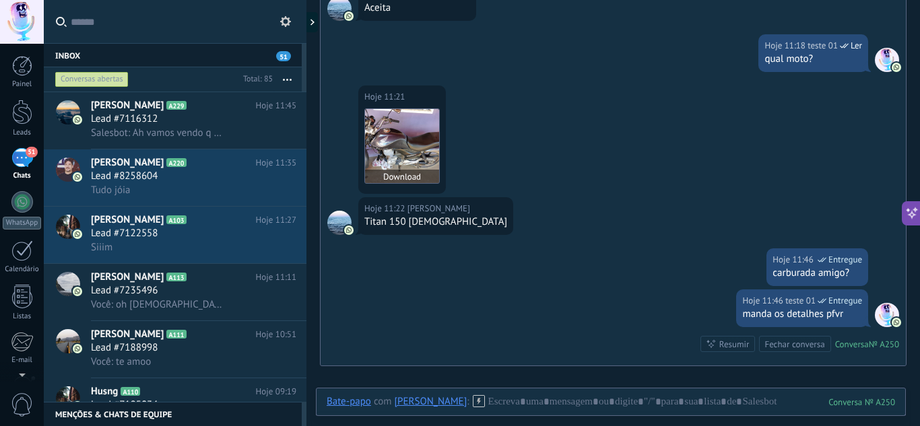
click at [384, 183] on button "Download" at bounding box center [402, 176] width 74 height 13
click at [403, 162] on img at bounding box center [402, 146] width 74 height 74
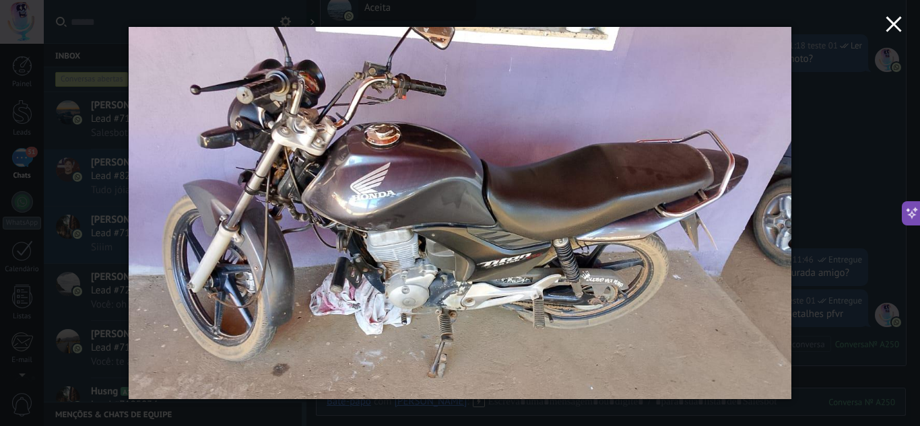
click at [896, 24] on icon "button" at bounding box center [894, 24] width 16 height 16
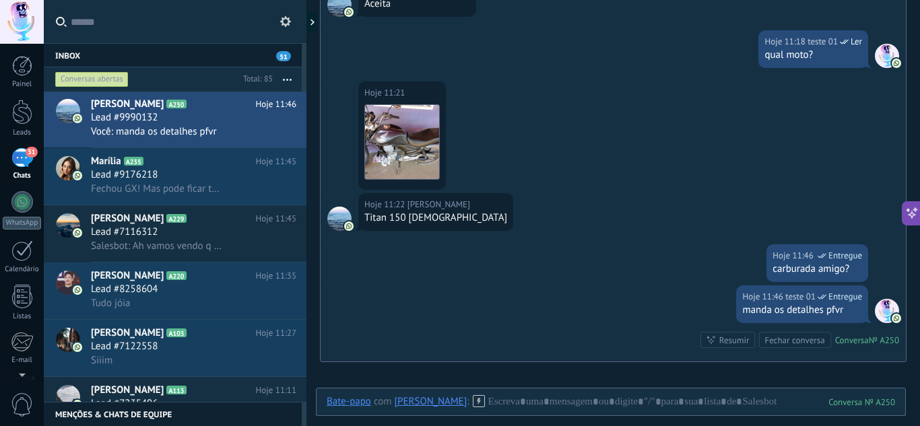
scroll to position [0, 0]
click at [217, 120] on div "Lead #9990132" at bounding box center [193, 118] width 205 height 13
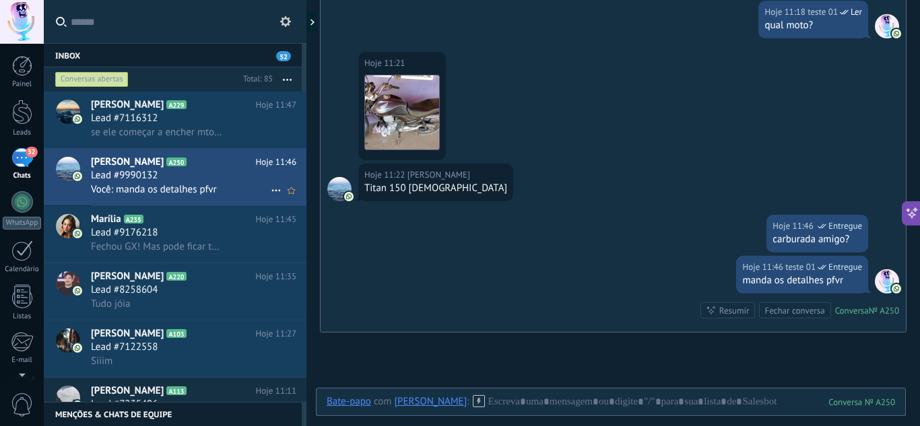
click at [204, 176] on div "Lead #9990132" at bounding box center [193, 175] width 205 height 13
click at [210, 127] on span "se ele começar a encher mto o saco" at bounding box center [156, 132] width 131 height 13
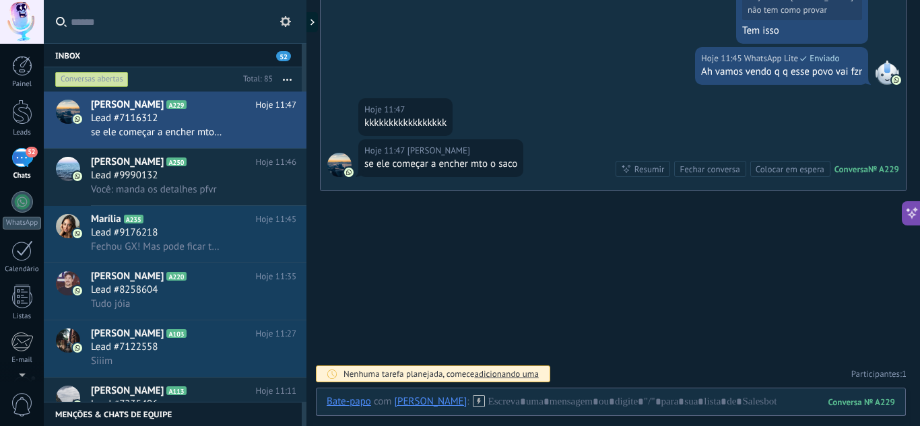
scroll to position [661, 0]
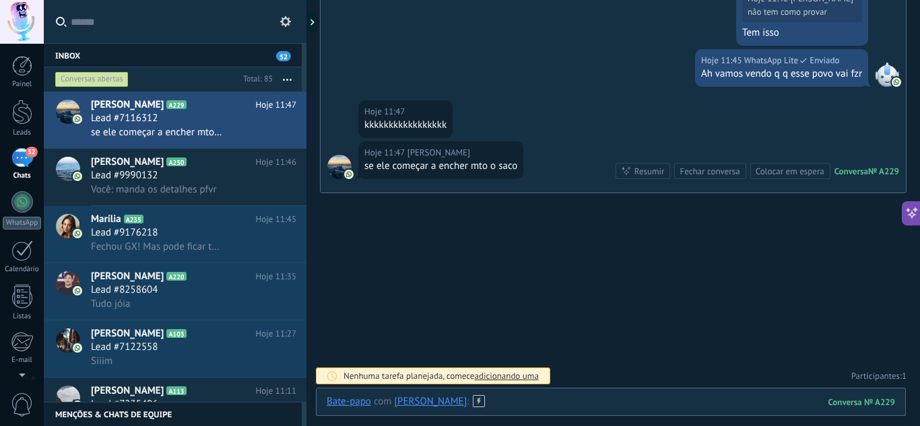
click at [555, 403] on div at bounding box center [611, 415] width 568 height 40
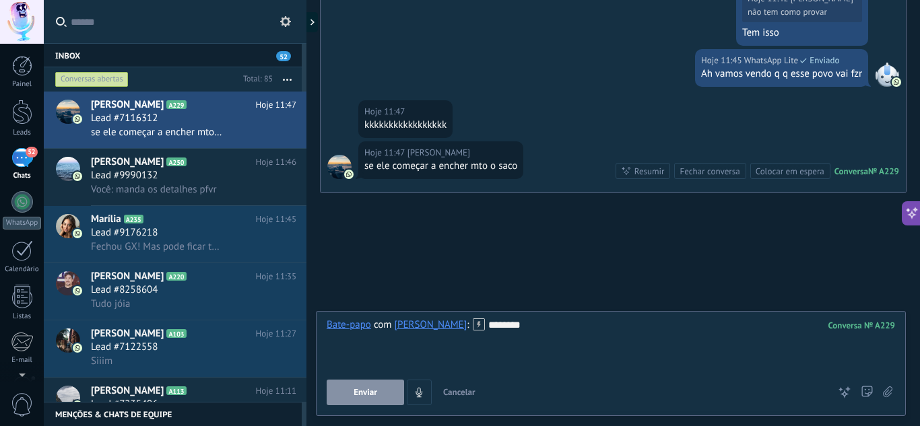
click at [360, 392] on span "Enviar" at bounding box center [366, 392] width 24 height 9
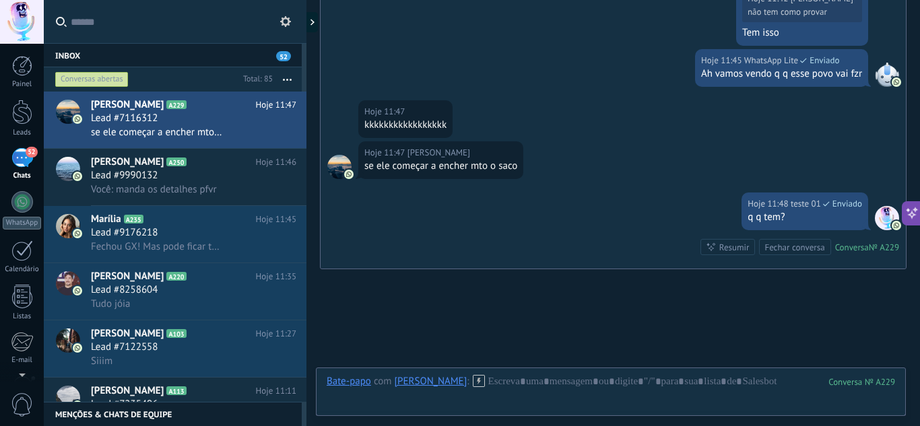
scroll to position [739, 0]
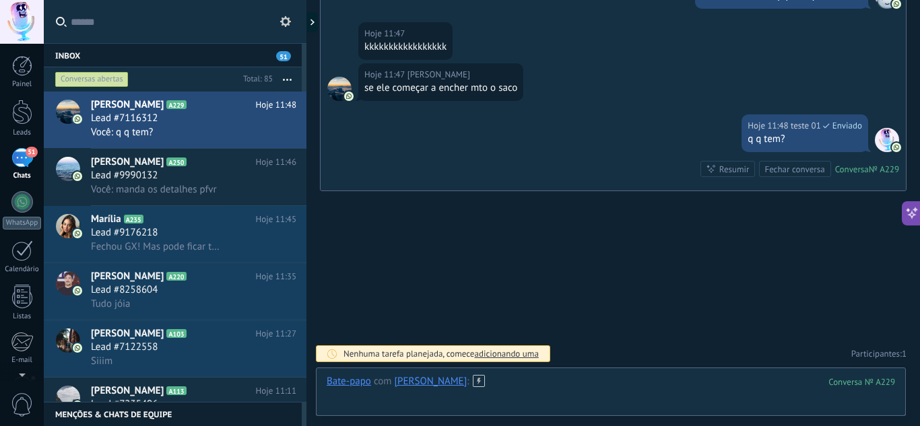
click at [550, 389] on div at bounding box center [611, 395] width 568 height 40
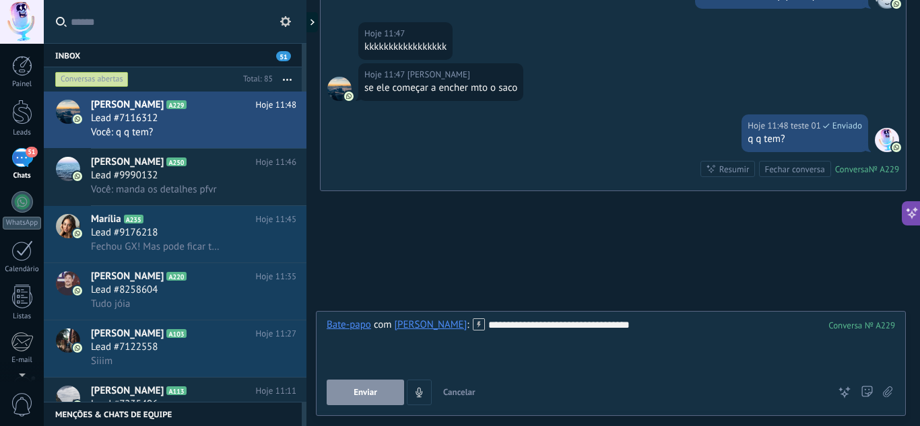
click at [344, 391] on button "Enviar" at bounding box center [365, 393] width 77 height 26
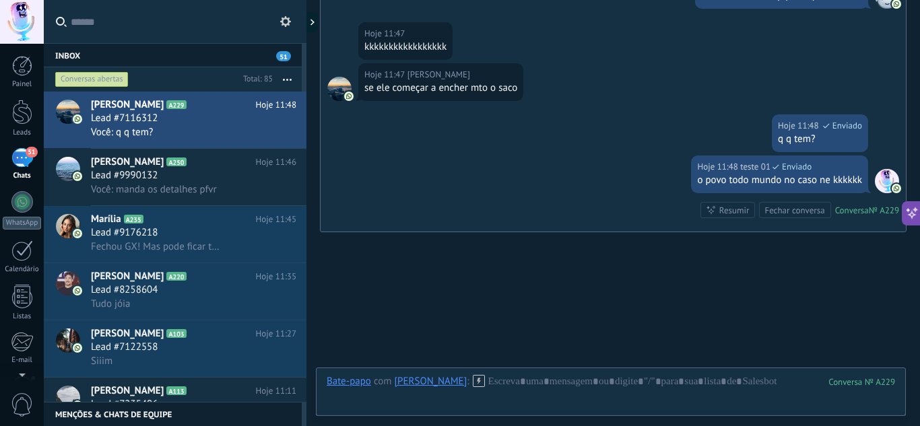
scroll to position [780, 0]
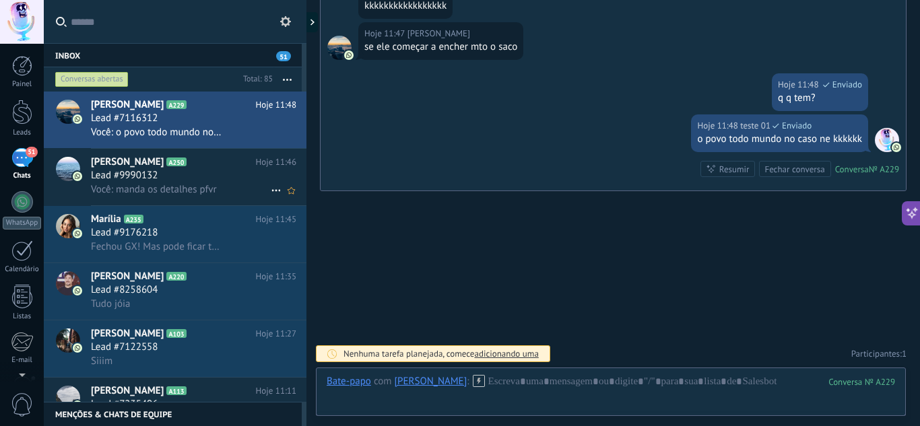
click at [189, 189] on span "Você: manda os detalhes pfvr" at bounding box center [154, 189] width 126 height 13
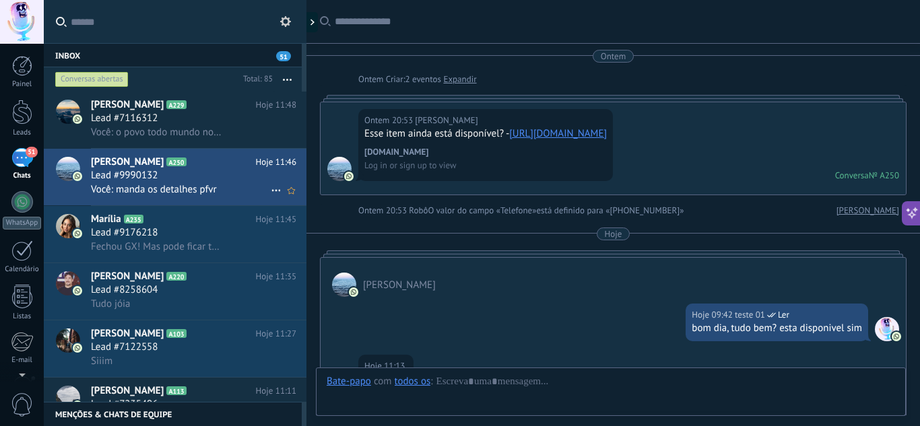
scroll to position [642, 0]
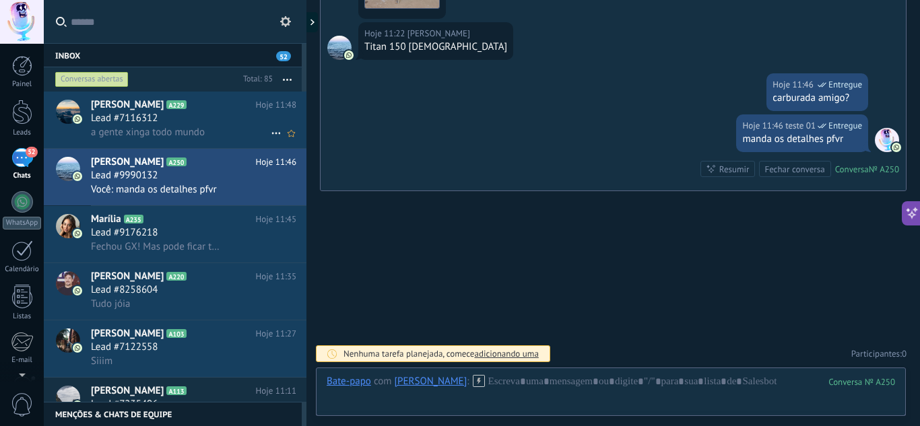
click at [182, 117] on div "Lead #7116312" at bounding box center [193, 118] width 205 height 13
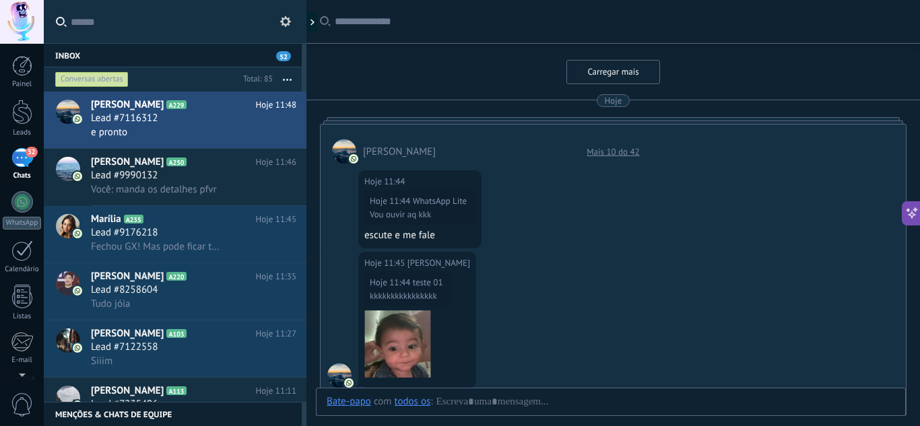
scroll to position [572, 0]
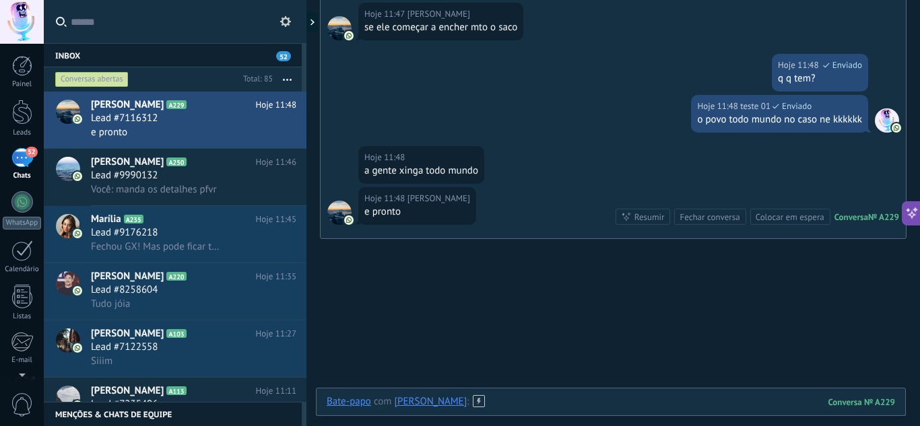
click at [501, 397] on div at bounding box center [611, 415] width 568 height 40
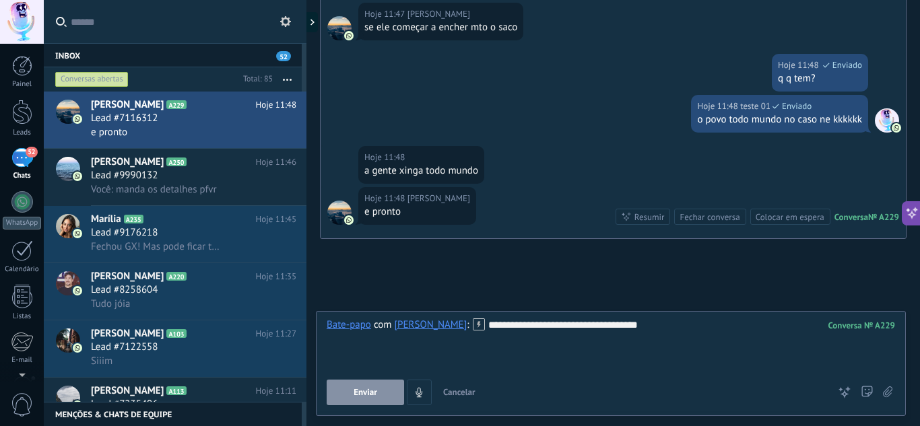
click at [370, 390] on span "Enviar" at bounding box center [366, 392] width 24 height 9
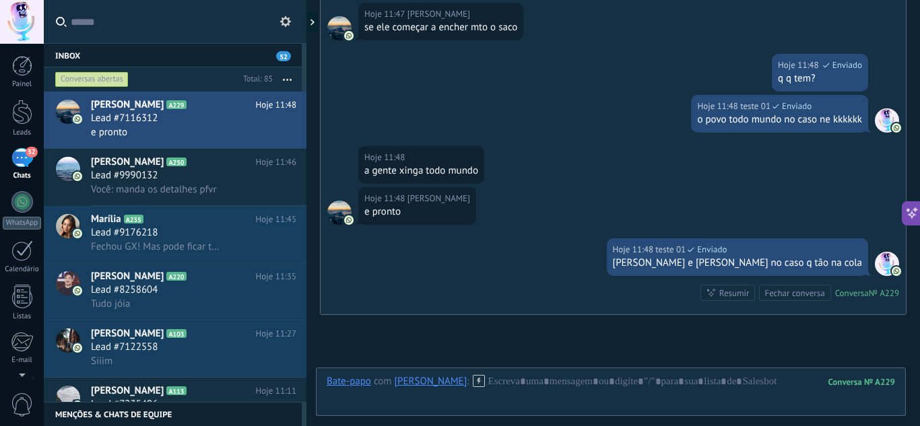
scroll to position [696, 0]
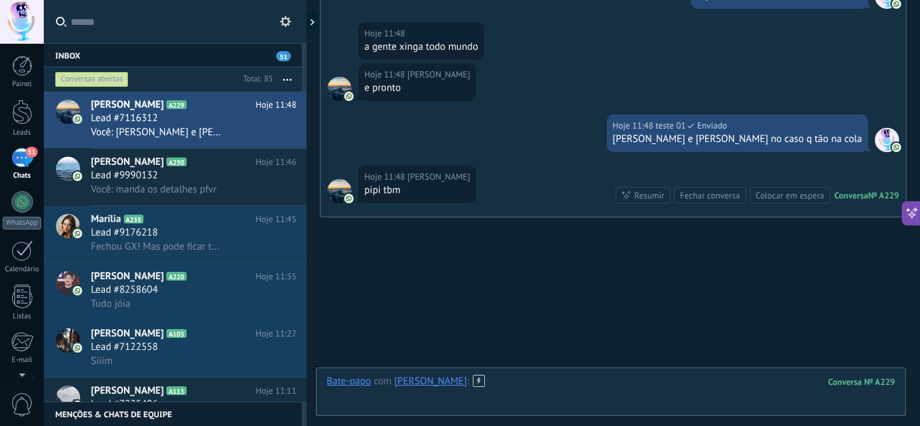
click at [519, 383] on div at bounding box center [611, 395] width 568 height 40
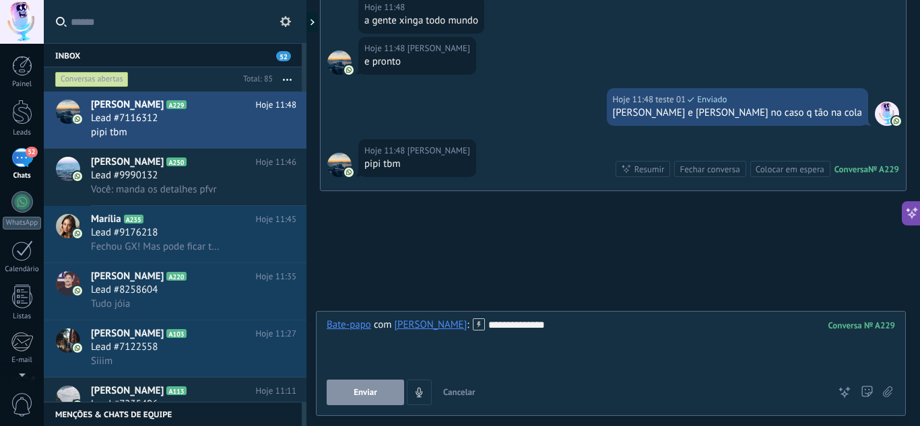
click at [362, 382] on button "Enviar" at bounding box center [365, 393] width 77 height 26
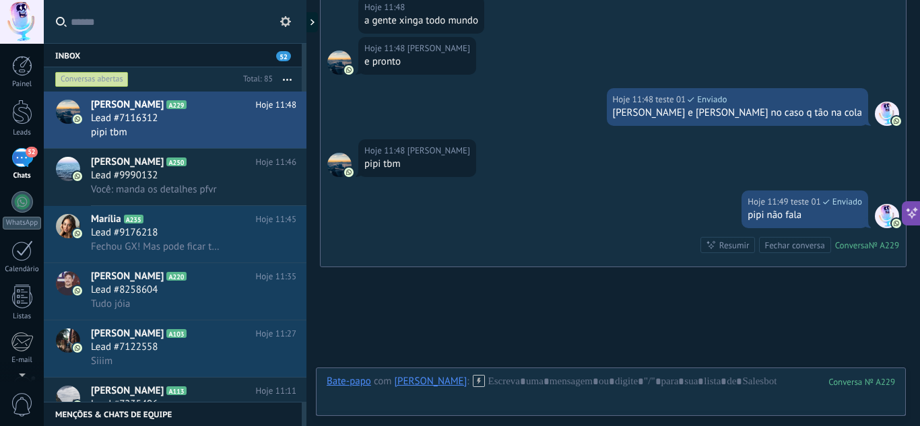
scroll to position [799, 0]
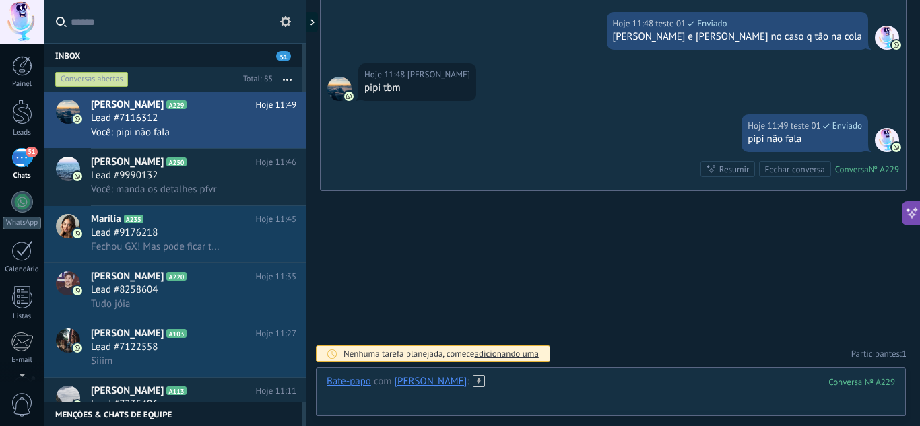
click at [525, 387] on div at bounding box center [611, 395] width 568 height 40
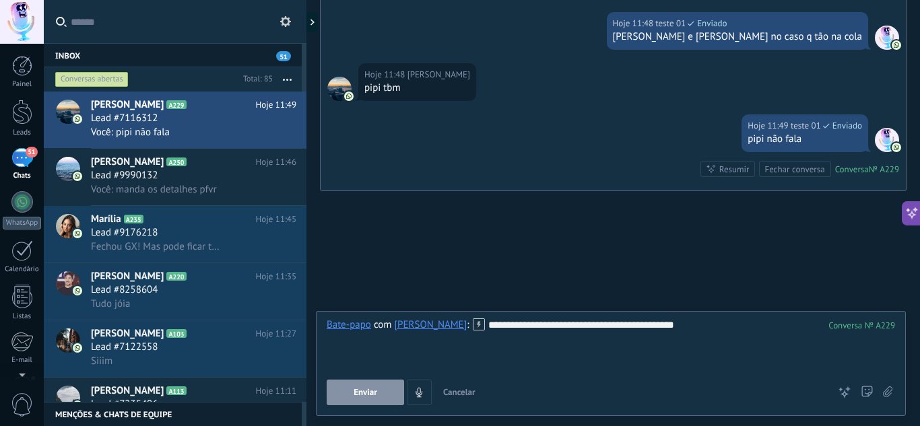
click at [365, 393] on span "Enviar" at bounding box center [366, 392] width 24 height 9
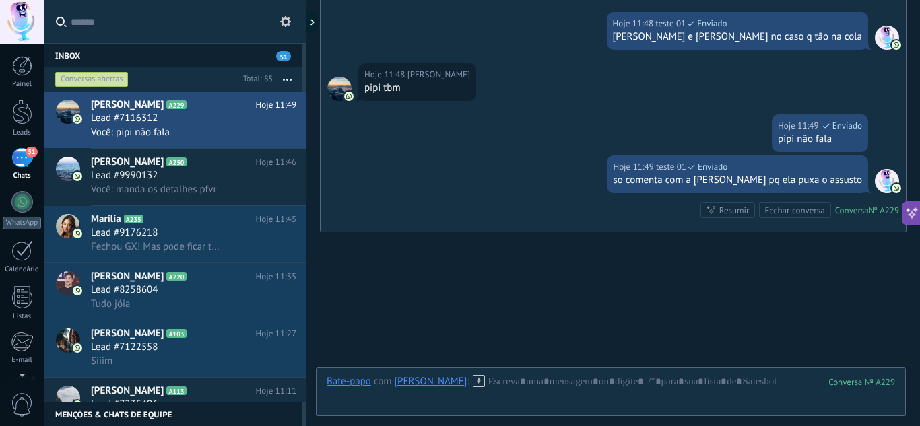
scroll to position [840, 0]
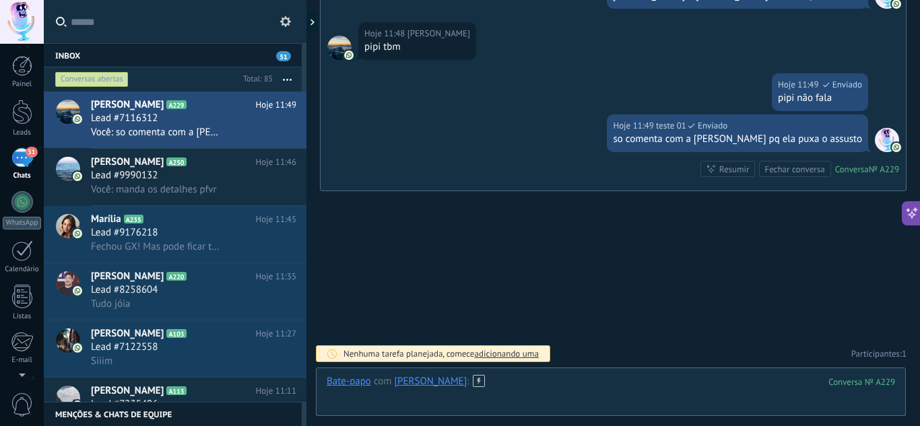
click at [537, 376] on div at bounding box center [611, 395] width 568 height 40
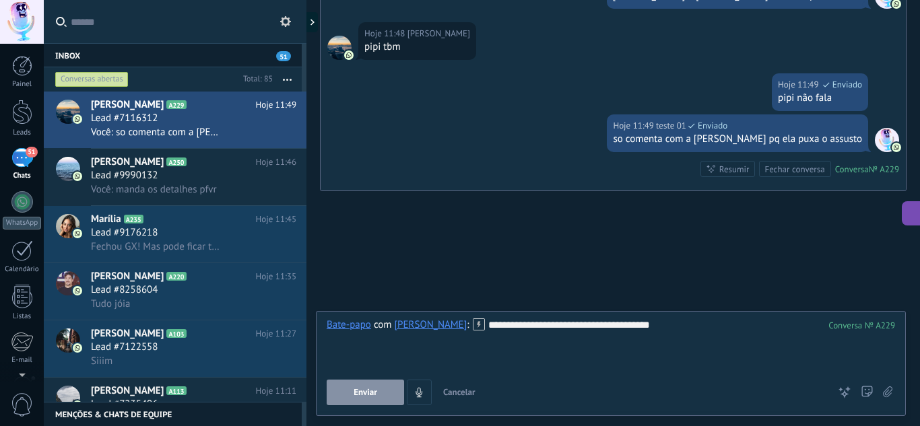
click at [341, 394] on button "Enviar" at bounding box center [365, 393] width 77 height 26
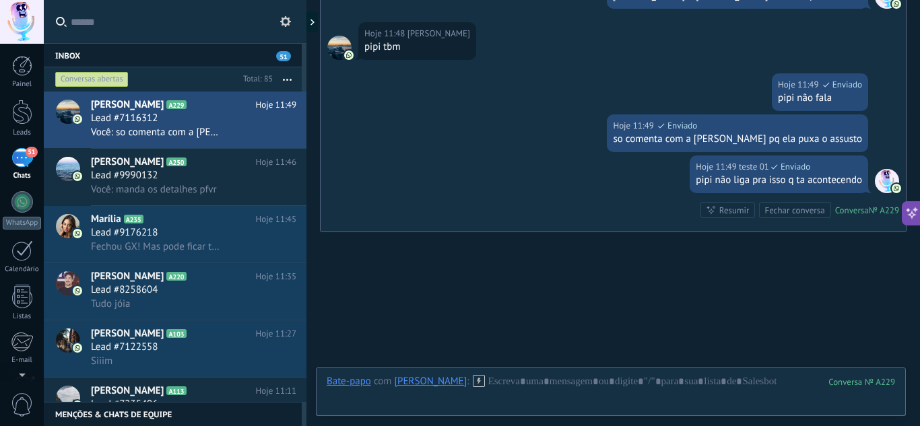
scroll to position [881, 0]
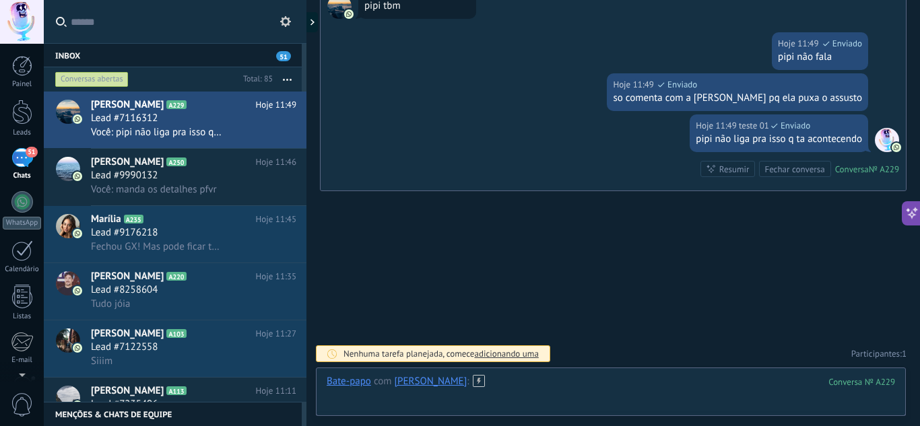
click at [576, 382] on div at bounding box center [611, 395] width 568 height 40
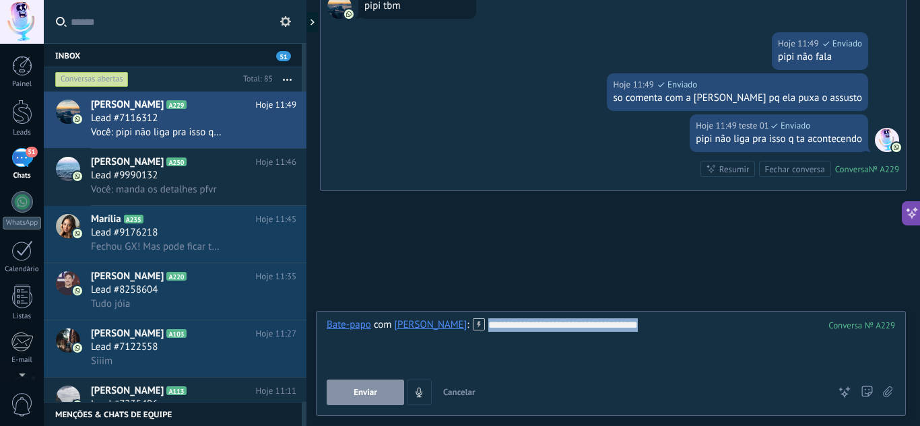
drag, startPoint x: 664, startPoint y: 327, endPoint x: 467, endPoint y: 317, distance: 197.6
click at [467, 317] on div "**********" at bounding box center [611, 363] width 590 height 105
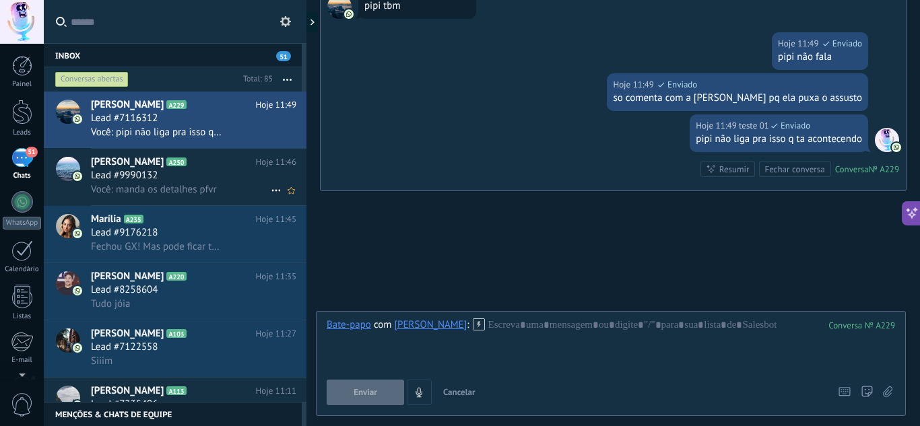
click at [236, 175] on div "Lead #9990132" at bounding box center [193, 175] width 205 height 13
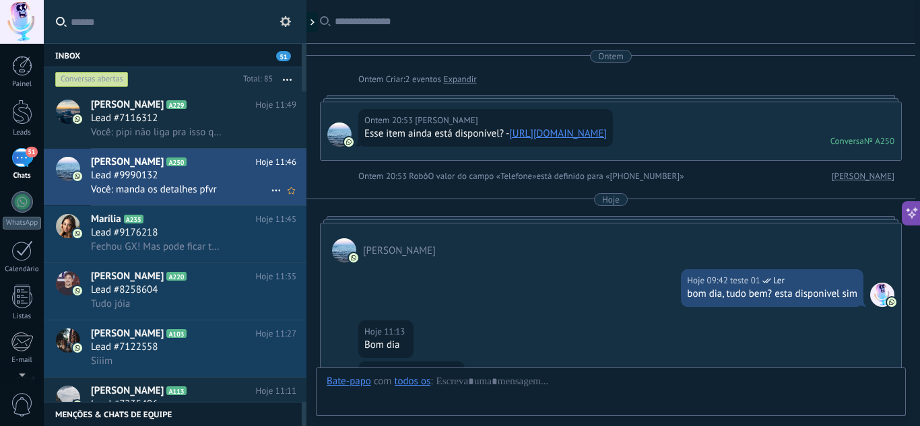
scroll to position [642, 0]
